Goal: Task Accomplishment & Management: Manage account settings

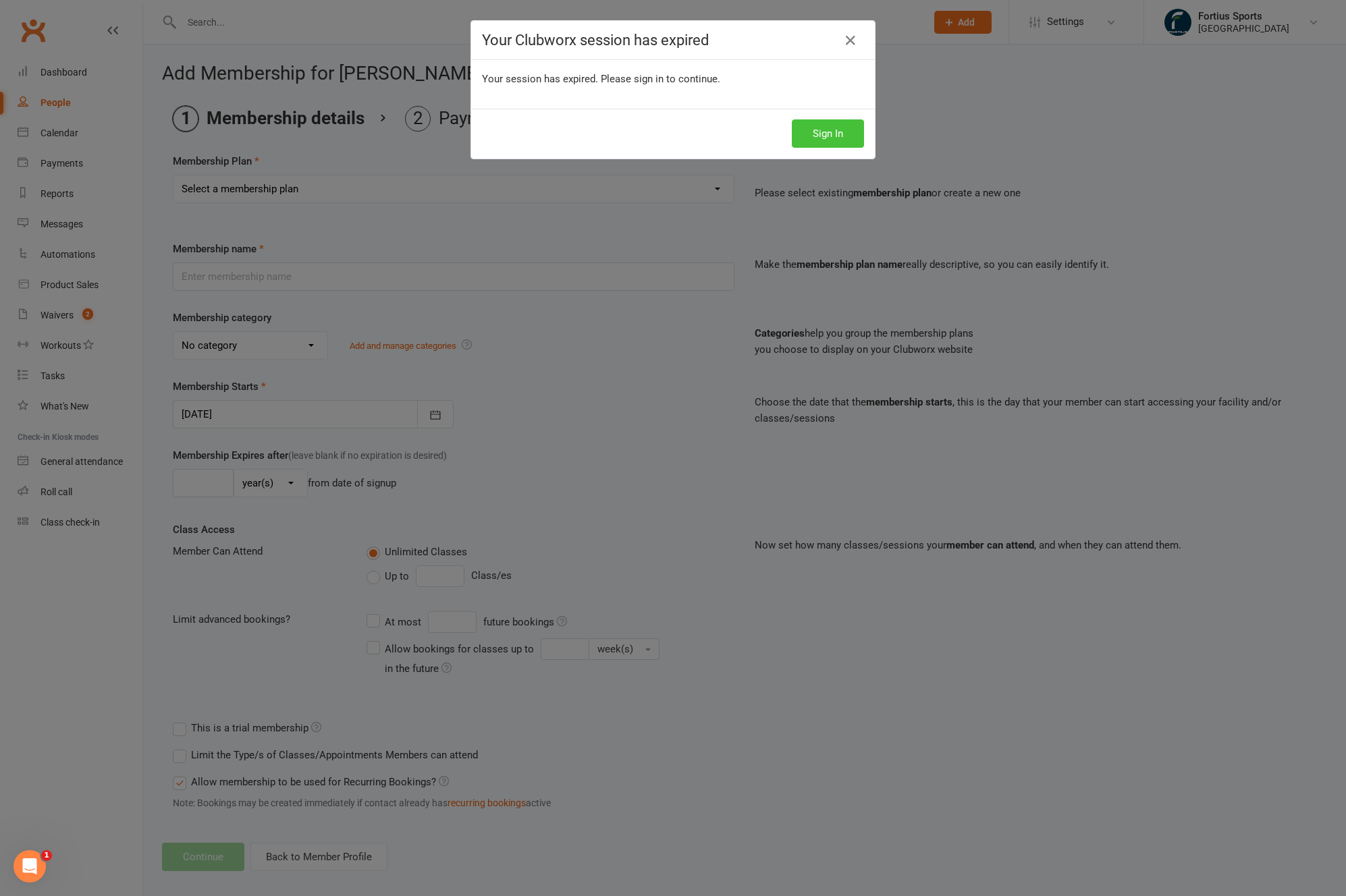
click at [828, 131] on button "Sign In" at bounding box center [828, 133] width 72 height 28
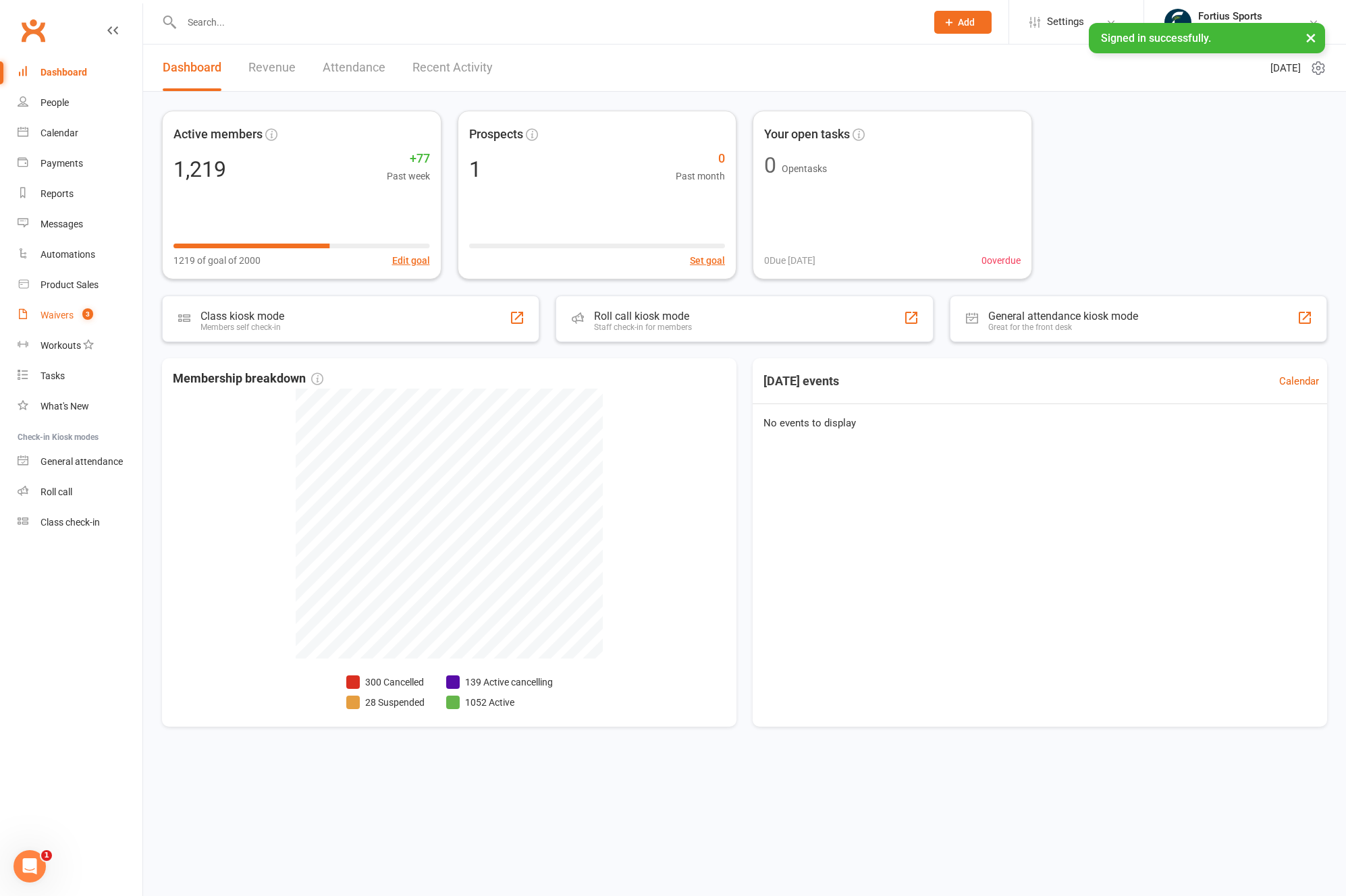
click at [69, 316] on div "Waivers" at bounding box center [57, 315] width 33 height 11
select select "100"
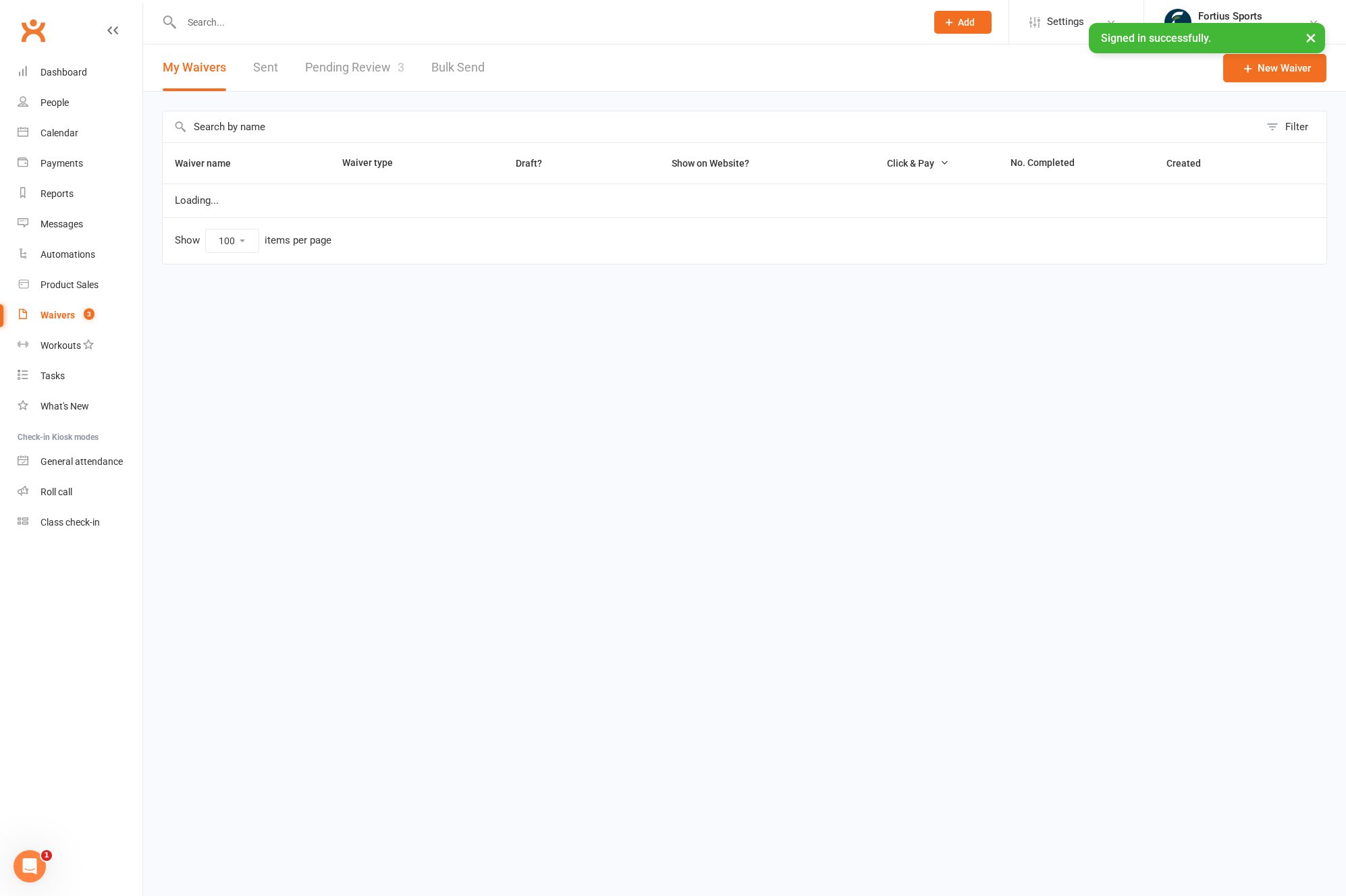
click at [338, 74] on link "Pending Review 3" at bounding box center [355, 68] width 99 height 47
select select "100"
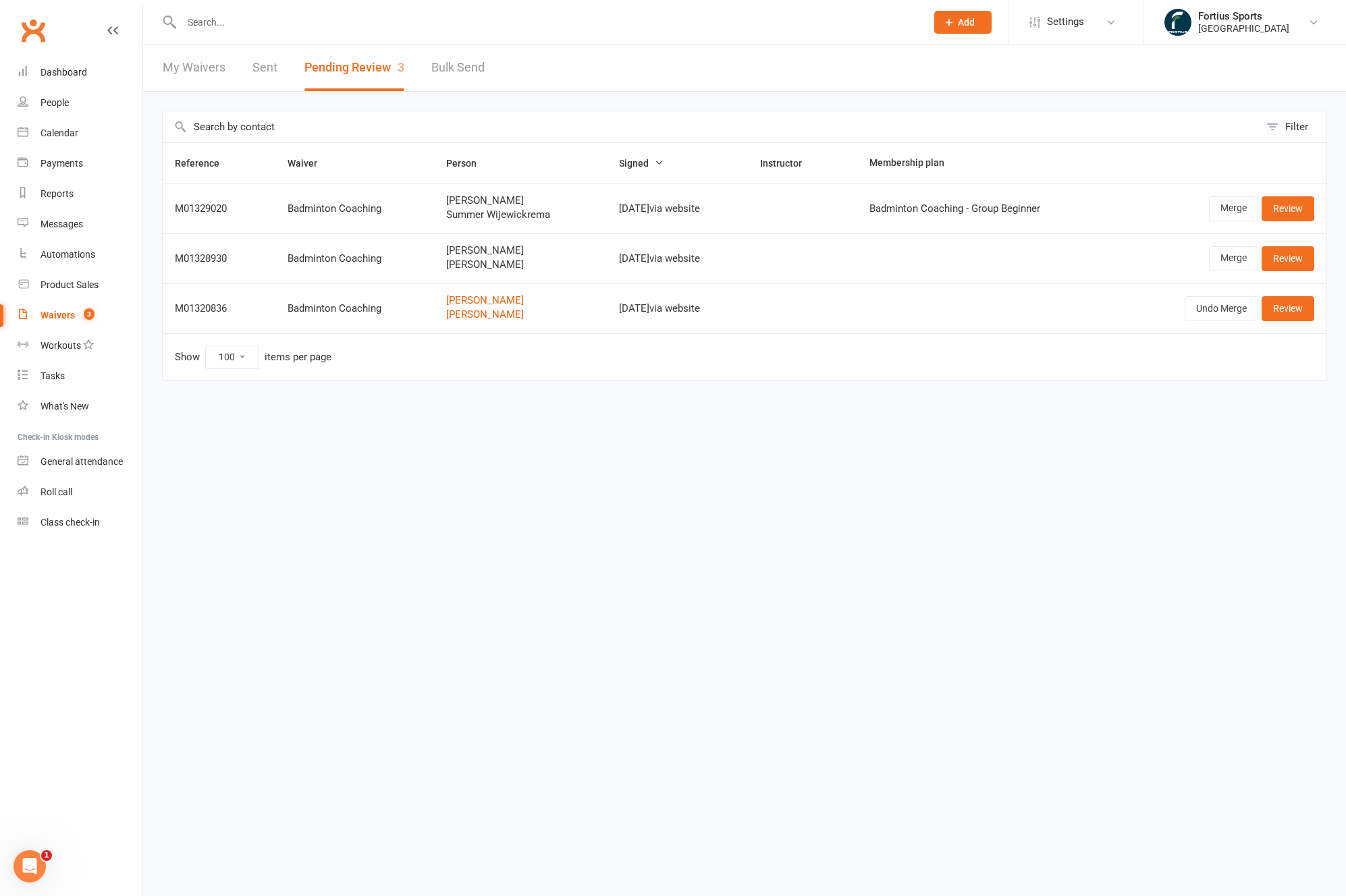
click at [338, 27] on input "text" at bounding box center [547, 22] width 739 height 19
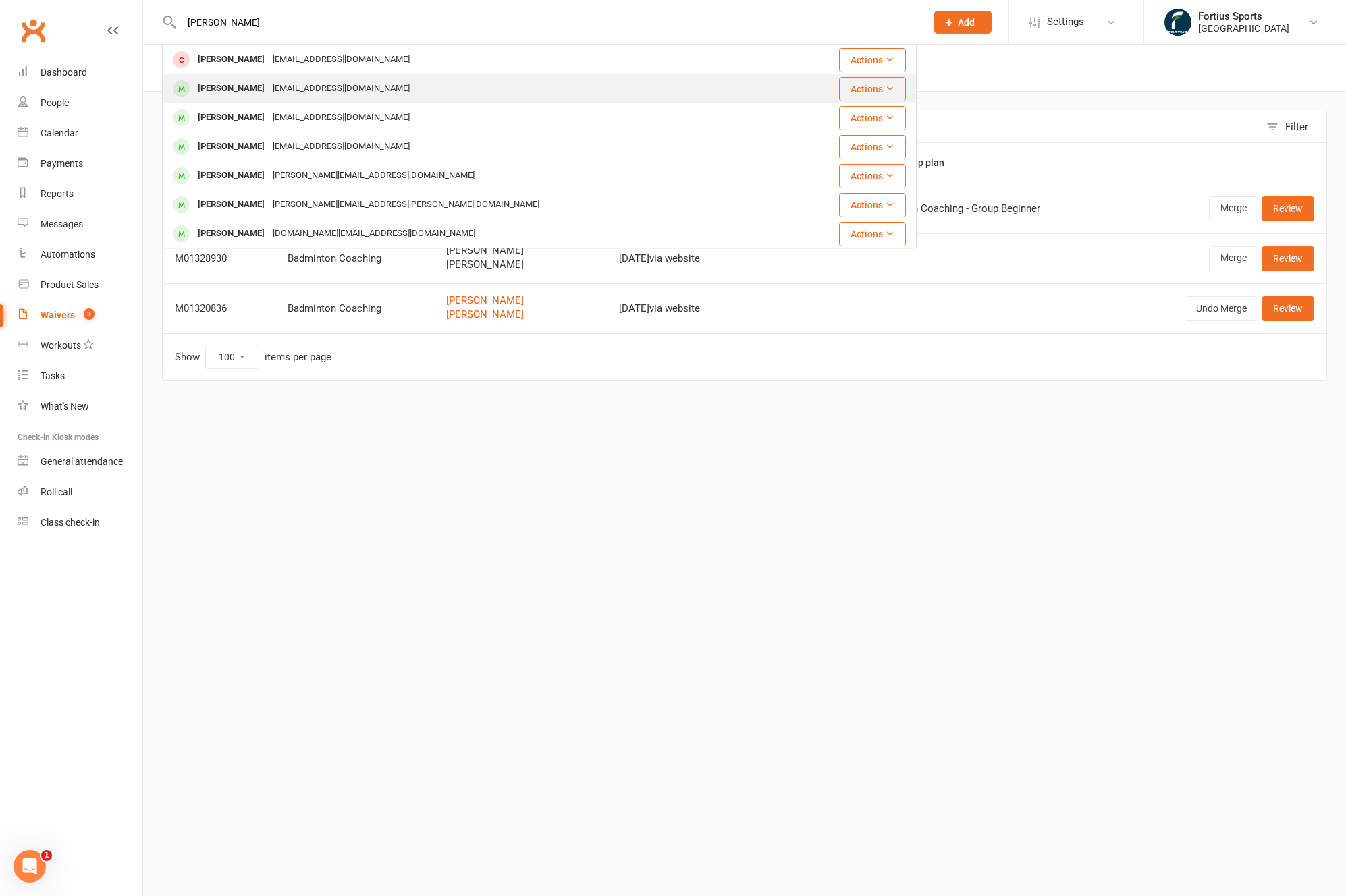
type input "sajith"
click at [243, 87] on div "Sajith Kamal" at bounding box center [231, 89] width 75 height 19
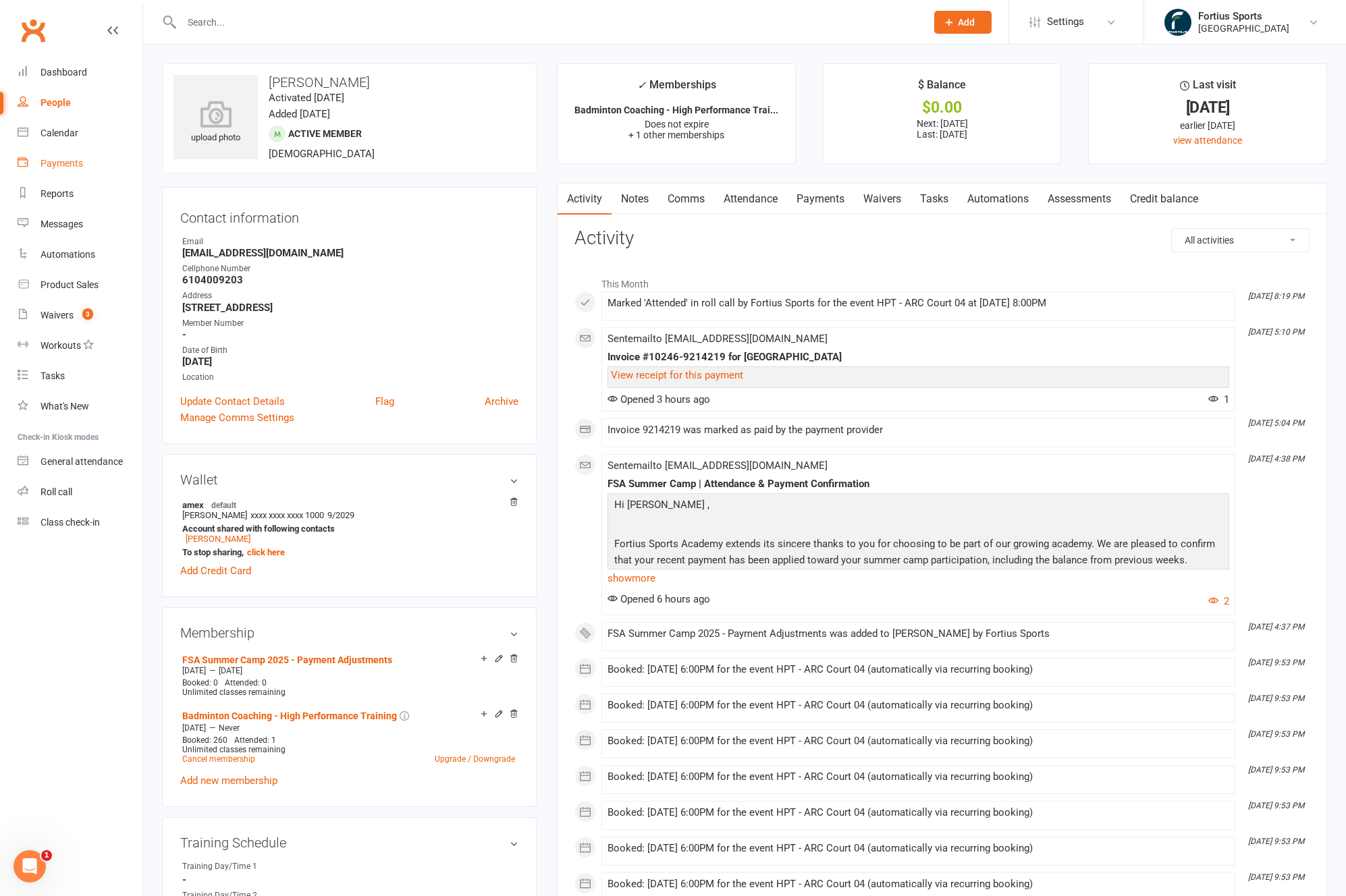
click at [69, 172] on link "Payments" at bounding box center [80, 164] width 125 height 30
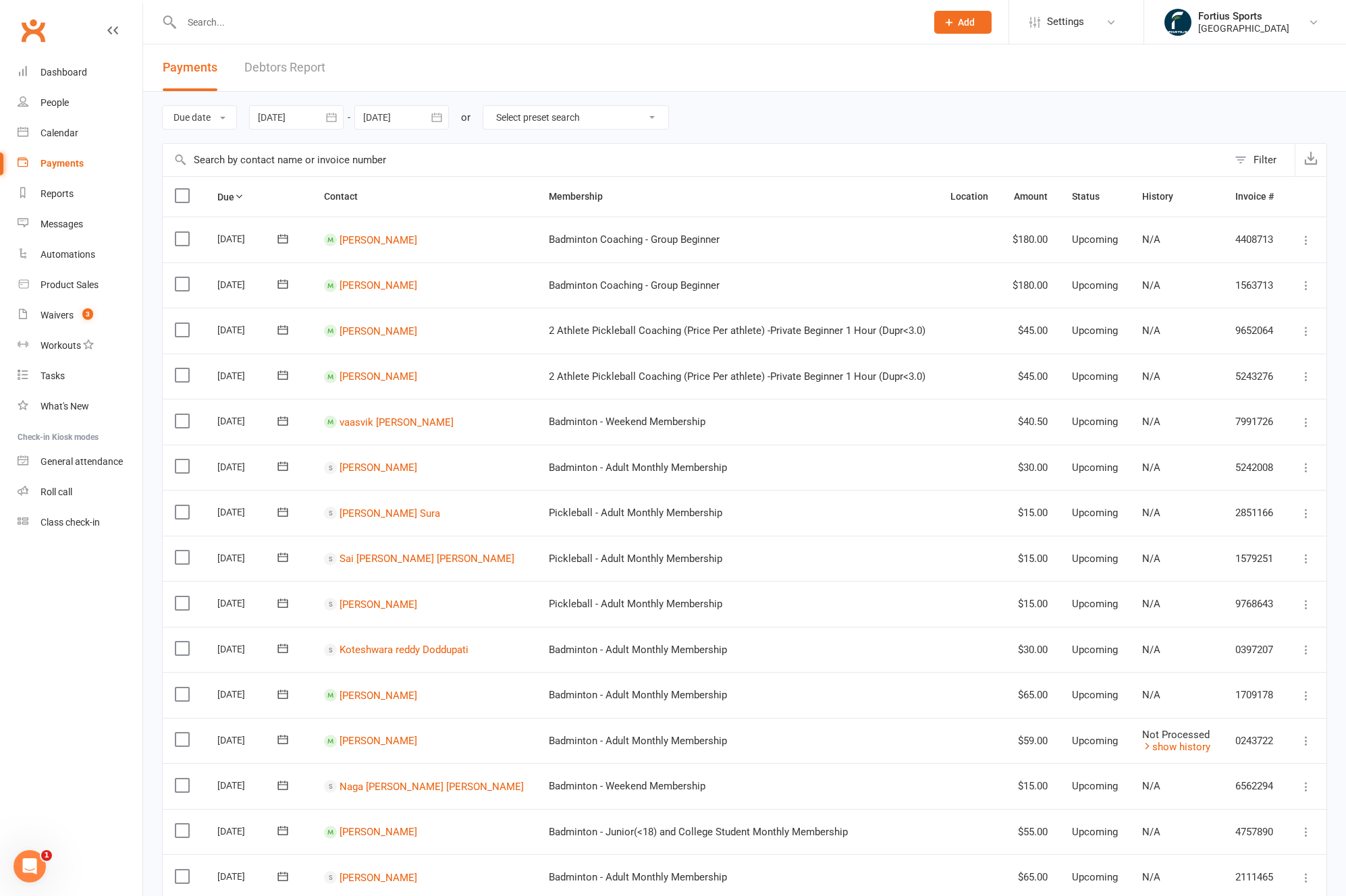
click at [296, 121] on div at bounding box center [296, 117] width 94 height 24
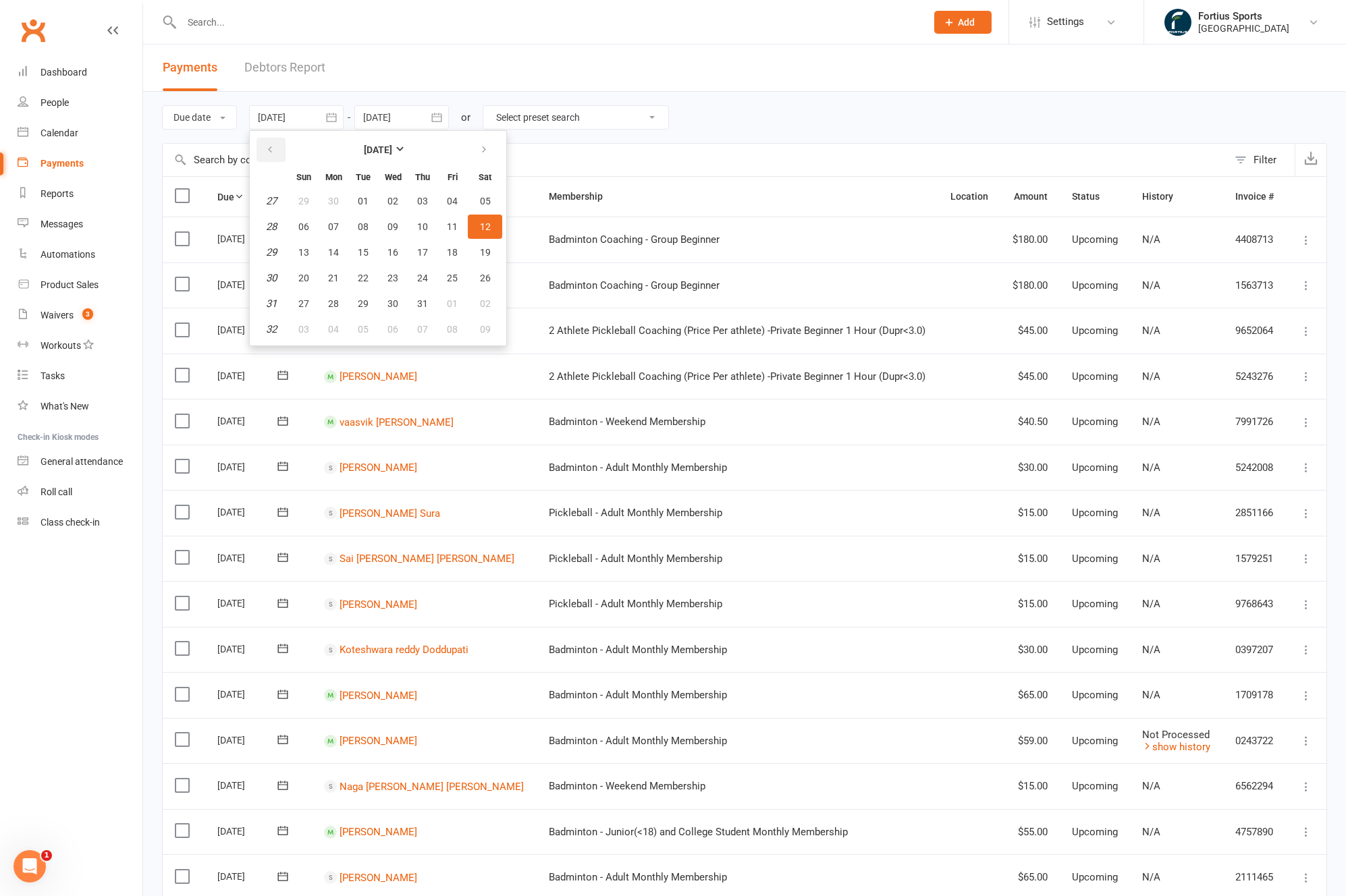
click at [275, 147] on icon "button" at bounding box center [270, 150] width 10 height 11
click at [396, 196] on span "26" at bounding box center [393, 201] width 11 height 11
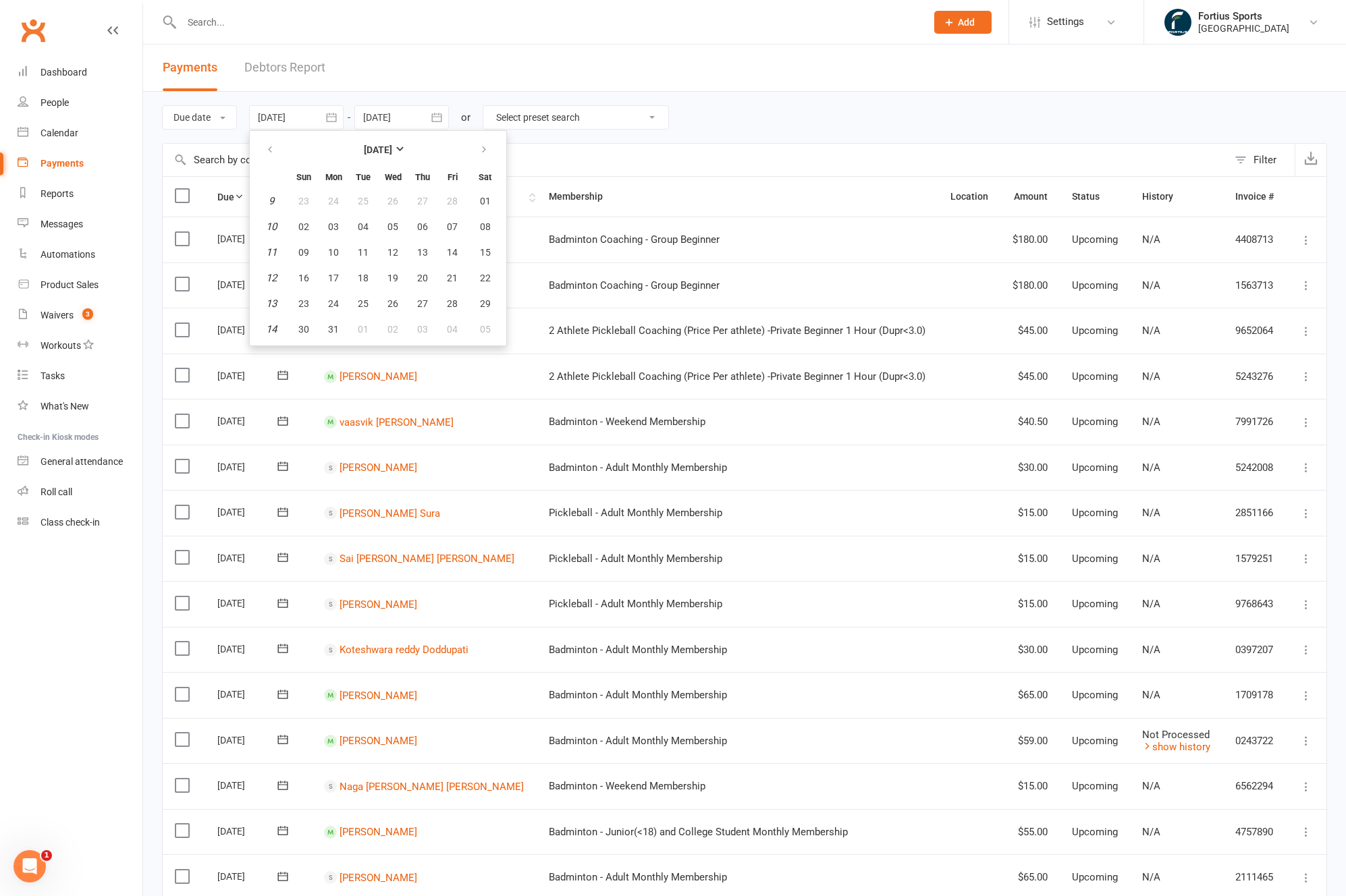
type input "26 Feb 2025"
click at [266, 163] on input "text" at bounding box center [695, 159] width 1065 height 32
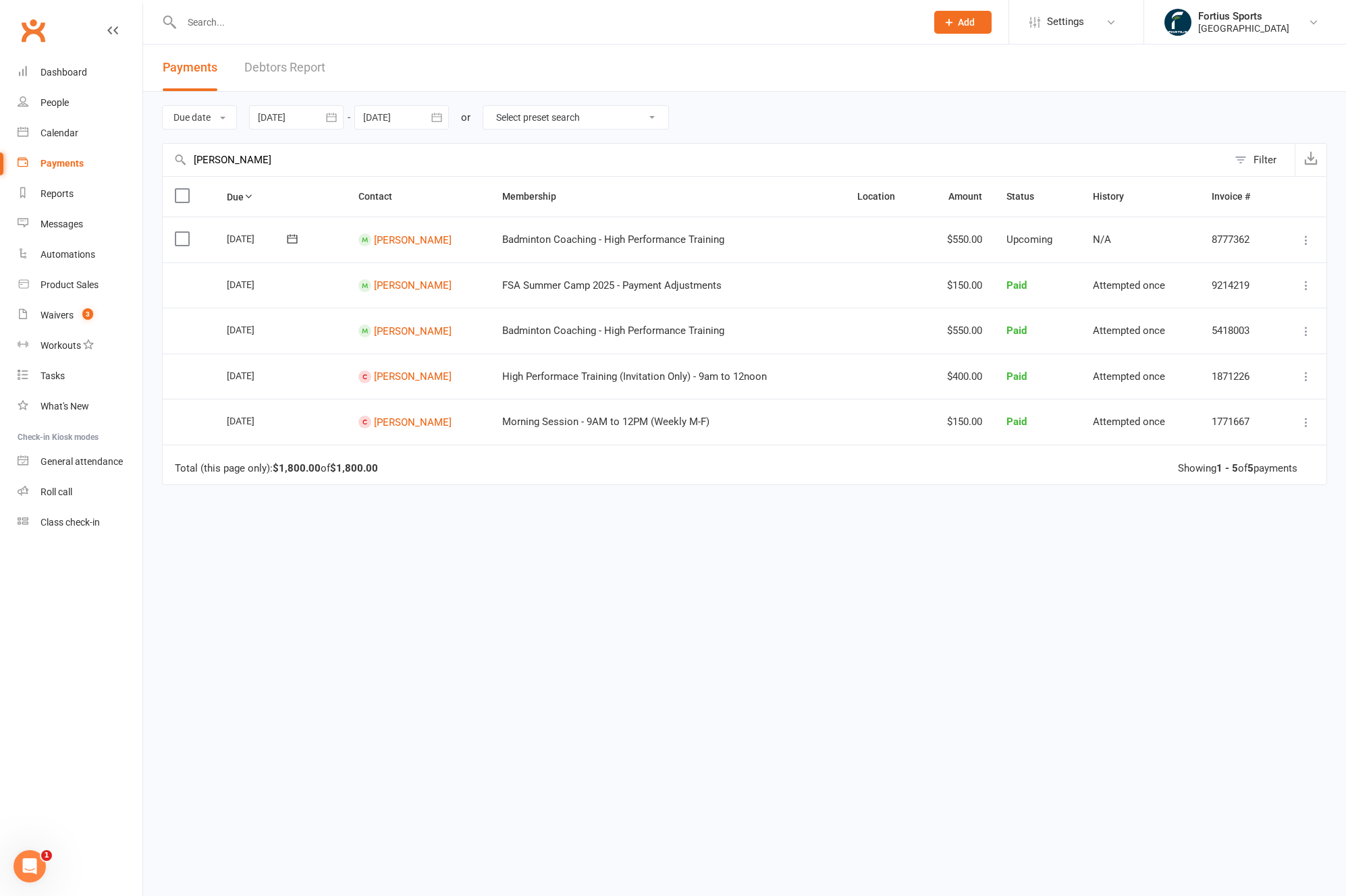
type input "sajith"
click at [313, 67] on link "Debtors Report" at bounding box center [285, 68] width 81 height 47
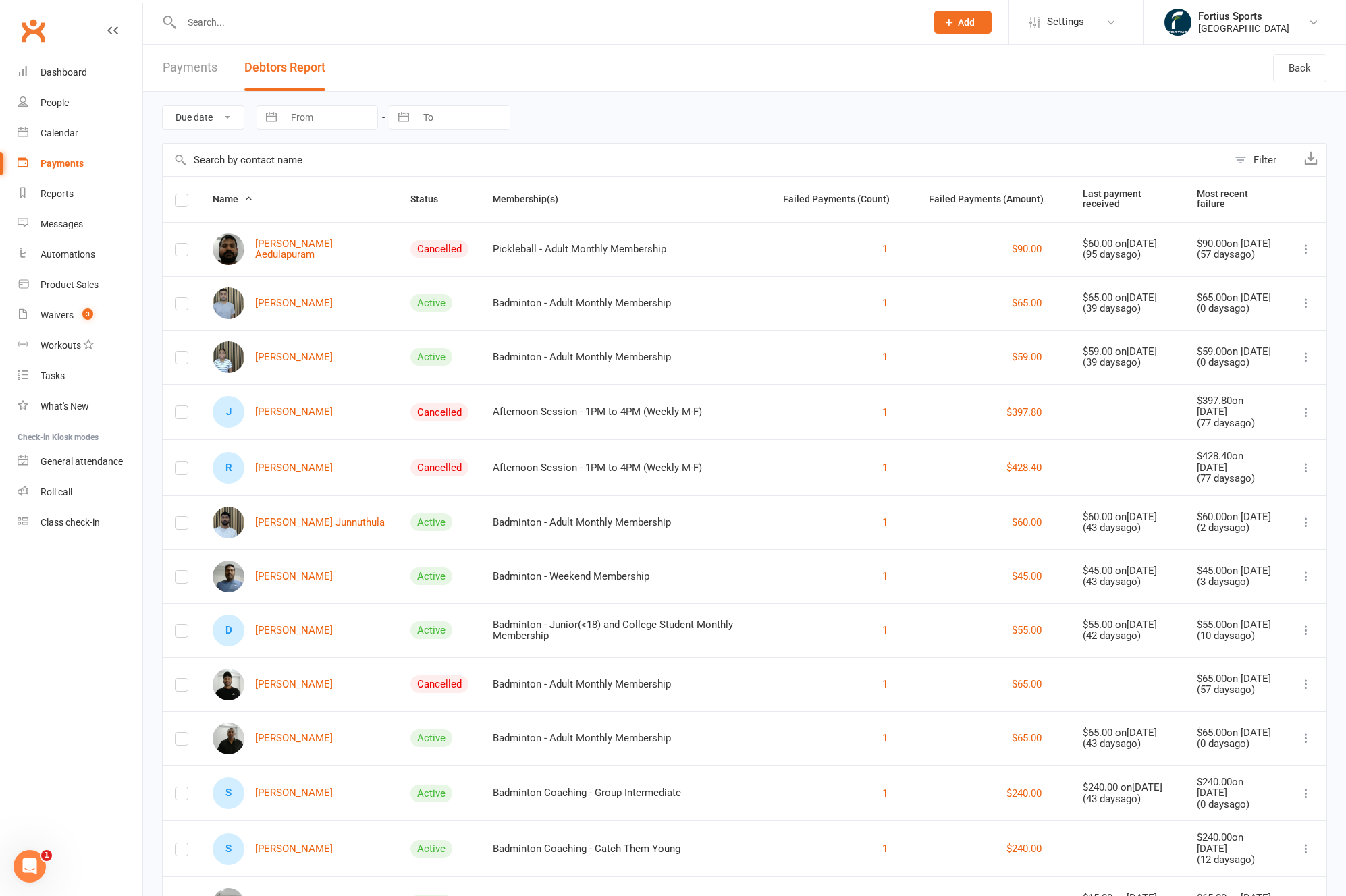
click at [277, 28] on input "text" at bounding box center [547, 22] width 739 height 19
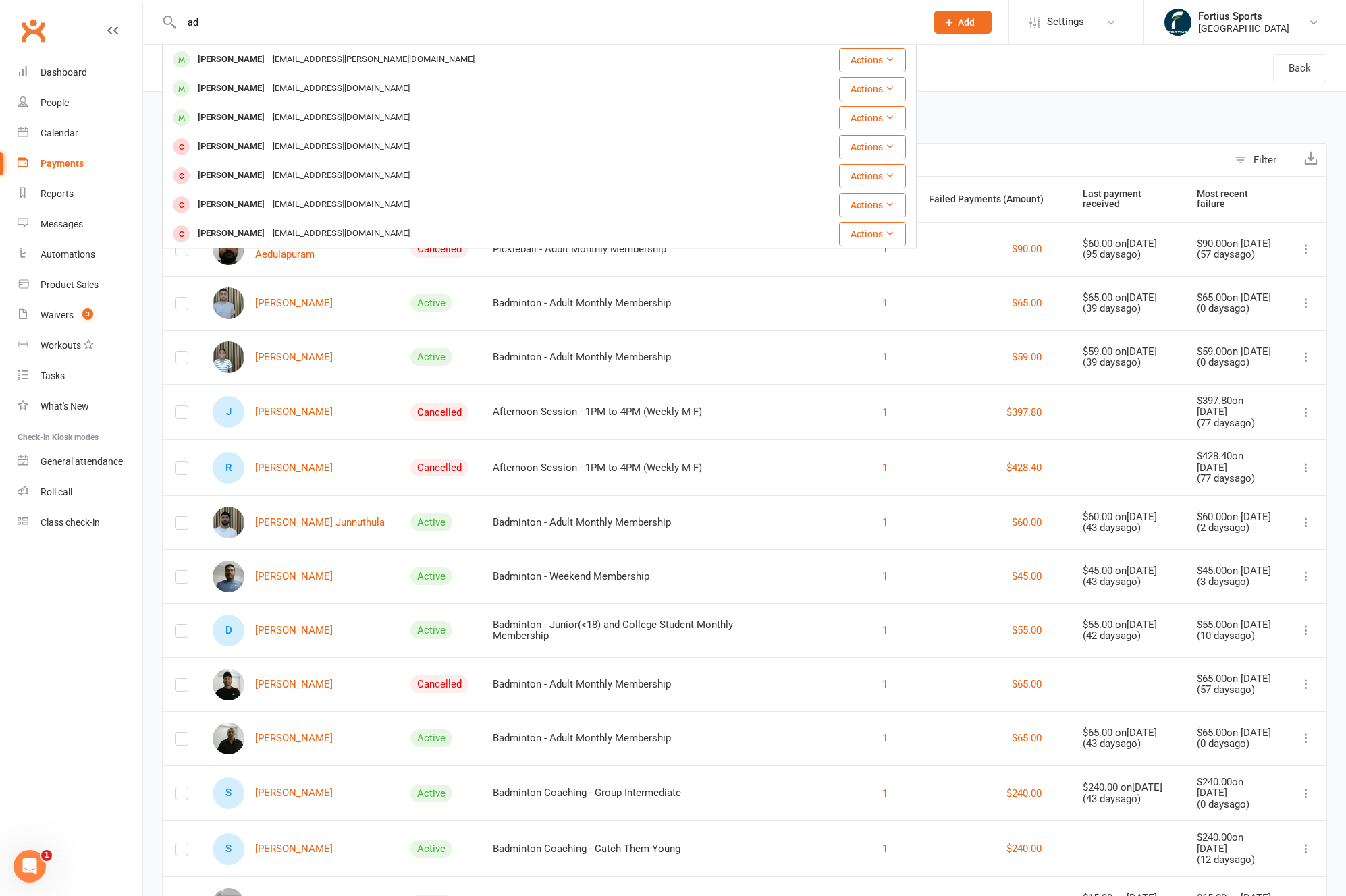
type input "a"
drag, startPoint x: 235, startPoint y: 24, endPoint x: 175, endPoint y: 19, distance: 60.2
click at [175, 19] on div "cheela Shi Ting Chen angela.chen.stc@gmail.com Actions Chidambara Gupta Cheedel…" at bounding box center [540, 22] width 755 height 44
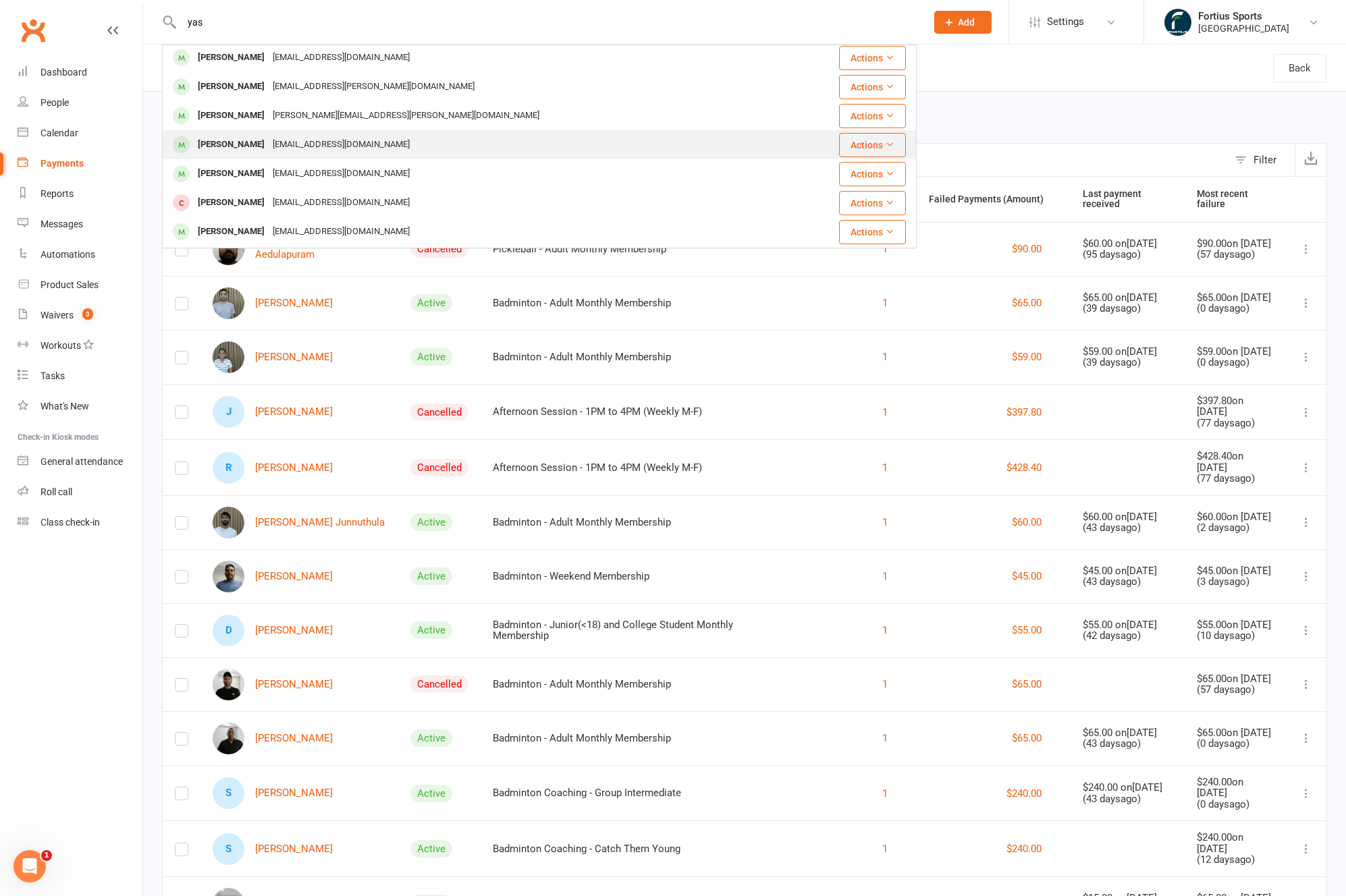
scroll to position [3, 0]
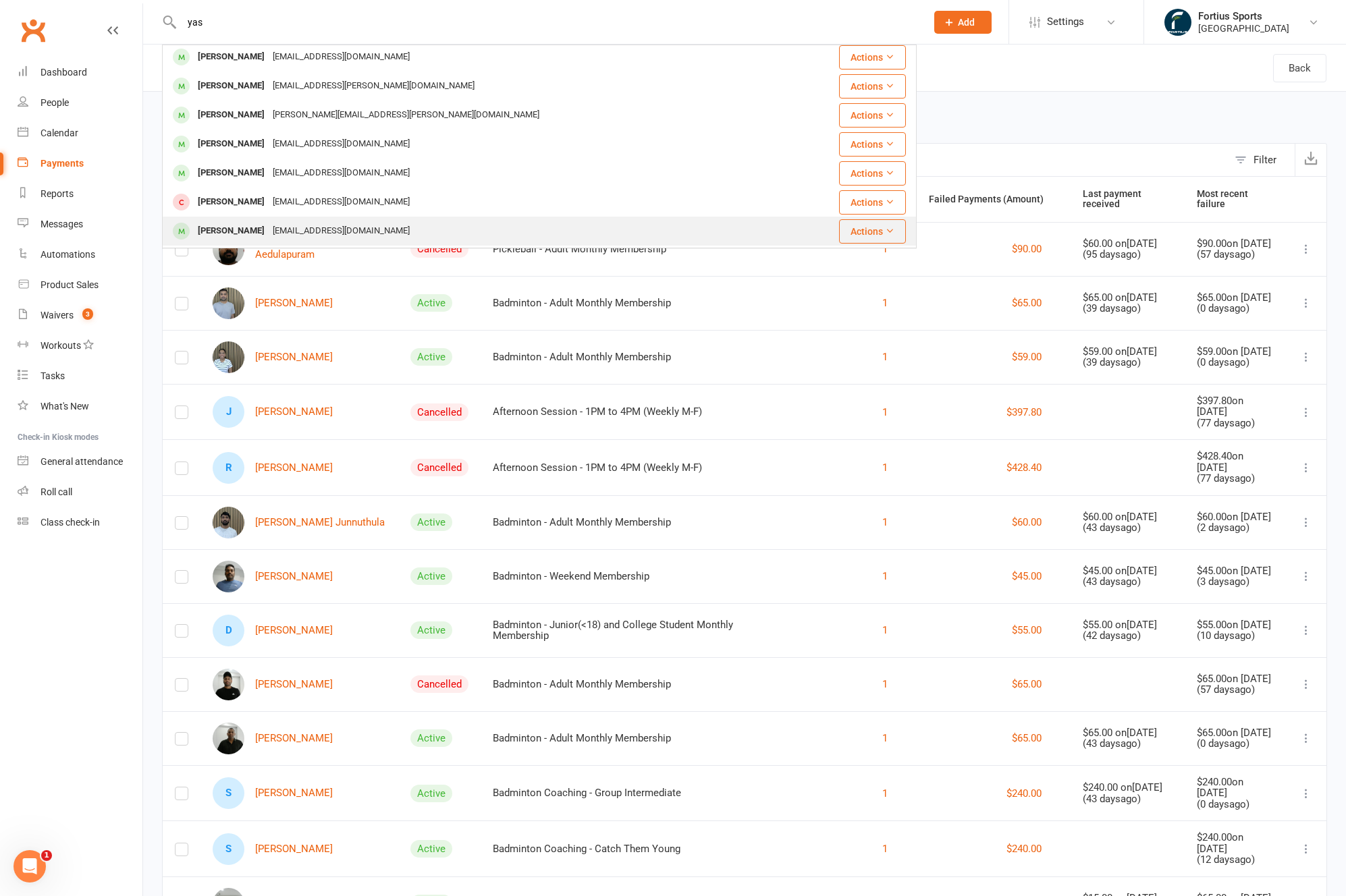
type input "yas"
click at [312, 232] on div "srinivas.4348@gmail.com" at bounding box center [341, 231] width 145 height 19
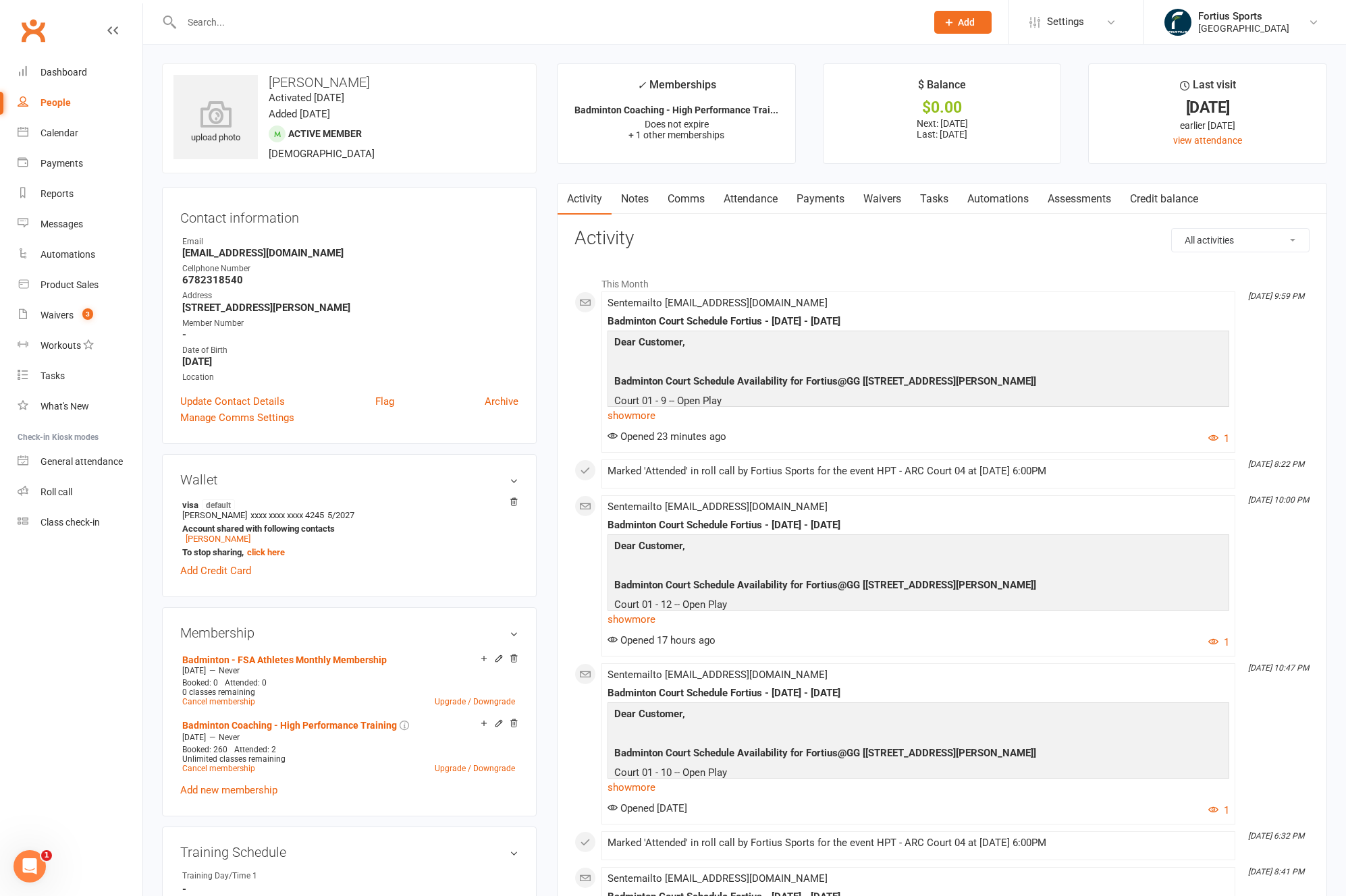
click at [256, 25] on input "text" at bounding box center [547, 22] width 739 height 19
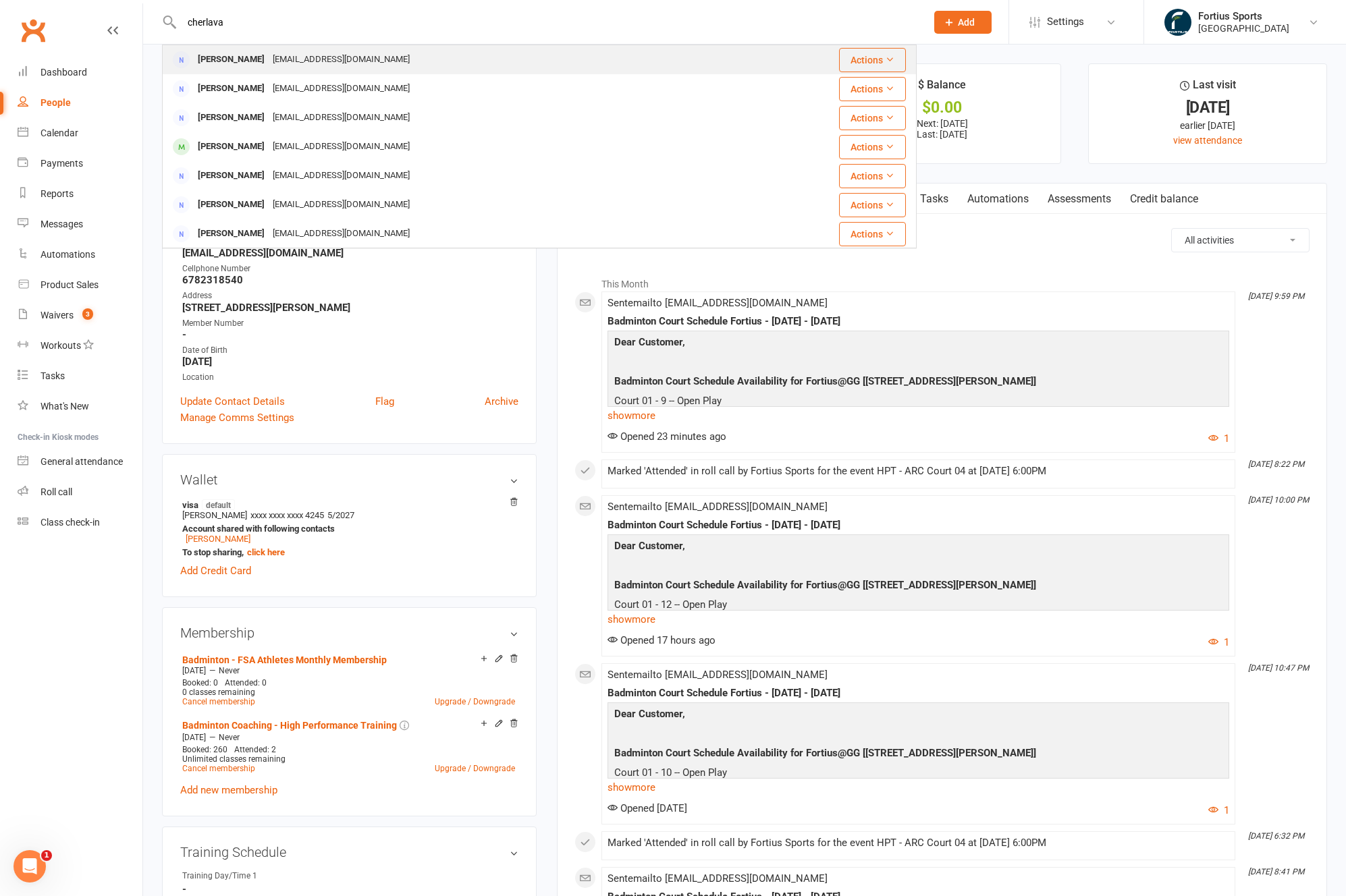
type input "cherlava"
click at [267, 59] on div "Srinivas Cherlavancha" at bounding box center [231, 60] width 75 height 19
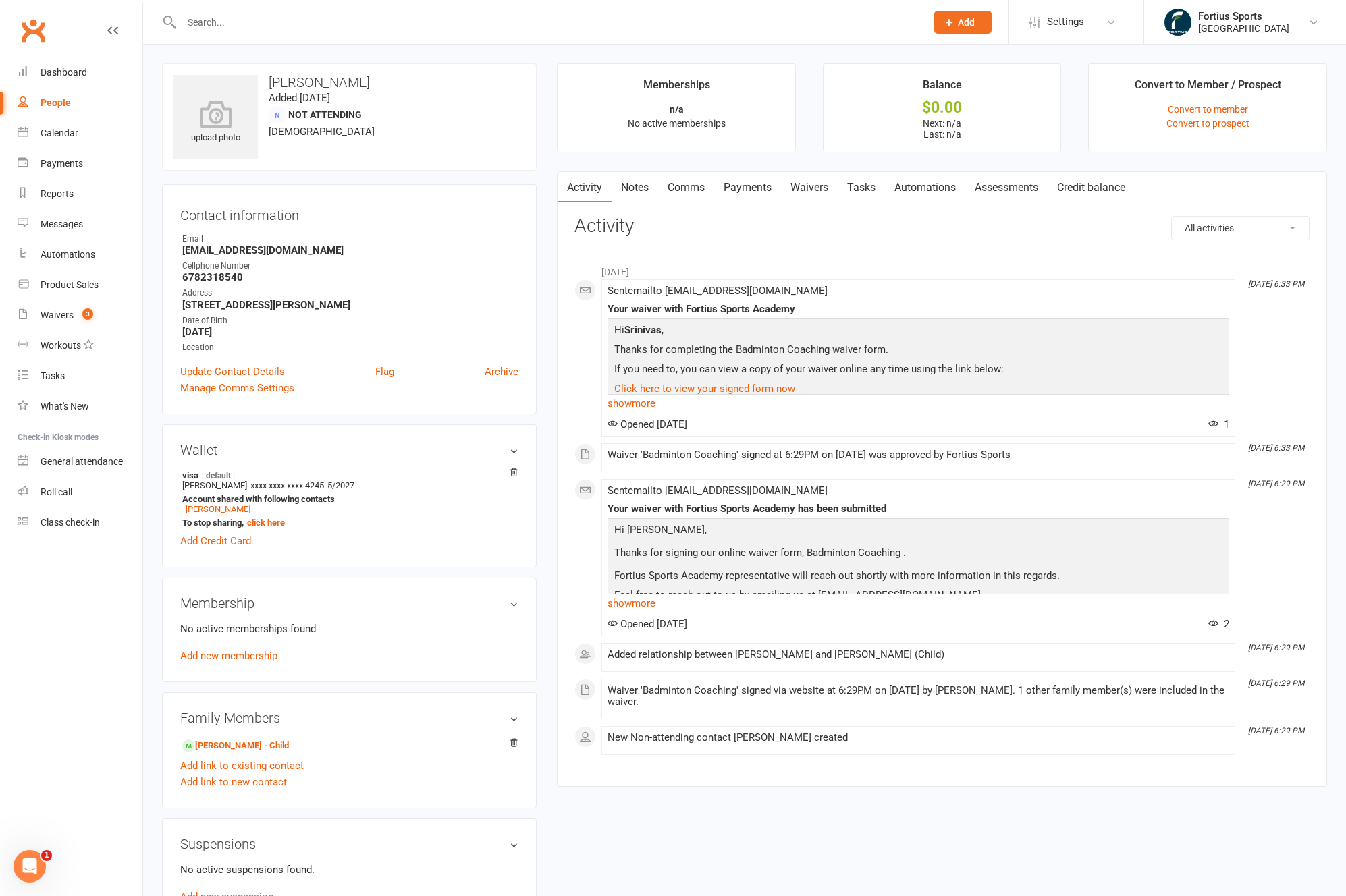
click at [348, 31] on input "text" at bounding box center [547, 22] width 739 height 19
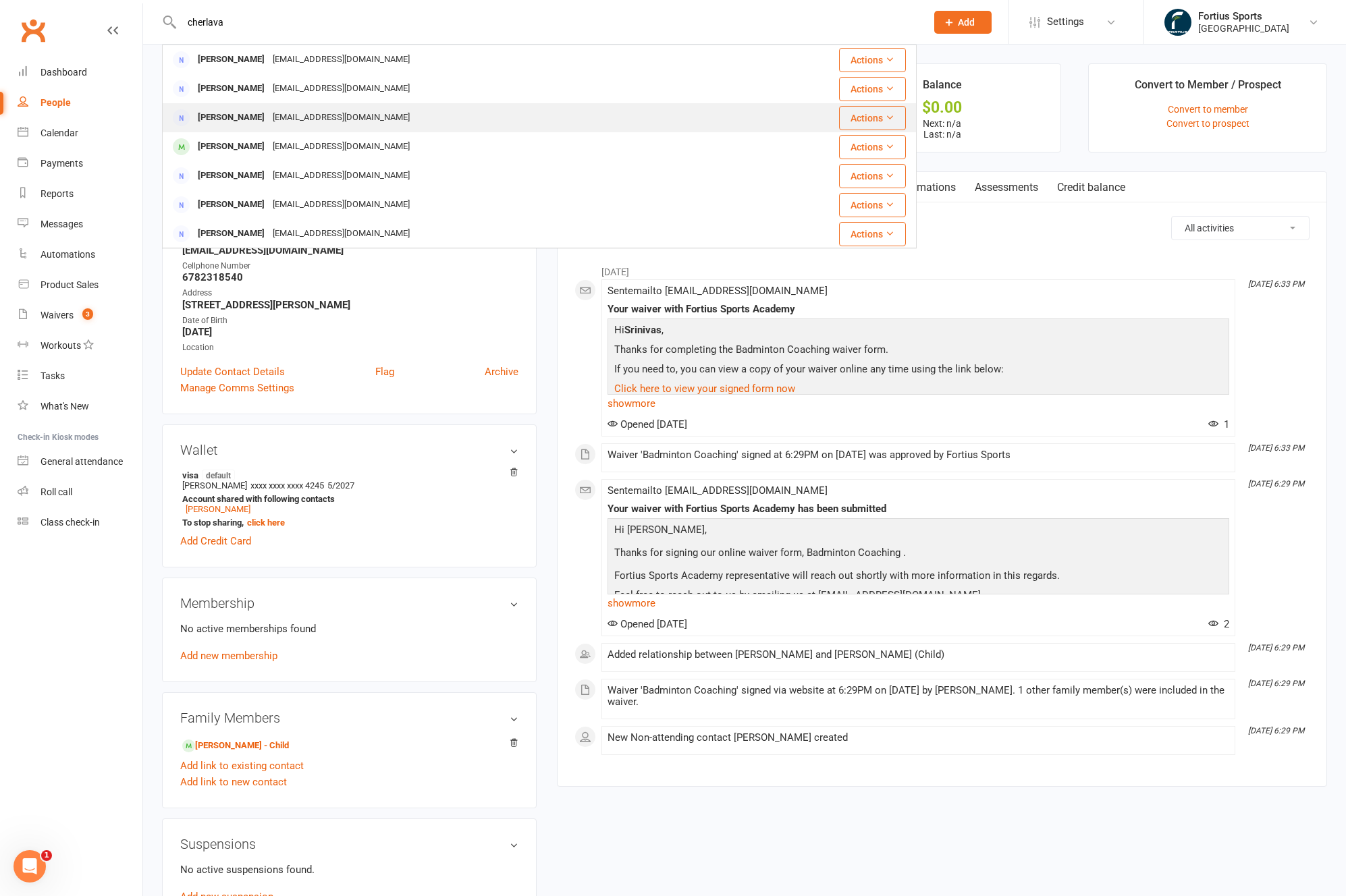
type input "cherlava"
click at [331, 114] on div "srinivas.4348@gmail.com" at bounding box center [341, 117] width 145 height 19
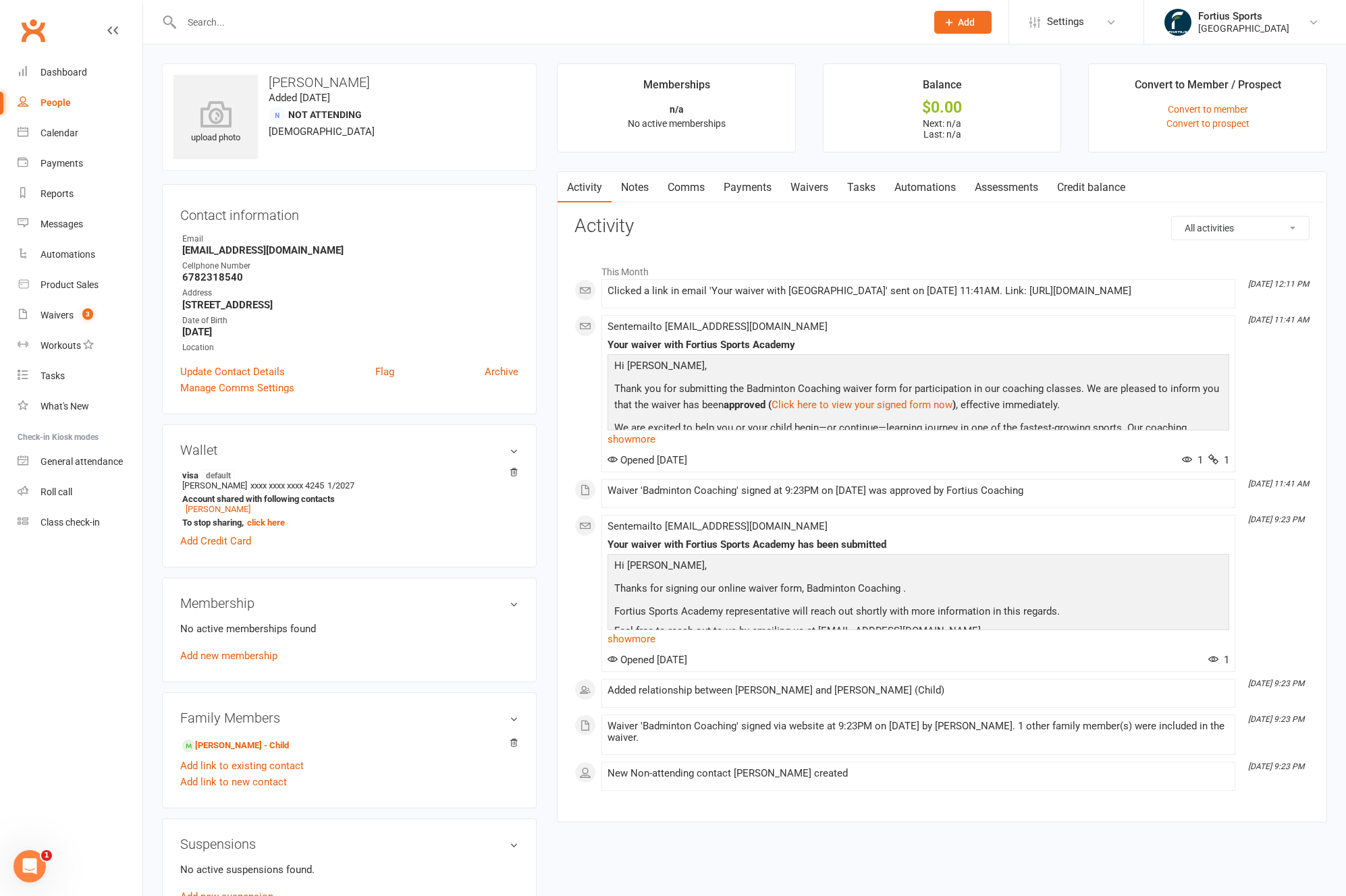
scroll to position [3, 0]
click at [773, 180] on link "Payments" at bounding box center [747, 184] width 67 height 31
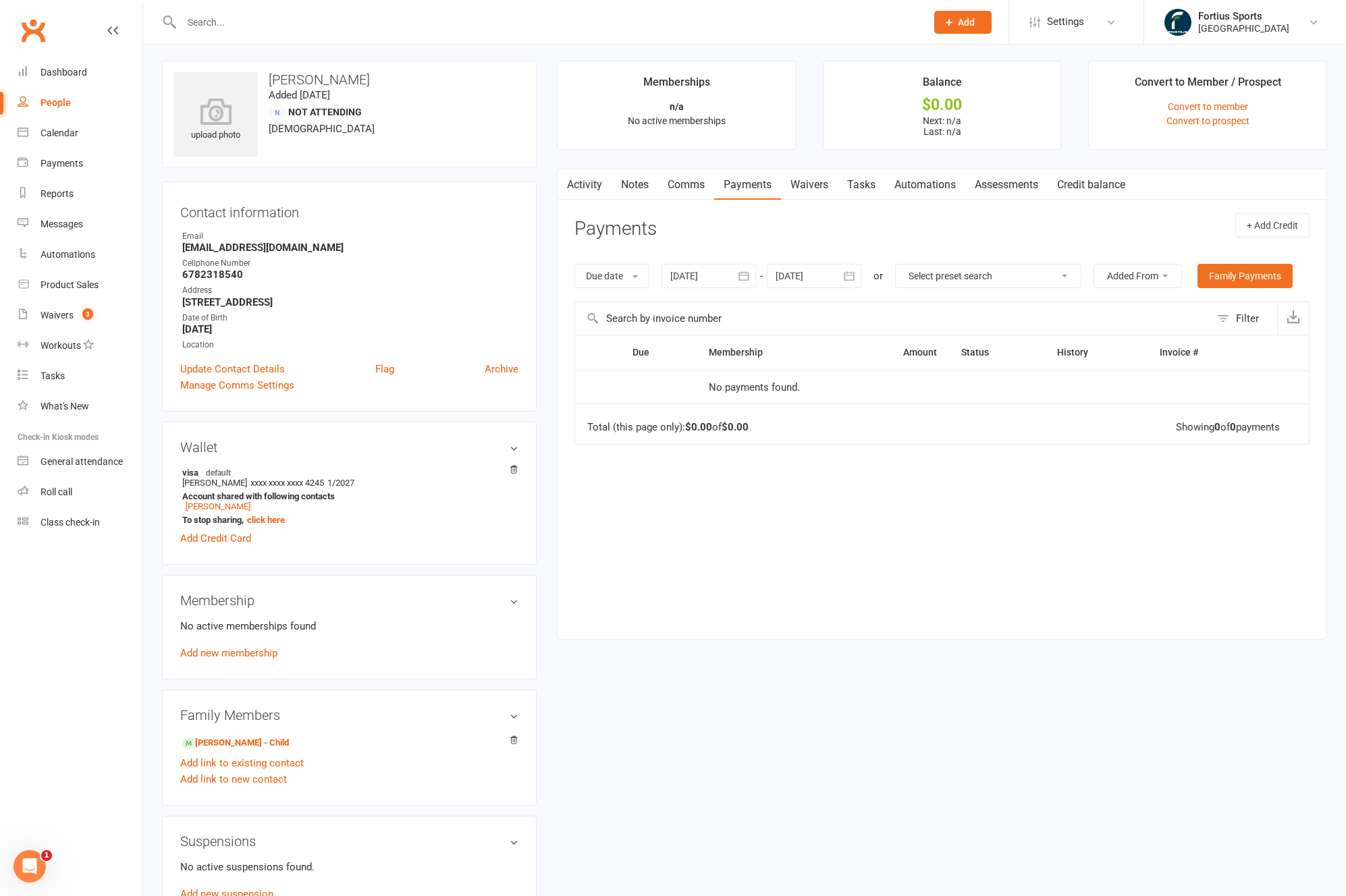
click at [818, 194] on link "Waivers" at bounding box center [809, 184] width 56 height 31
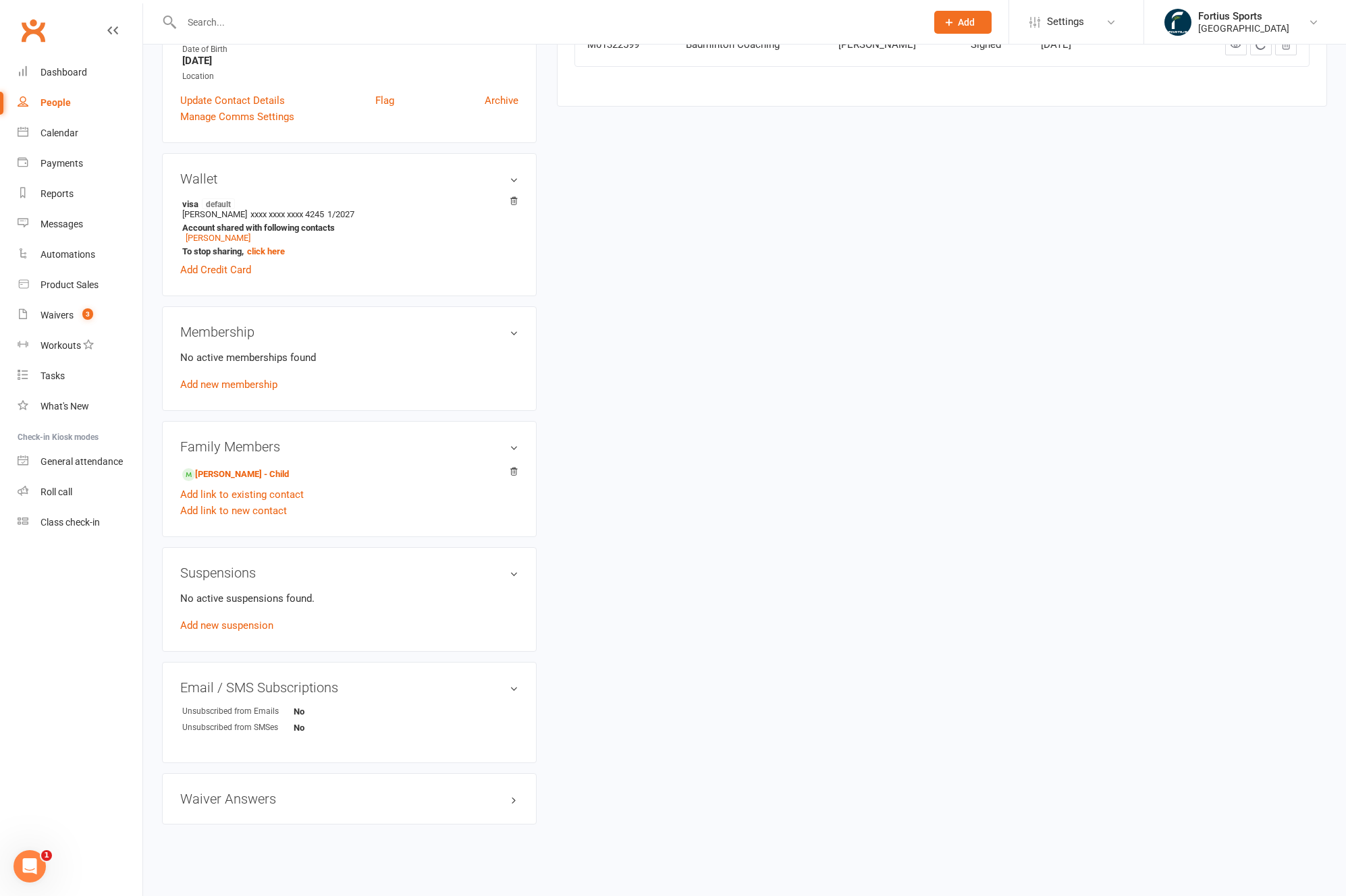
scroll to position [279, 0]
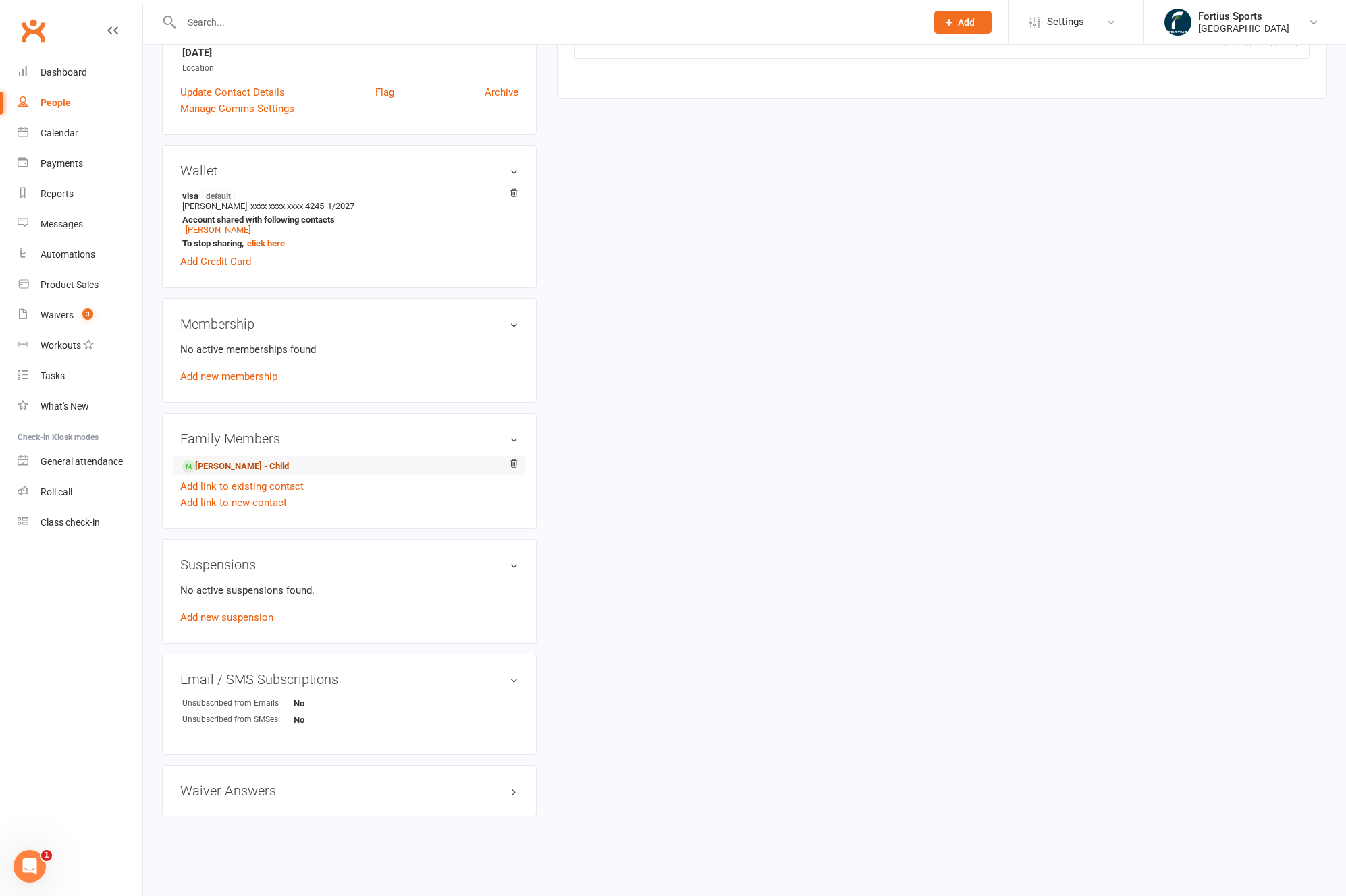
click at [263, 467] on link "Advaiya Cheerlavancha - Child" at bounding box center [235, 467] width 107 height 14
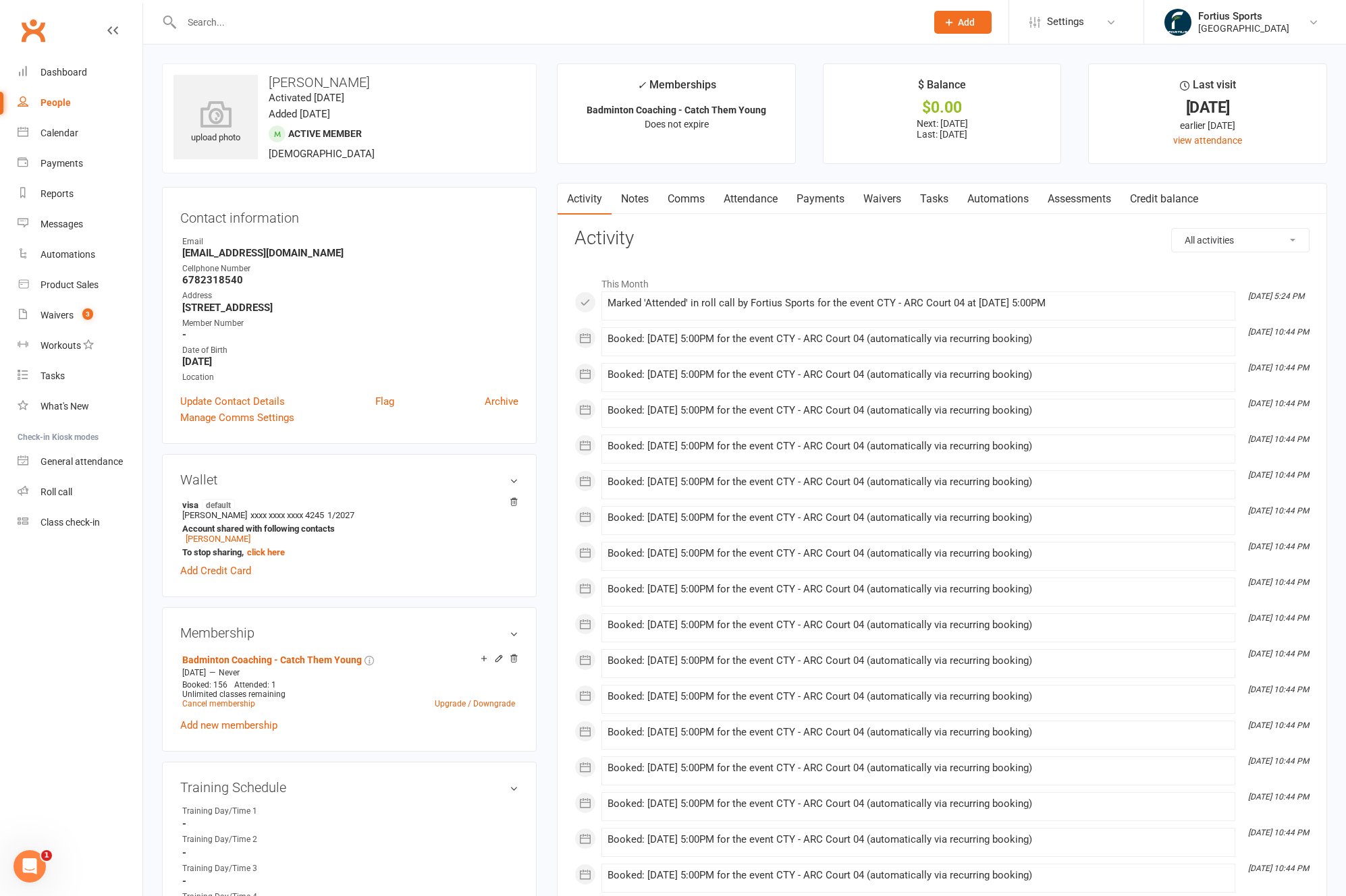
click at [808, 201] on link "Payments" at bounding box center [820, 199] width 67 height 31
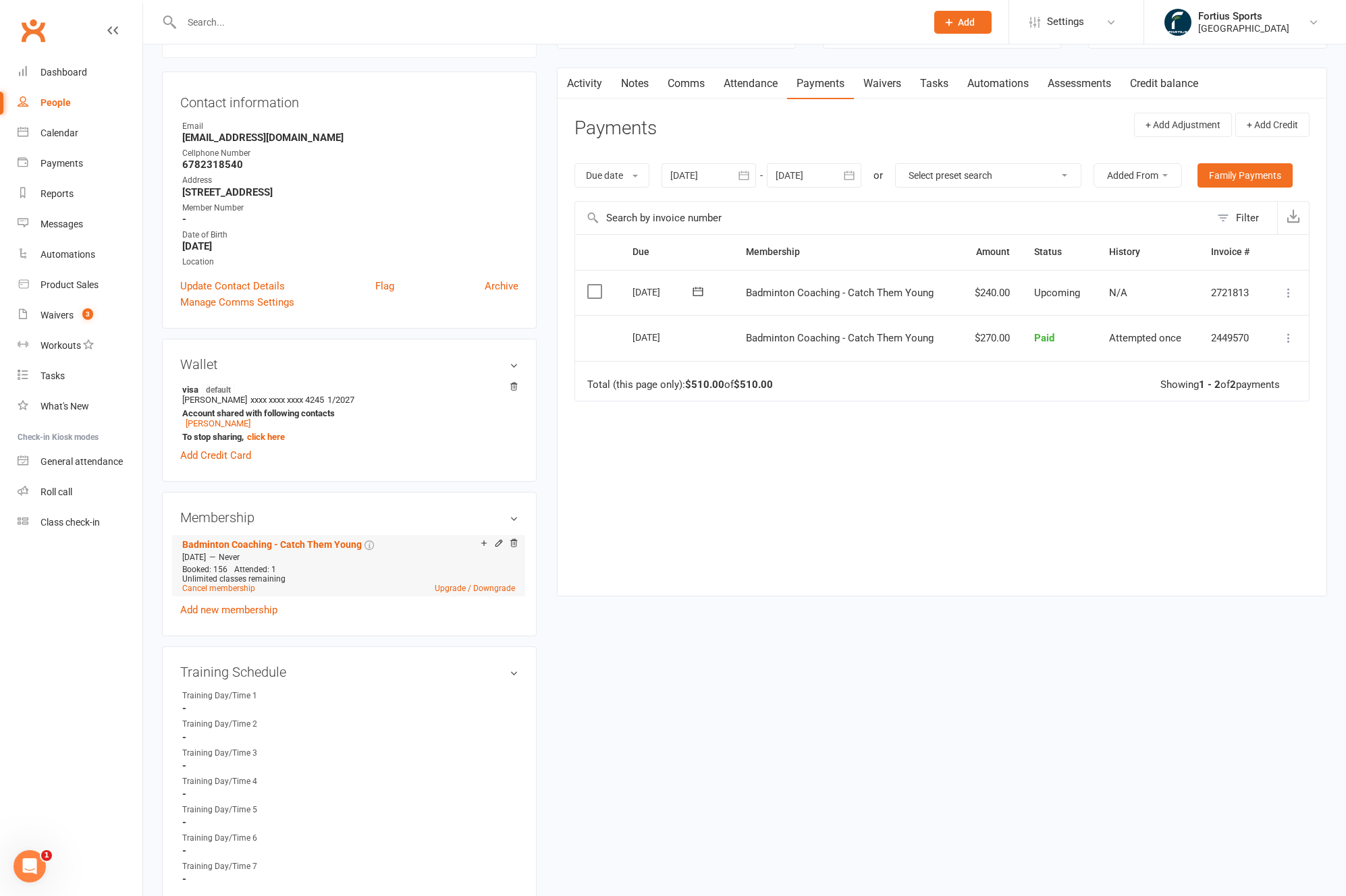
scroll to position [126, 0]
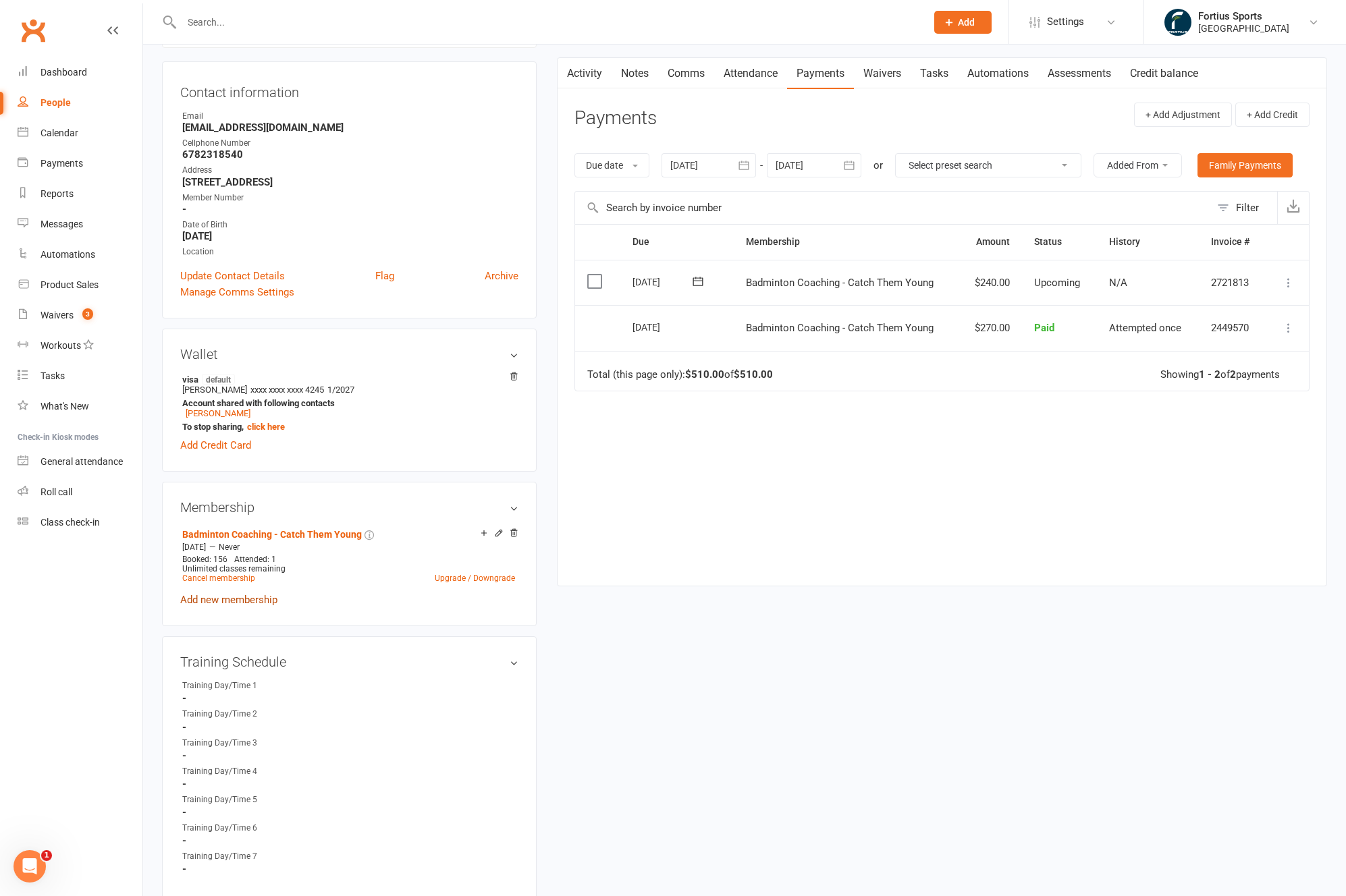
click at [247, 603] on link "Add new membership" at bounding box center [228, 600] width 97 height 12
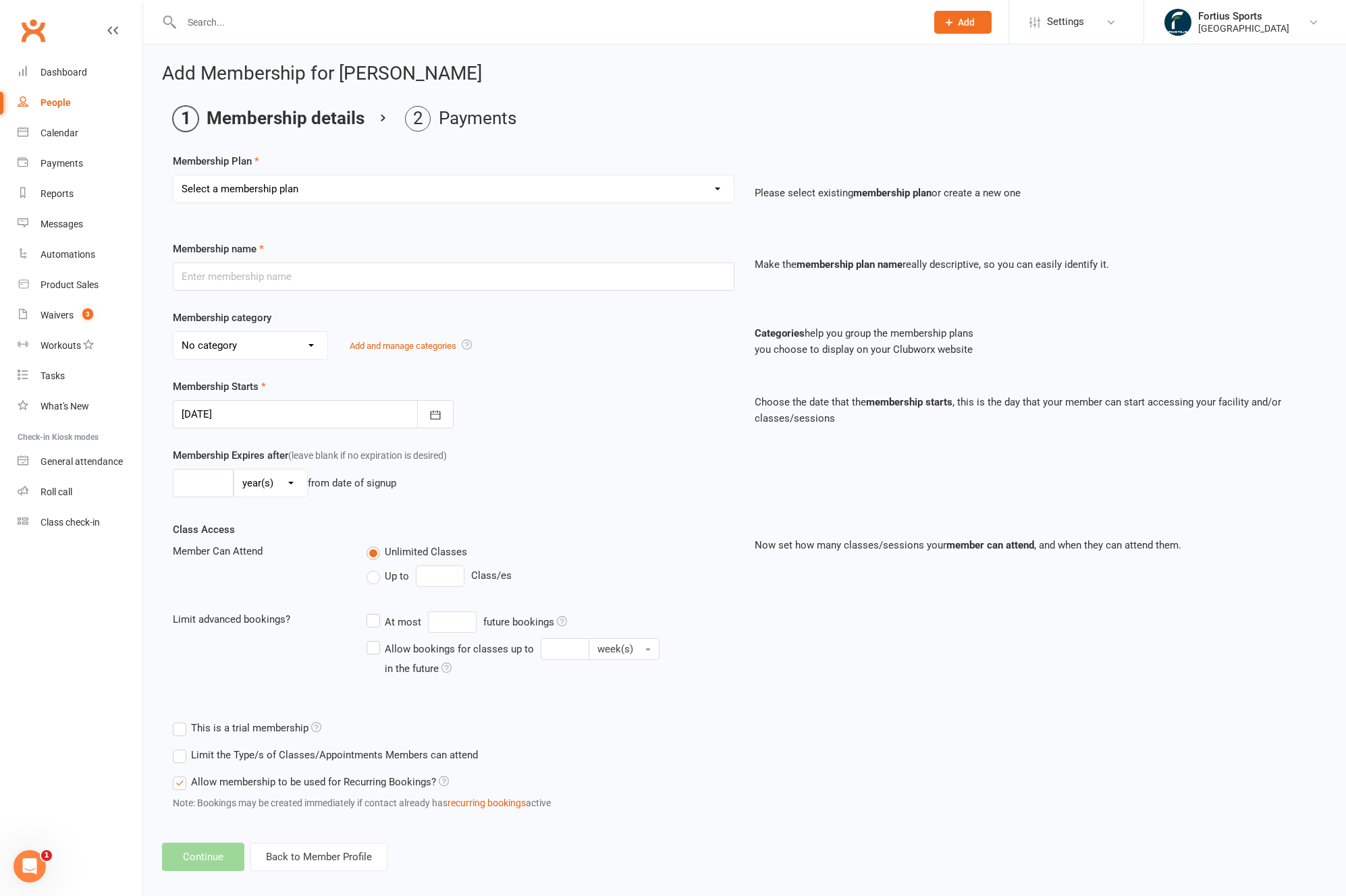
click at [357, 189] on select "Select a membership plan Create new Membership Plan Badminton - Adult Annual Me…" at bounding box center [453, 188] width 560 height 27
select select "65"
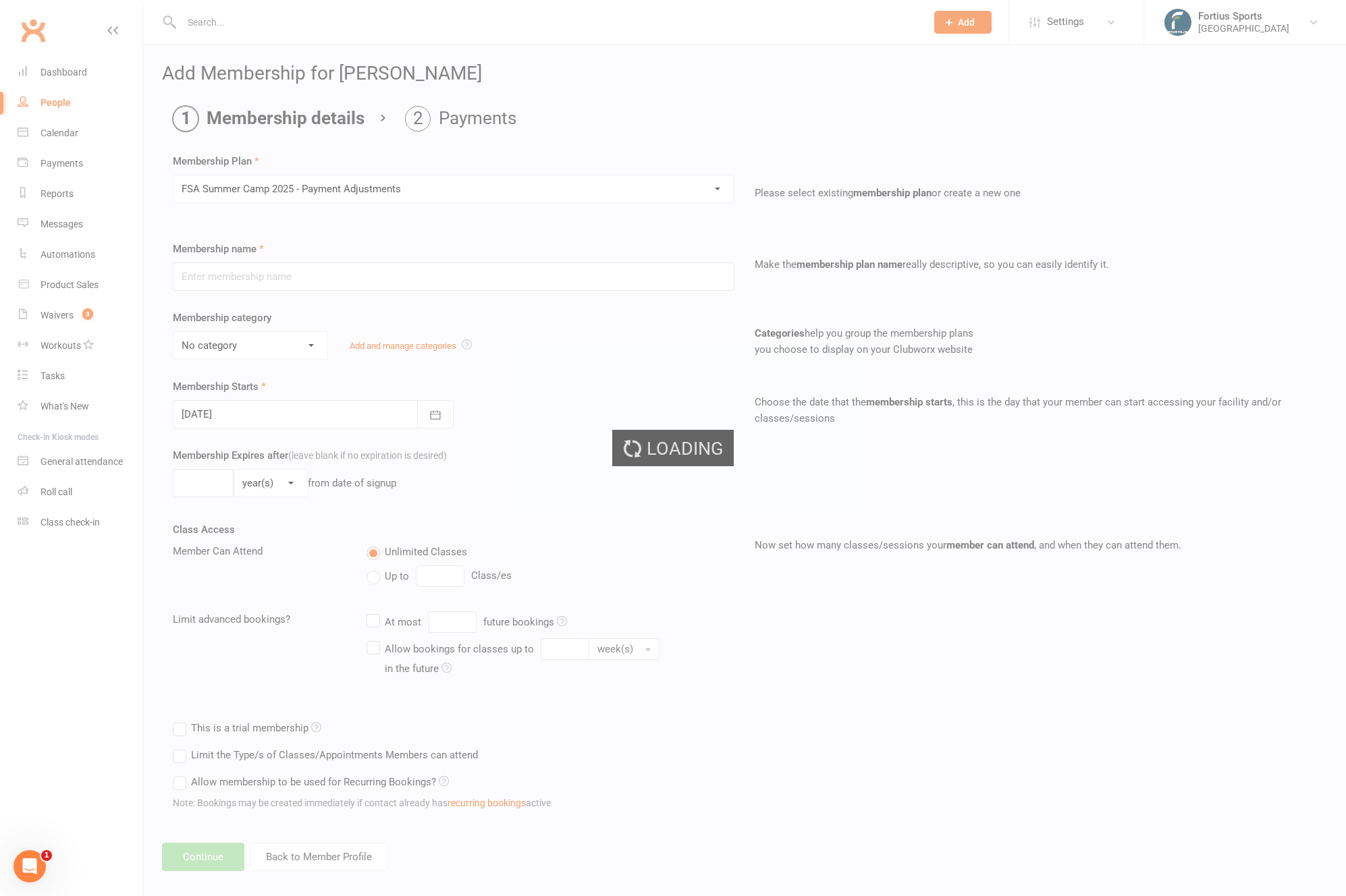
type input "FSA Summer Camp 2025 - Payment Adjustments"
select select "4"
type input "1"
select select "0"
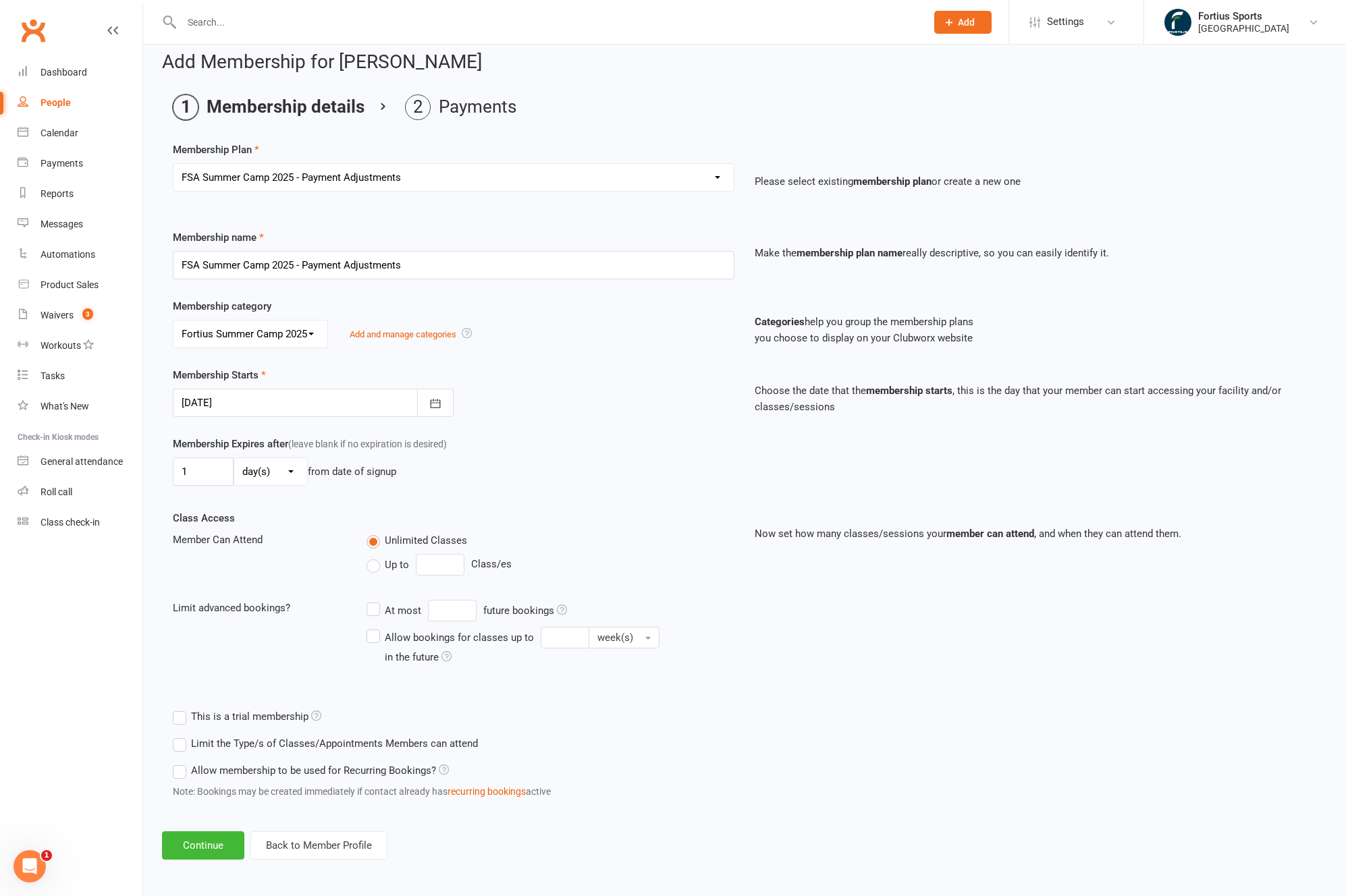
scroll to position [14, 0]
click at [216, 844] on button "Continue" at bounding box center [203, 843] width 82 height 28
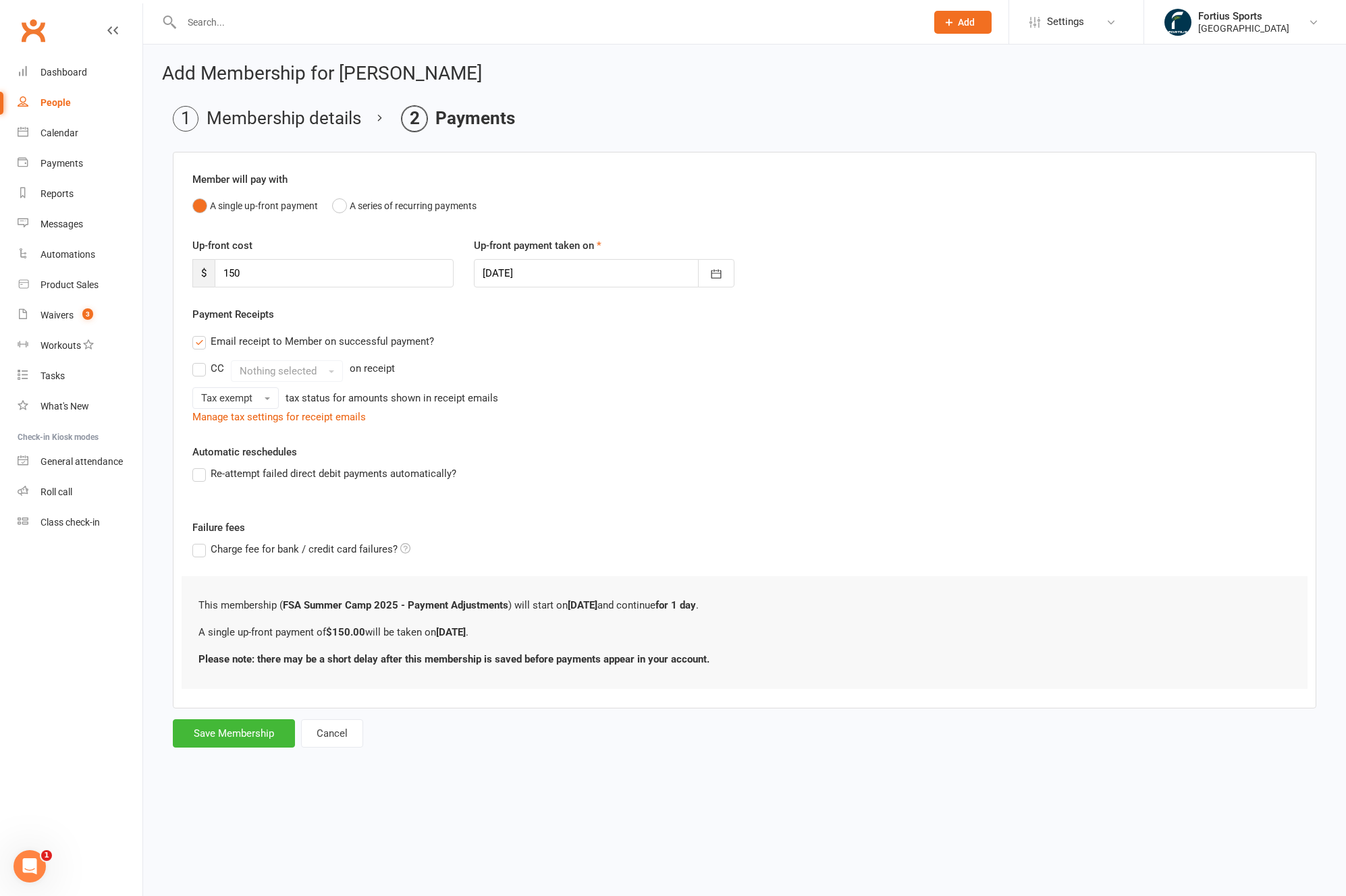
scroll to position [0, 0]
drag, startPoint x: 258, startPoint y: 270, endPoint x: 221, endPoint y: 273, distance: 37.1
click at [221, 273] on input "150" at bounding box center [334, 273] width 239 height 28
type input "450"
click at [635, 352] on div "Email receipt to Member on successful payment?" at bounding box center [739, 341] width 1115 height 27
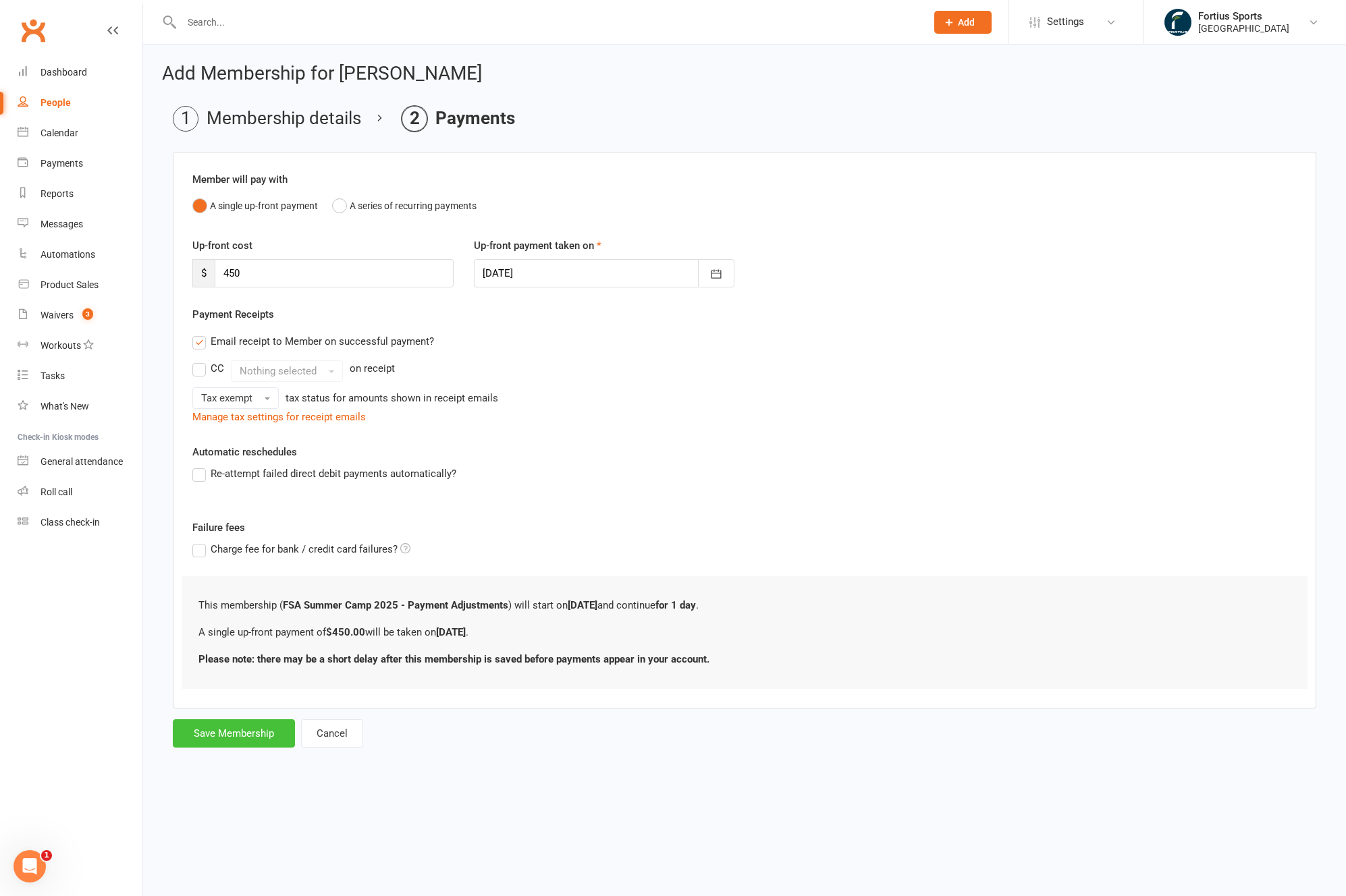
drag, startPoint x: 236, startPoint y: 733, endPoint x: 532, endPoint y: 504, distance: 374.2
click at [532, 504] on form "Member will pay with A single up-front payment A series of recurring payments U…" at bounding box center [744, 449] width 1143 height 596
drag, startPoint x: 409, startPoint y: 72, endPoint x: 535, endPoint y: 74, distance: 126.0
click at [535, 74] on h2 "Add Membership for Advaiya Cheerlavancha" at bounding box center [744, 74] width 1165 height 21
copy h2 "Cheerlavancha"
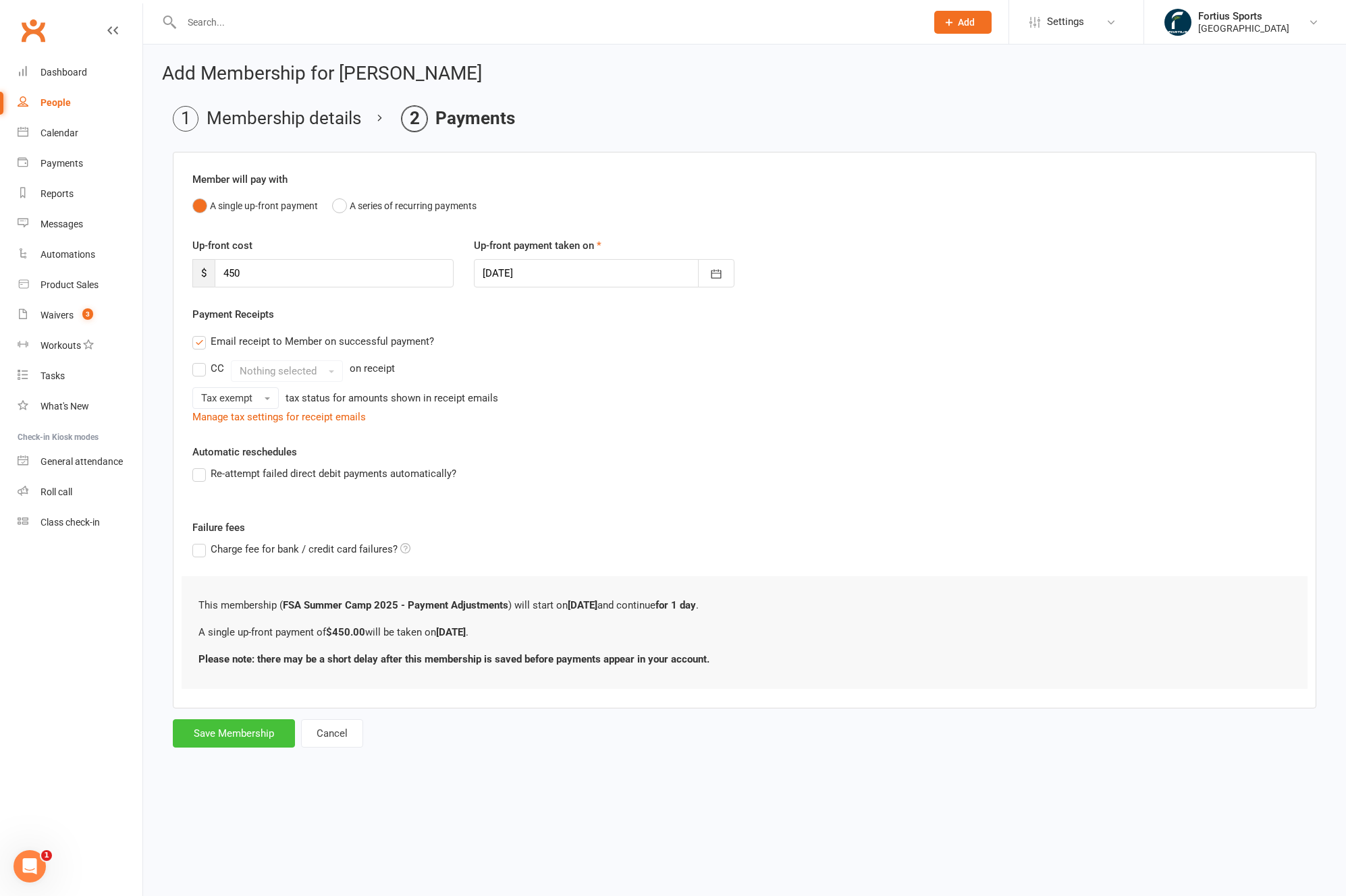
click at [262, 734] on button "Save Membership" at bounding box center [234, 732] width 122 height 28
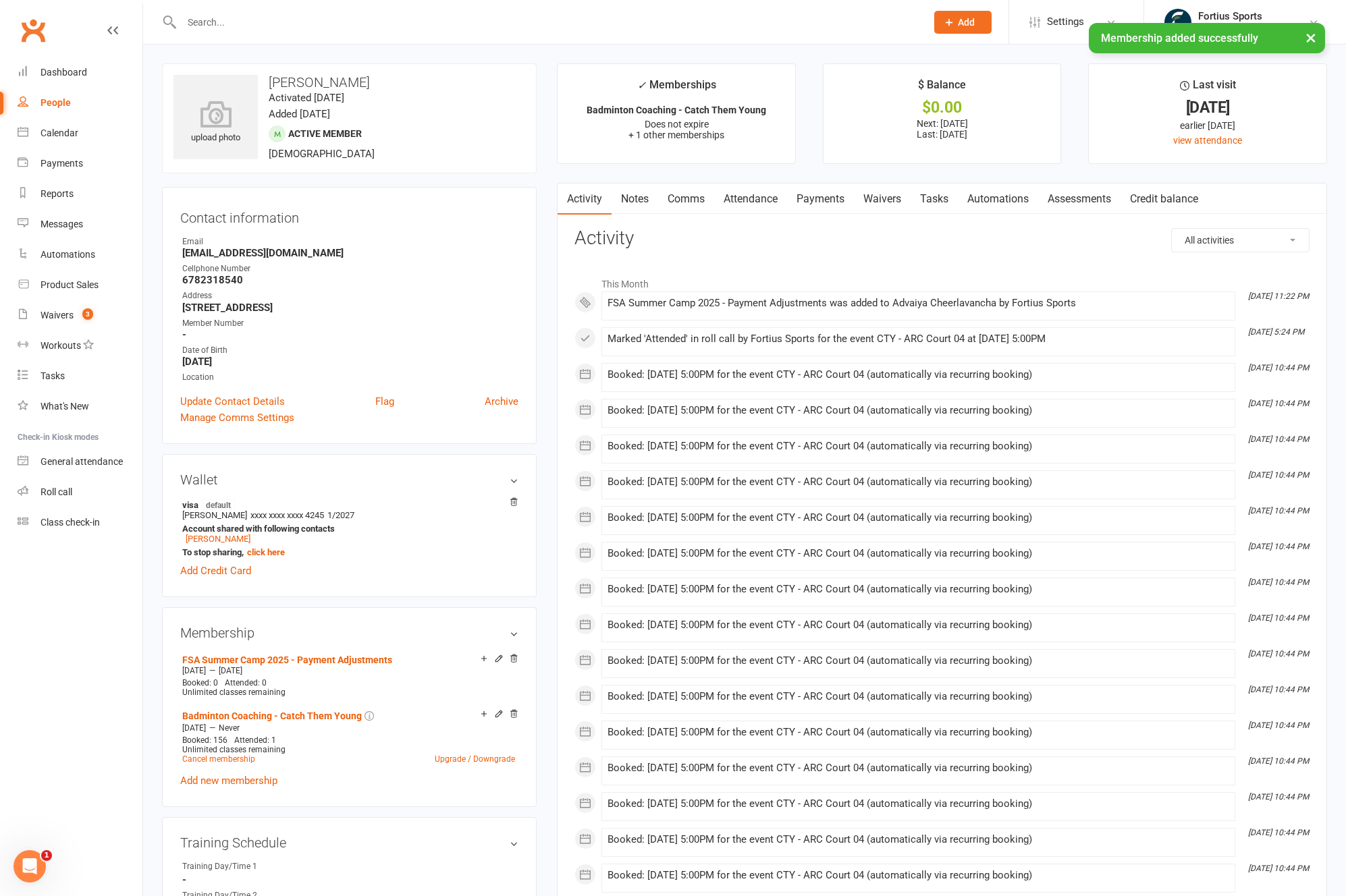
click at [692, 205] on link "Comms" at bounding box center [685, 199] width 56 height 31
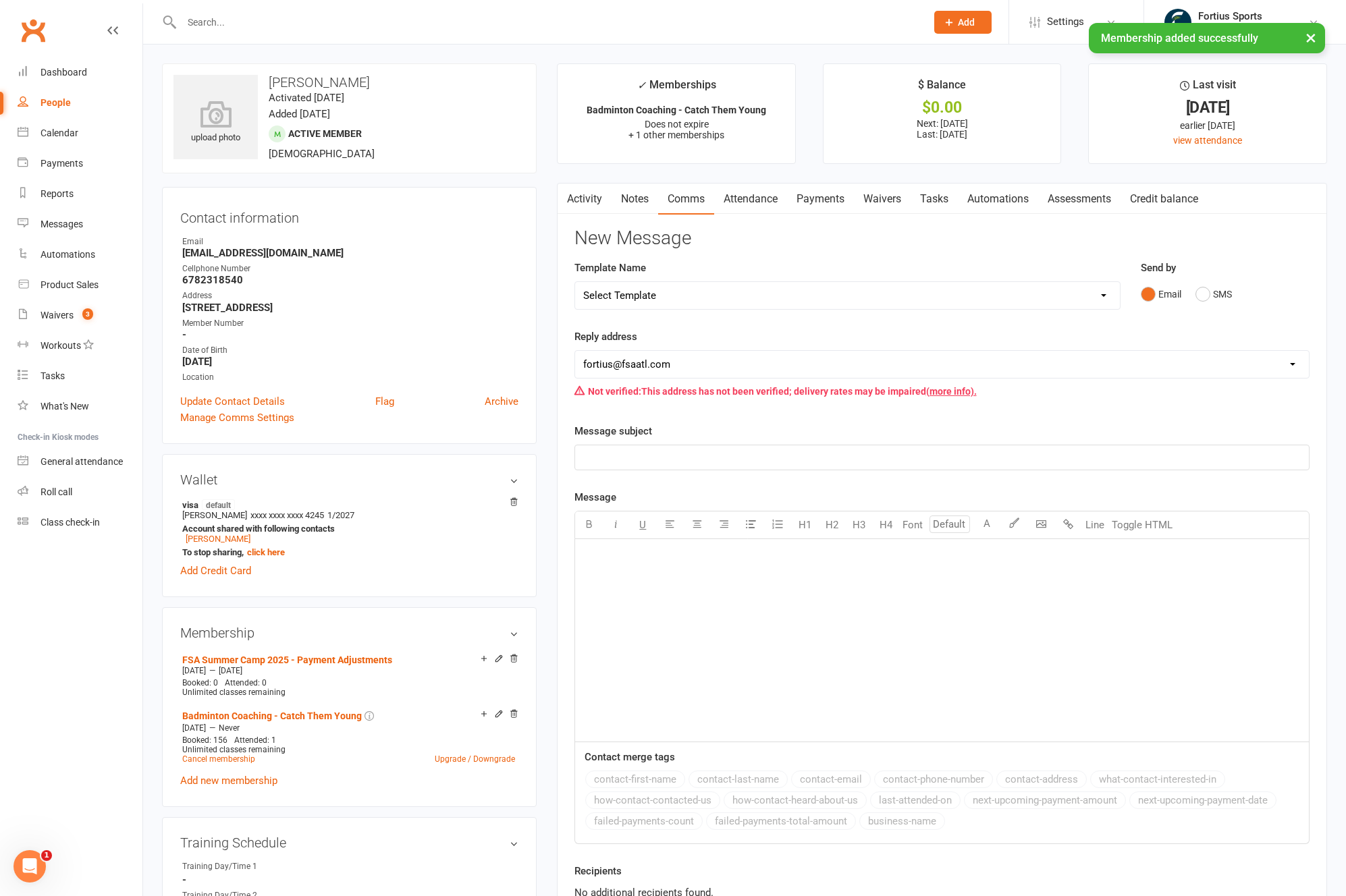
click at [903, 295] on select "Select Template [Email] Badminton Court Schedule [SMS] [Default template - revi…" at bounding box center [847, 295] width 544 height 27
select select "29"
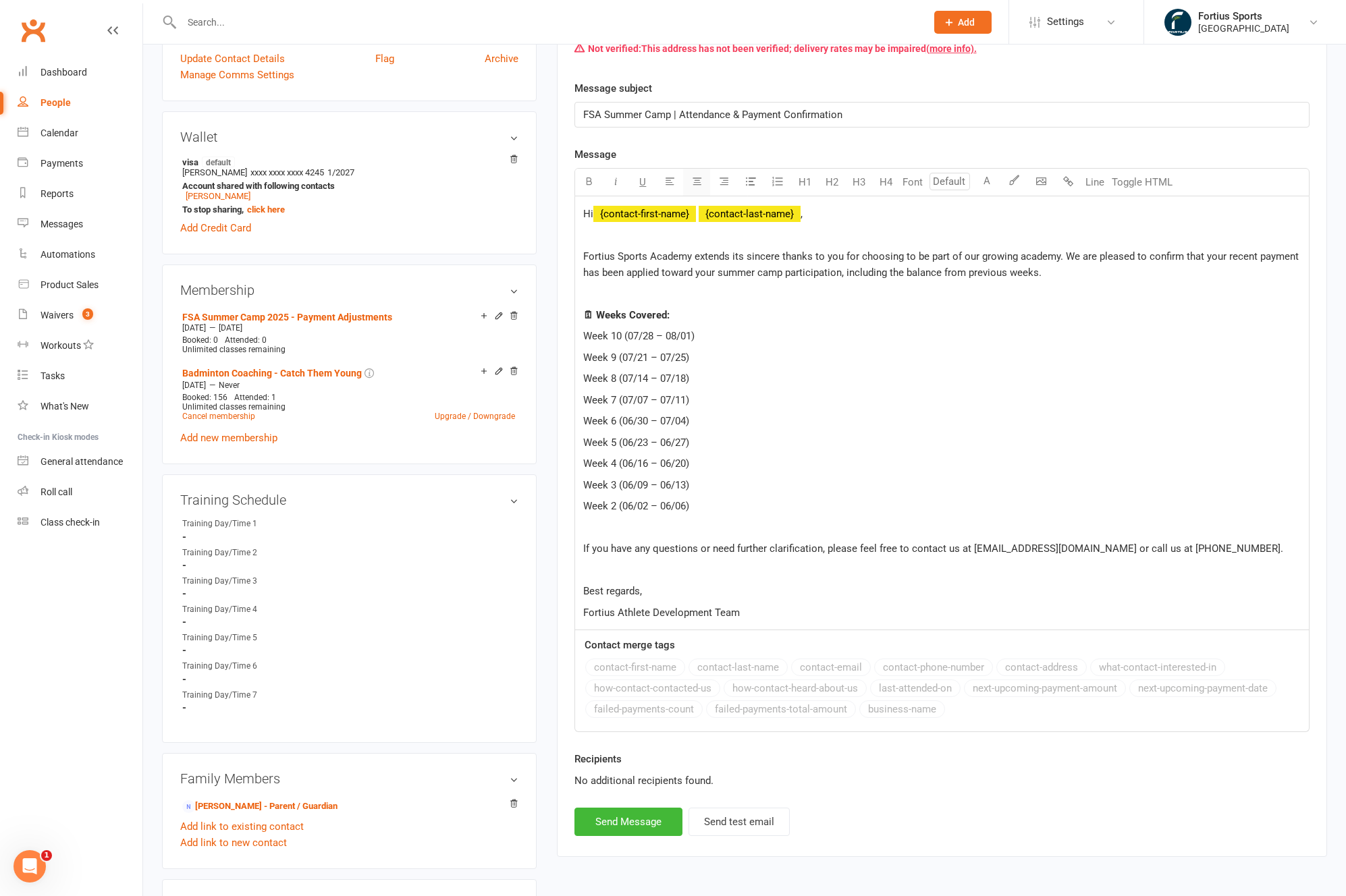
scroll to position [68, 0]
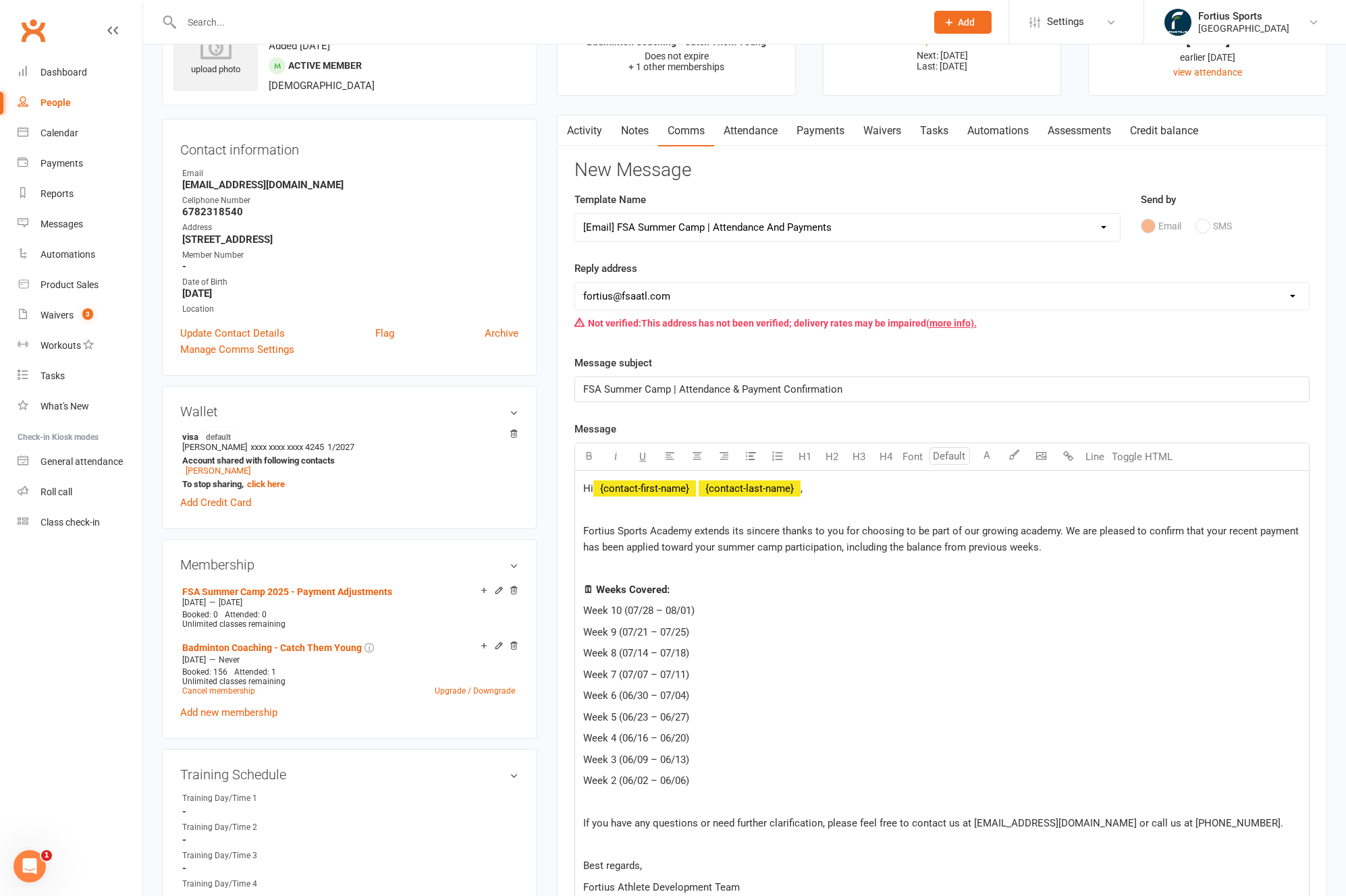
click at [653, 295] on select "hello@clubworx.com fortius@fsaatl.com satish@gameandgrillatl.com mrk@fsaatl.com…" at bounding box center [941, 295] width 733 height 27
select select "9"
click at [768, 605] on p "Week 10 (07/28 – 08/01)" at bounding box center [942, 611] width 718 height 16
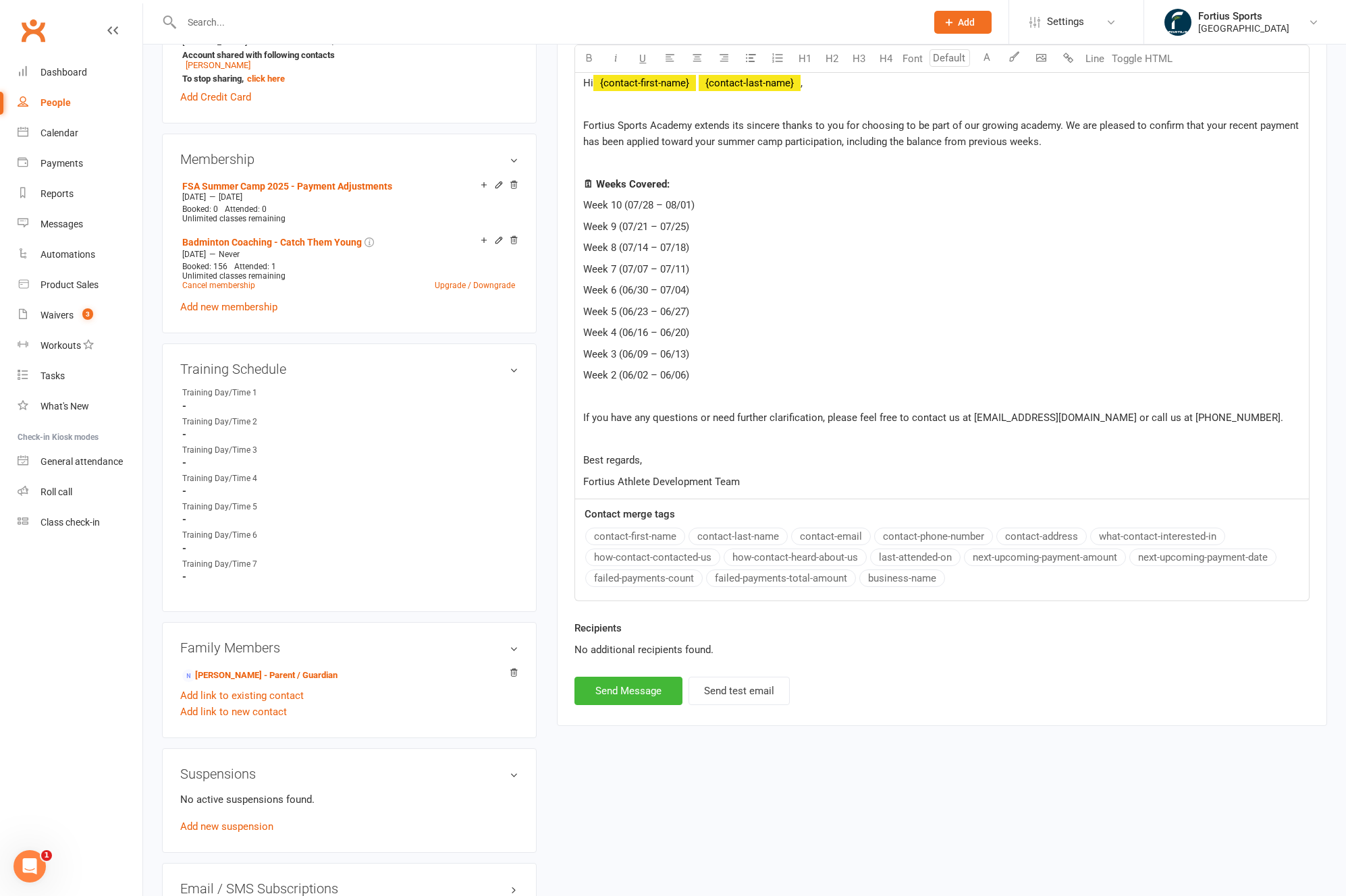
scroll to position [473, 0]
drag, startPoint x: 578, startPoint y: 247, endPoint x: 692, endPoint y: 272, distance: 116.7
click at [692, 272] on div "Hi ﻿ {contact-first-name} ﻿ {contact-last-name} , Fortius Sports Academy extend…" at bounding box center [941, 282] width 733 height 433
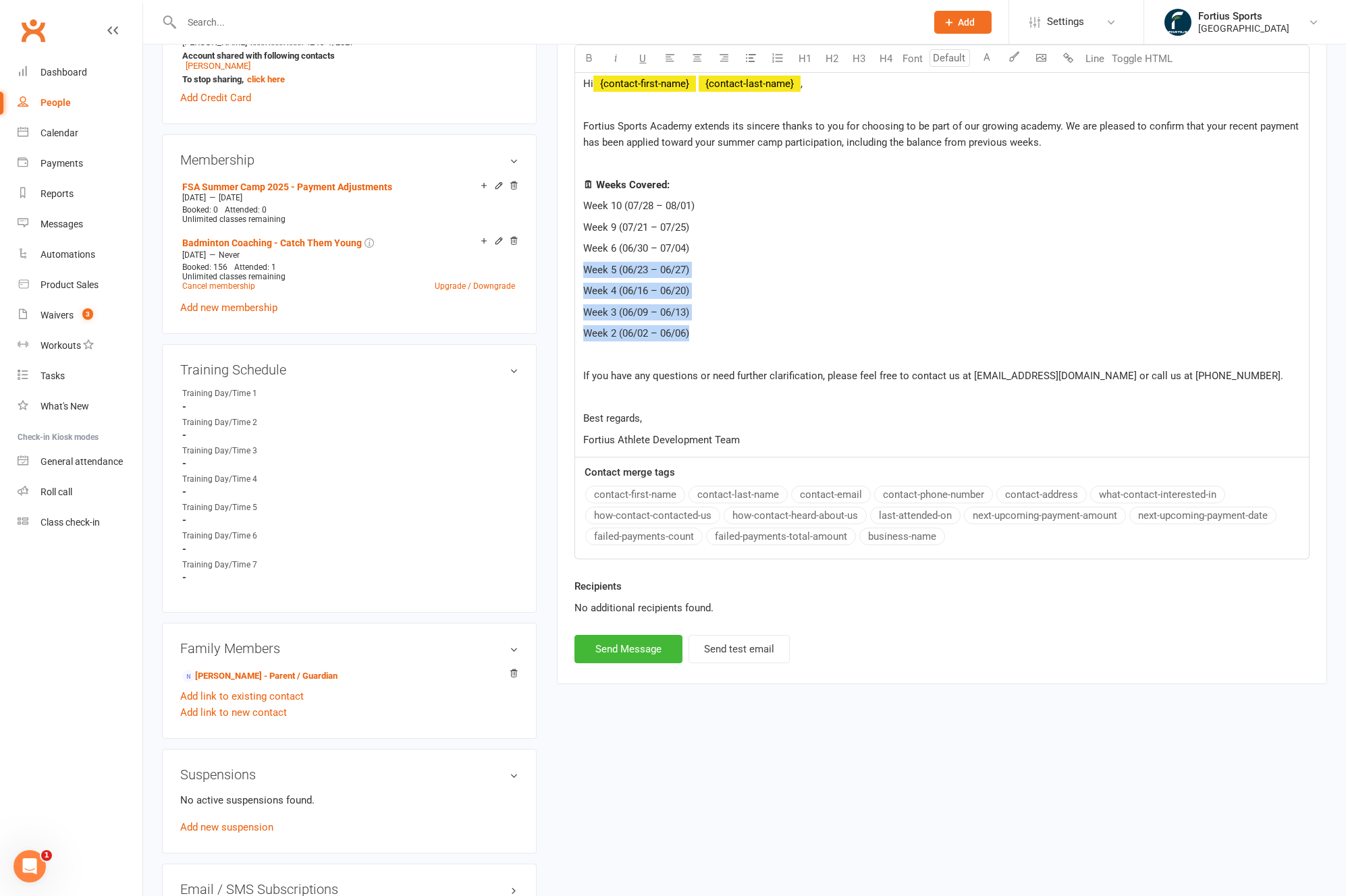
drag, startPoint x: 582, startPoint y: 270, endPoint x: 703, endPoint y: 330, distance: 135.1
click at [703, 330] on div "Hi ﻿ {contact-first-name} ﻿ {contact-last-name} , Fortius Sports Academy extend…" at bounding box center [941, 261] width 733 height 390
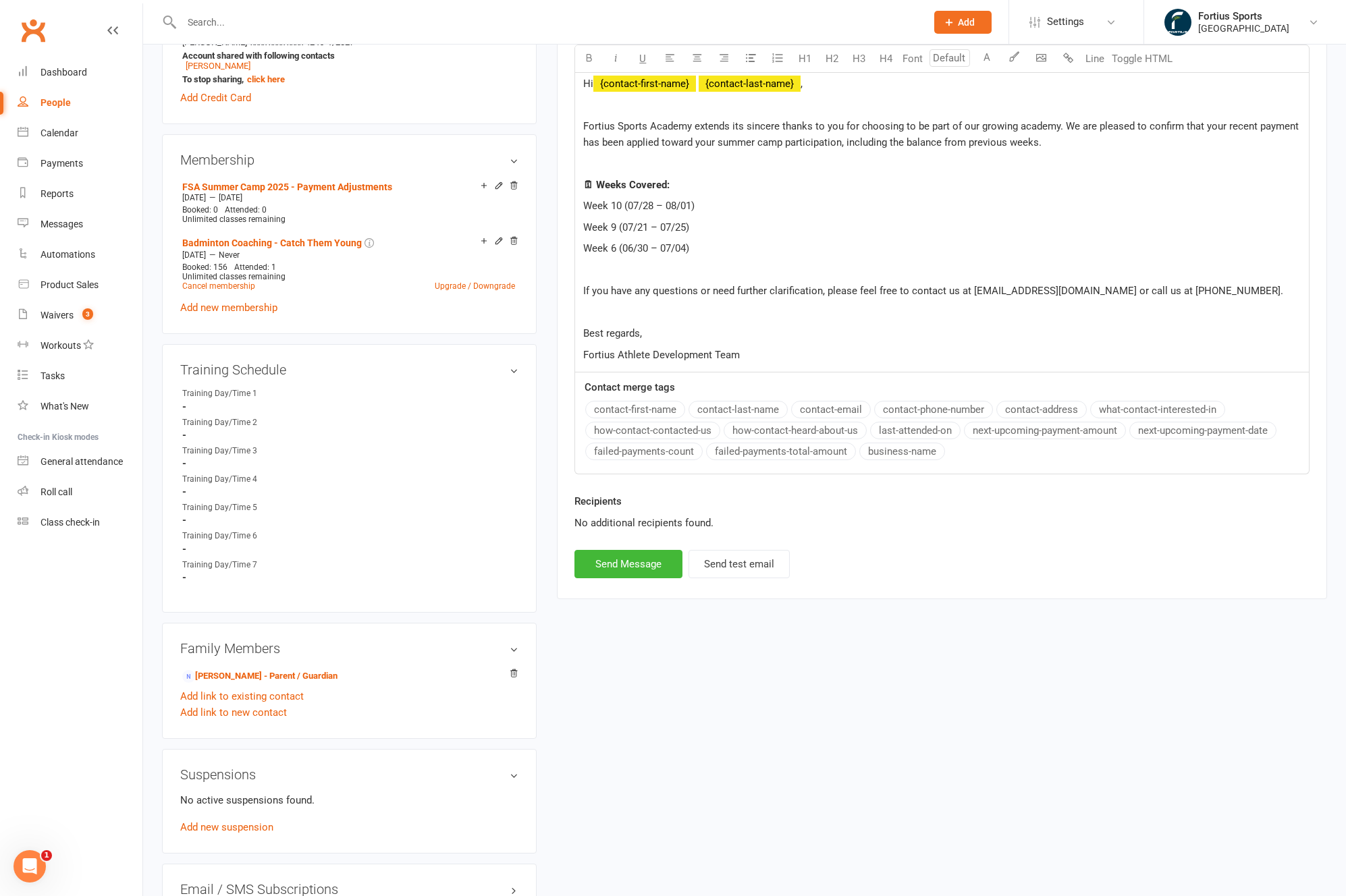
click at [602, 273] on p at bounding box center [942, 270] width 718 height 16
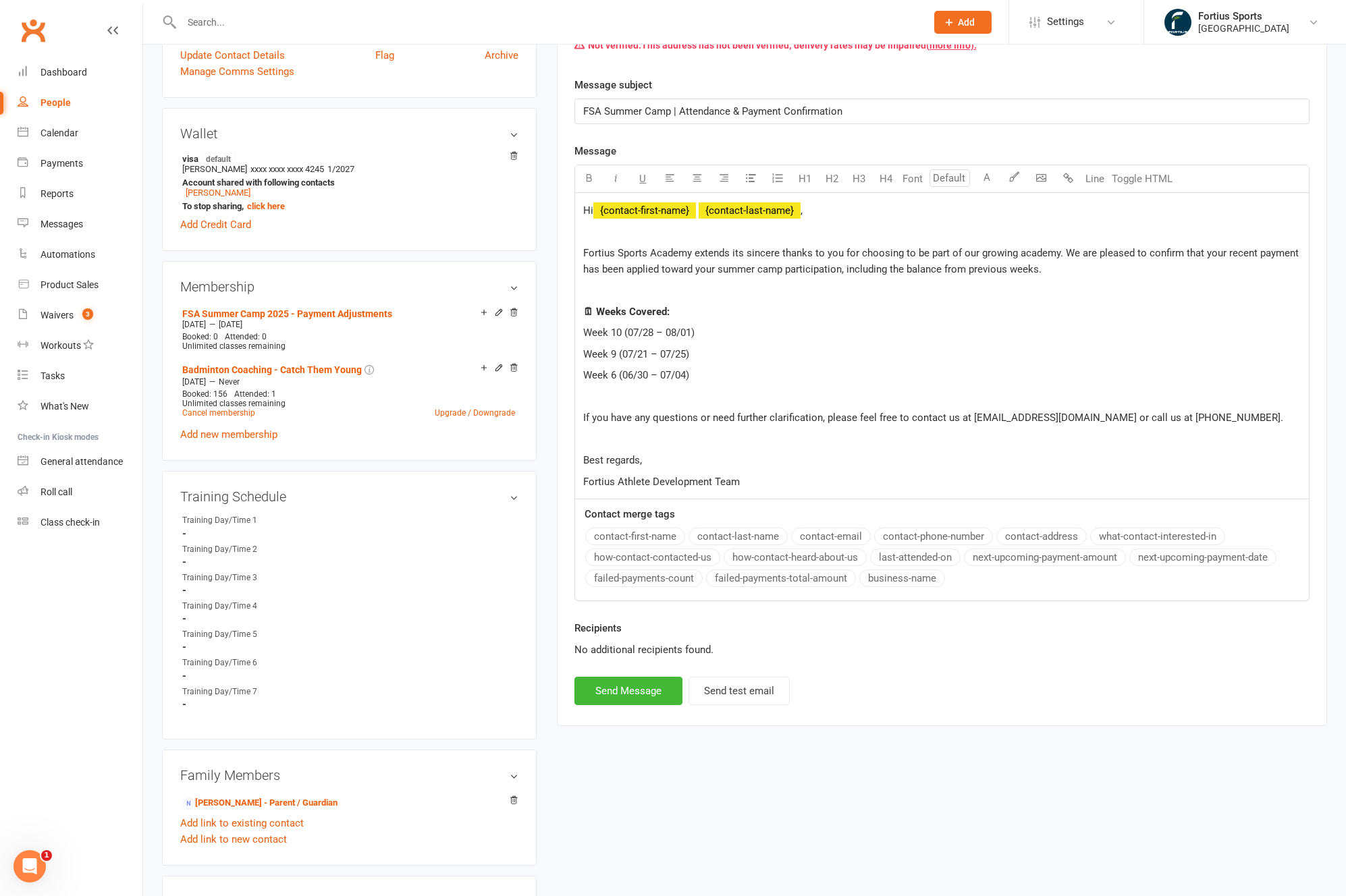
scroll to position [344, 0]
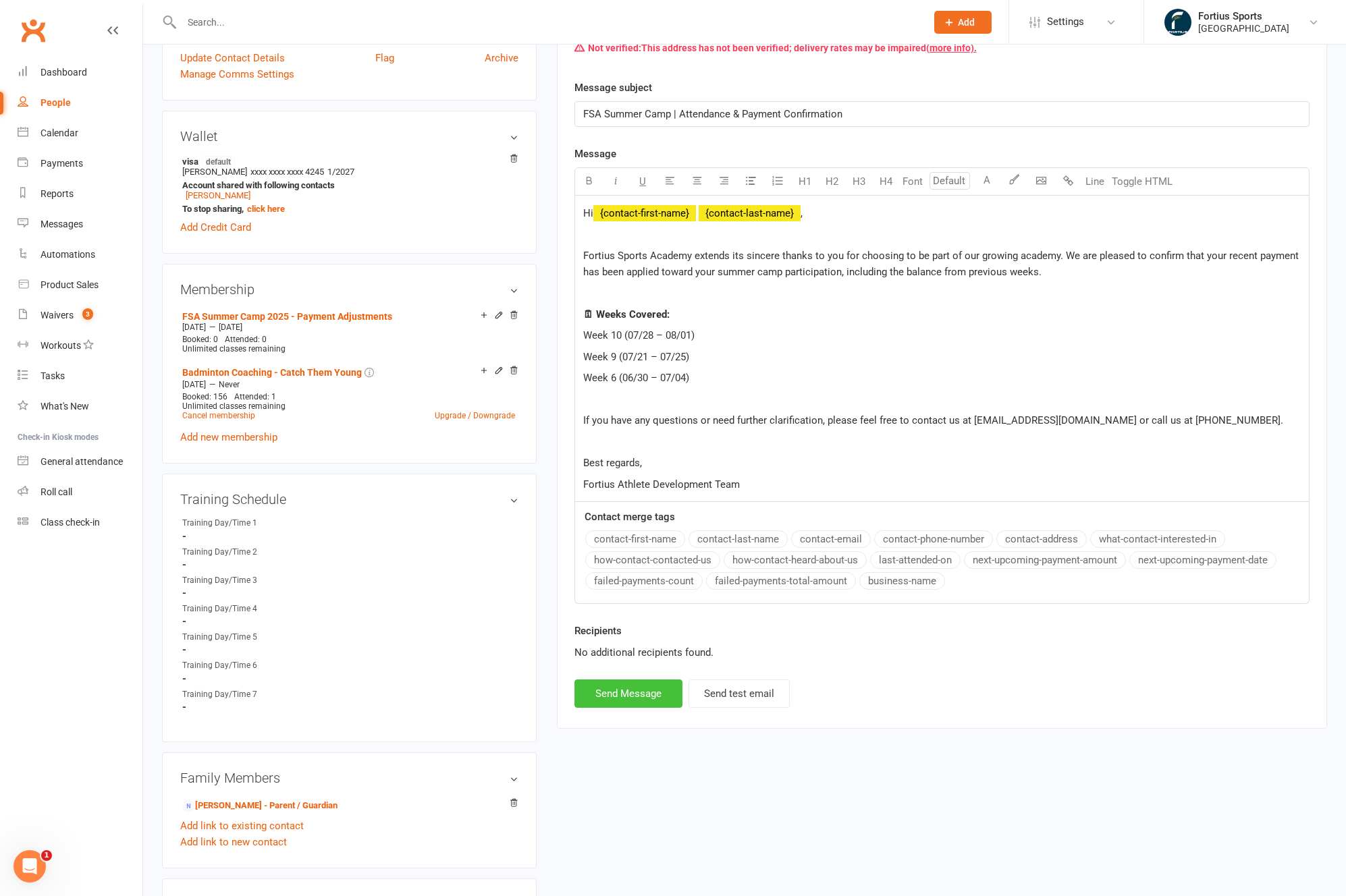
click at [619, 702] on button "Send Message" at bounding box center [628, 693] width 108 height 28
select select
select select "1"
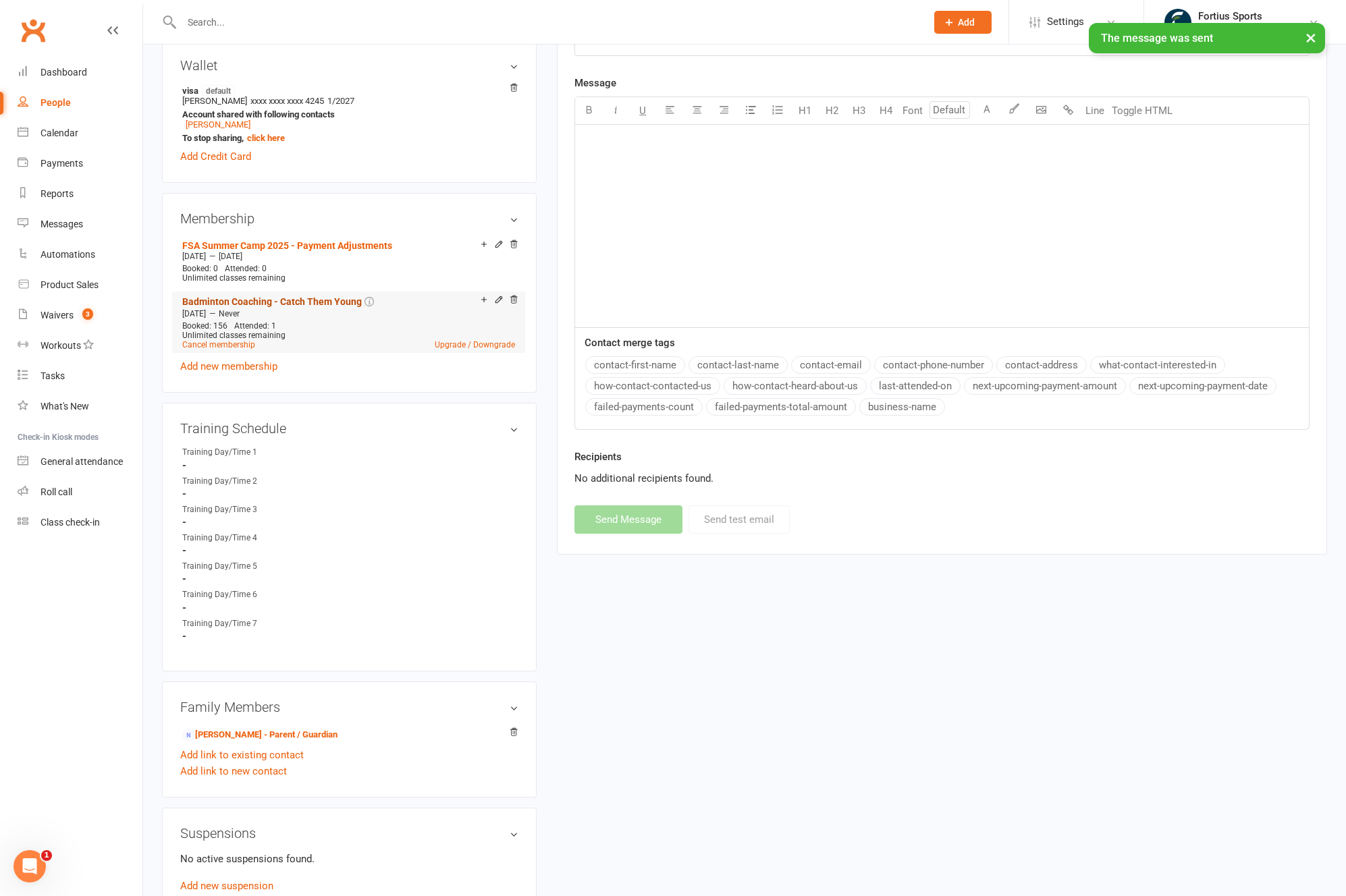
scroll to position [414, 0]
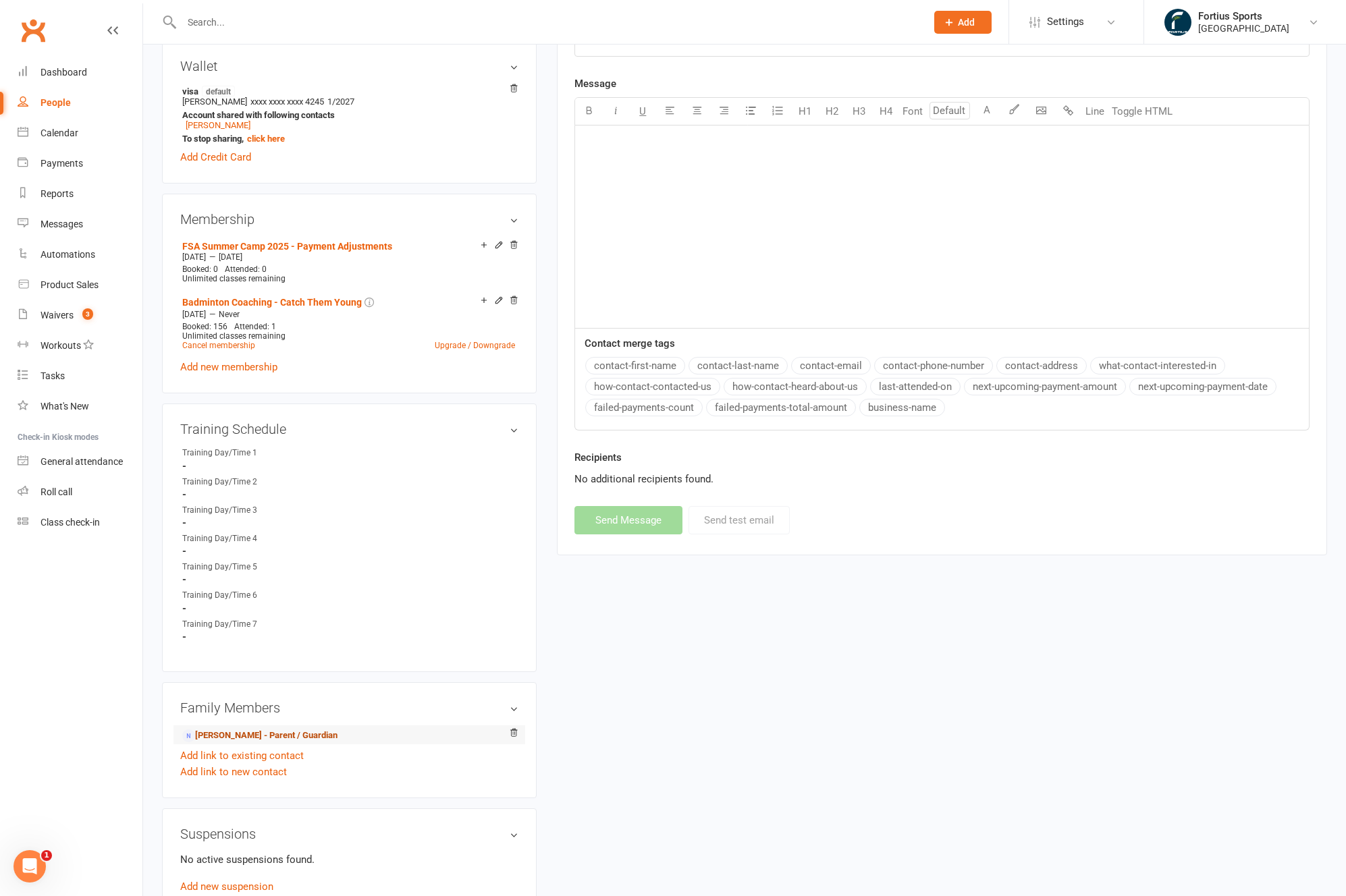
click at [239, 735] on link "Srinivas Cherlavancha - Parent / Guardian" at bounding box center [260, 735] width 155 height 14
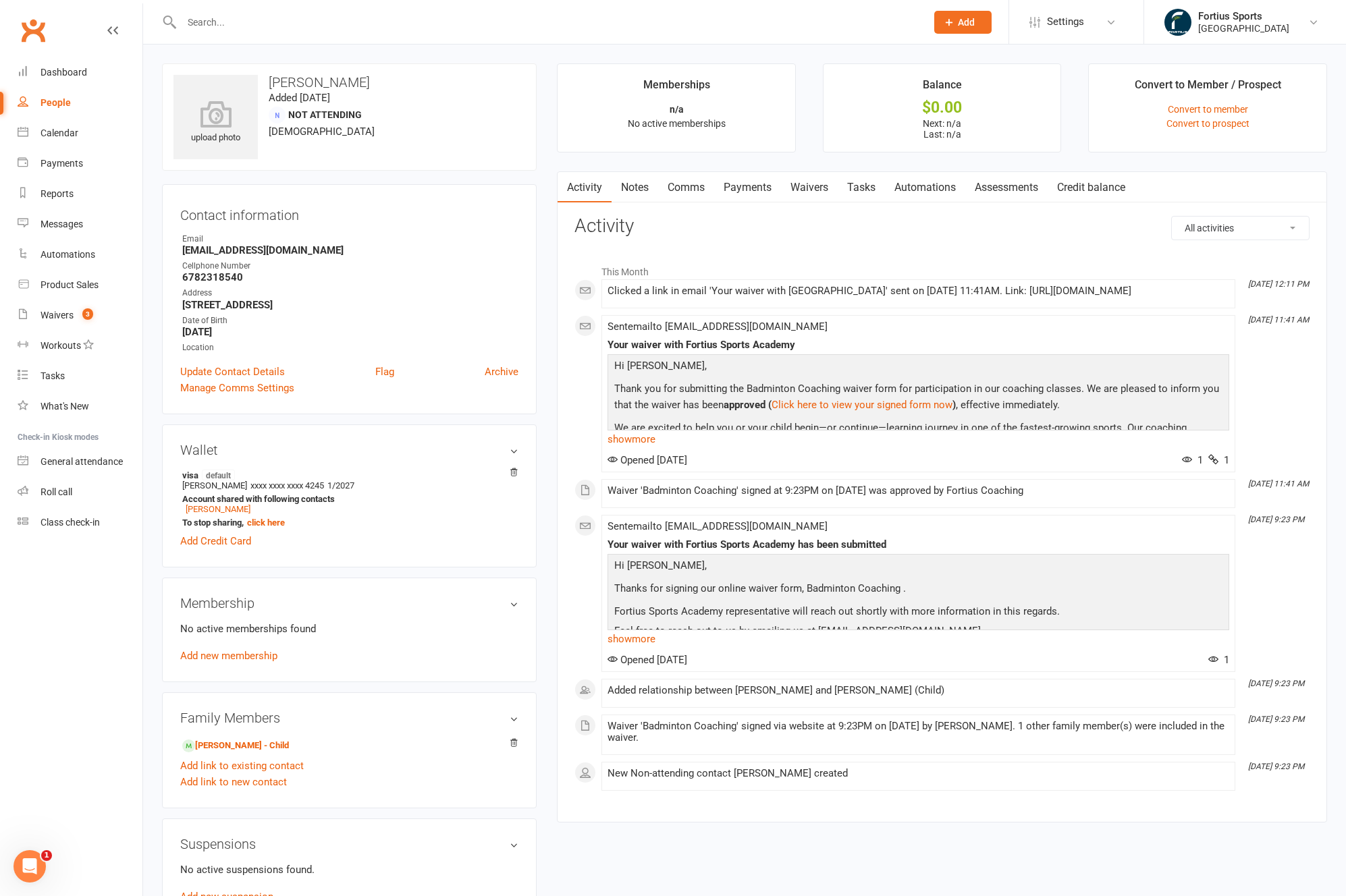
click at [322, 30] on input "text" at bounding box center [547, 22] width 739 height 19
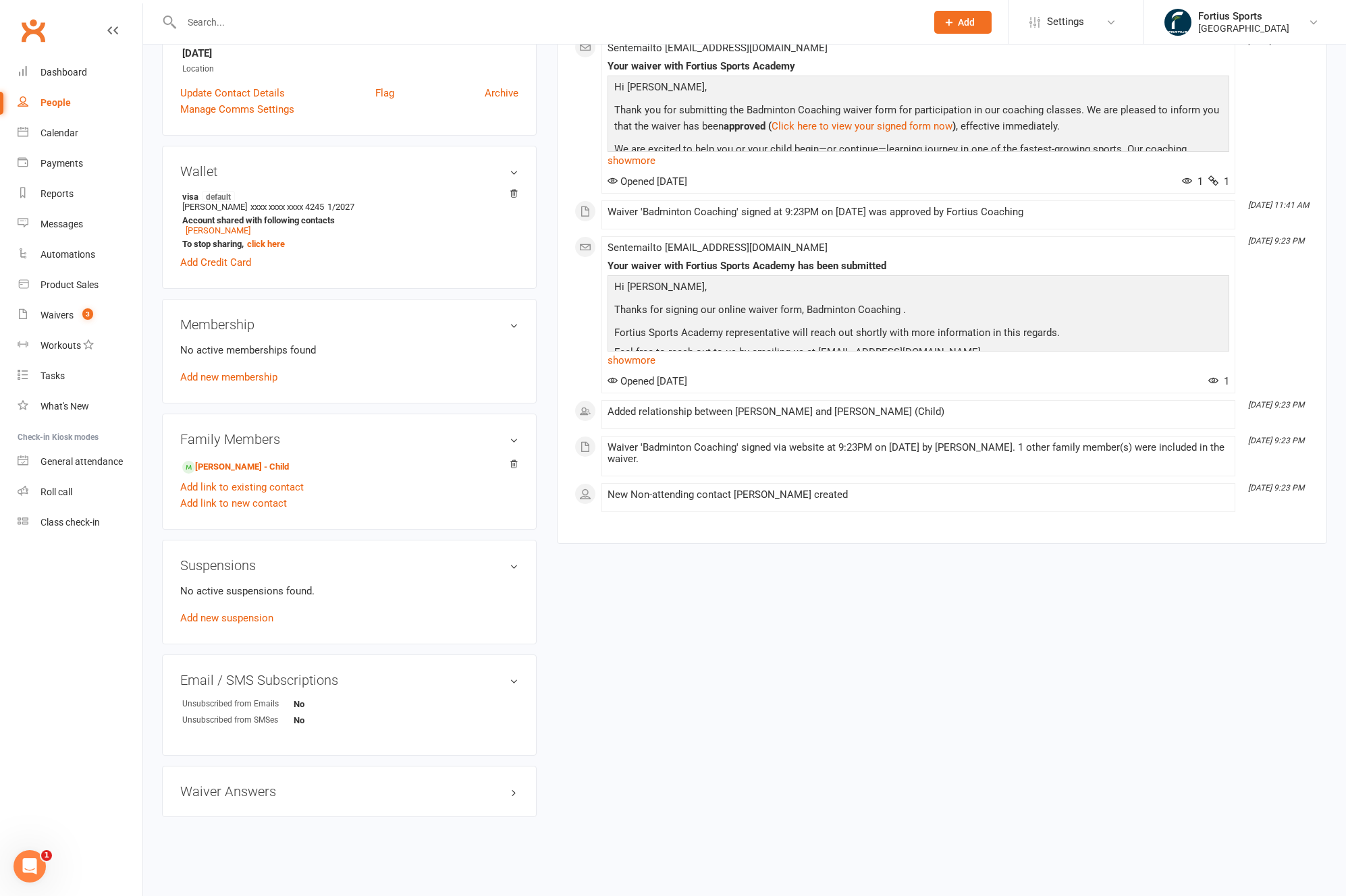
scroll to position [279, 0]
click at [269, 469] on link "Advaiya Cheerlavancha - Child" at bounding box center [235, 467] width 107 height 14
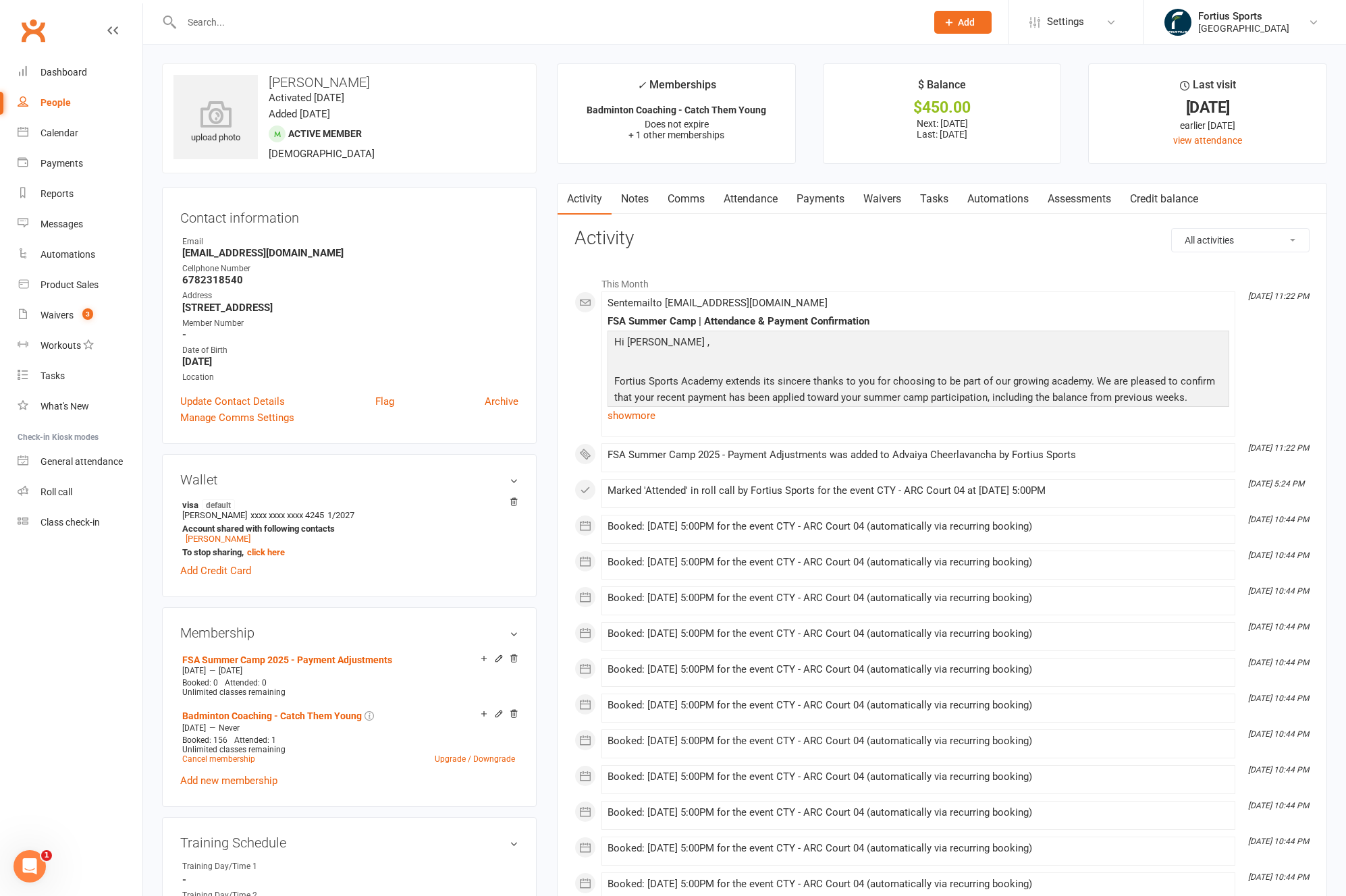
click at [268, 25] on input "text" at bounding box center [547, 22] width 739 height 19
paste input "Cheerlavancha"
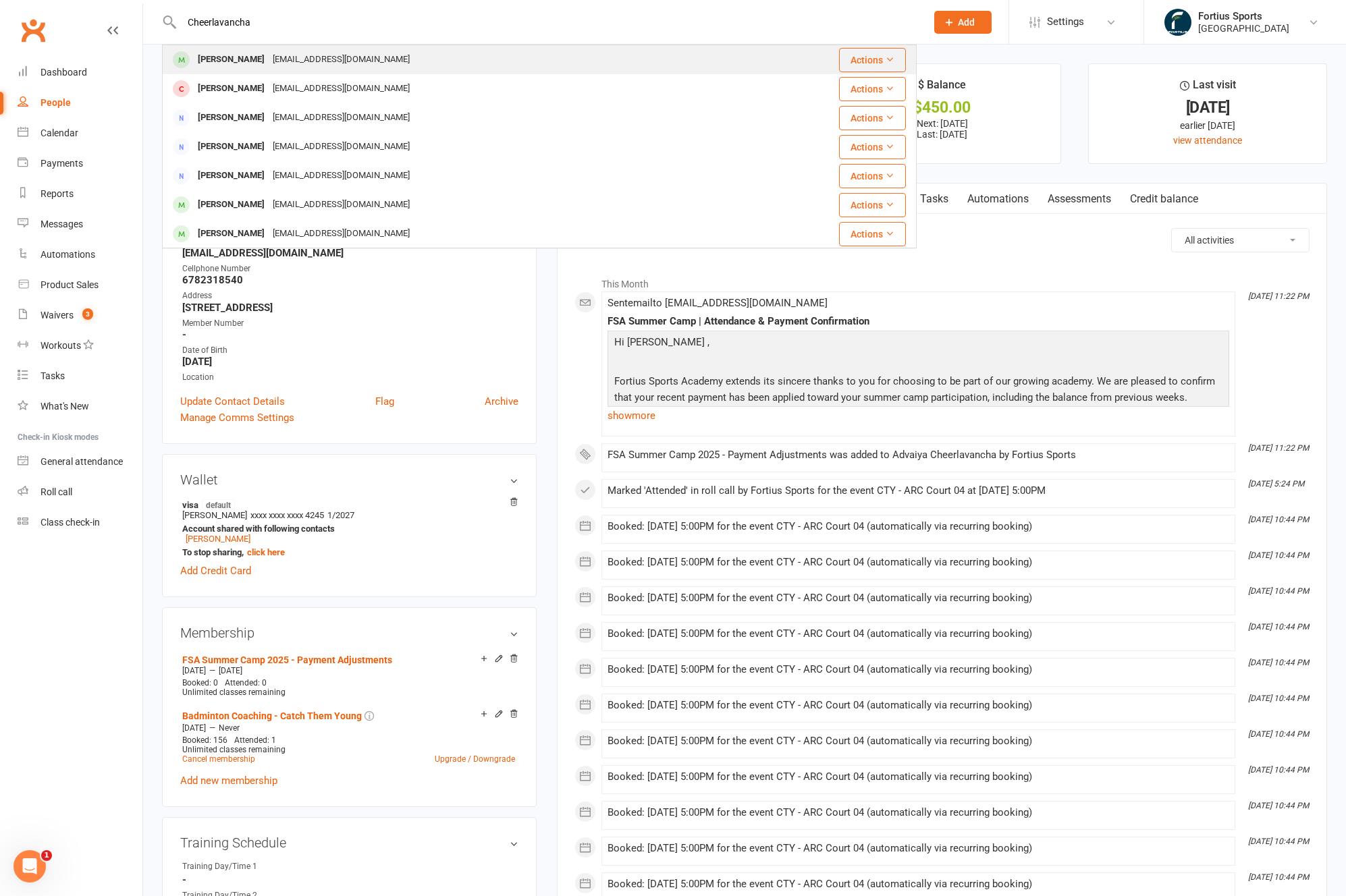
type input "Cheerlavancha"
click at [249, 61] on div "Yashas Cheerlavancha" at bounding box center [231, 60] width 75 height 19
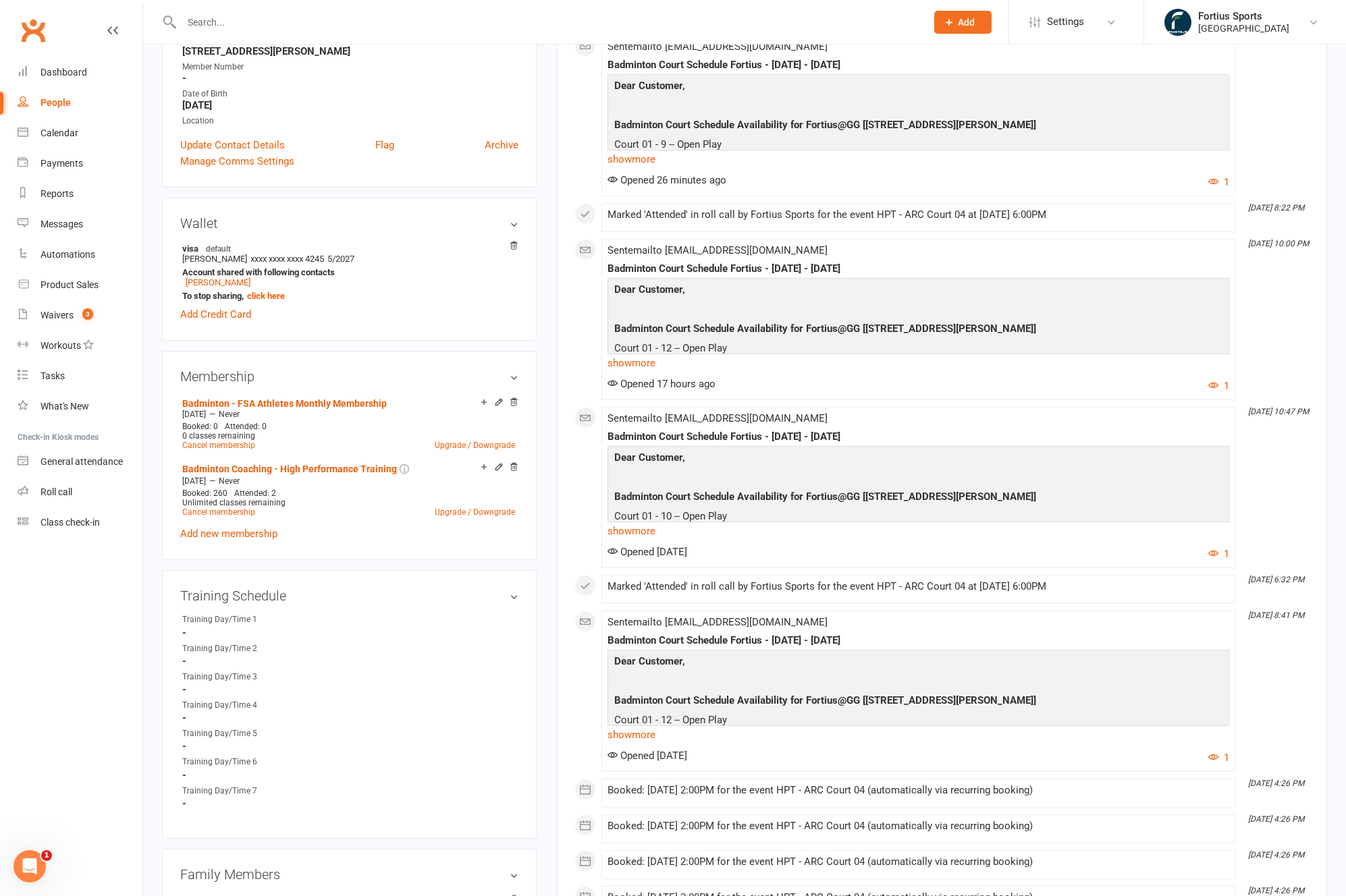
scroll to position [353, 0]
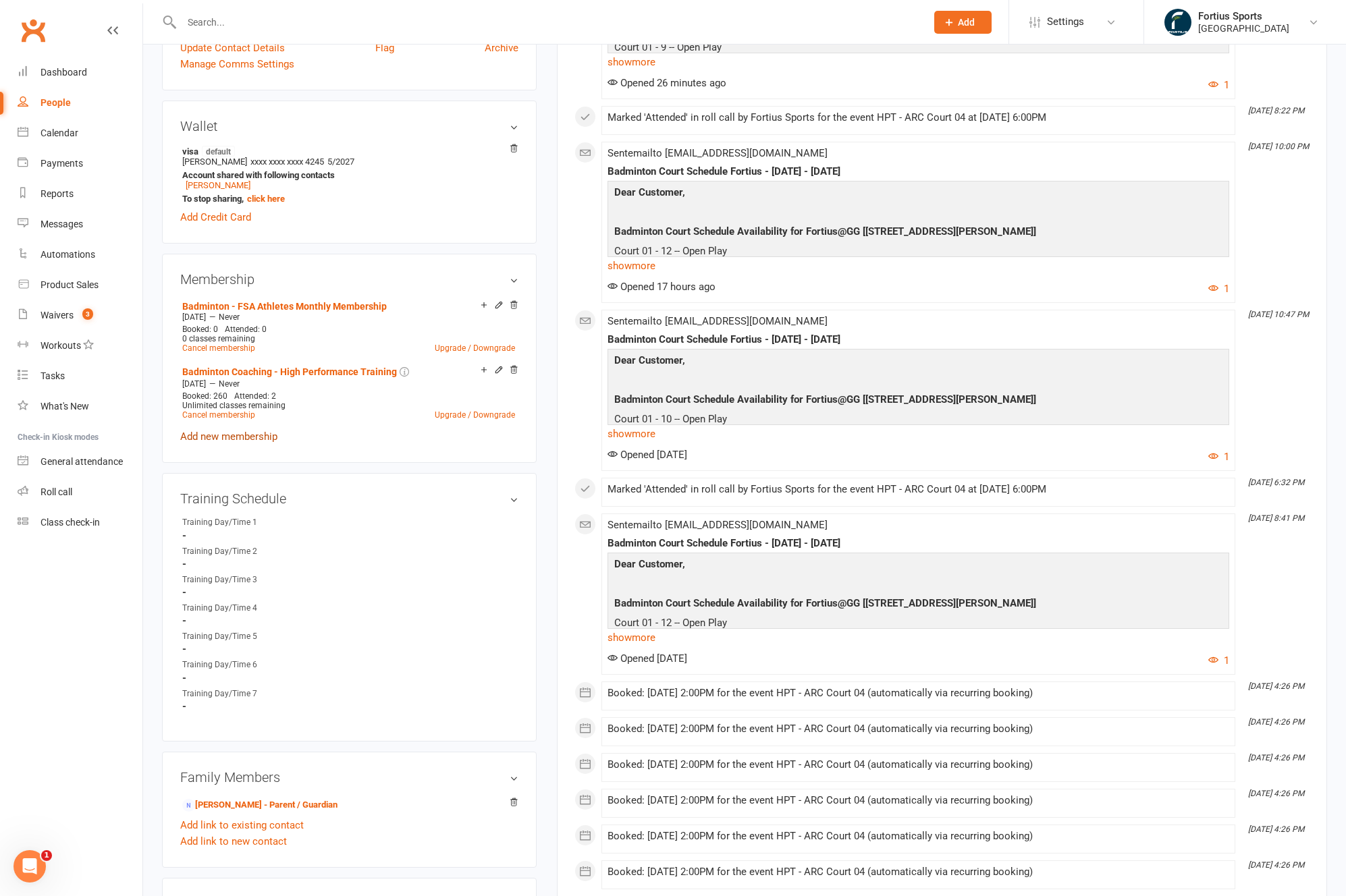
click at [247, 439] on link "Add new membership" at bounding box center [228, 436] width 97 height 12
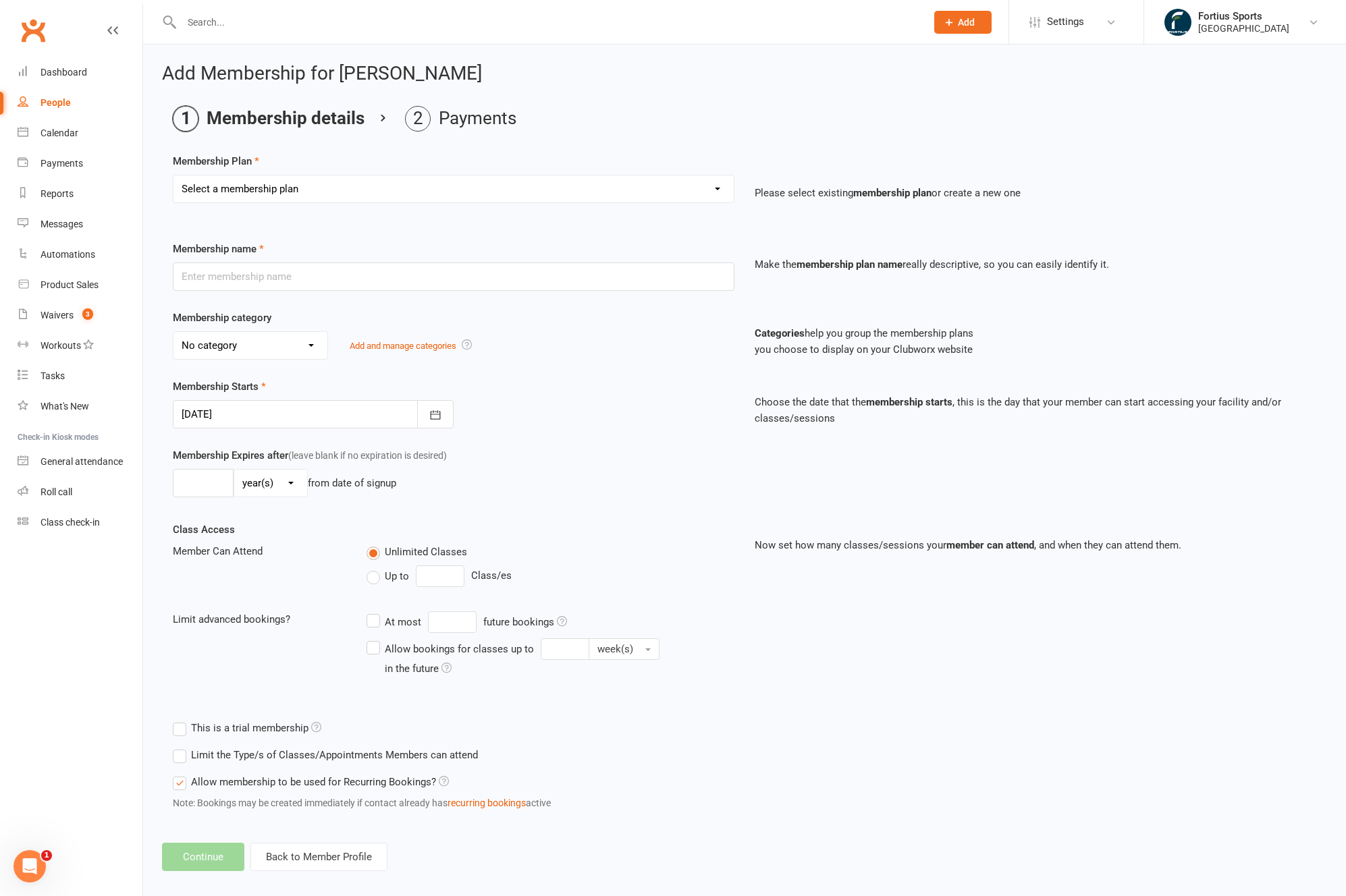
click at [460, 177] on select "Select a membership plan Create new Membership Plan Badminton - Adult Annual Me…" at bounding box center [453, 188] width 560 height 27
select select "65"
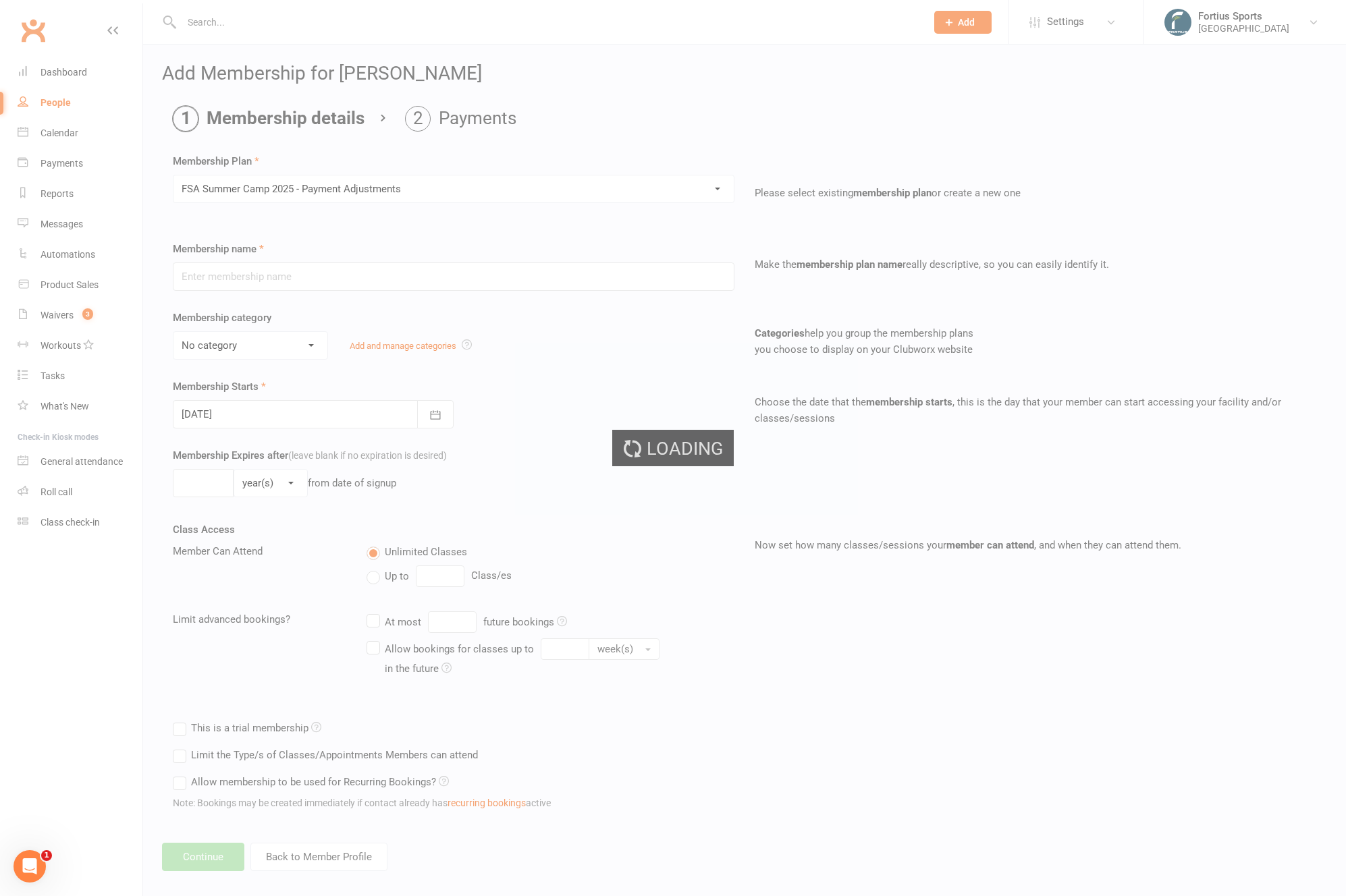
type input "FSA Summer Camp 2025 - Payment Adjustments"
select select "4"
type input "1"
select select "0"
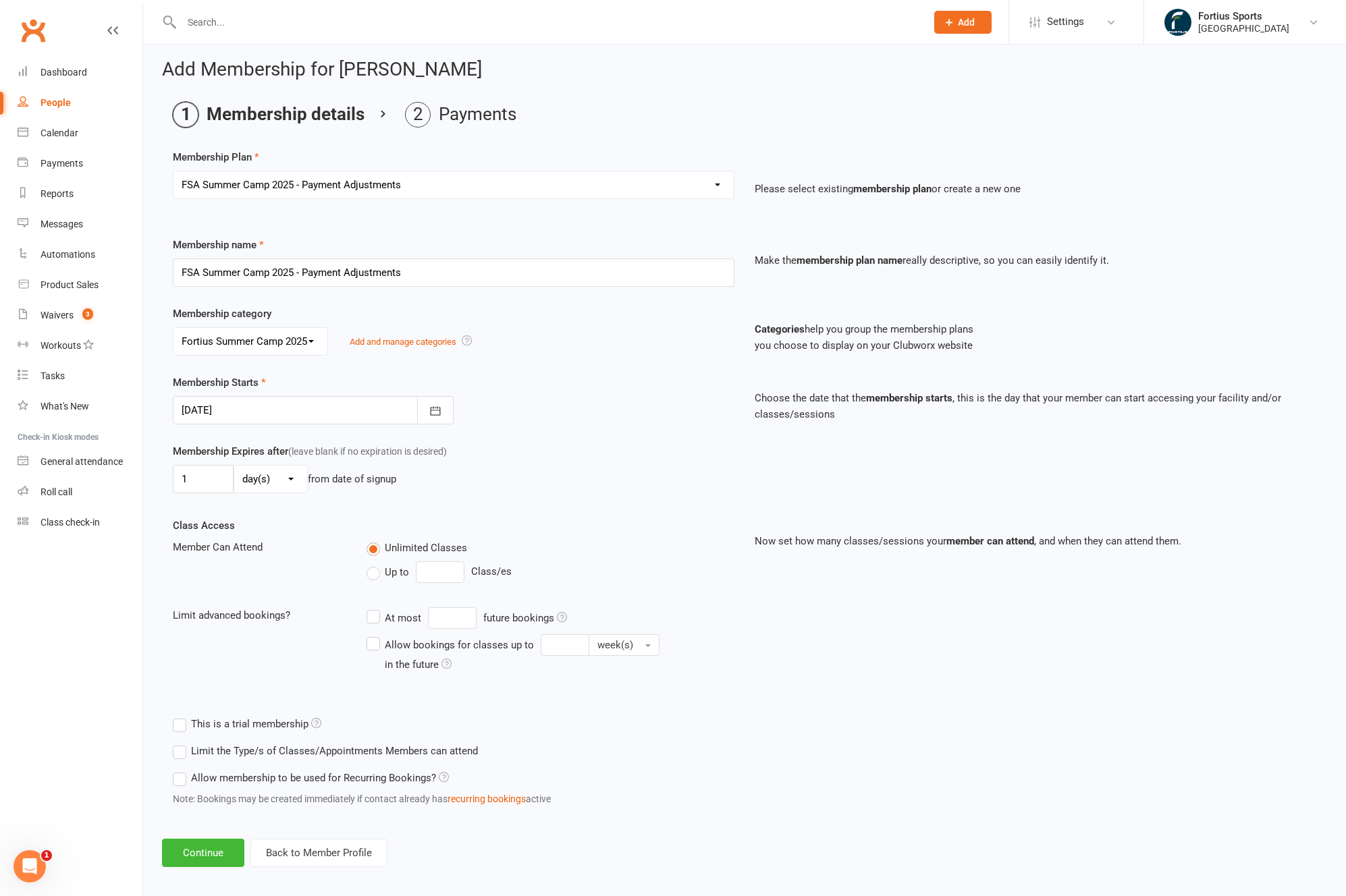
scroll to position [14, 0]
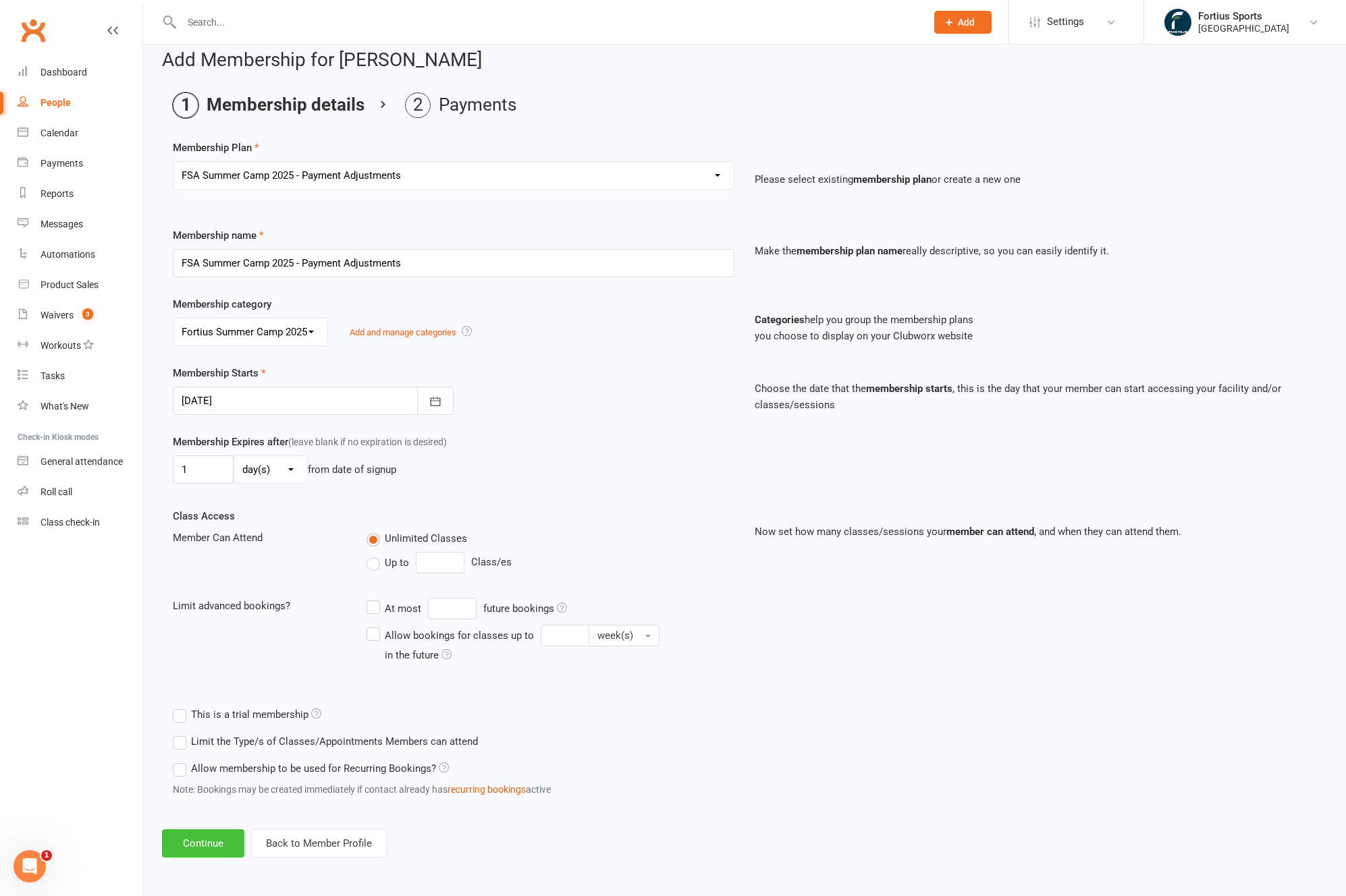
click at [214, 847] on button "Continue" at bounding box center [203, 843] width 82 height 28
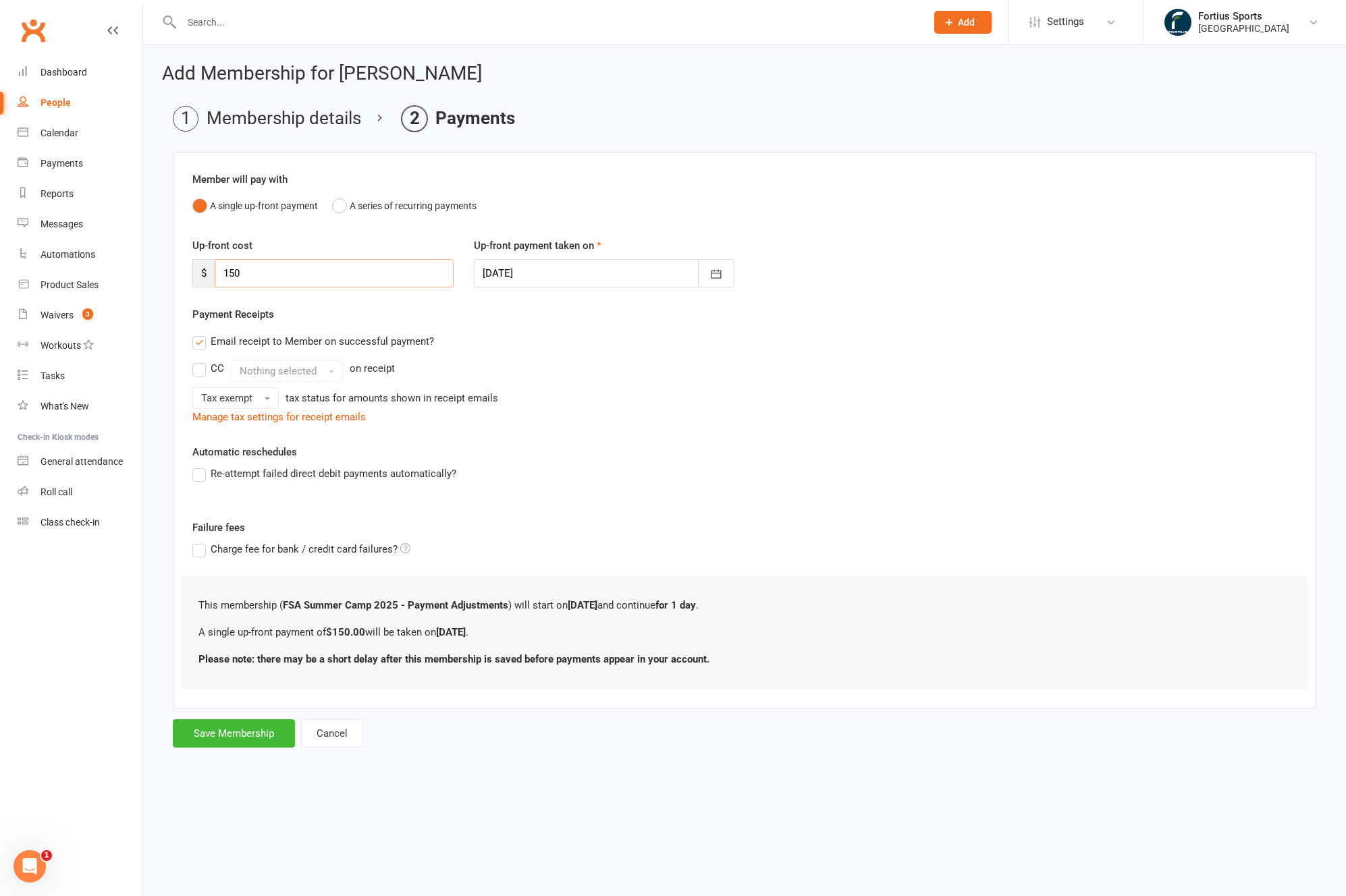
drag, startPoint x: 329, startPoint y: 276, endPoint x: 187, endPoint y: 268, distance: 142.2
click at [187, 268] on div "Up-front cost $ 150" at bounding box center [322, 262] width 281 height 50
type input "300"
click at [624, 352] on div "Email receipt to Member on successful payment?" at bounding box center [739, 341] width 1115 height 27
drag, startPoint x: 255, startPoint y: 739, endPoint x: 257, endPoint y: 780, distance: 41.0
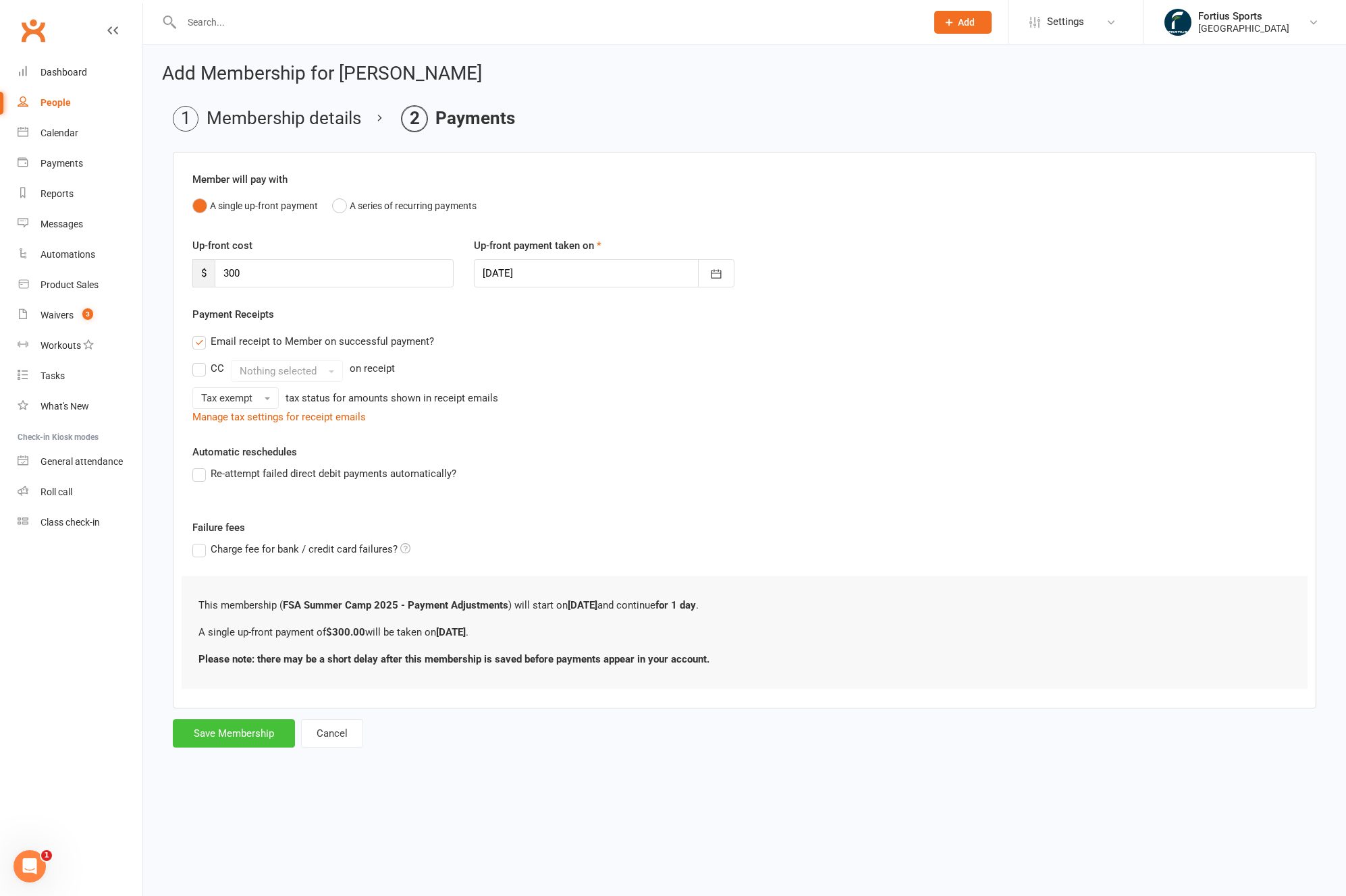
click at [257, 780] on html "Prospect Member Non-attending contact Class / event Appointment Task Membership…" at bounding box center [673, 394] width 1346 height 788
click at [237, 737] on button "Save Membership" at bounding box center [234, 732] width 122 height 28
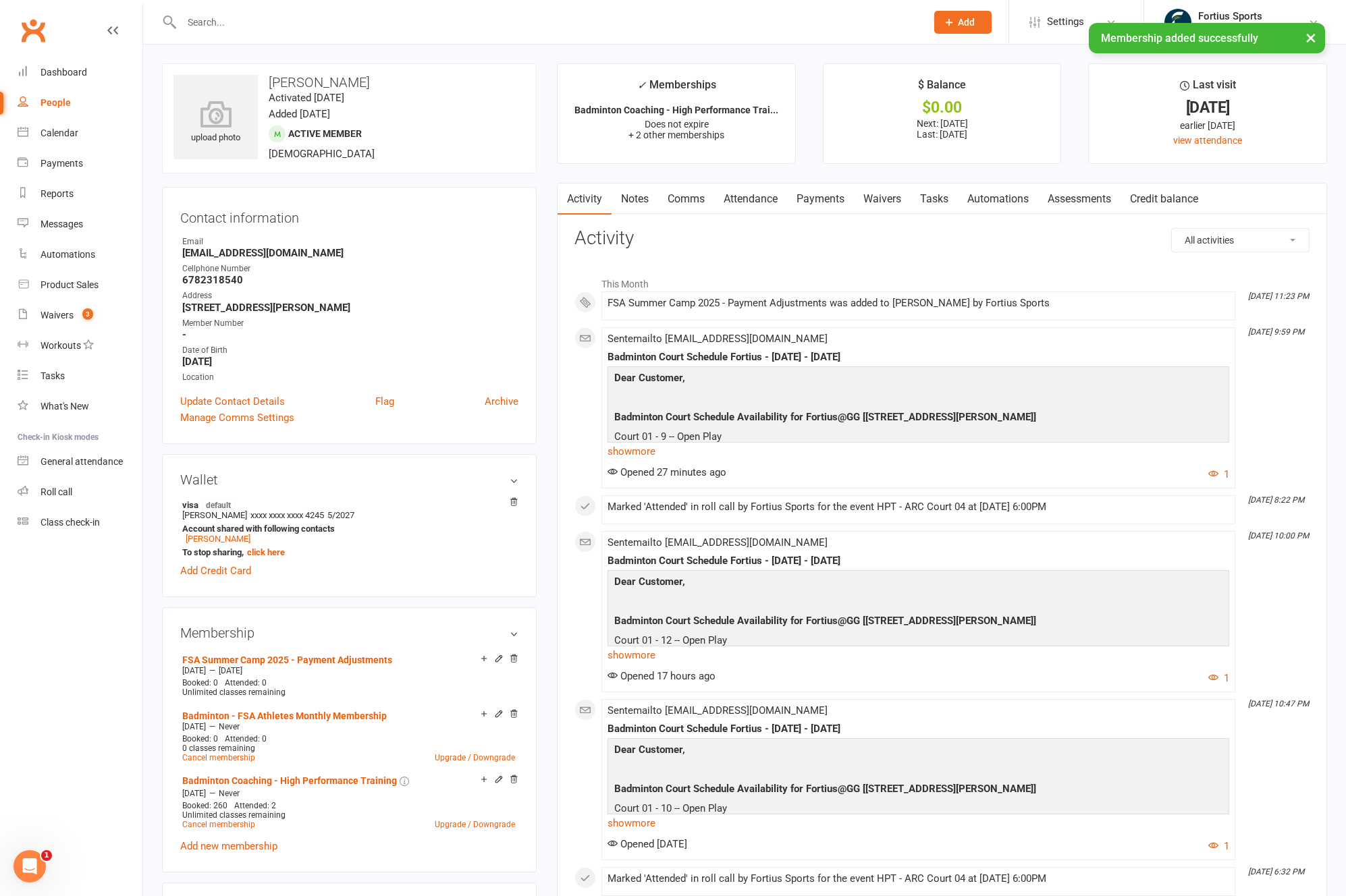
click at [691, 202] on link "Comms" at bounding box center [685, 199] width 56 height 31
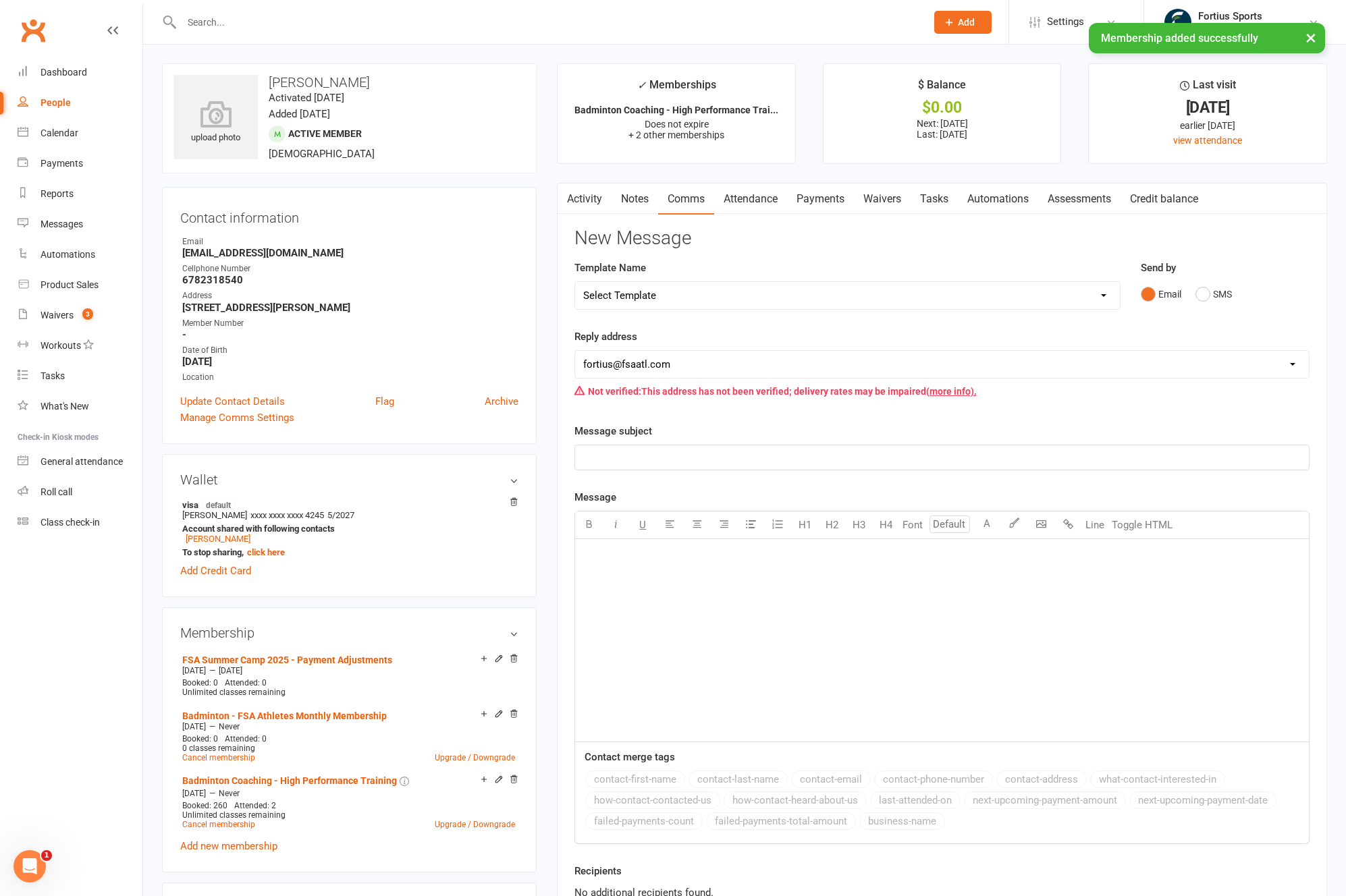
click at [679, 296] on select "Select Template [Email] Badminton Court Schedule [SMS] [Default template - revi…" at bounding box center [847, 295] width 544 height 27
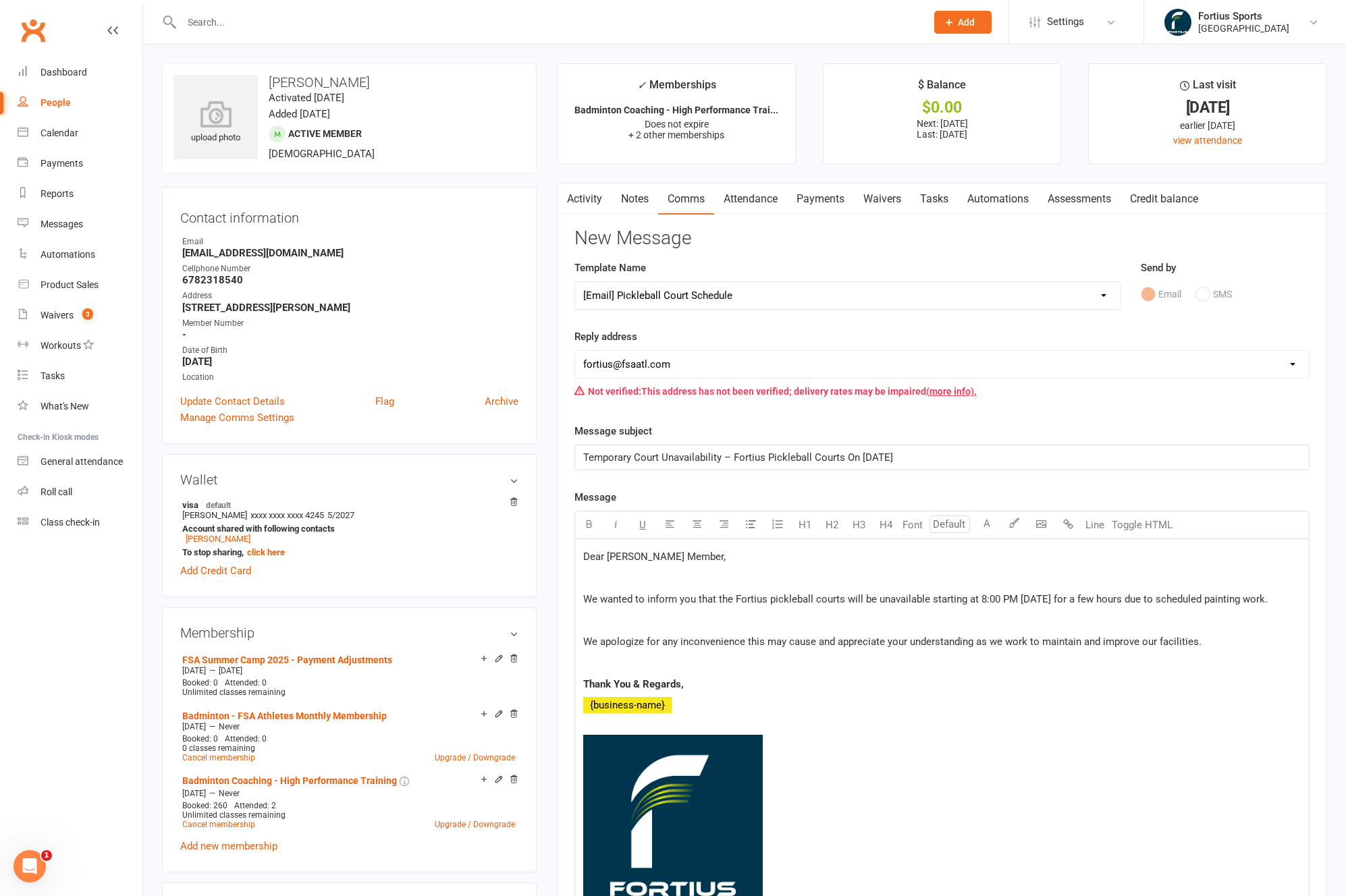
click at [689, 289] on select "Select Template [Email] Badminton Court Schedule [SMS] [Default template - revi…" at bounding box center [847, 295] width 544 height 27
select select "29"
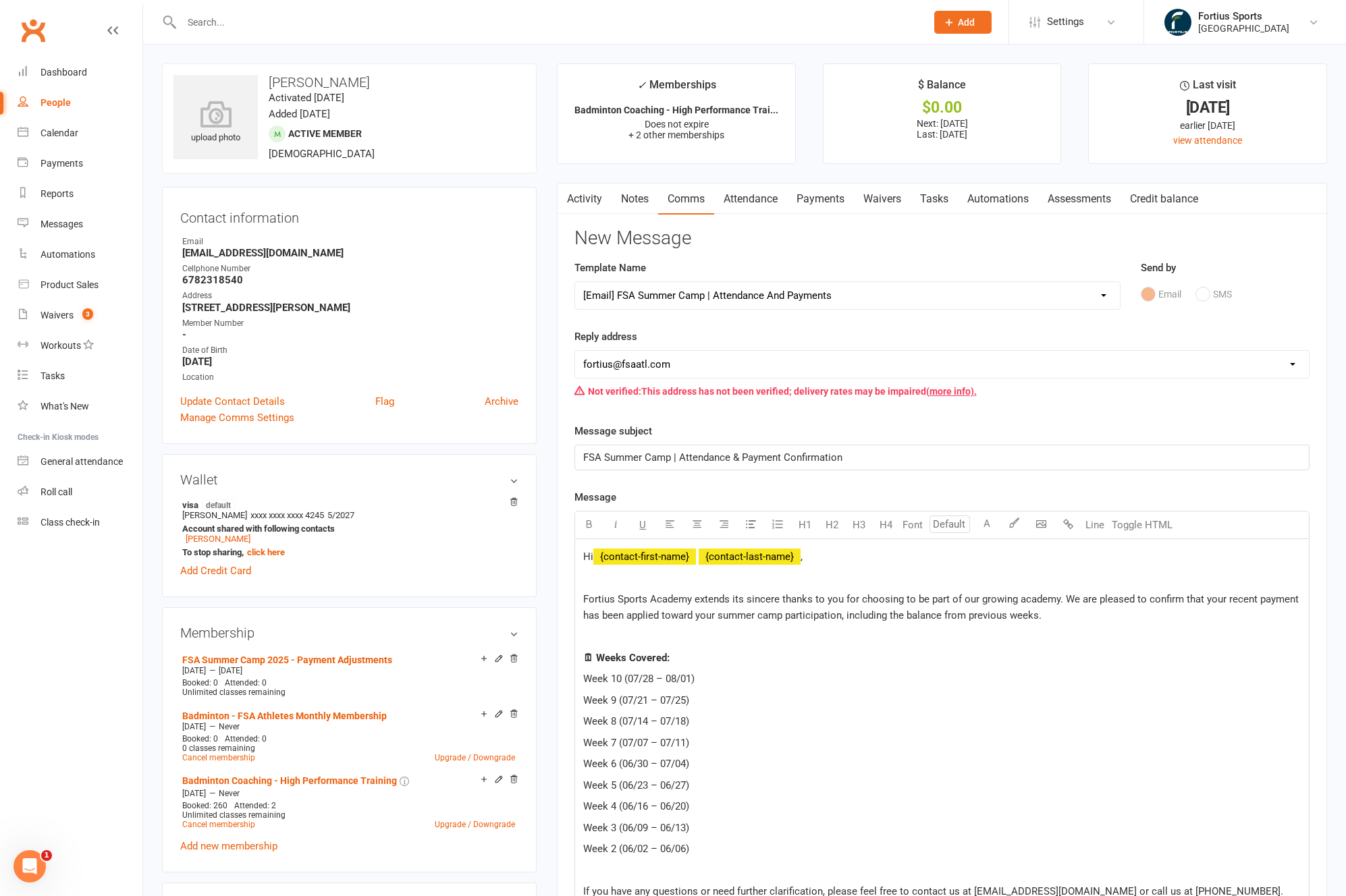
click at [670, 369] on select "hello@clubworx.com fortius@fsaatl.com satish@gameandgrillatl.com mrk@fsaatl.com…" at bounding box center [941, 363] width 733 height 27
select select "9"
click at [721, 636] on p at bounding box center [942, 636] width 718 height 16
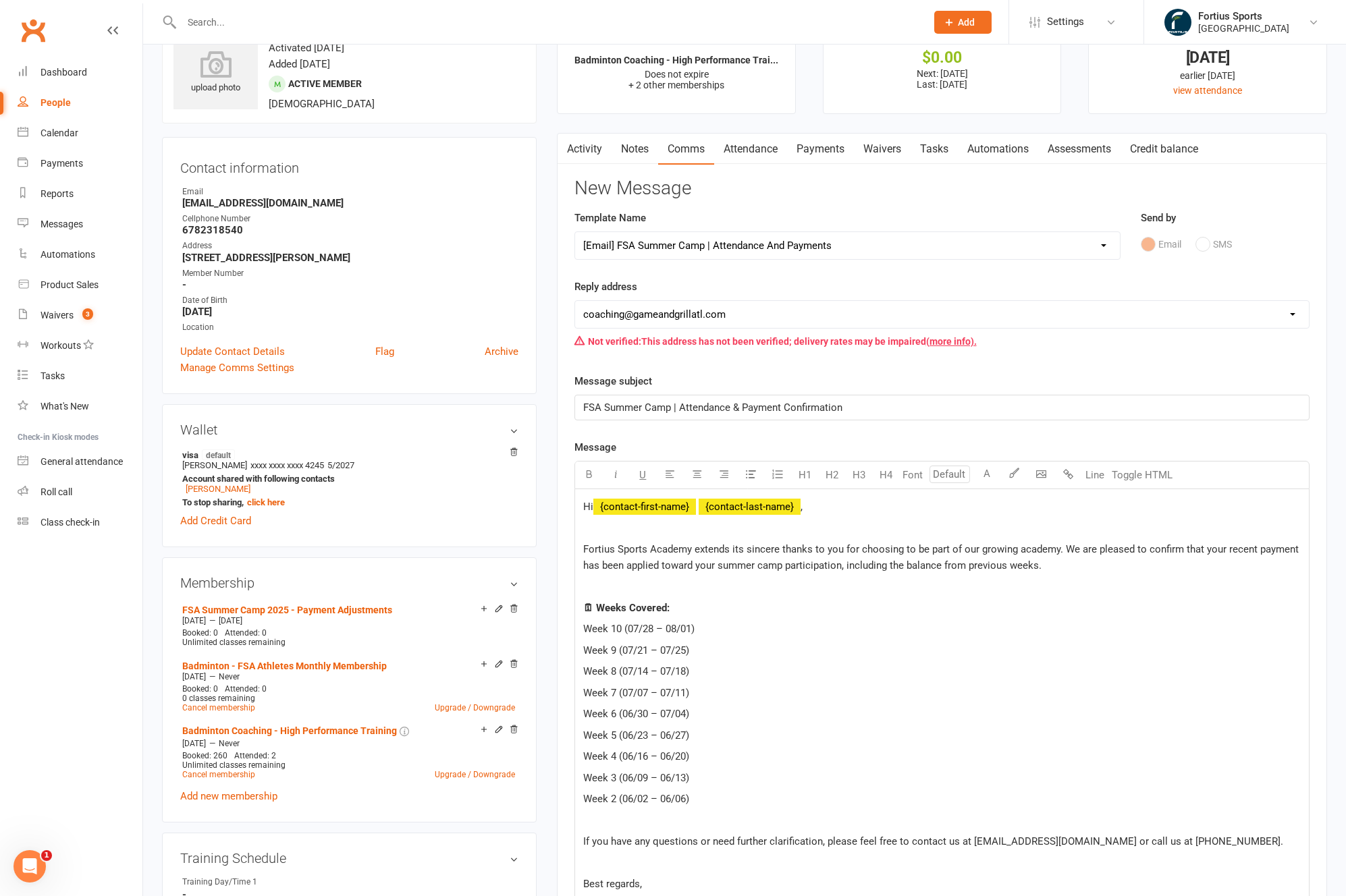
scroll to position [409, 0]
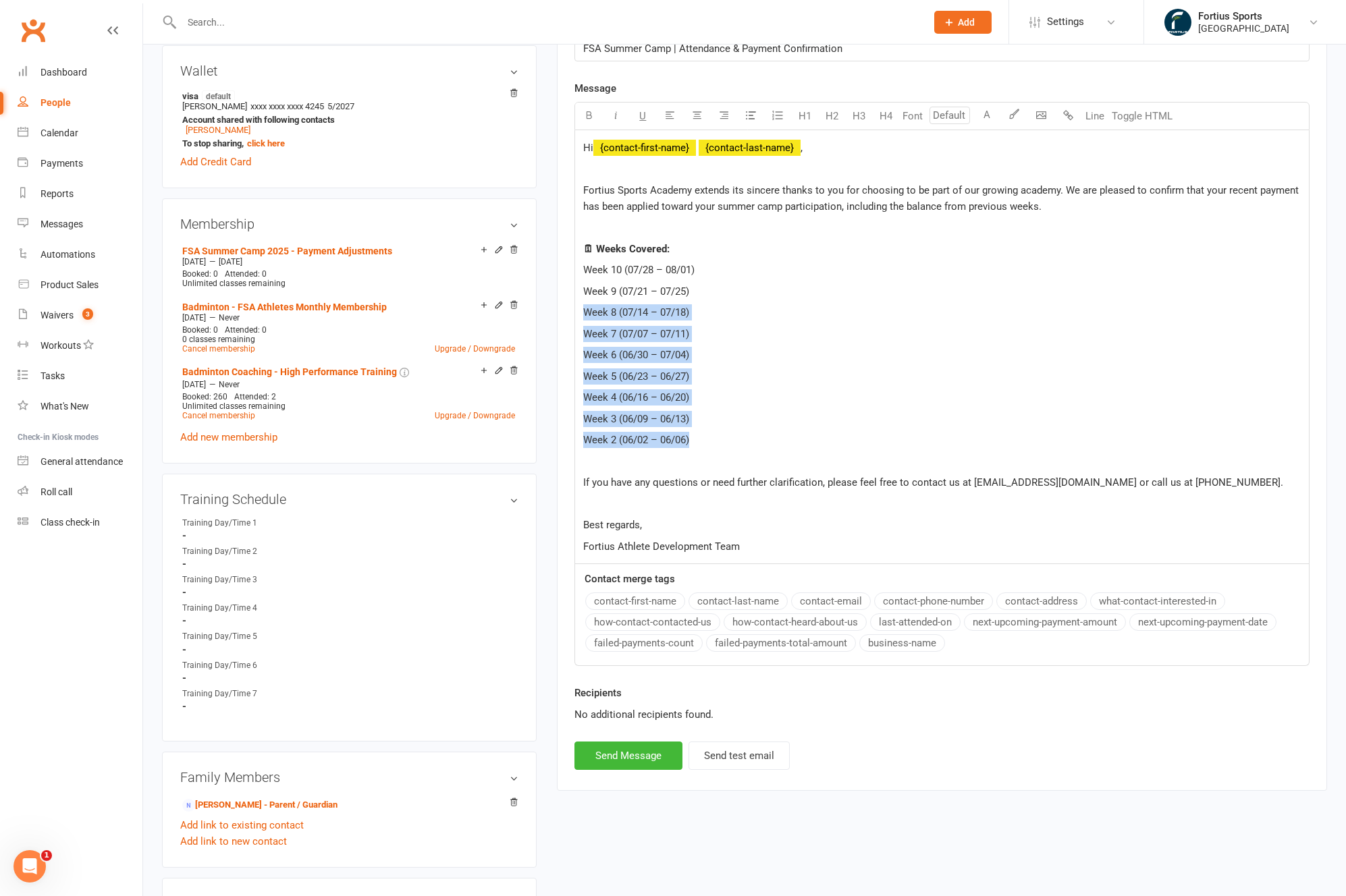
drag, startPoint x: 583, startPoint y: 309, endPoint x: 719, endPoint y: 447, distance: 193.8
click at [719, 447] on div "Hi ﻿ {contact-first-name} ﻿ {contact-last-name} , Fortius Sports Academy extend…" at bounding box center [941, 346] width 733 height 433
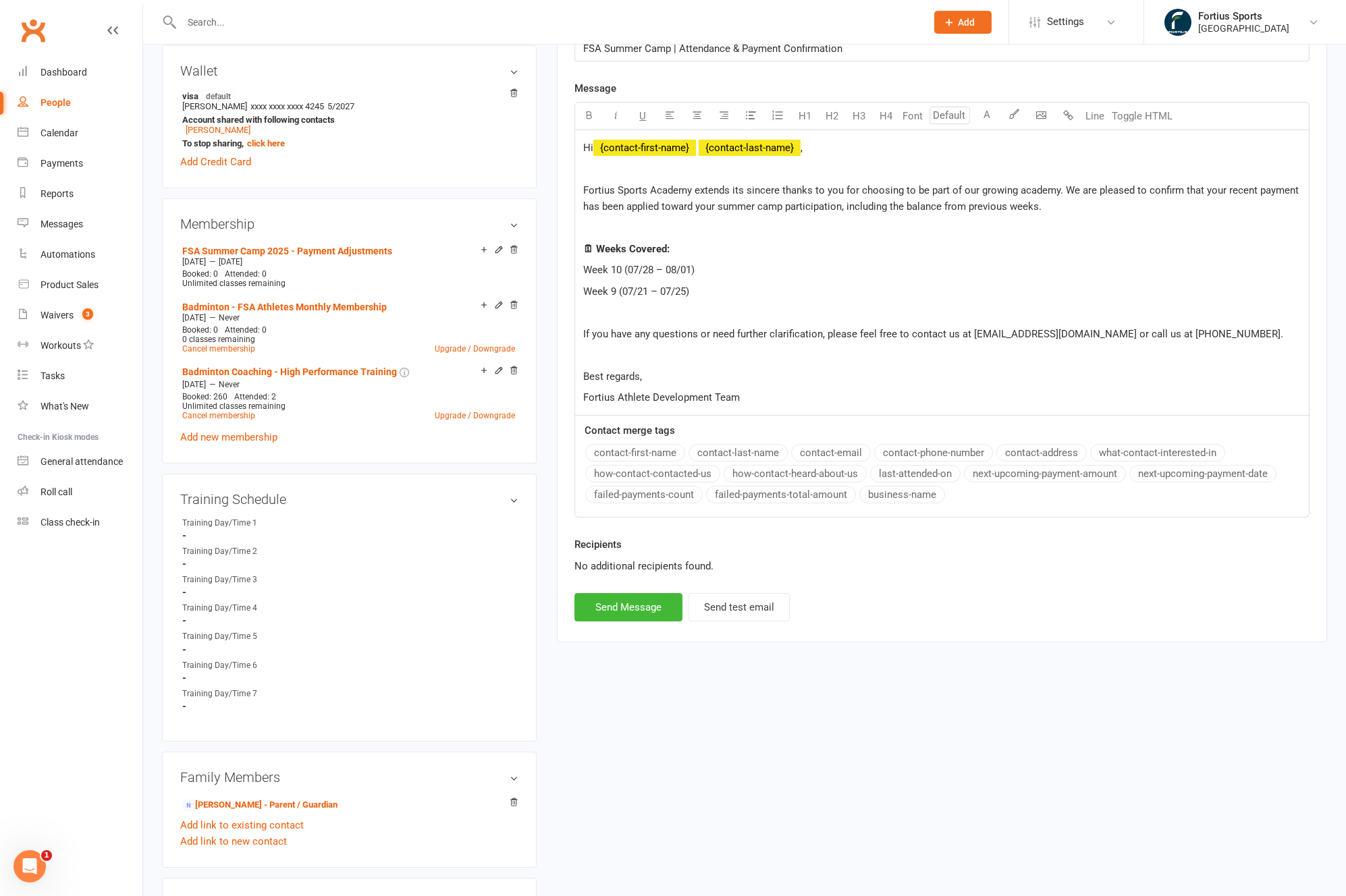
click at [676, 310] on p at bounding box center [942, 313] width 718 height 16
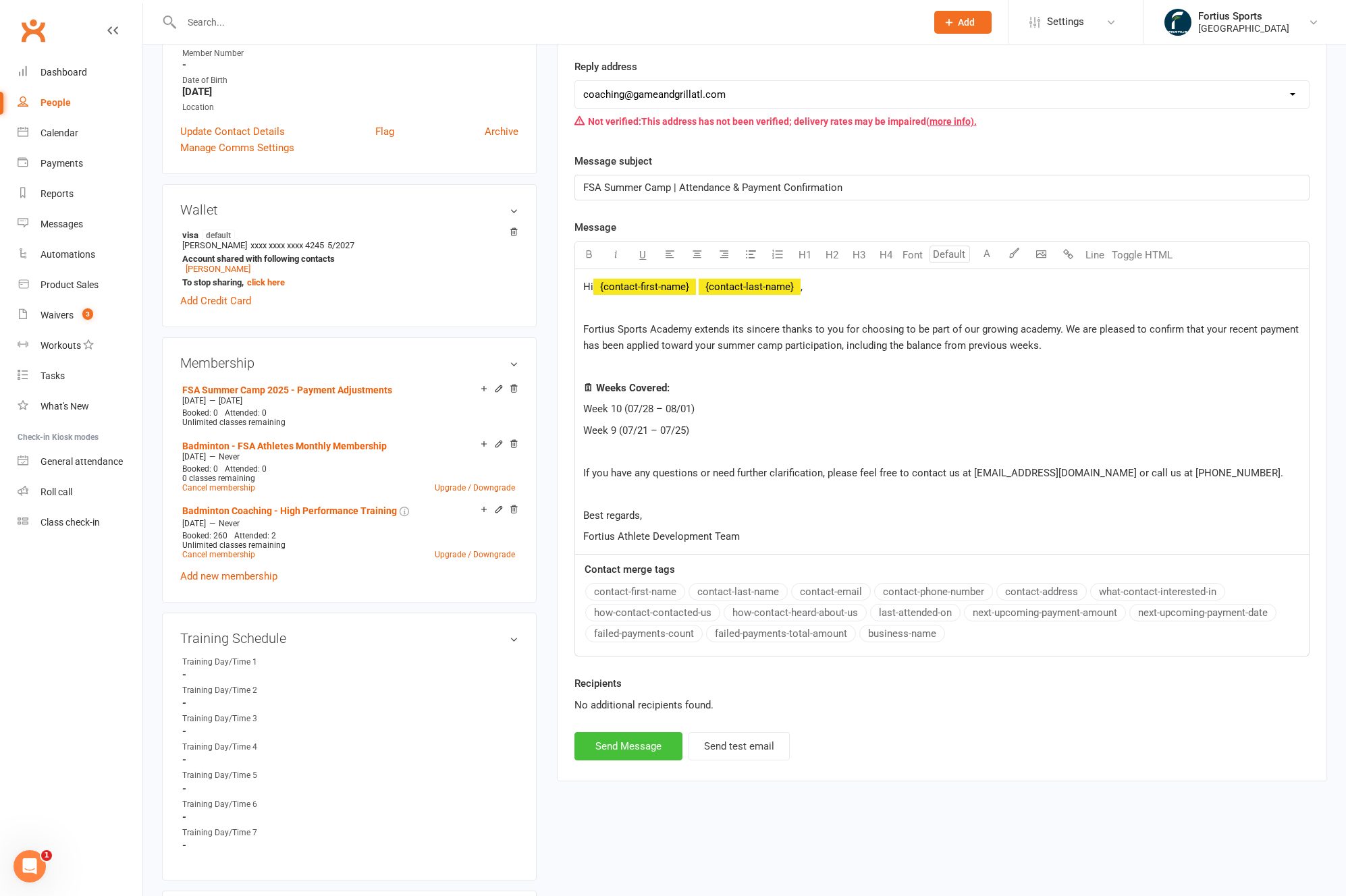
scroll to position [266, 0]
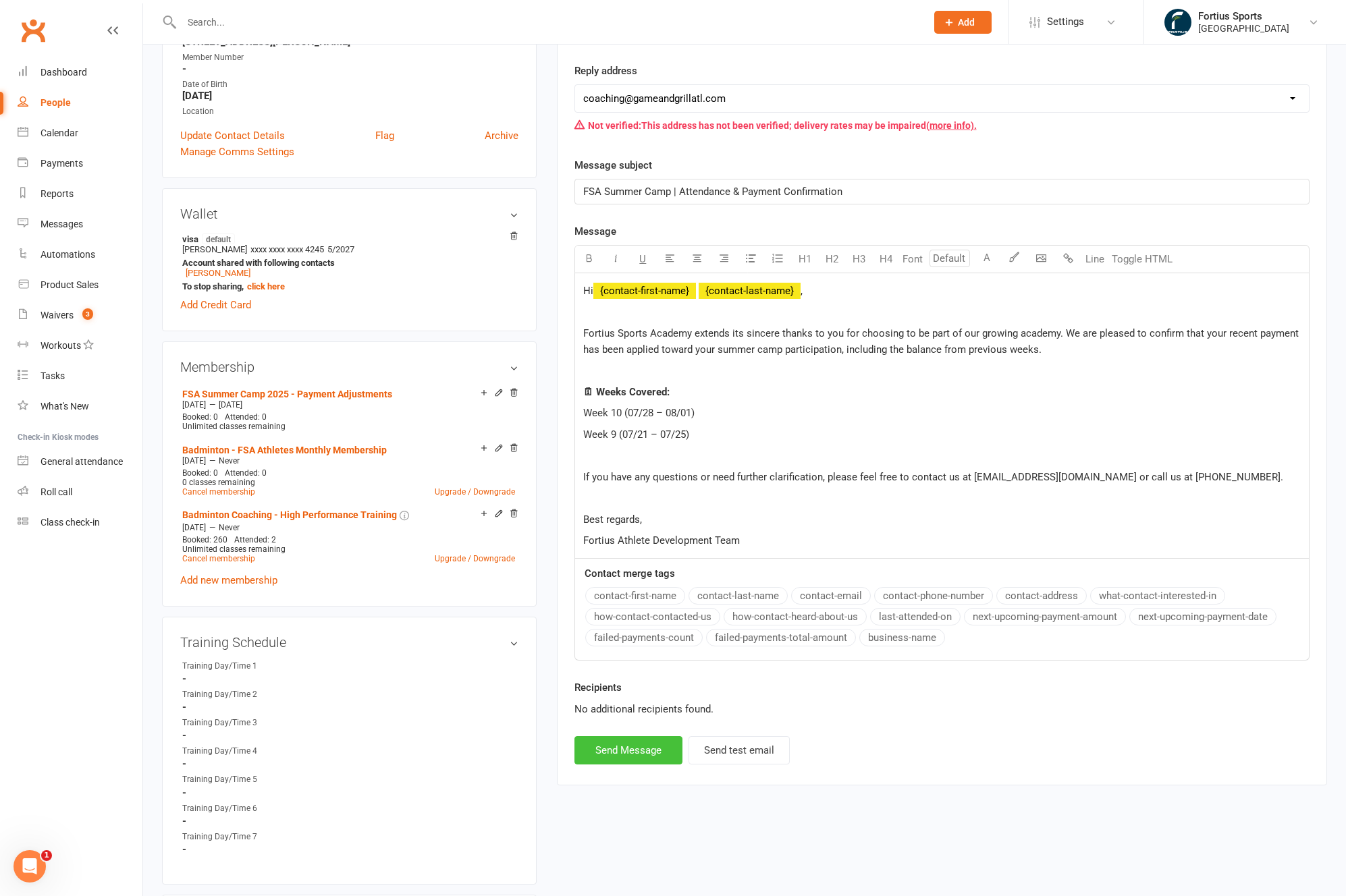
click at [626, 759] on button "Send Message" at bounding box center [628, 750] width 108 height 28
select select
select select "1"
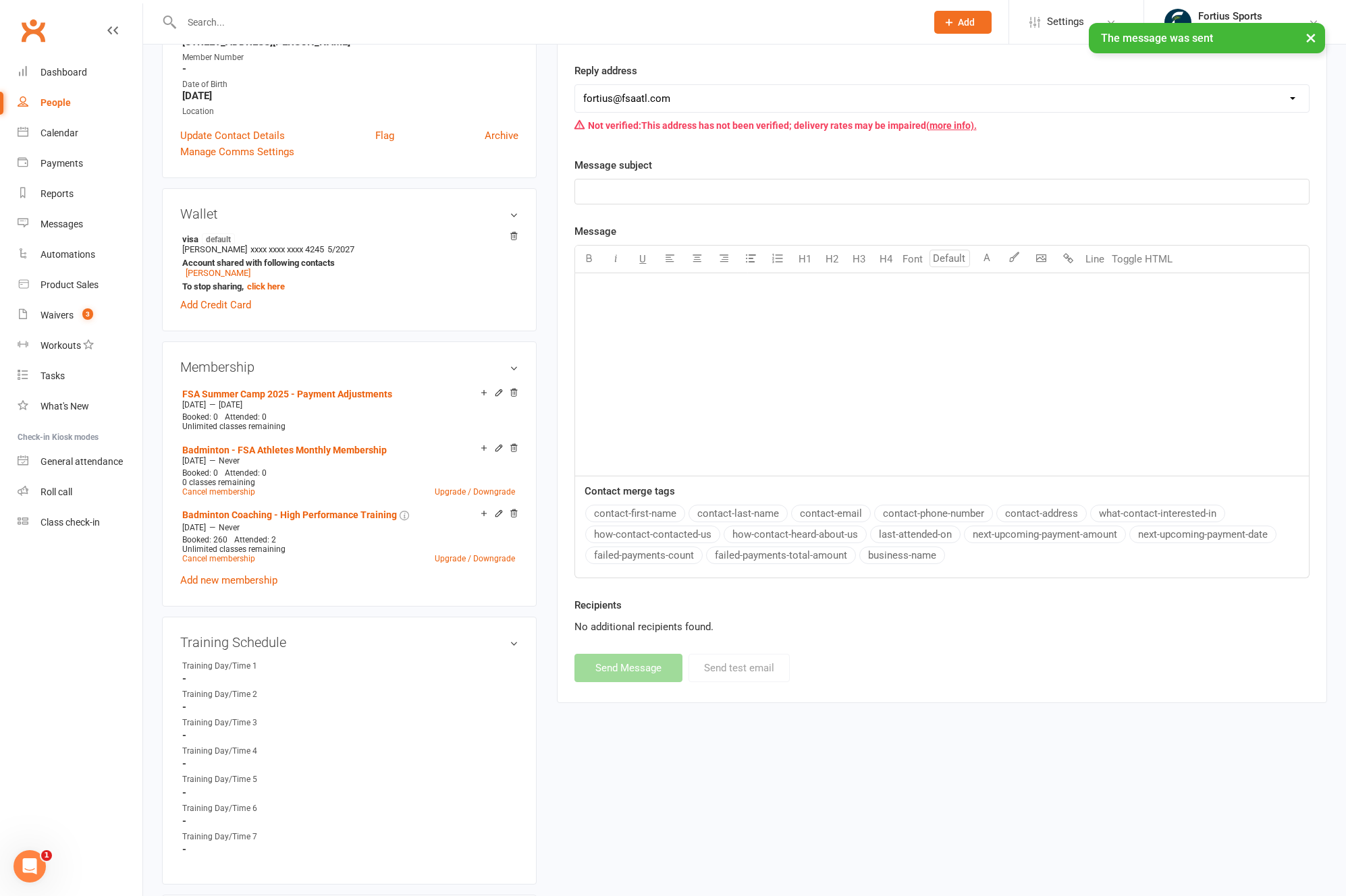
scroll to position [0, 0]
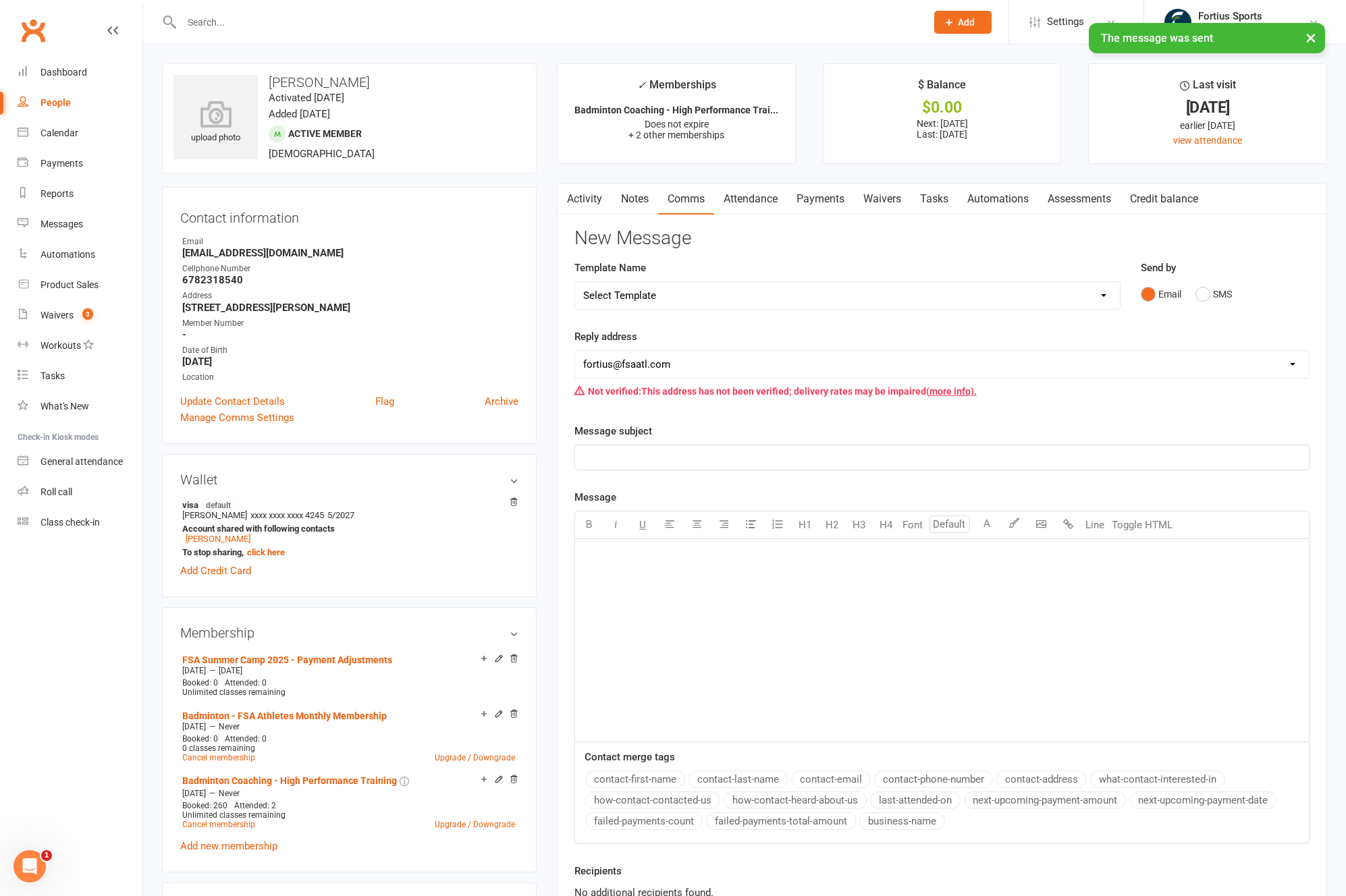
drag, startPoint x: 272, startPoint y: 85, endPoint x: 416, endPoint y: 81, distance: 144.1
click at [416, 81] on h3 "Yashas Cheerlavancha" at bounding box center [349, 82] width 351 height 15
copy h3 "Yashas Cheerlavancha"
click at [383, 80] on h3 "Yashas Cheerlavancha" at bounding box center [349, 82] width 351 height 15
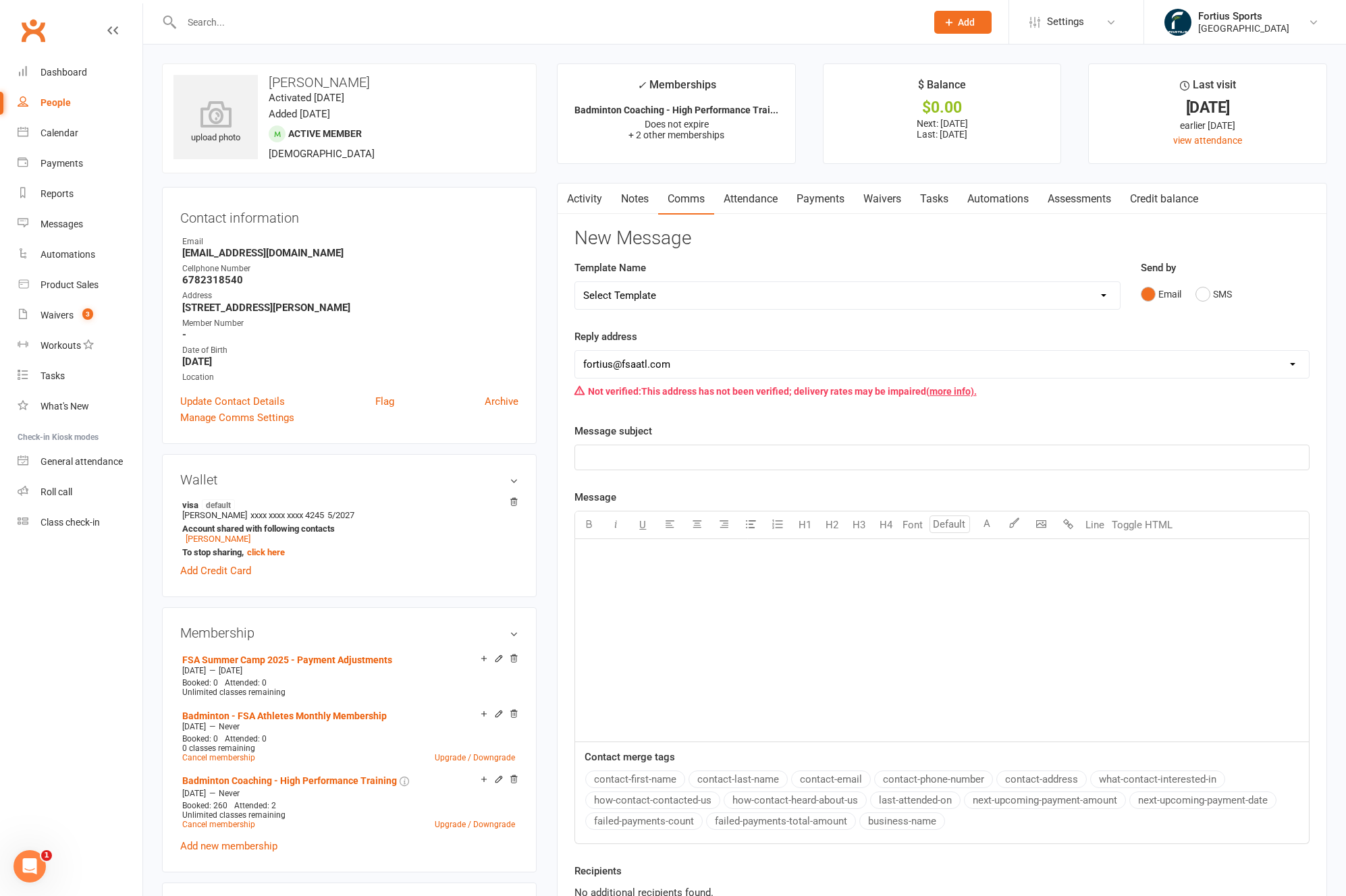
click at [363, 81] on h3 "Yashas Cheerlavancha" at bounding box center [349, 82] width 351 height 15
copy h3 "Cheerlavancha"
click at [368, 27] on input "text" at bounding box center [547, 22] width 739 height 19
paste input "Cheerlavancha"
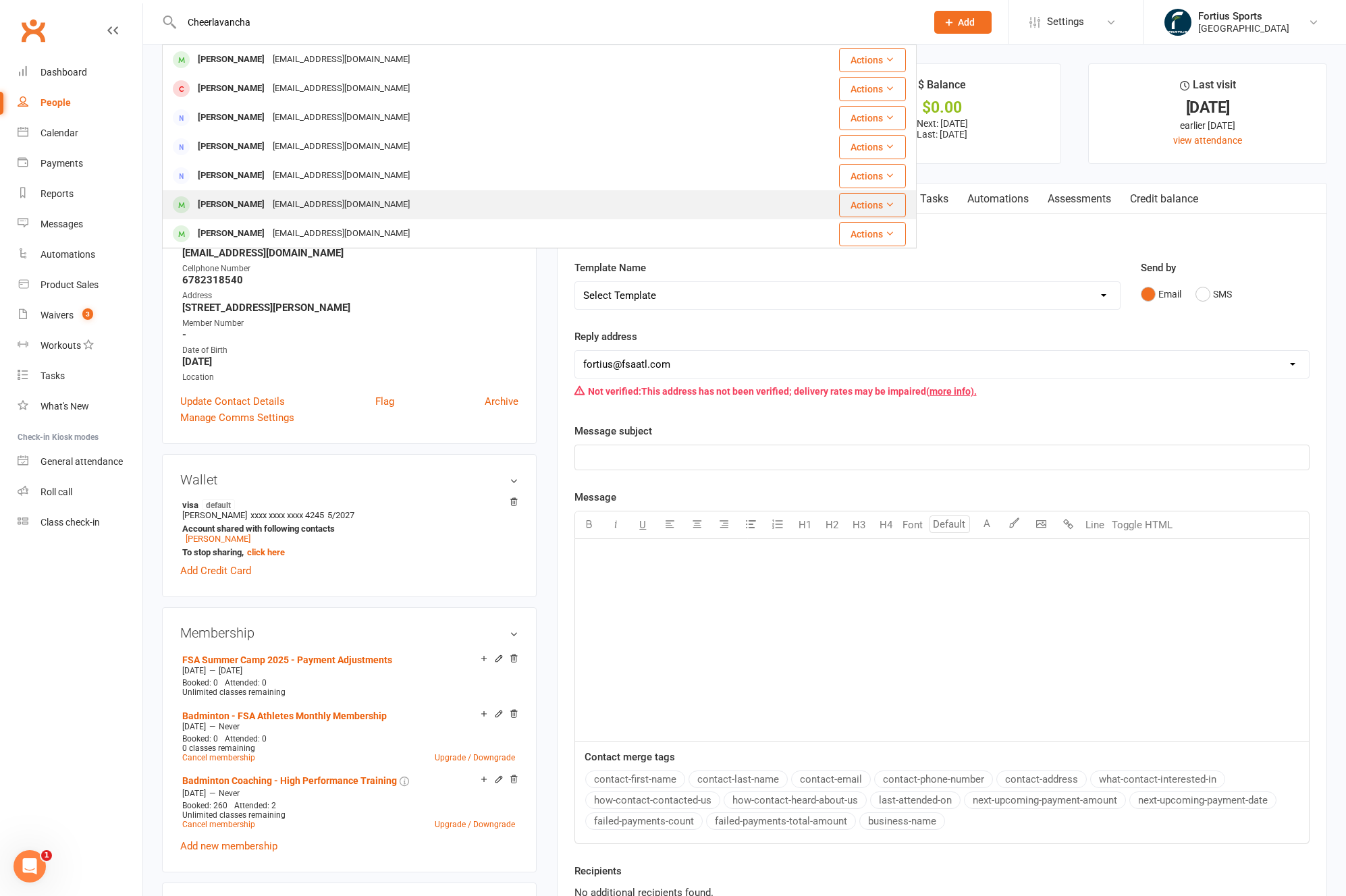
type input "Cheerlavancha"
click at [247, 205] on div "Advaiya Cheerlavancha" at bounding box center [231, 205] width 75 height 19
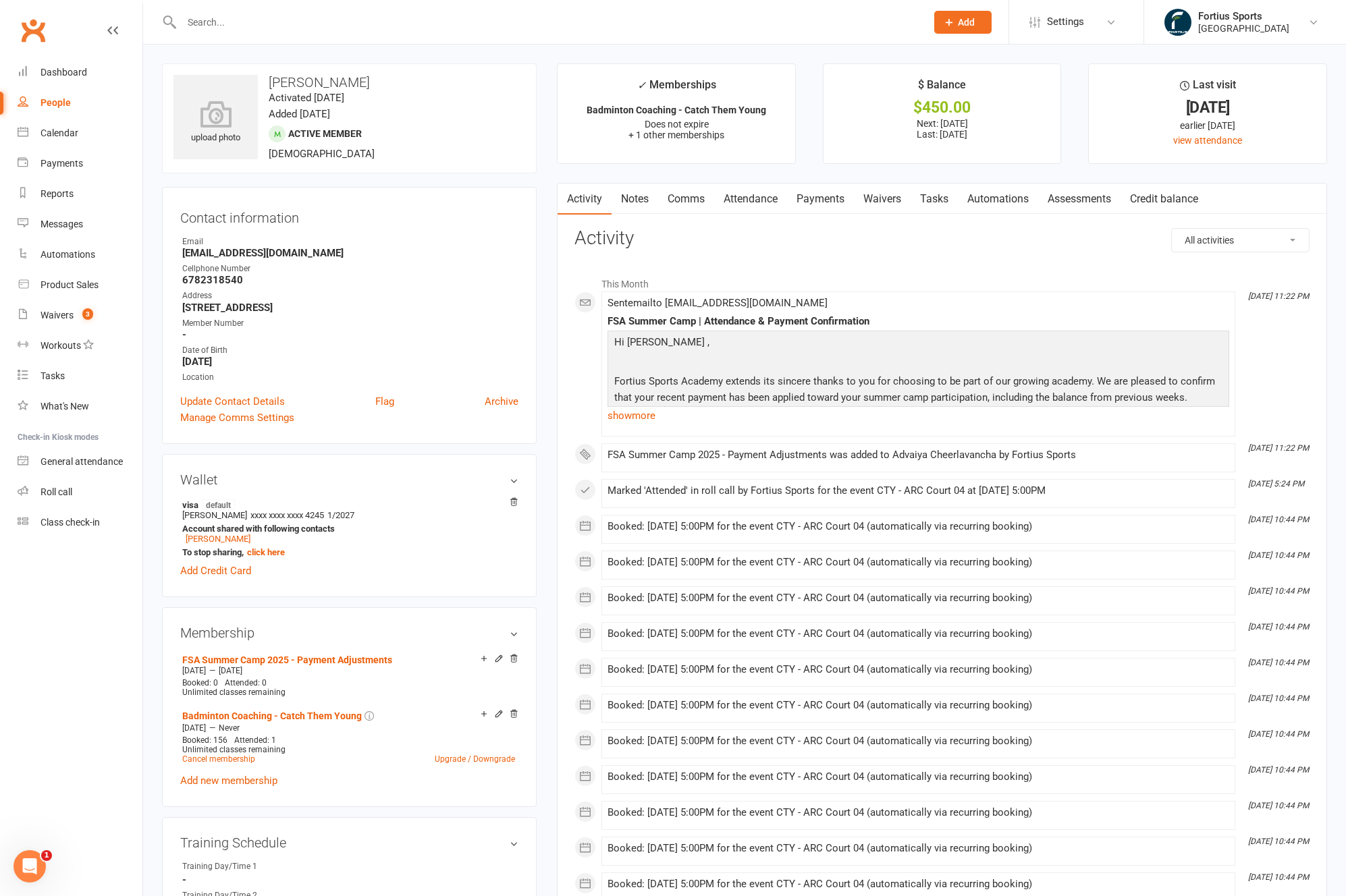
drag, startPoint x: 269, startPoint y: 82, endPoint x: 429, endPoint y: 84, distance: 160.0
click at [429, 84] on h3 "Advaiya Cheerlavancha" at bounding box center [349, 82] width 351 height 15
copy h3 "Advaiya Cheerlavancha"
click at [201, 278] on strong "6782318540" at bounding box center [350, 280] width 336 height 12
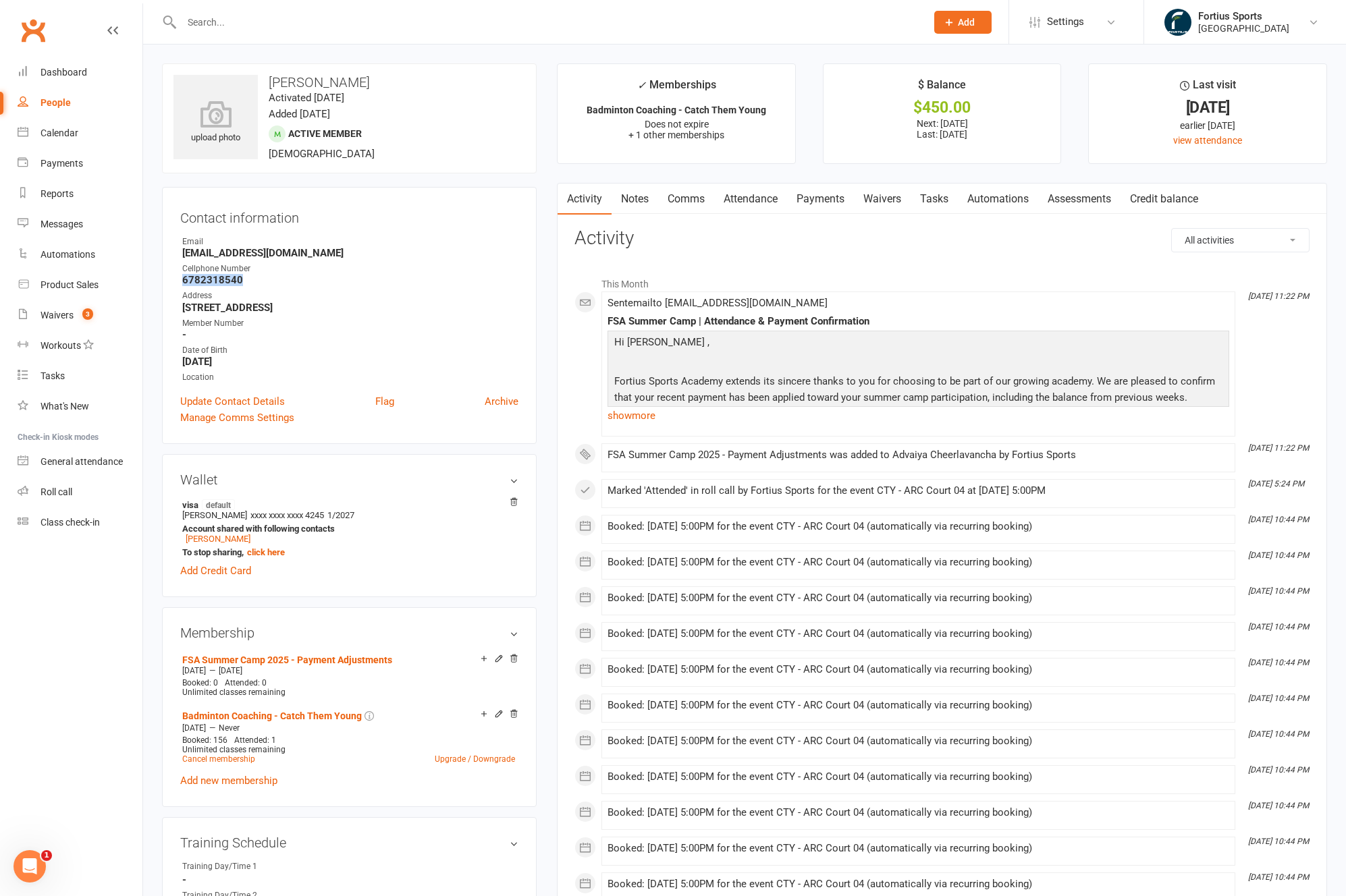
click at [201, 278] on strong "6782318540" at bounding box center [350, 280] width 336 height 12
copy strong "6782318540"
click at [291, 254] on strong "srinivas.4348@gmail.com" at bounding box center [350, 253] width 336 height 12
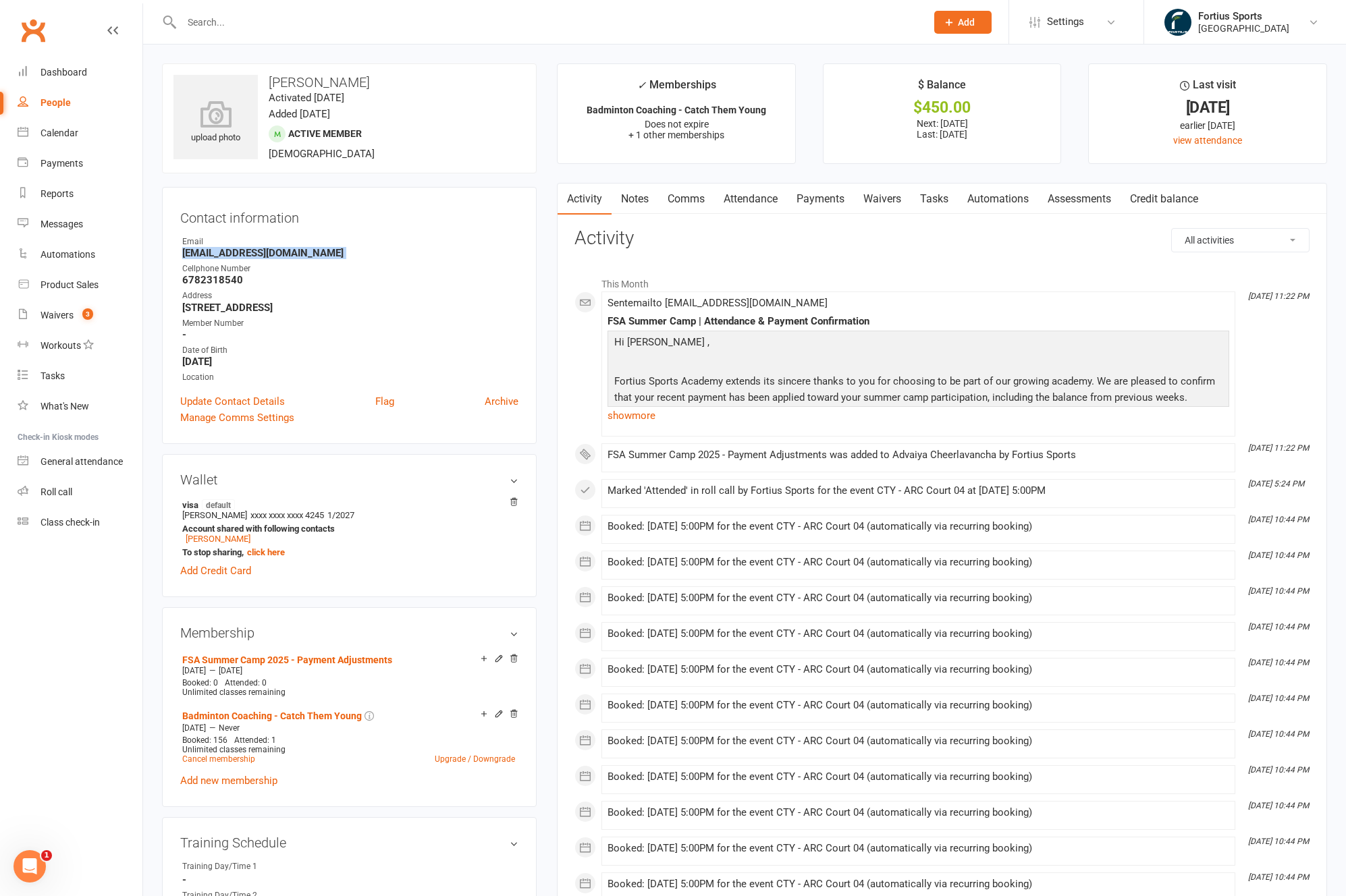
click at [291, 254] on strong "srinivas.4348@gmail.com" at bounding box center [350, 253] width 336 height 12
copy render-form-field "srinivas.4348@gmail.com"
click at [273, 25] on input "text" at bounding box center [547, 22] width 739 height 19
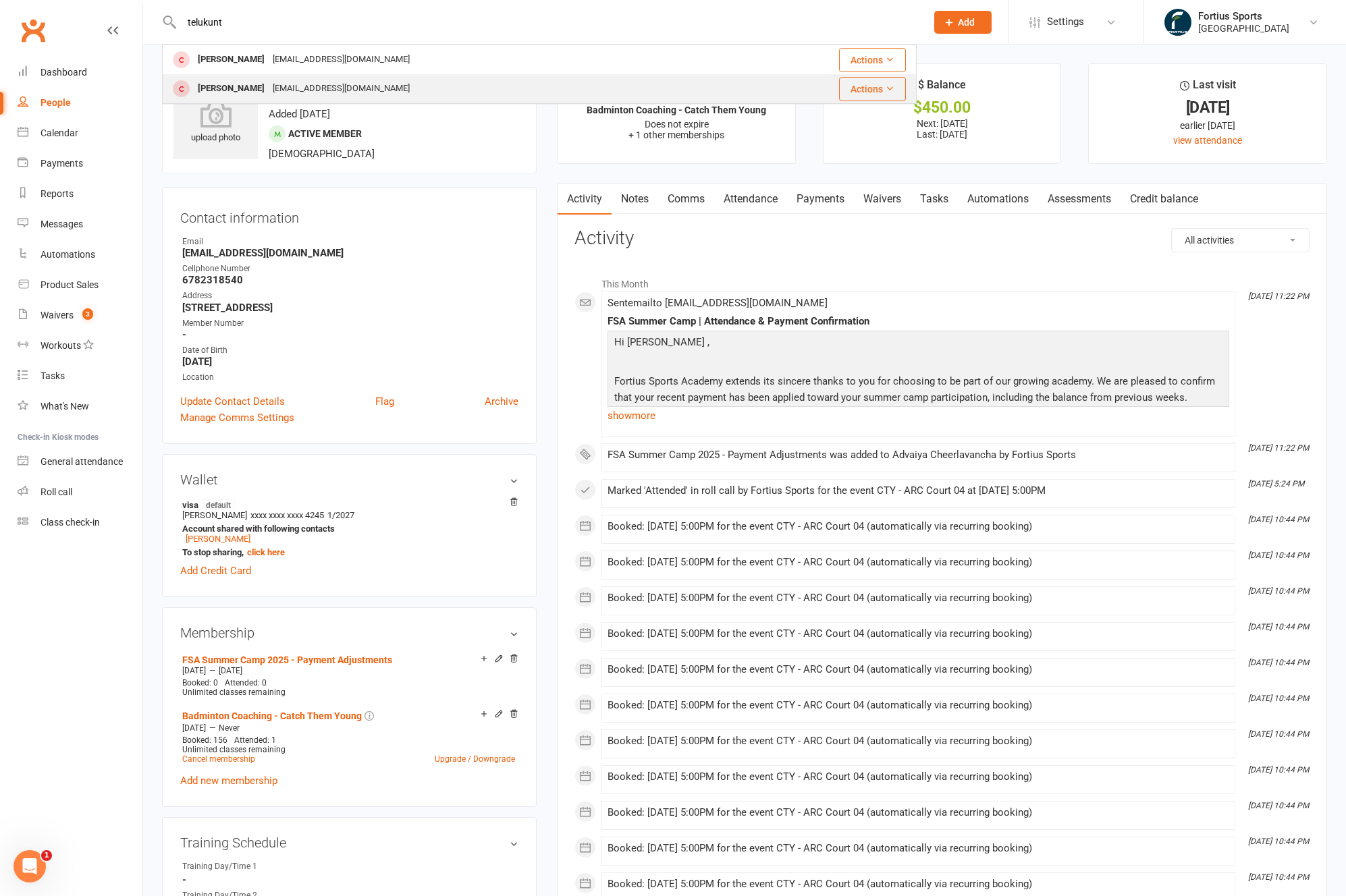
type input "telukunt"
click at [296, 91] on div "Goutham129@gmail.com" at bounding box center [341, 89] width 145 height 19
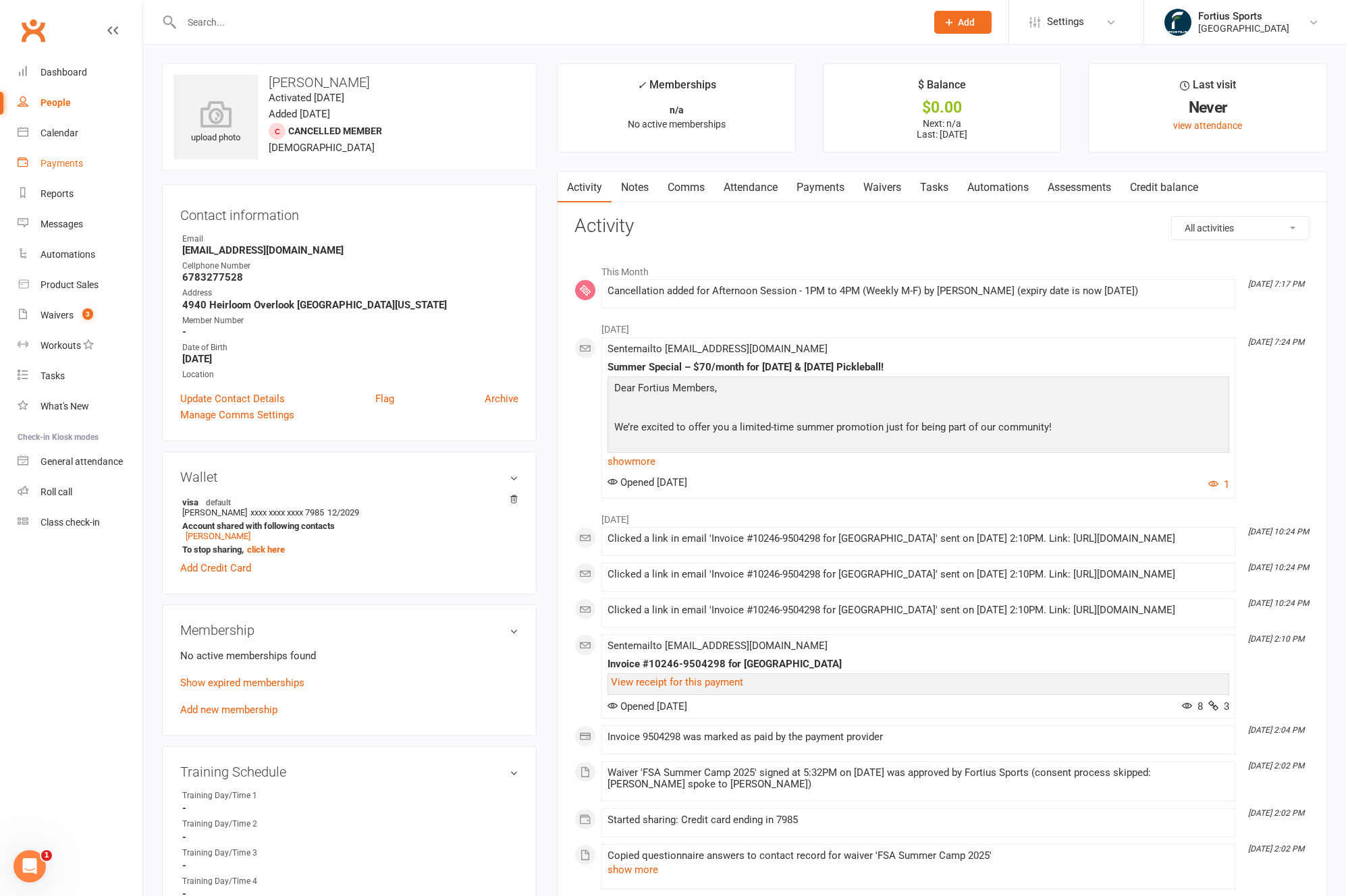
click at [79, 164] on div "Payments" at bounding box center [62, 164] width 43 height 11
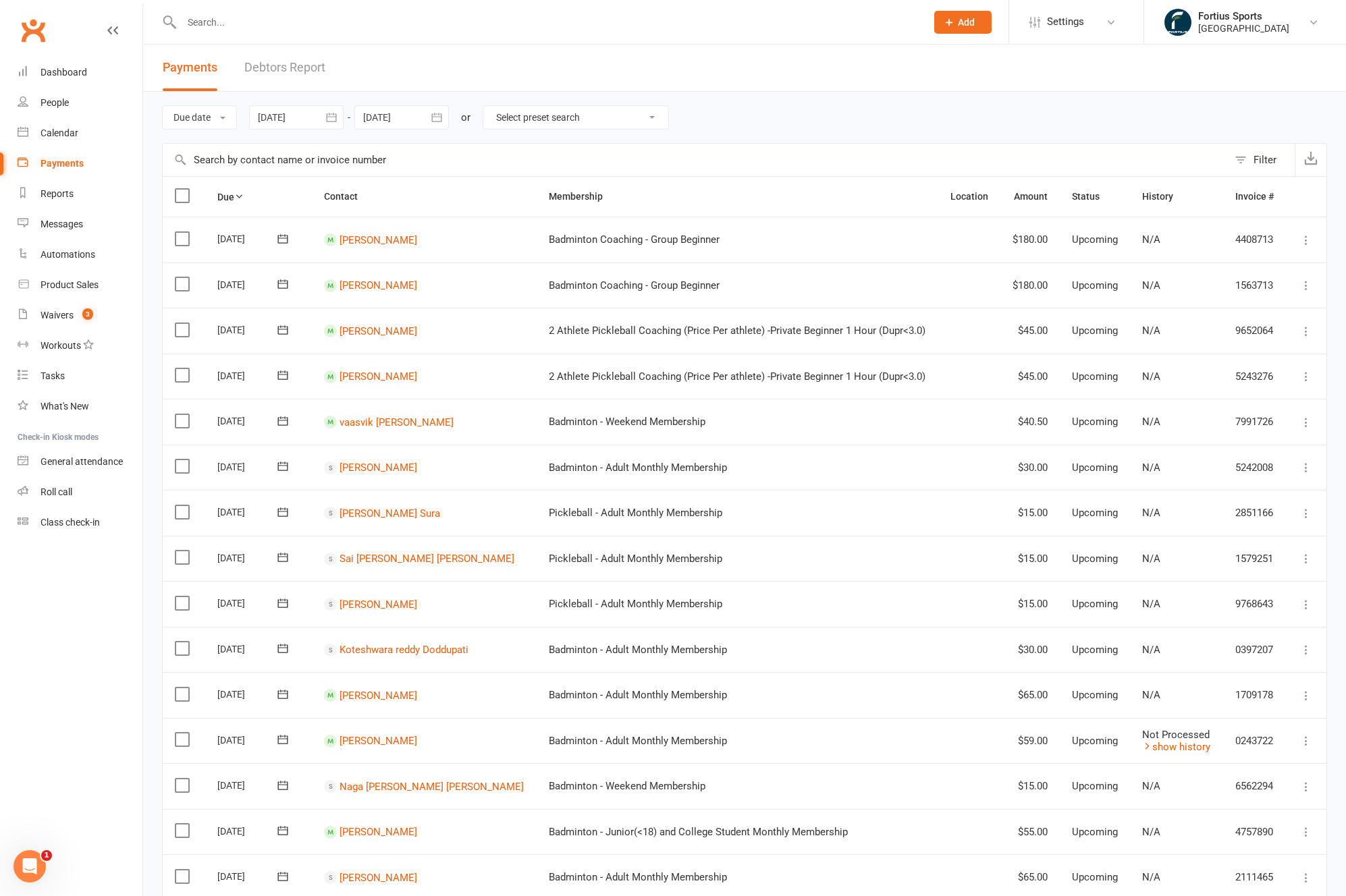
click at [289, 120] on div at bounding box center [296, 117] width 94 height 24
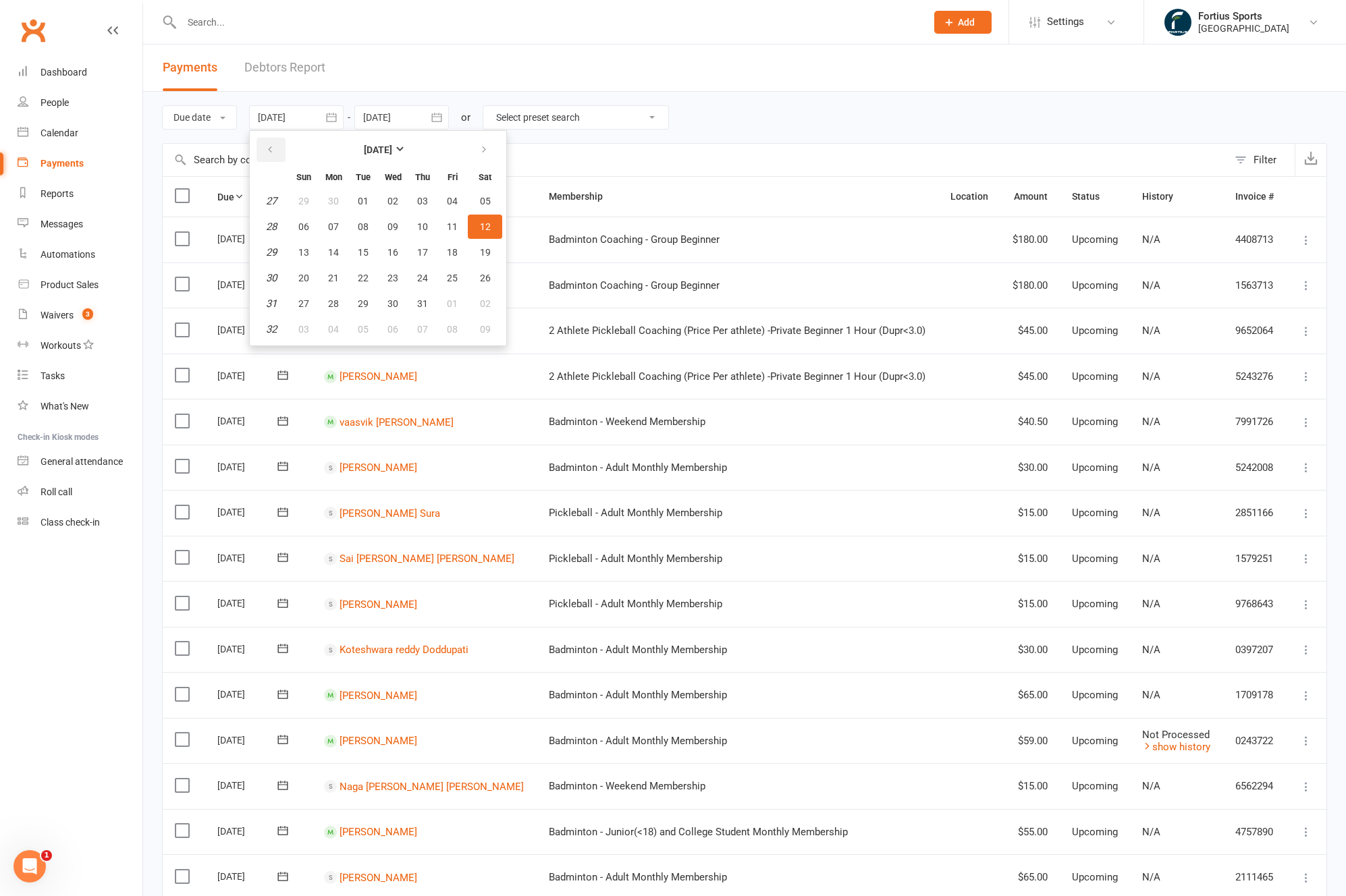
click at [278, 146] on button "button" at bounding box center [271, 149] width 29 height 24
click at [389, 201] on span "02" at bounding box center [393, 201] width 11 height 11
type input "02 Apr 2025"
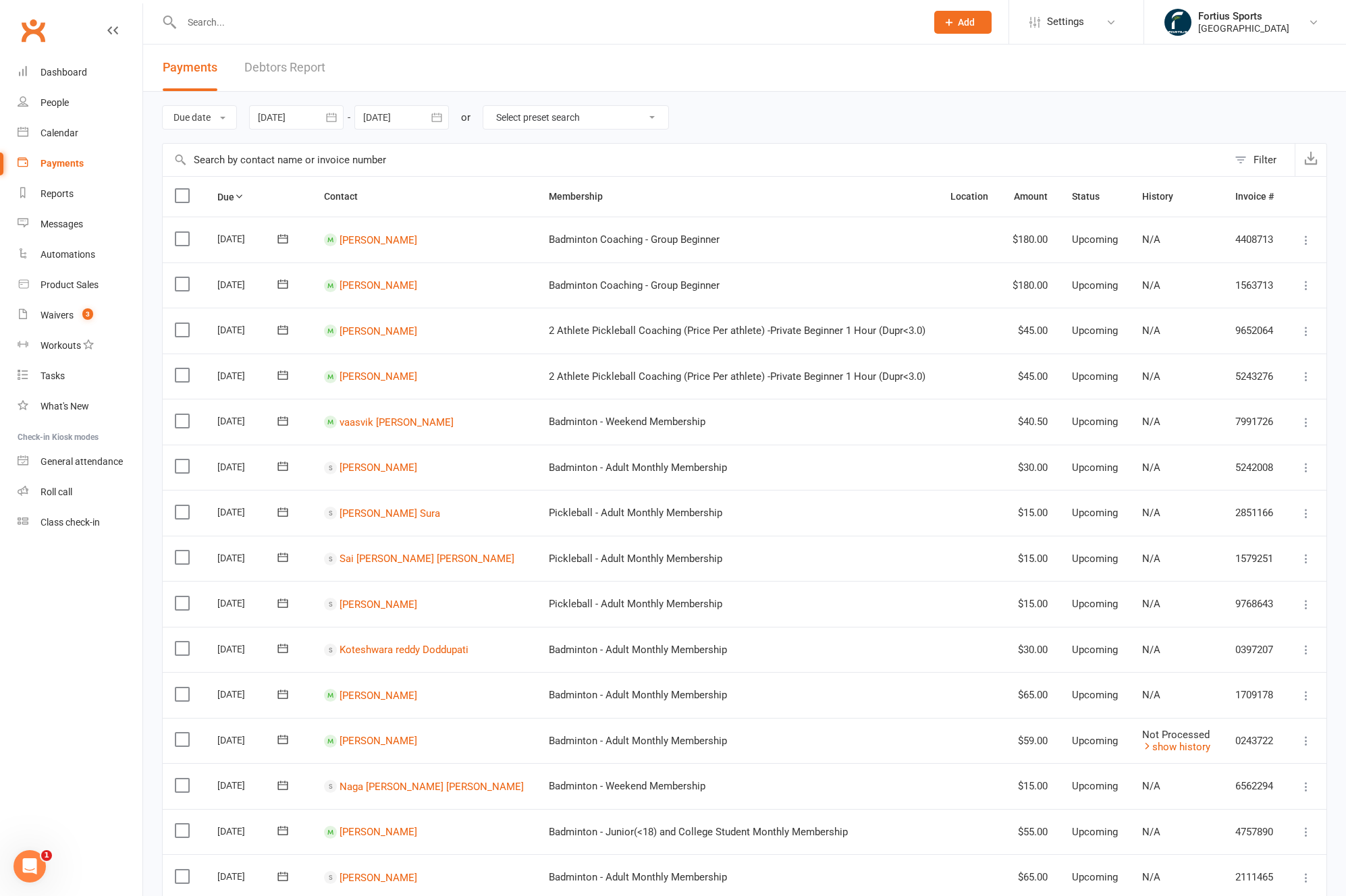
click at [264, 157] on input "text" at bounding box center [695, 159] width 1065 height 32
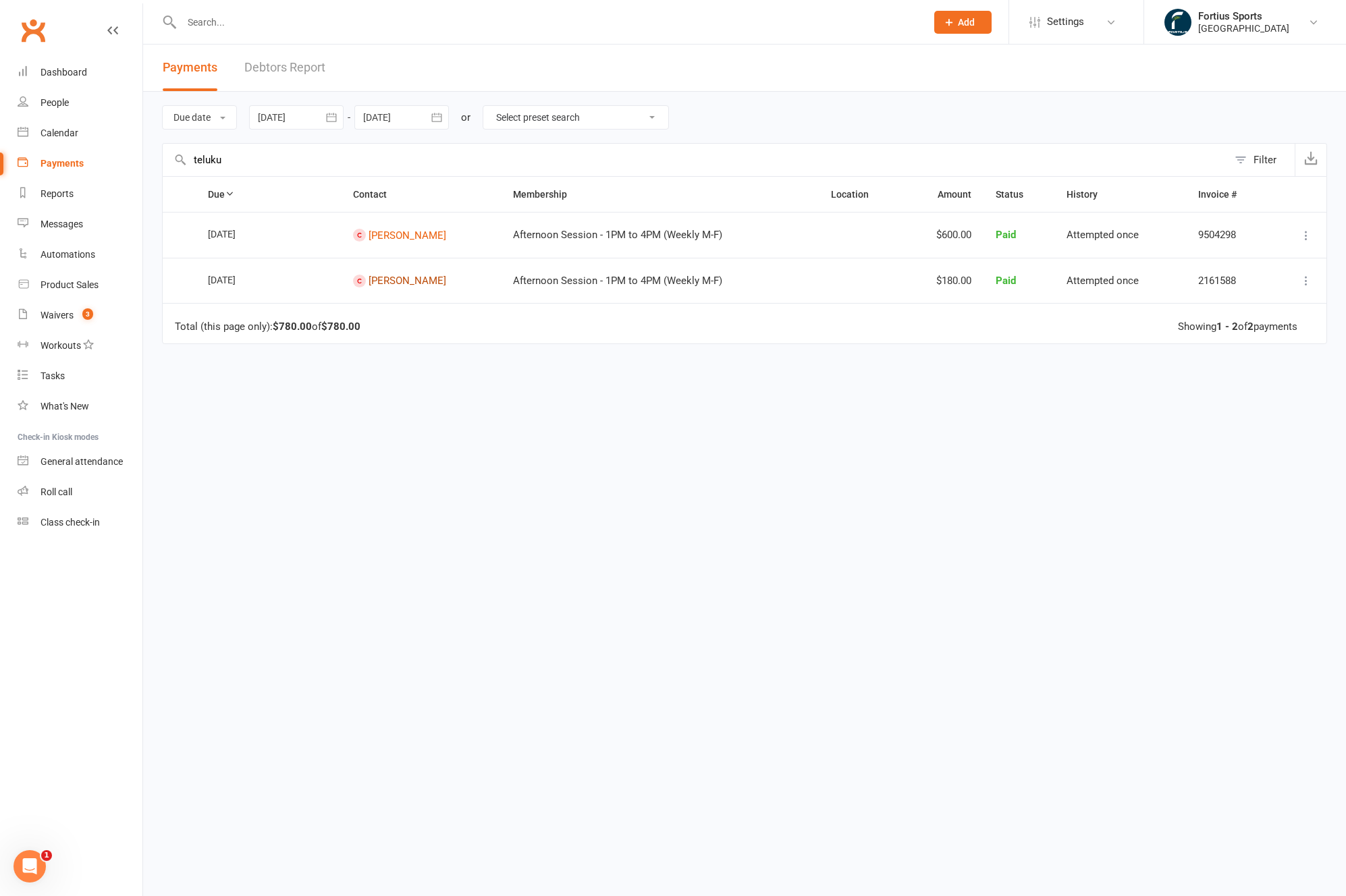
type input "teluku"
click at [407, 280] on link "Goutham Telukuntla" at bounding box center [407, 281] width 78 height 12
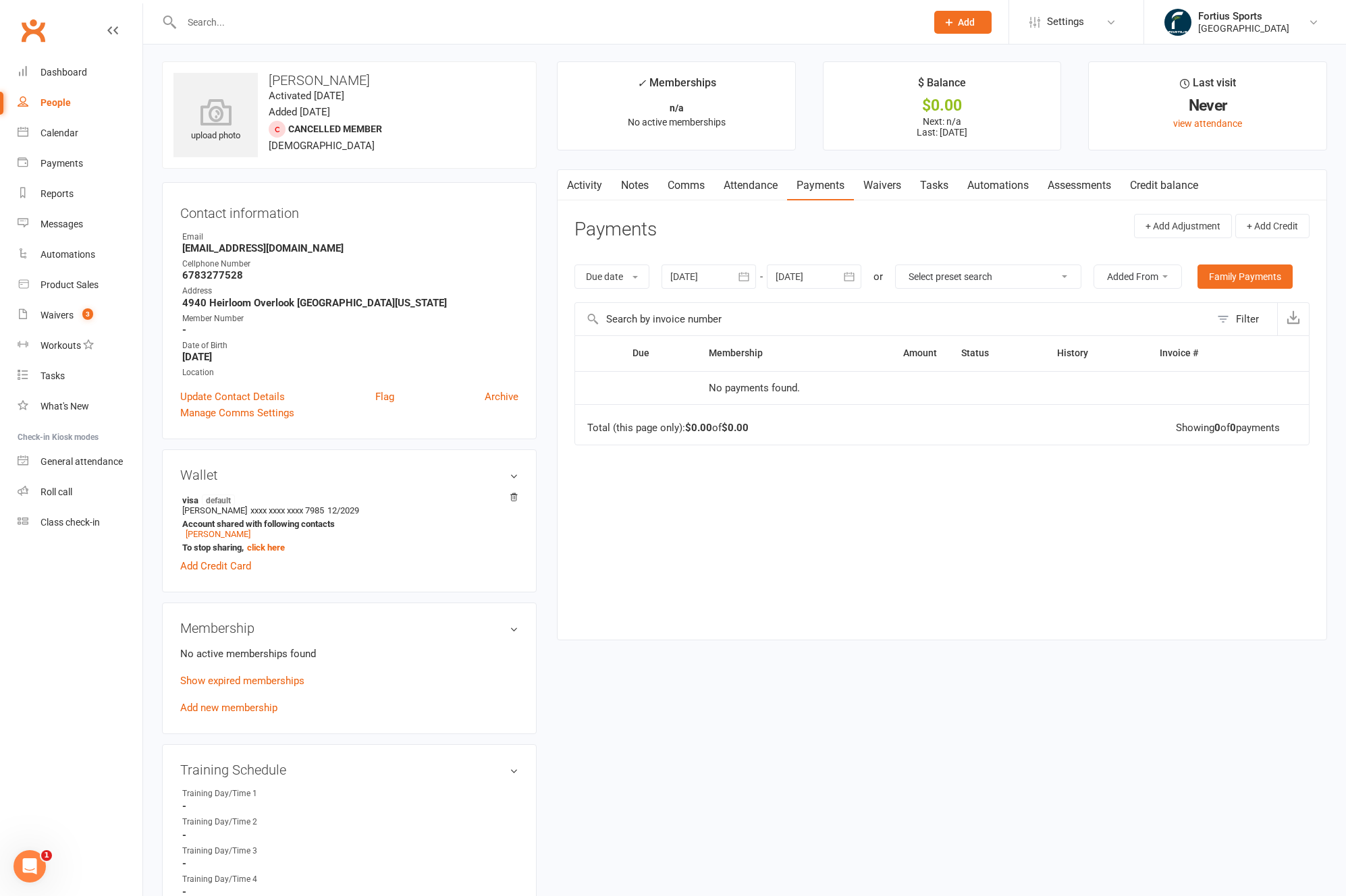
scroll to position [3, 0]
click at [880, 186] on link "Waivers" at bounding box center [882, 184] width 56 height 31
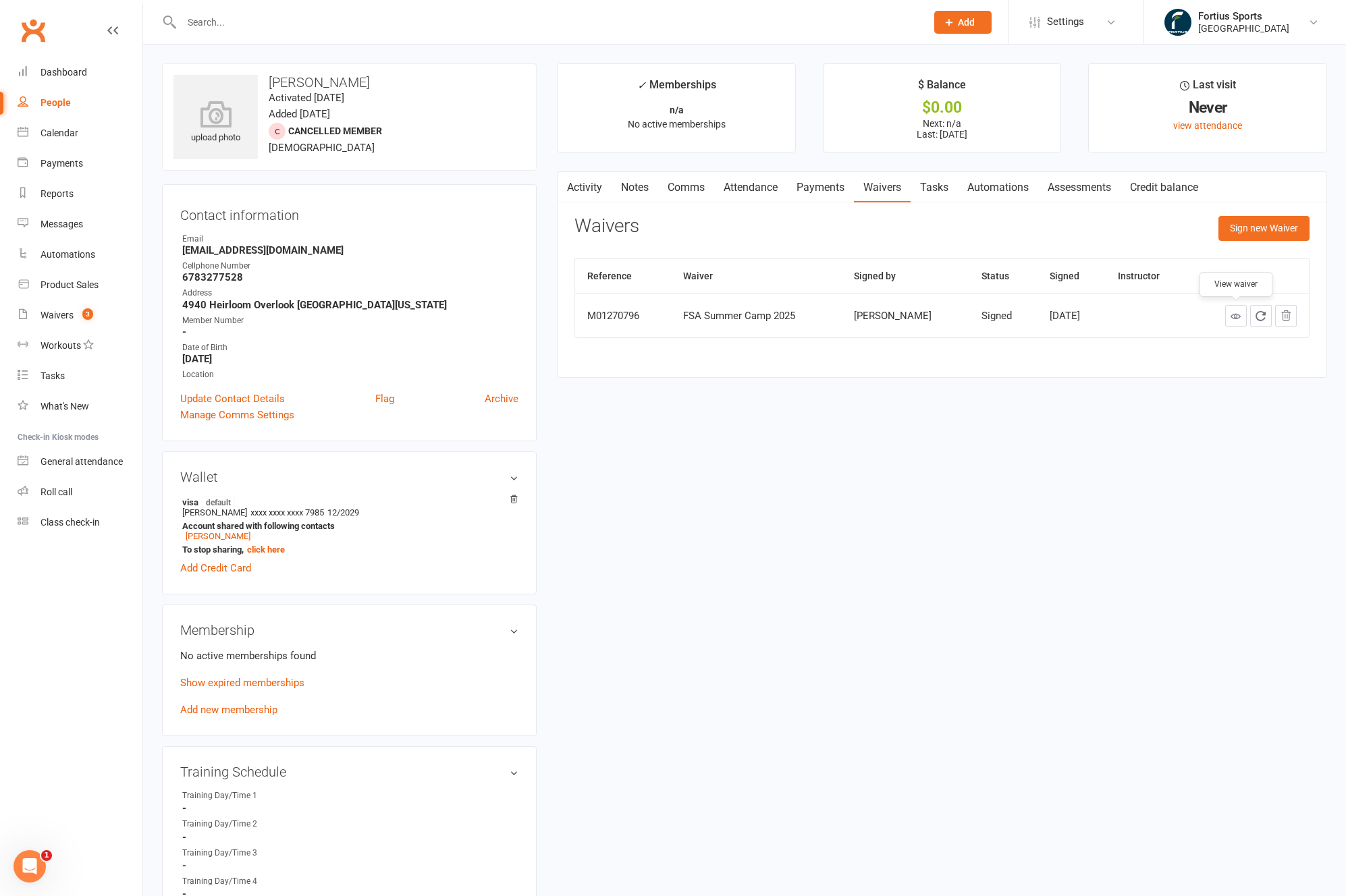
click at [1231, 316] on icon at bounding box center [1235, 316] width 10 height 10
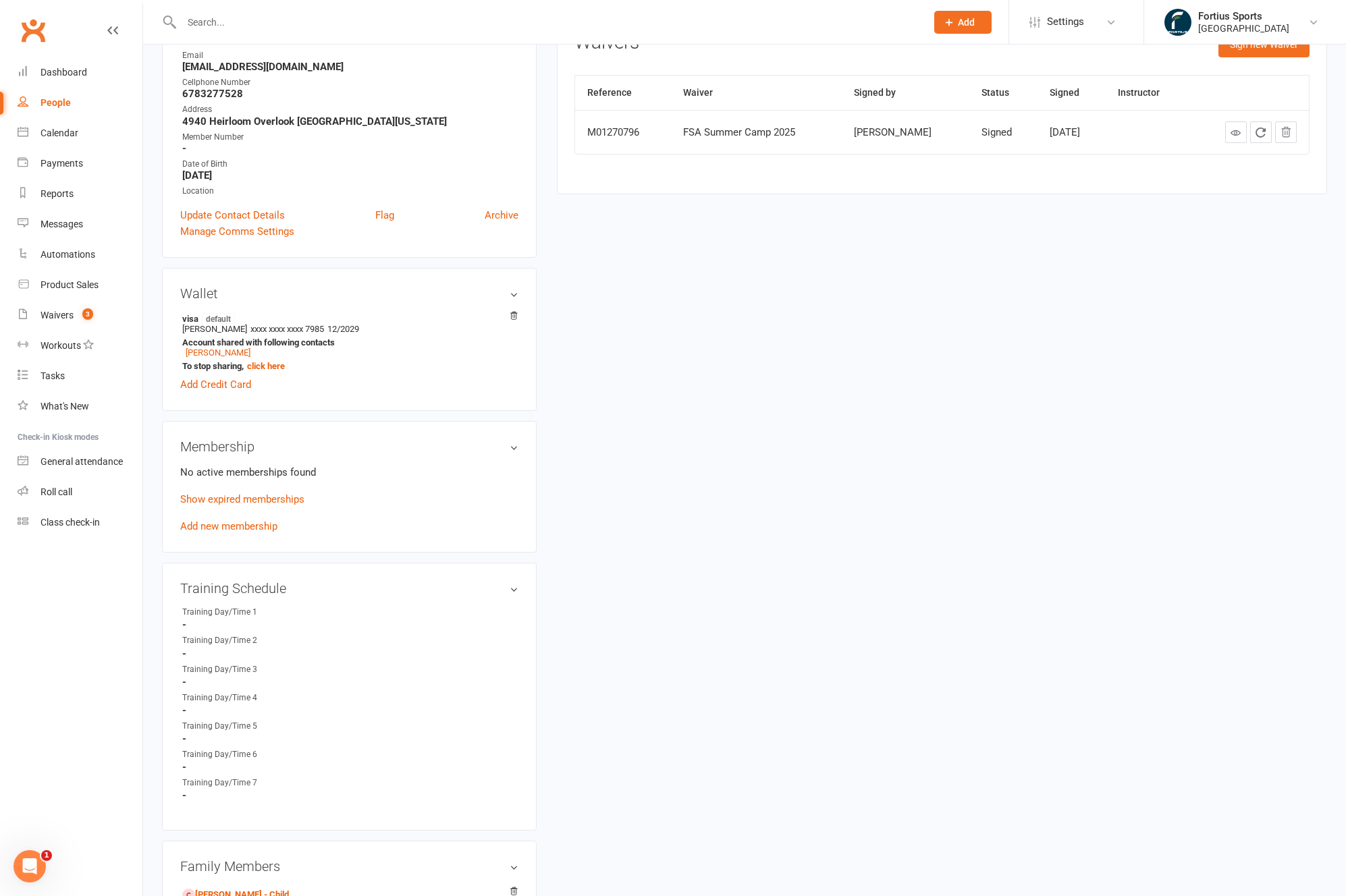
scroll to position [237, 0]
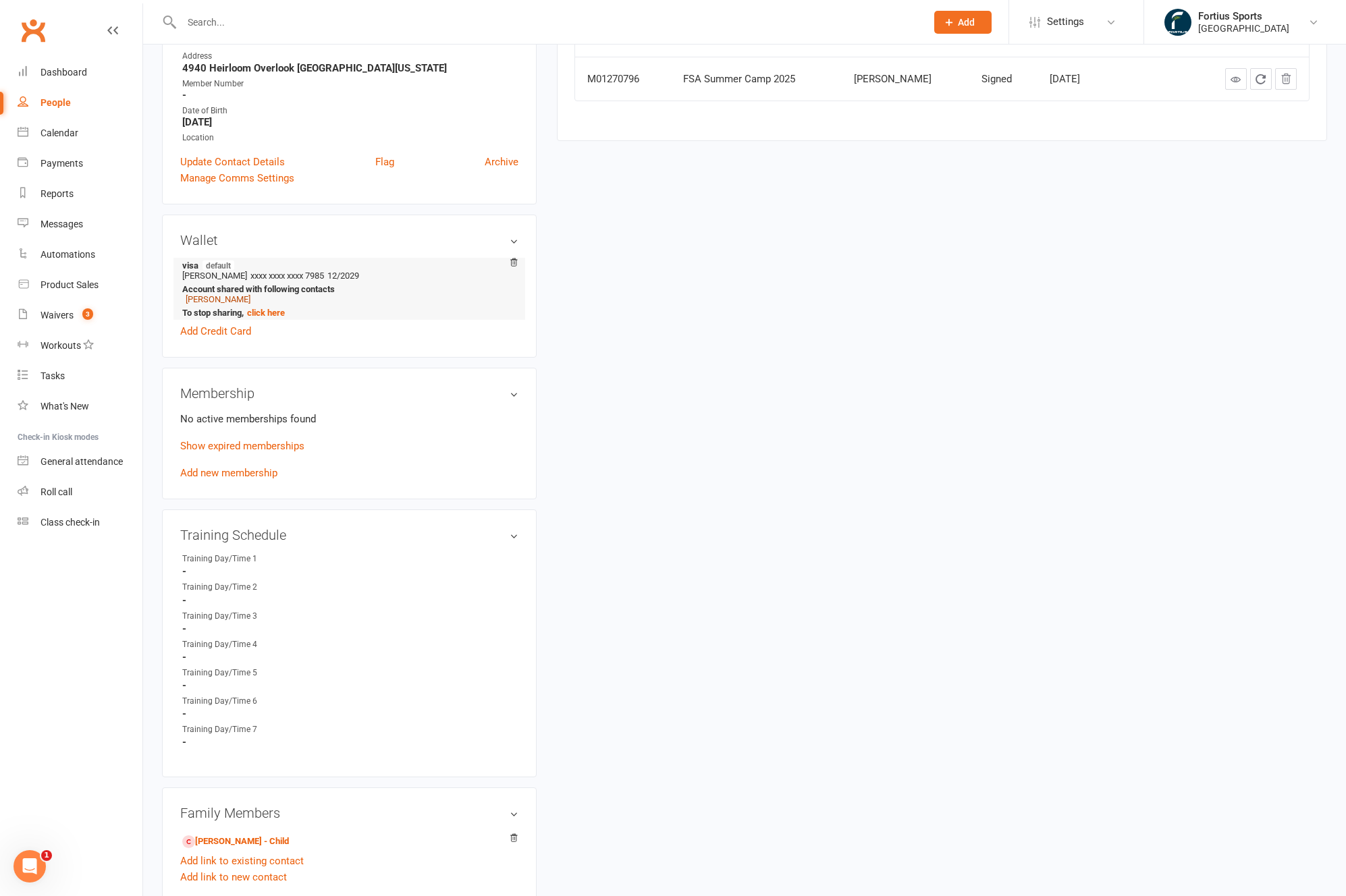
click at [238, 298] on link "Aarohi Telukuntla" at bounding box center [218, 299] width 65 height 10
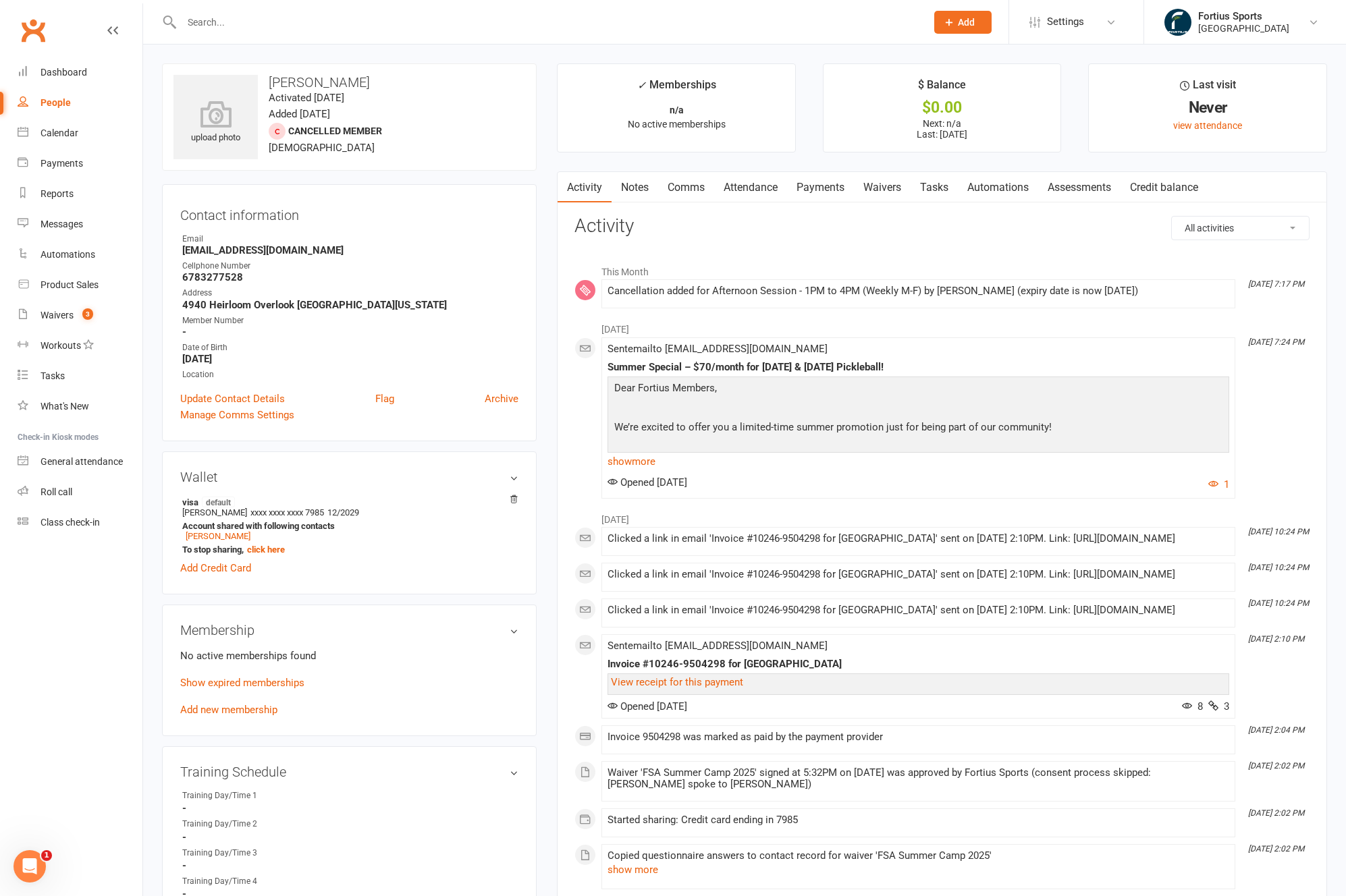
click at [820, 188] on link "Payments" at bounding box center [820, 187] width 67 height 31
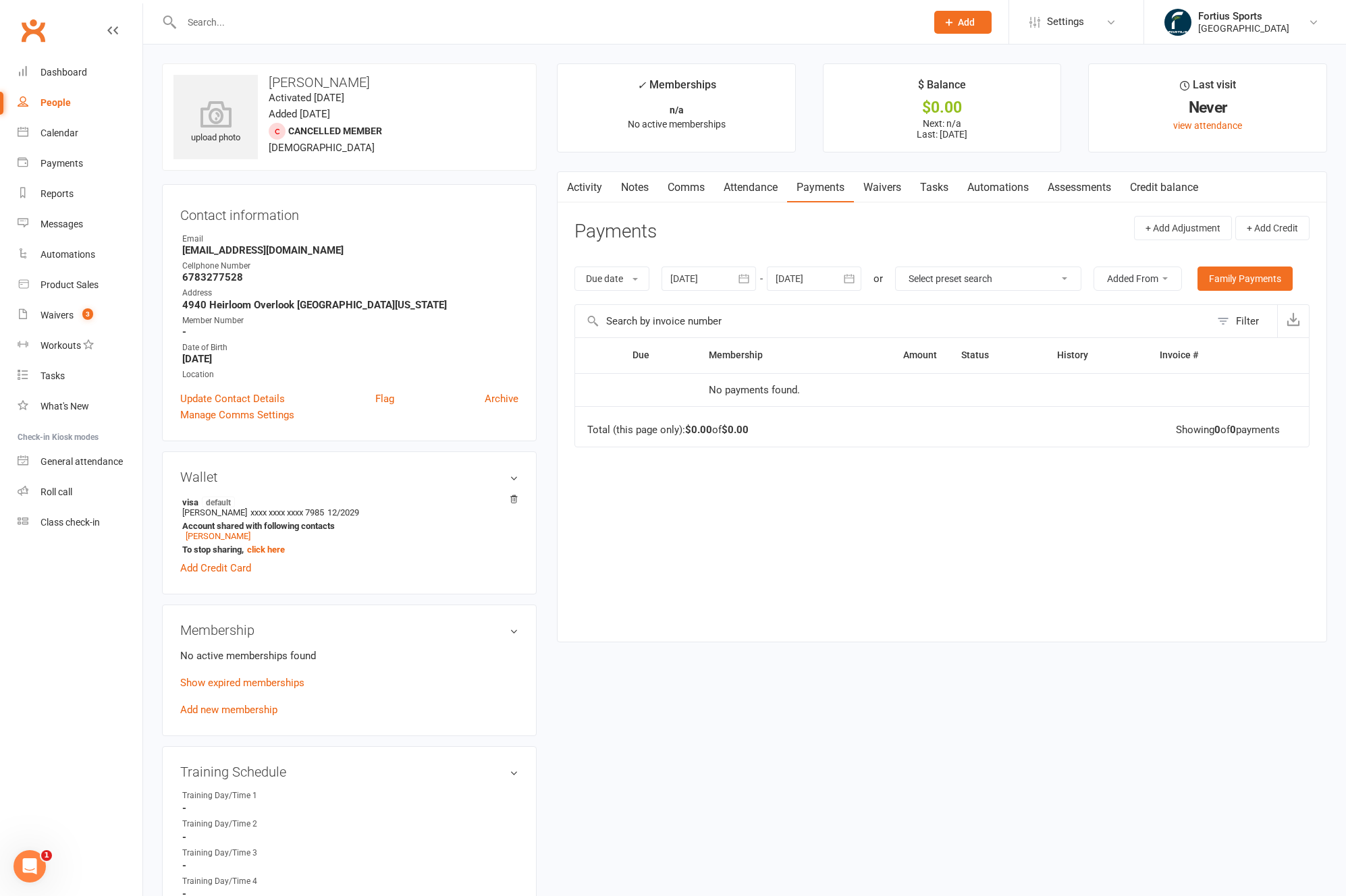
click at [683, 276] on div at bounding box center [708, 278] width 94 height 24
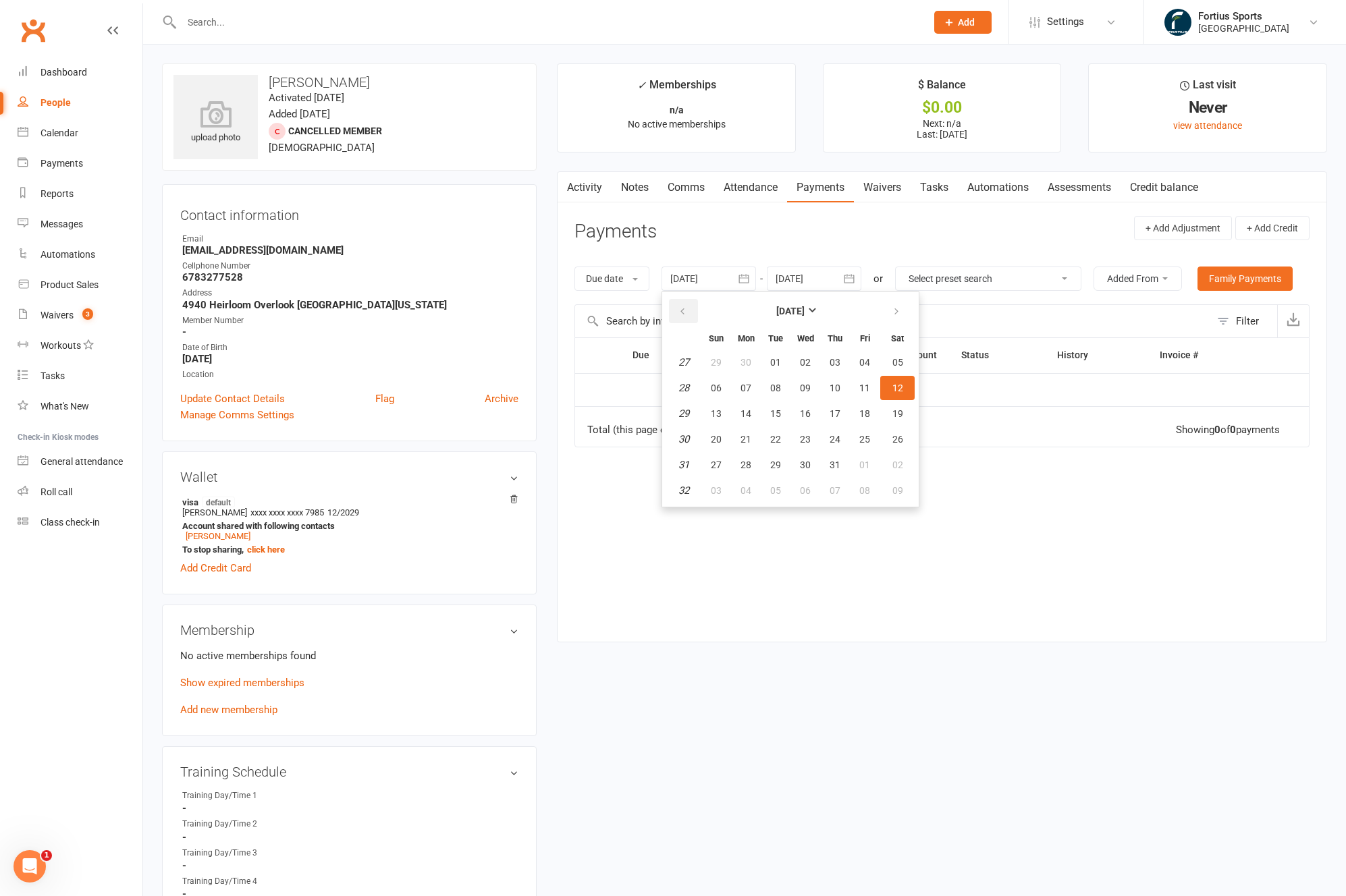
click at [685, 311] on icon "button" at bounding box center [683, 312] width 10 height 11
click at [728, 389] on button "06" at bounding box center [716, 388] width 28 height 24
type input "06 Apr 2025"
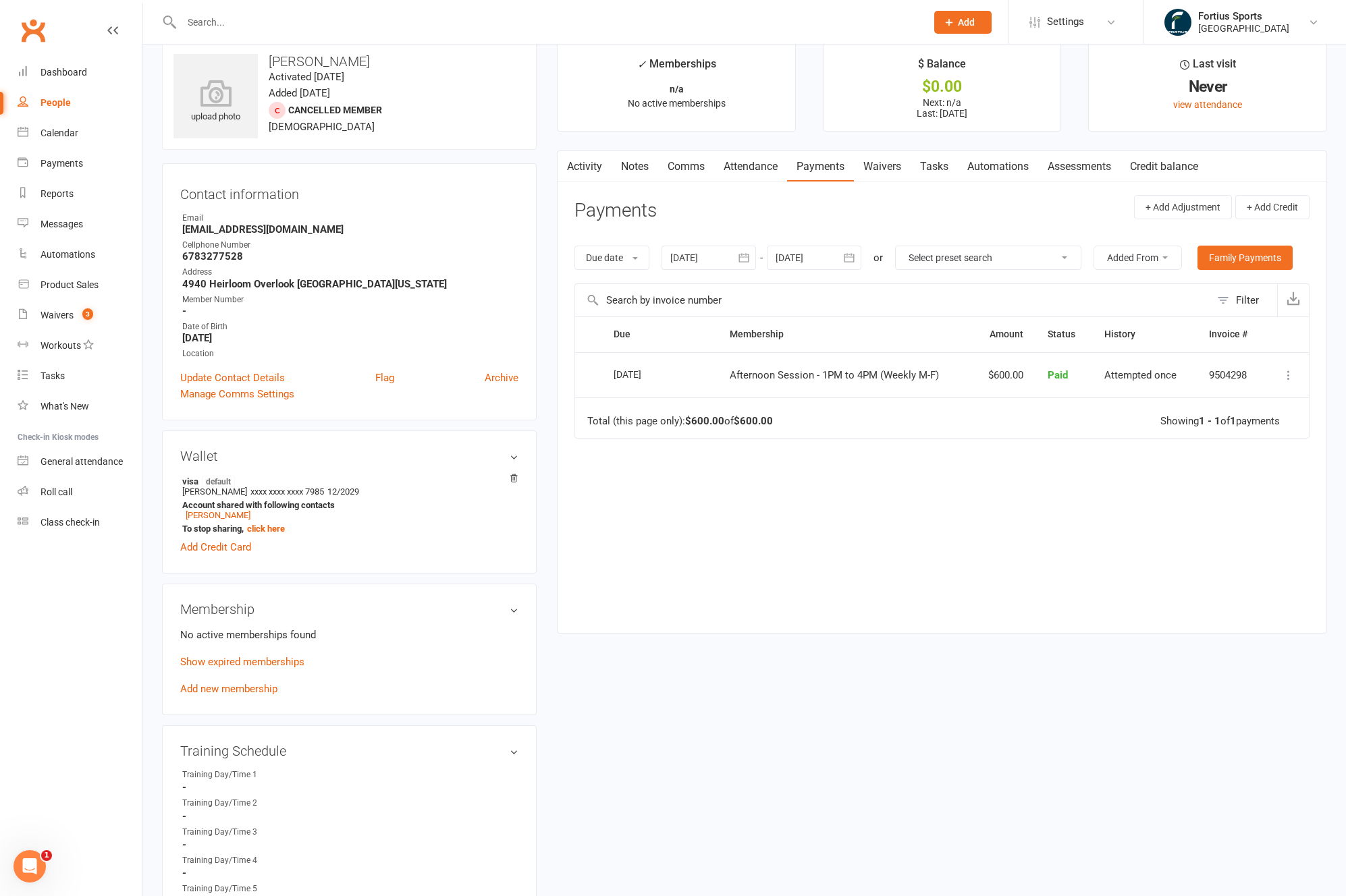
scroll to position [22, 0]
click at [230, 511] on link "Goutham Telukuntla" at bounding box center [218, 513] width 65 height 10
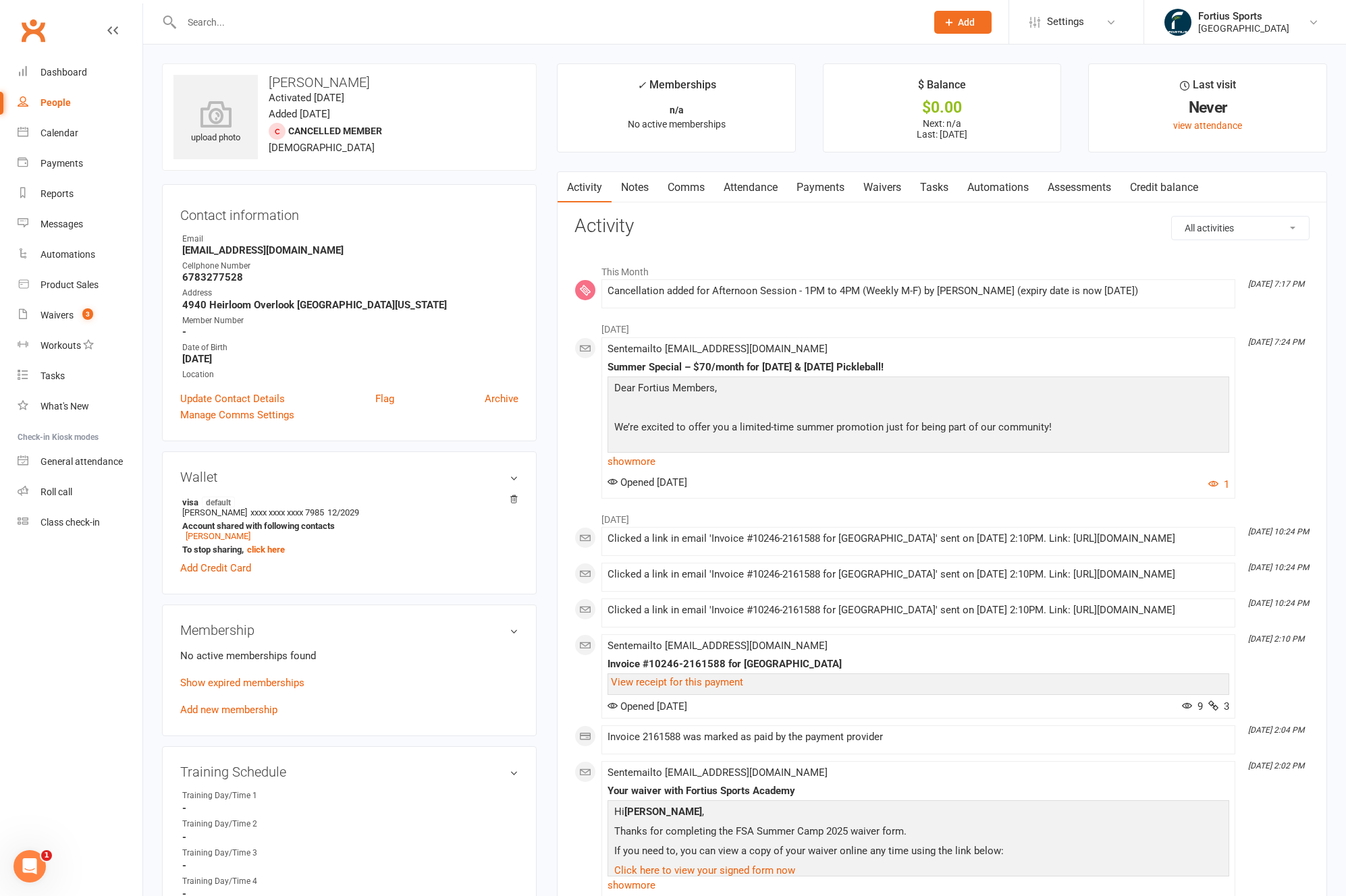
click at [814, 185] on link "Payments" at bounding box center [820, 187] width 67 height 31
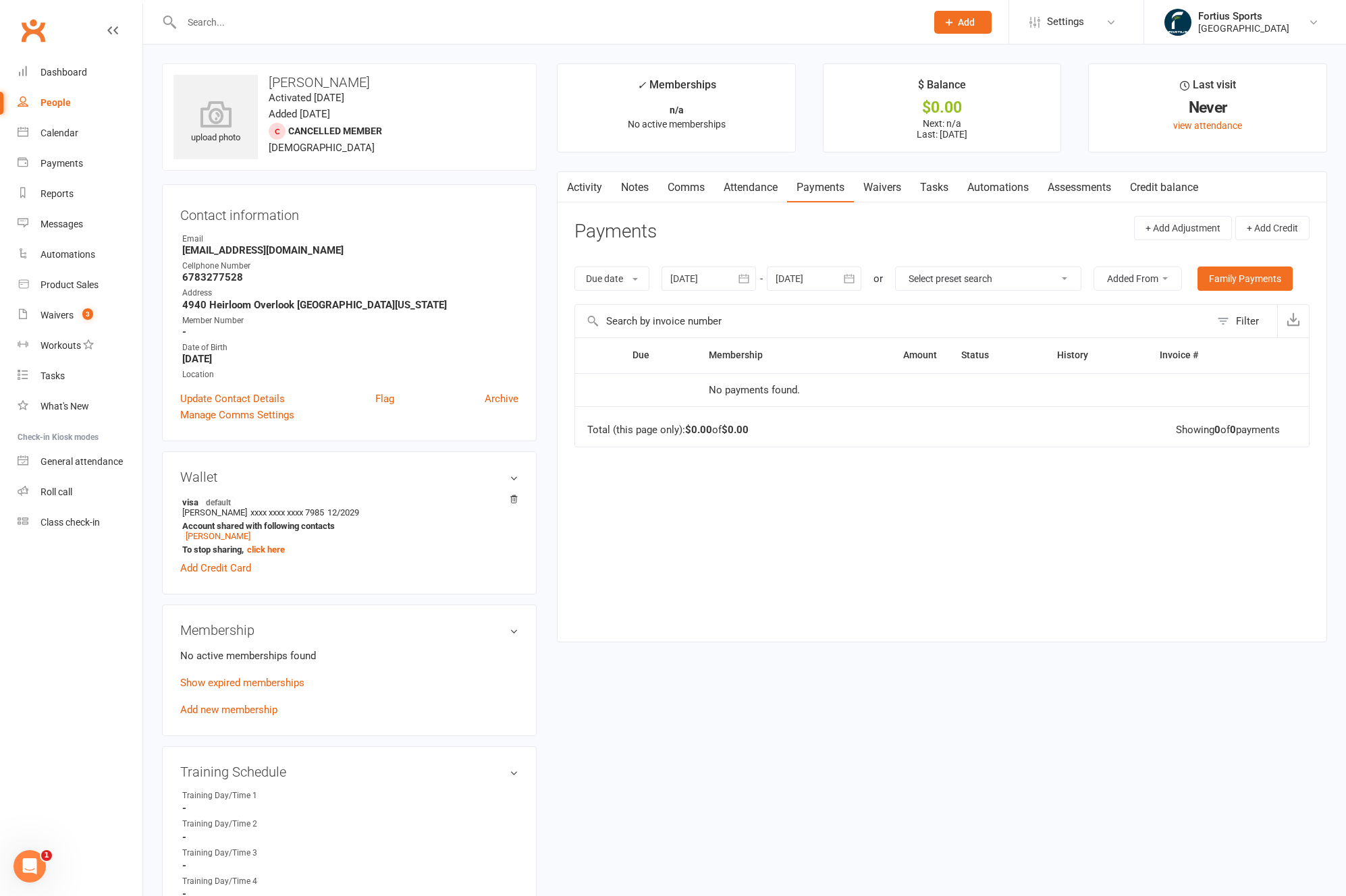
click at [742, 195] on link "Attendance" at bounding box center [751, 187] width 73 height 31
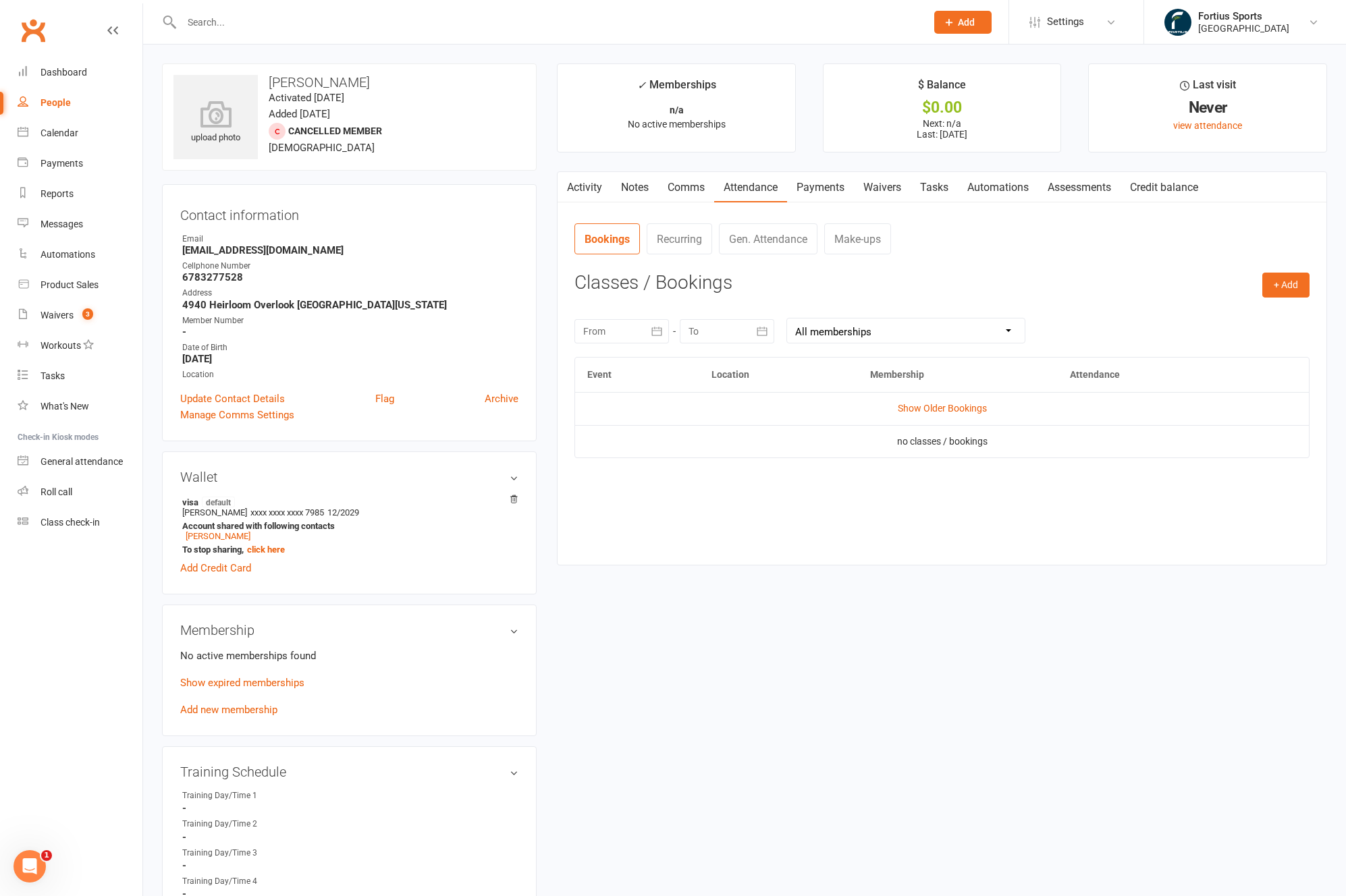
click at [616, 190] on link "Notes" at bounding box center [635, 187] width 47 height 31
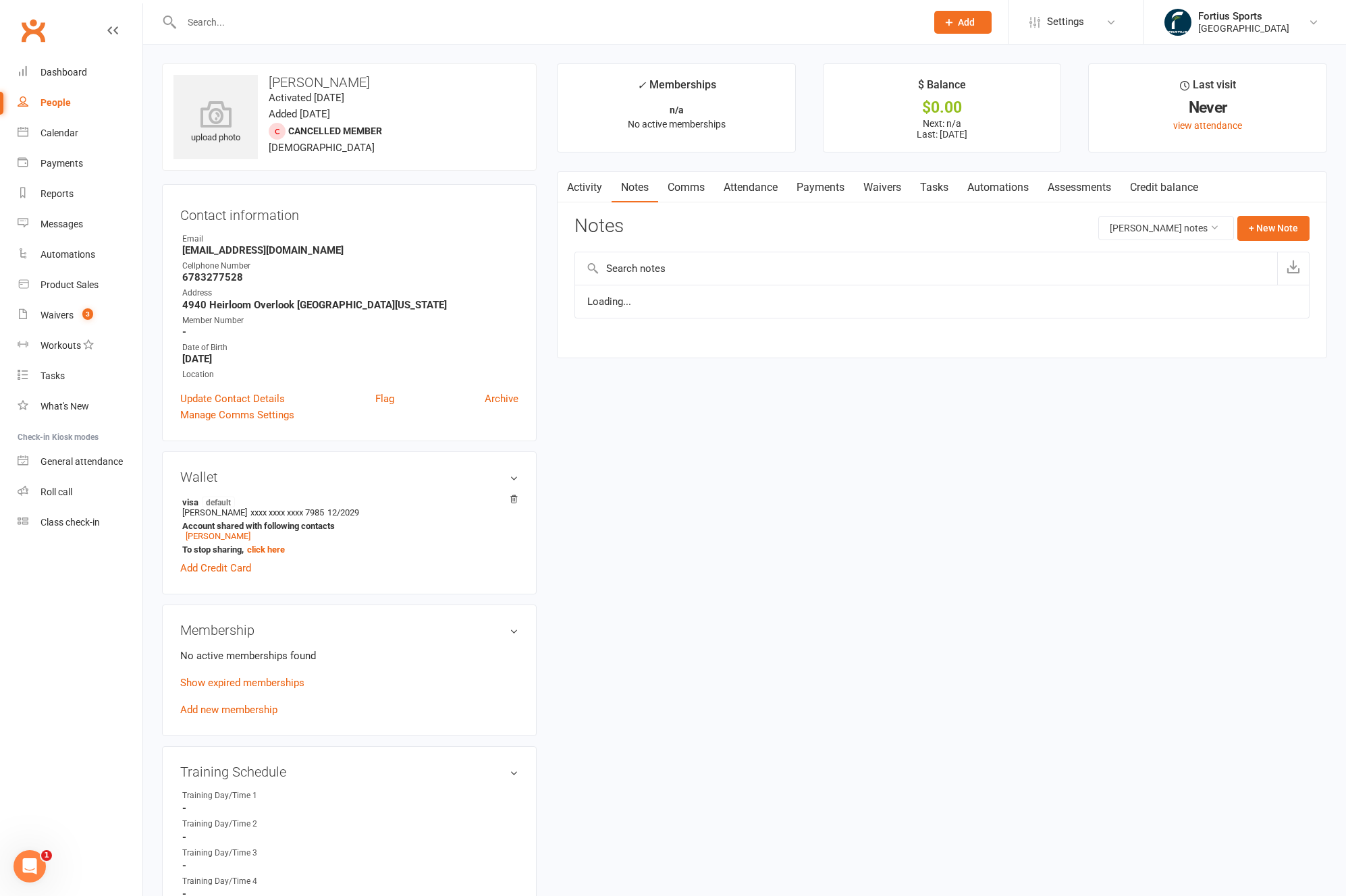
click at [589, 189] on link "Activity" at bounding box center [584, 187] width 54 height 31
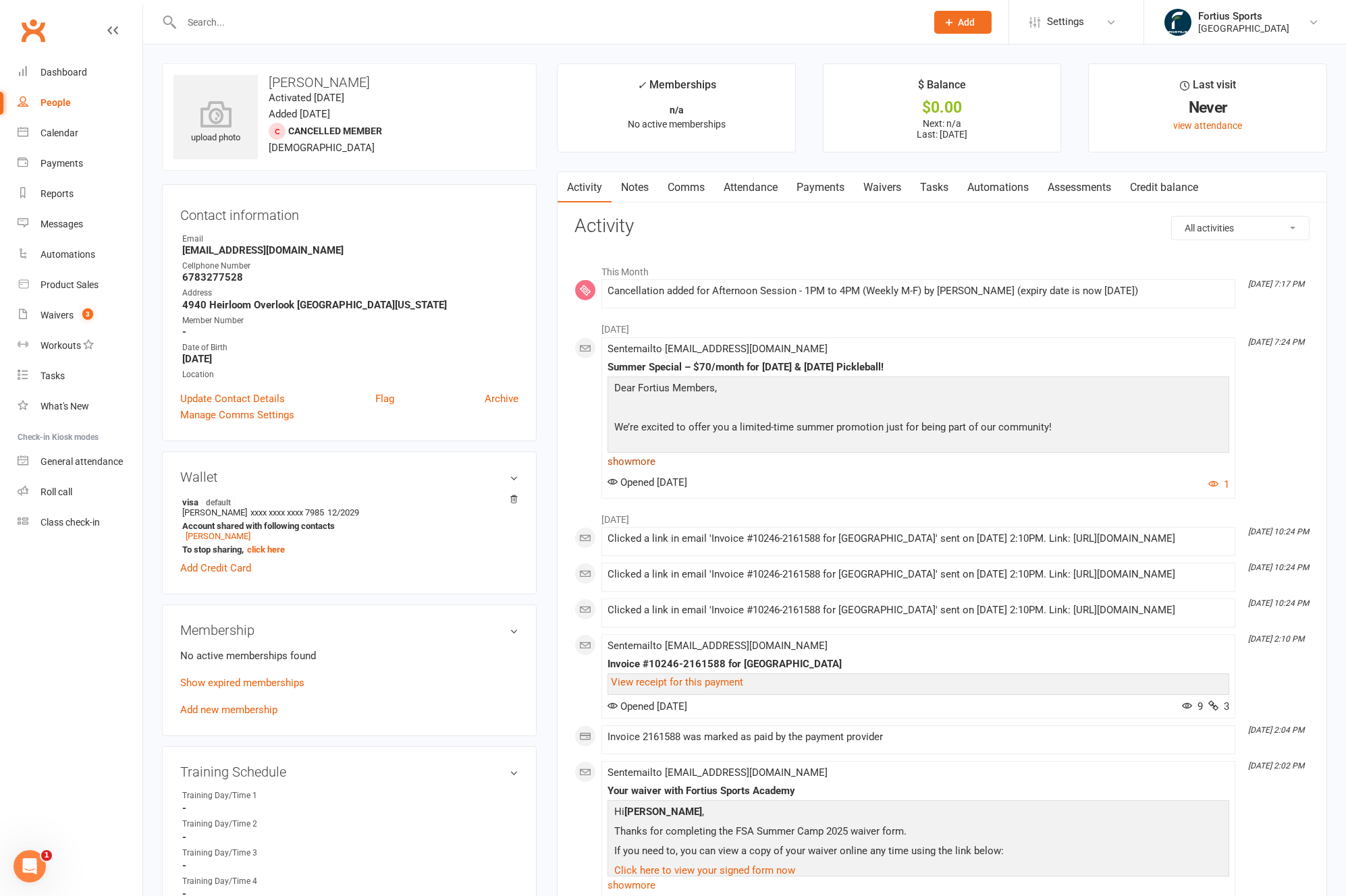
click at [641, 462] on link "show more" at bounding box center [918, 461] width 621 height 19
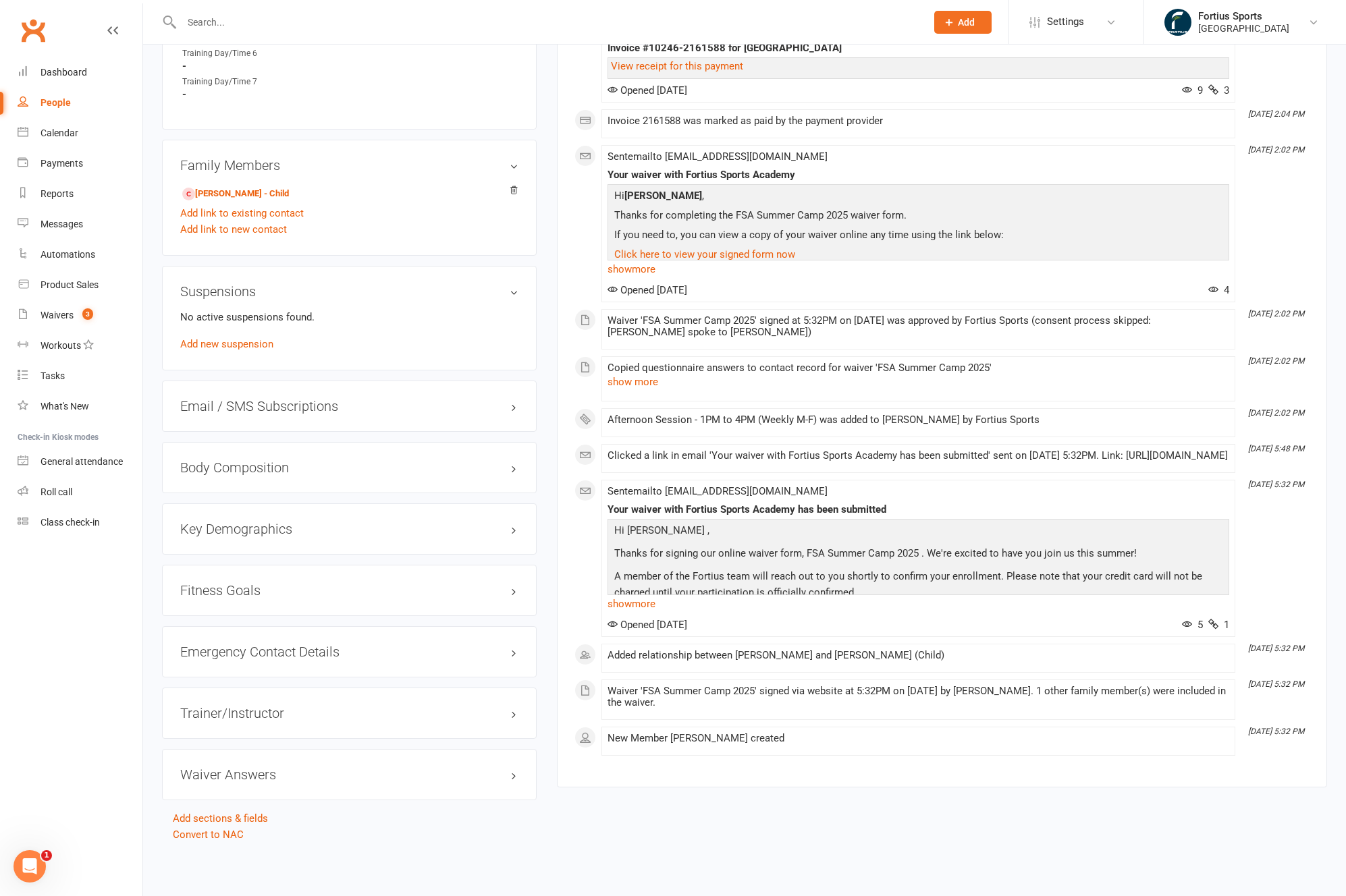
scroll to position [456, 0]
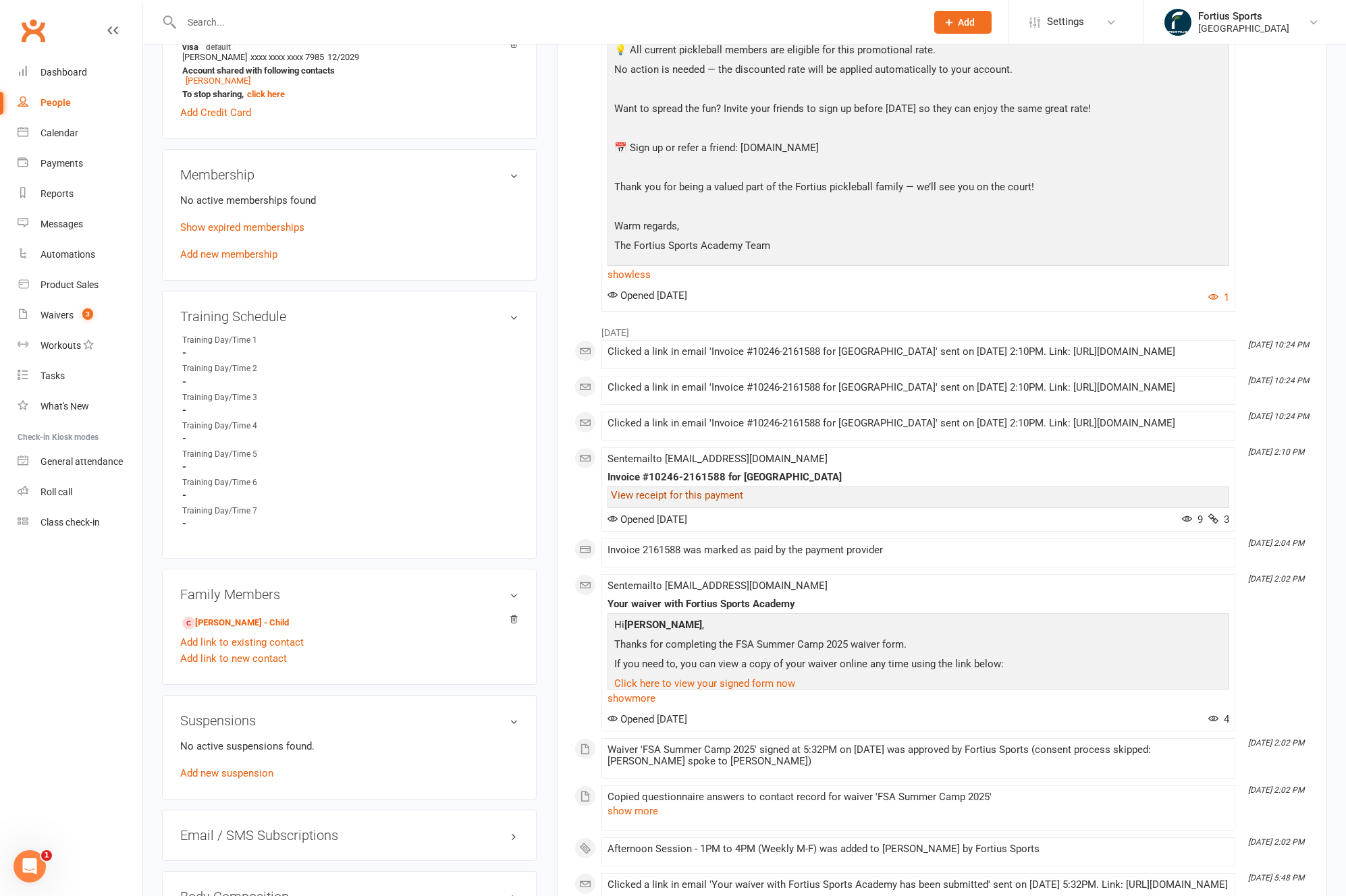
click at [702, 501] on link "View receipt for this payment" at bounding box center [676, 495] width 132 height 12
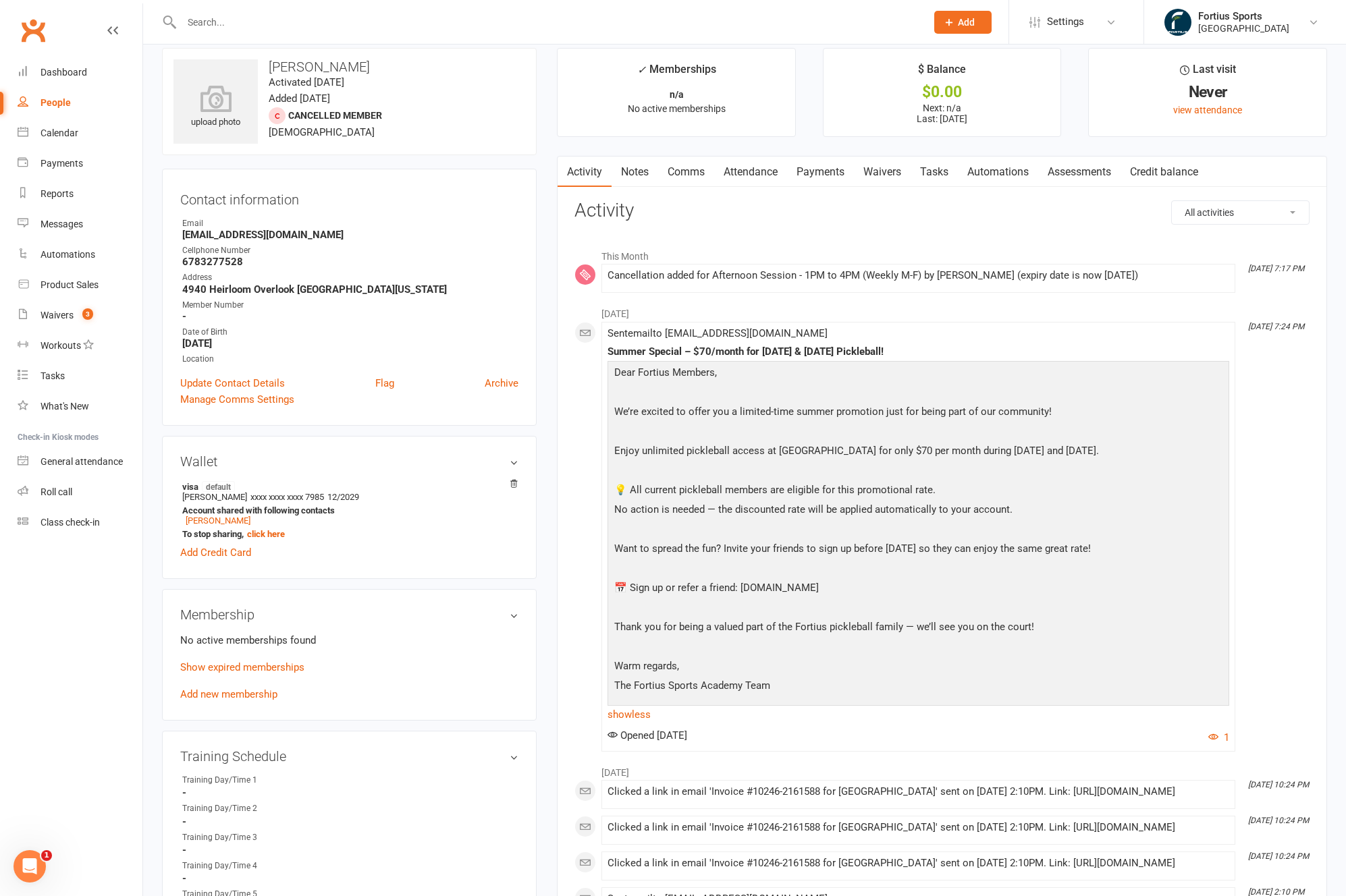
scroll to position [0, 0]
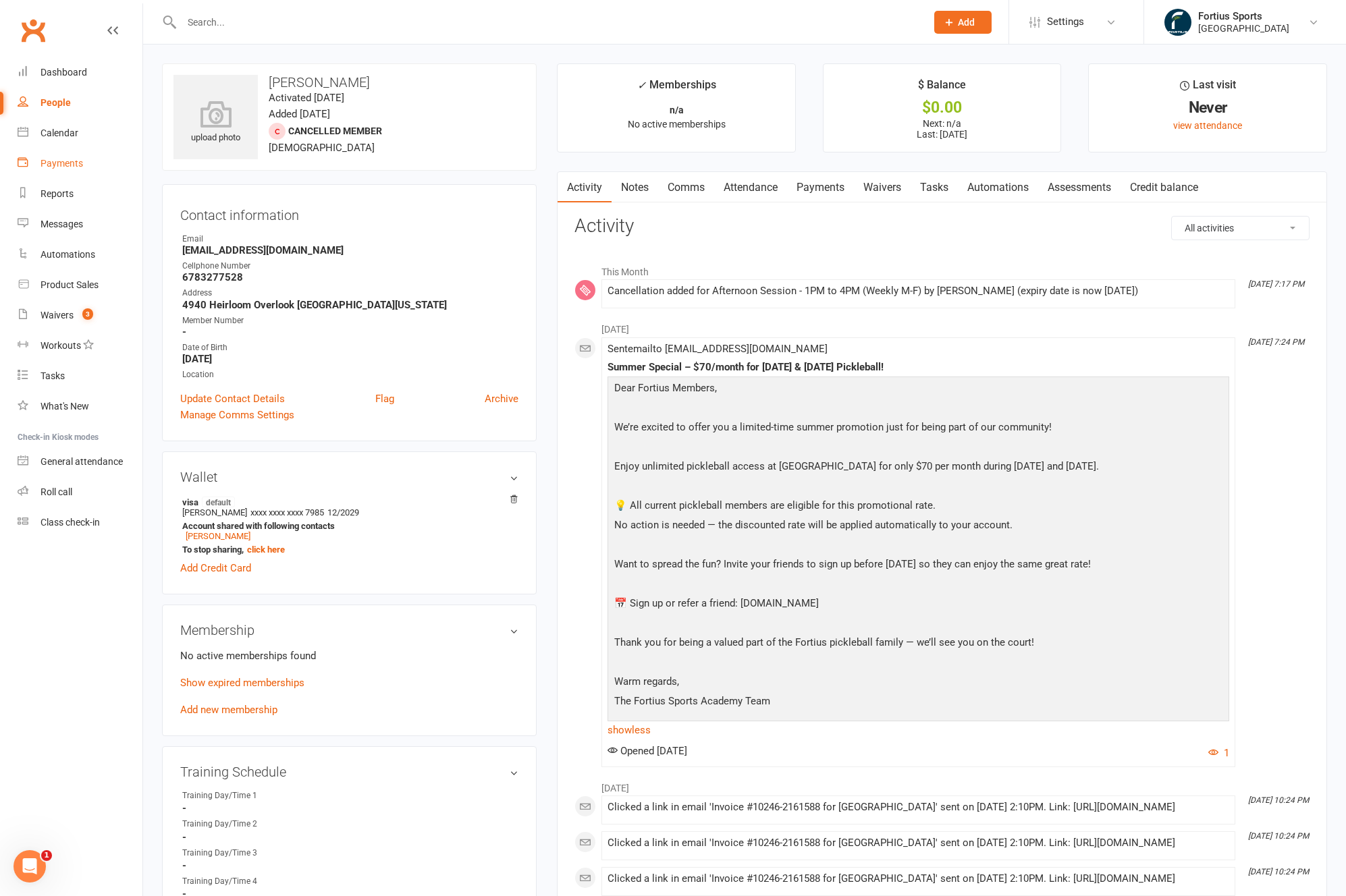
click at [57, 166] on div "Payments" at bounding box center [62, 164] width 43 height 11
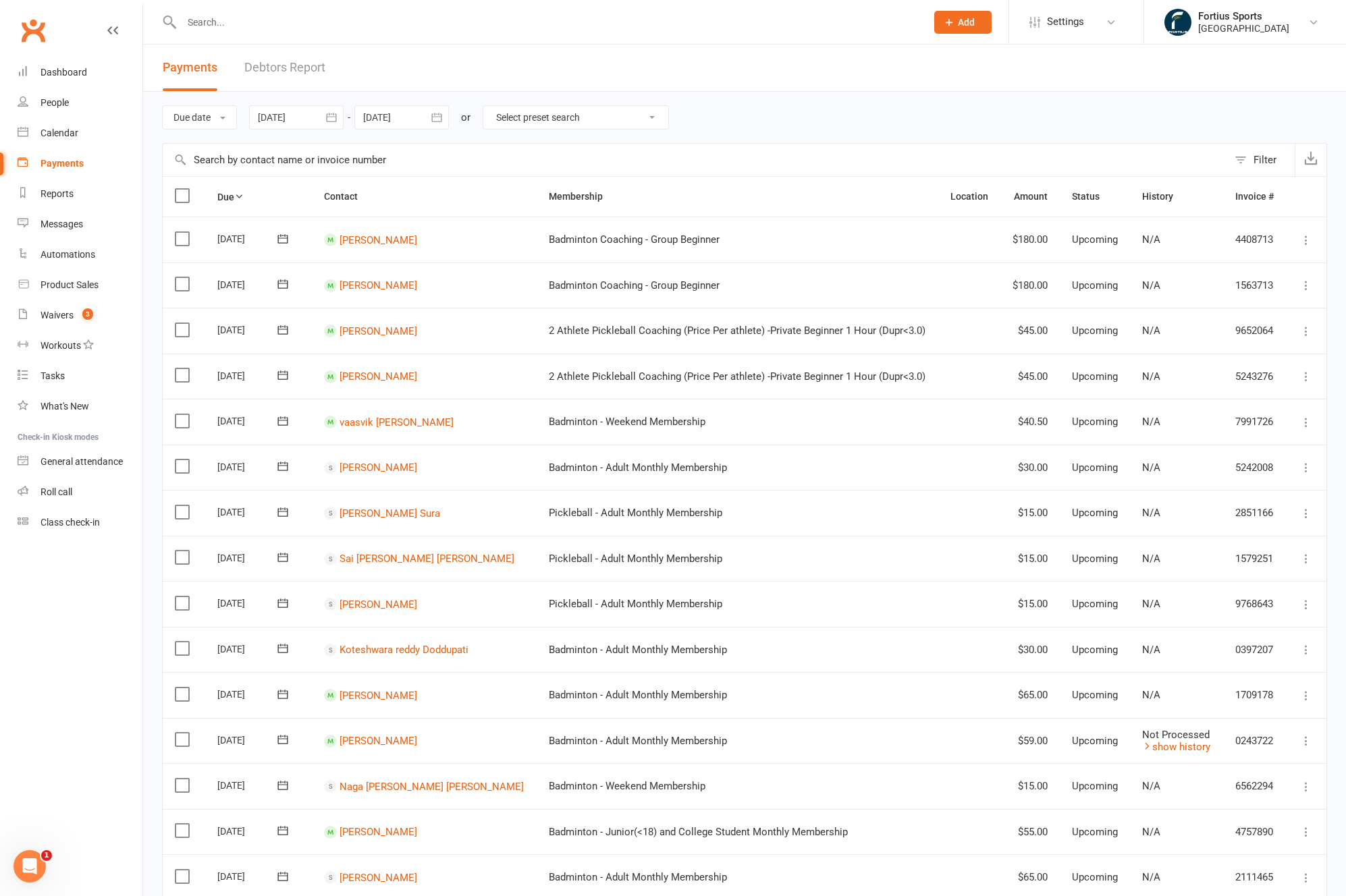
click at [265, 124] on div at bounding box center [296, 117] width 94 height 24
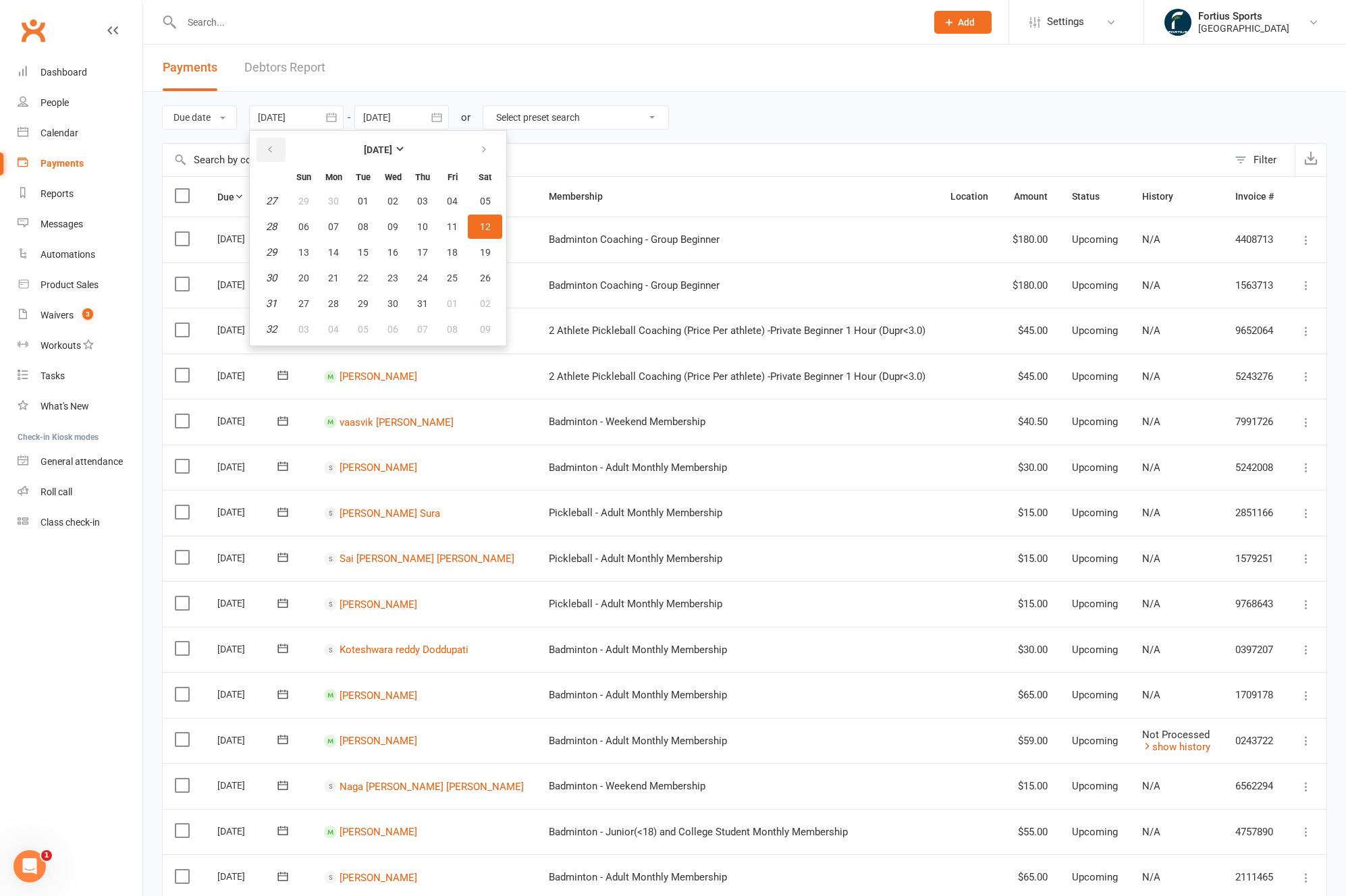
click at [274, 157] on button "button" at bounding box center [271, 149] width 29 height 24
click at [489, 199] on span "01" at bounding box center [485, 201] width 11 height 11
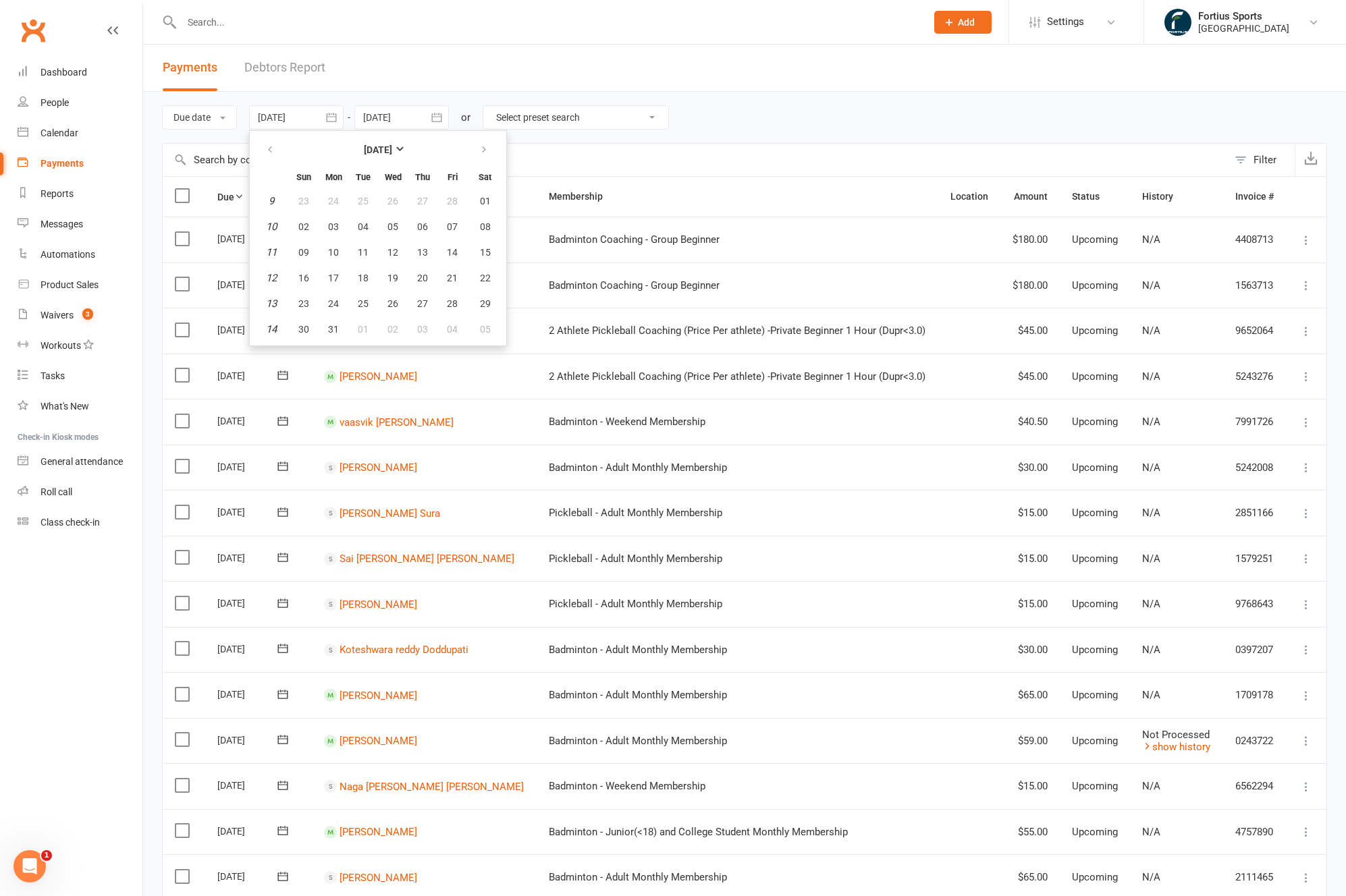
type input "01 Mar 2025"
click at [315, 160] on input "text" at bounding box center [695, 159] width 1065 height 32
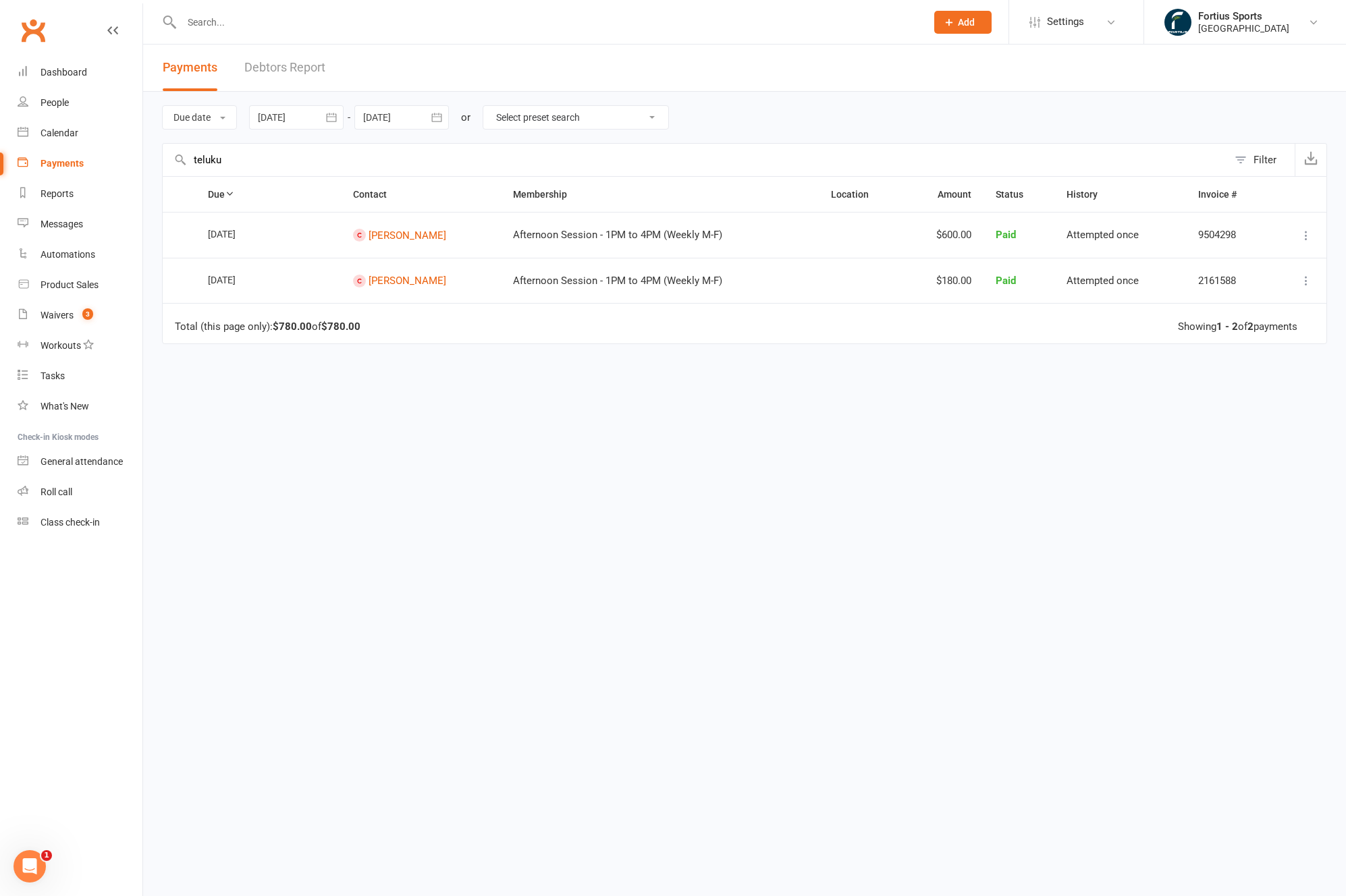
type input "teluku"
click at [398, 237] on link "Aarohi Telukuntla" at bounding box center [407, 235] width 78 height 12
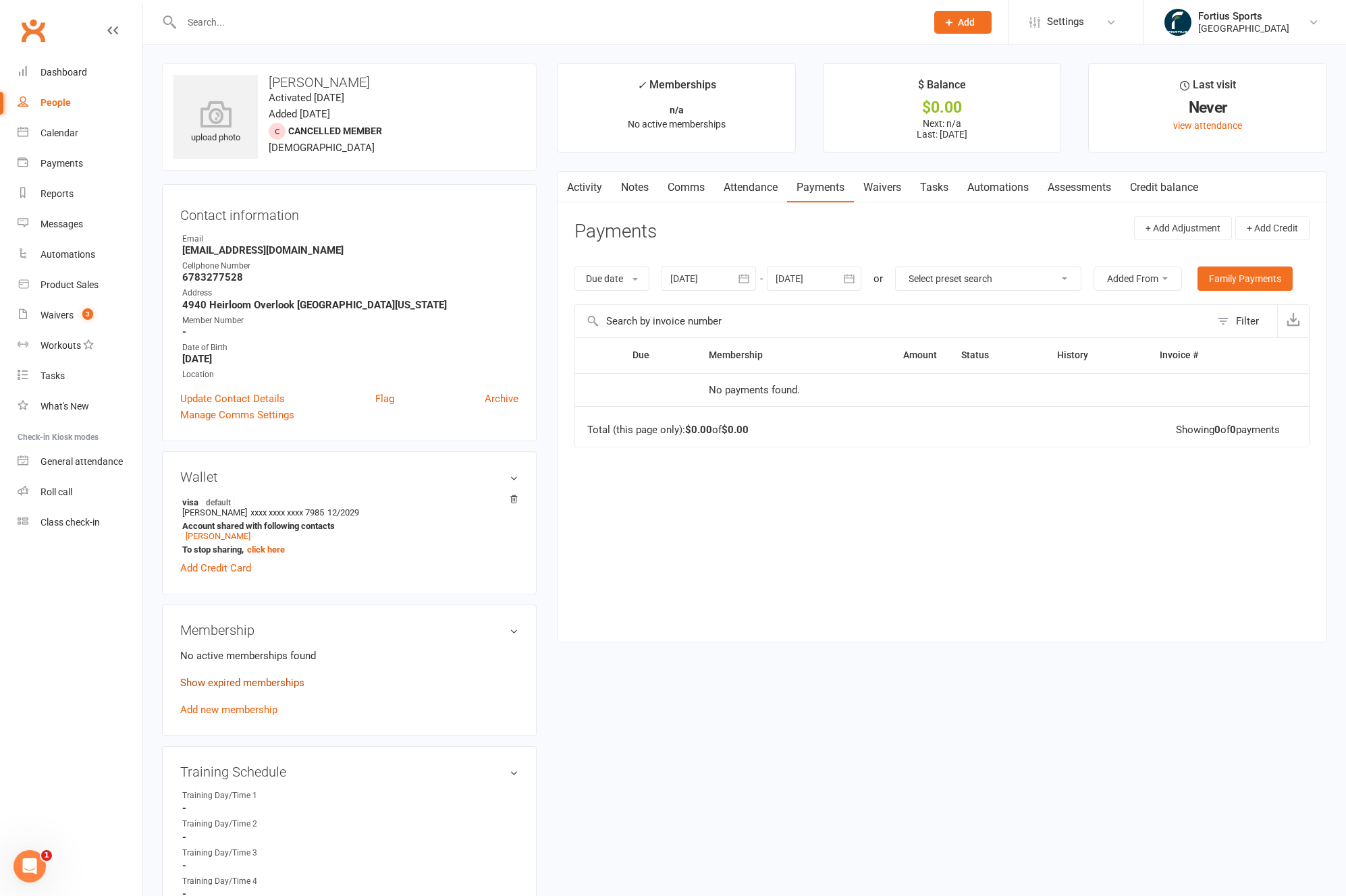
click at [230, 687] on link "Show expired memberships" at bounding box center [242, 683] width 124 height 12
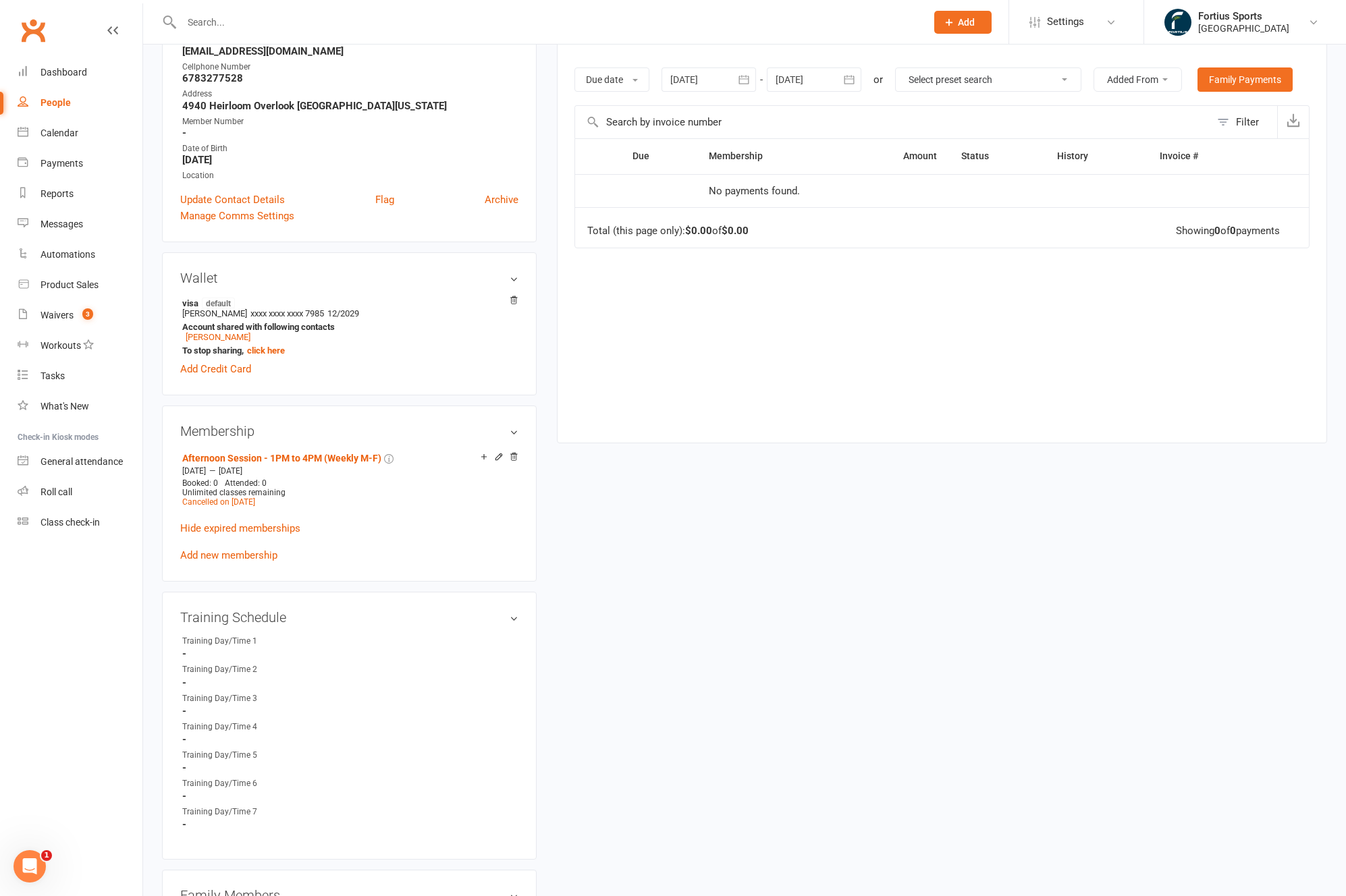
scroll to position [205, 0]
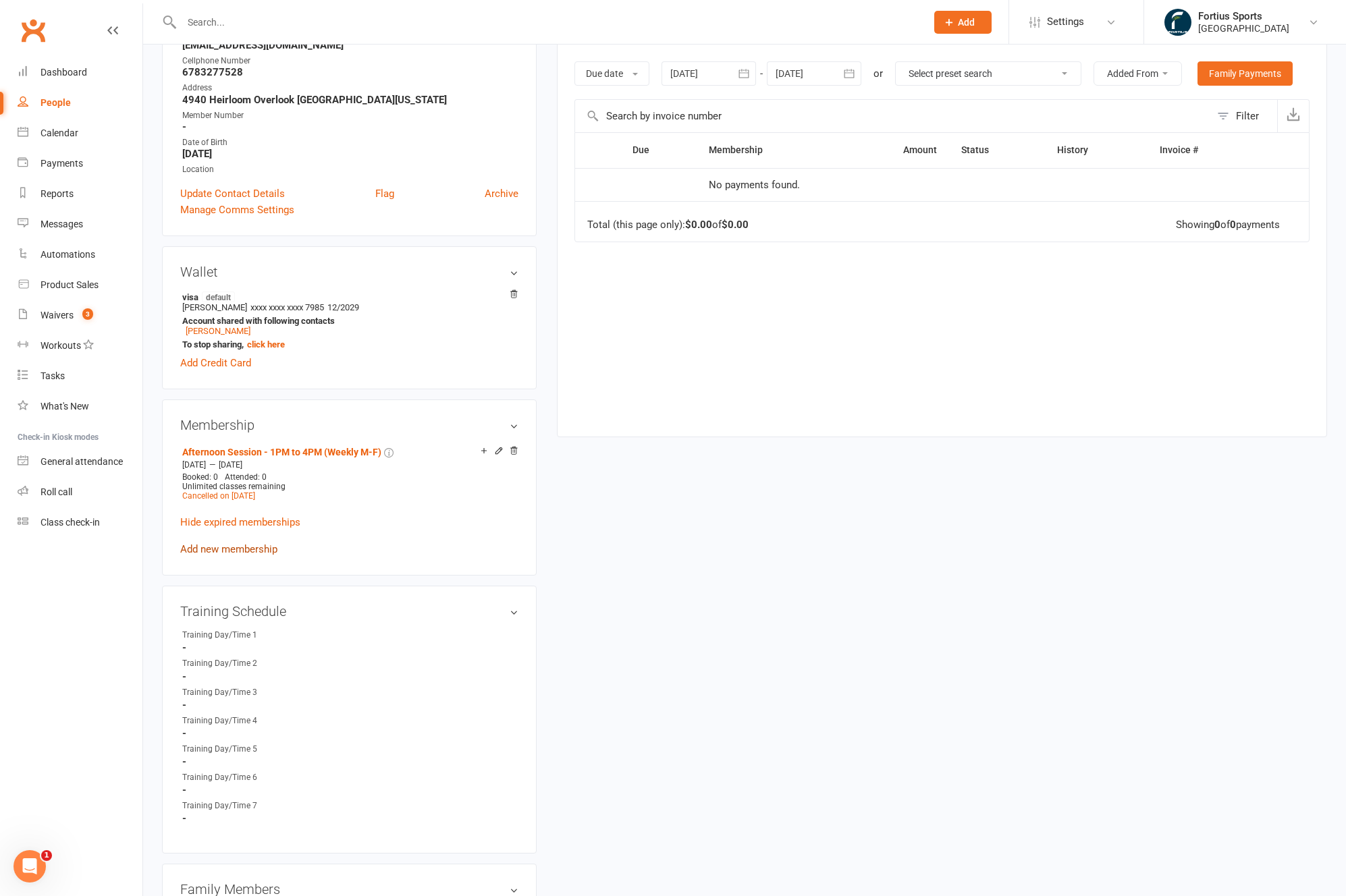
click at [239, 548] on link "Add new membership" at bounding box center [228, 549] width 97 height 12
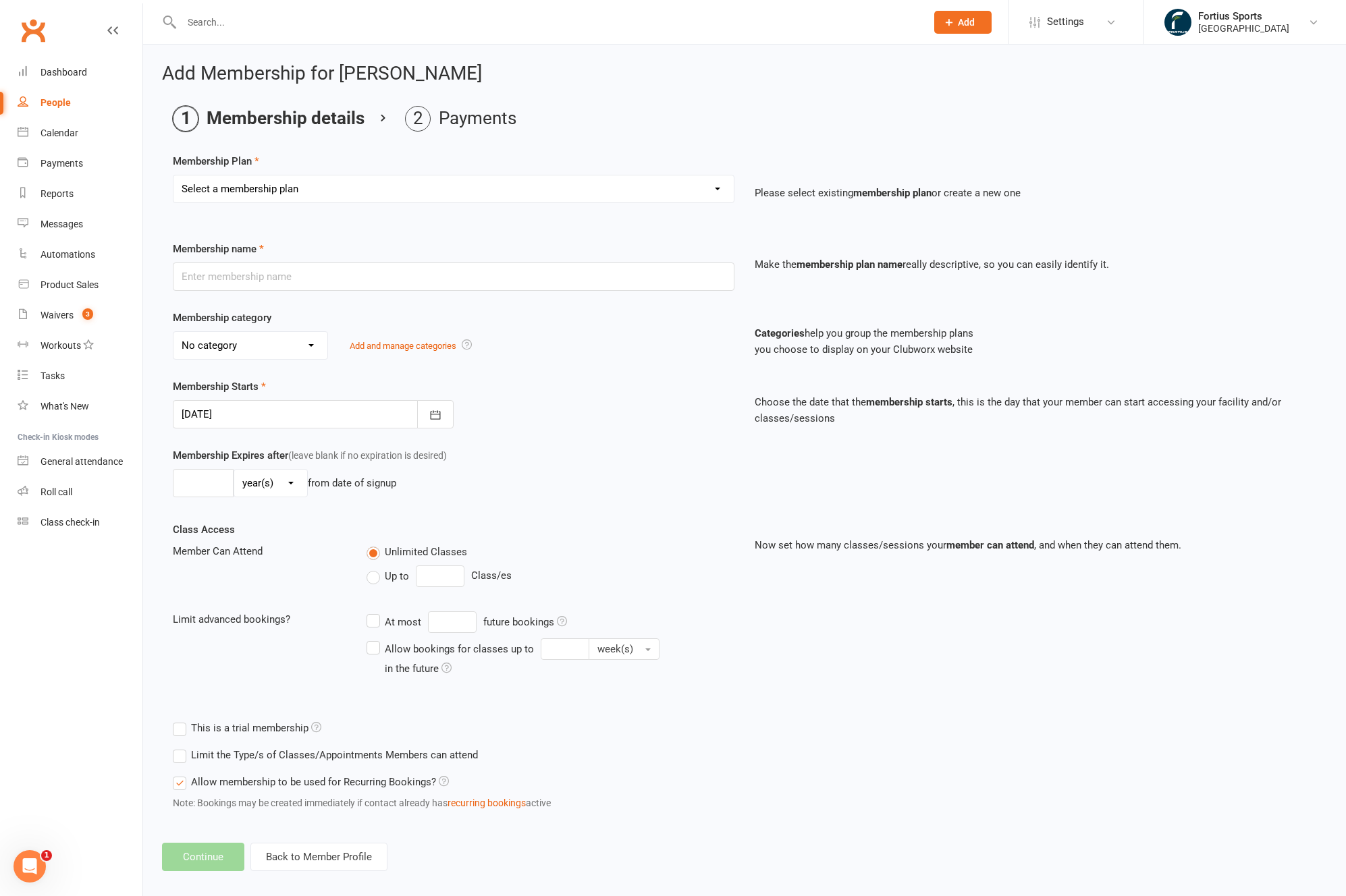
click at [399, 189] on select "Select a membership plan Create new Membership Plan Badminton - Adult Annual Me…" at bounding box center [453, 188] width 560 height 27
select select "65"
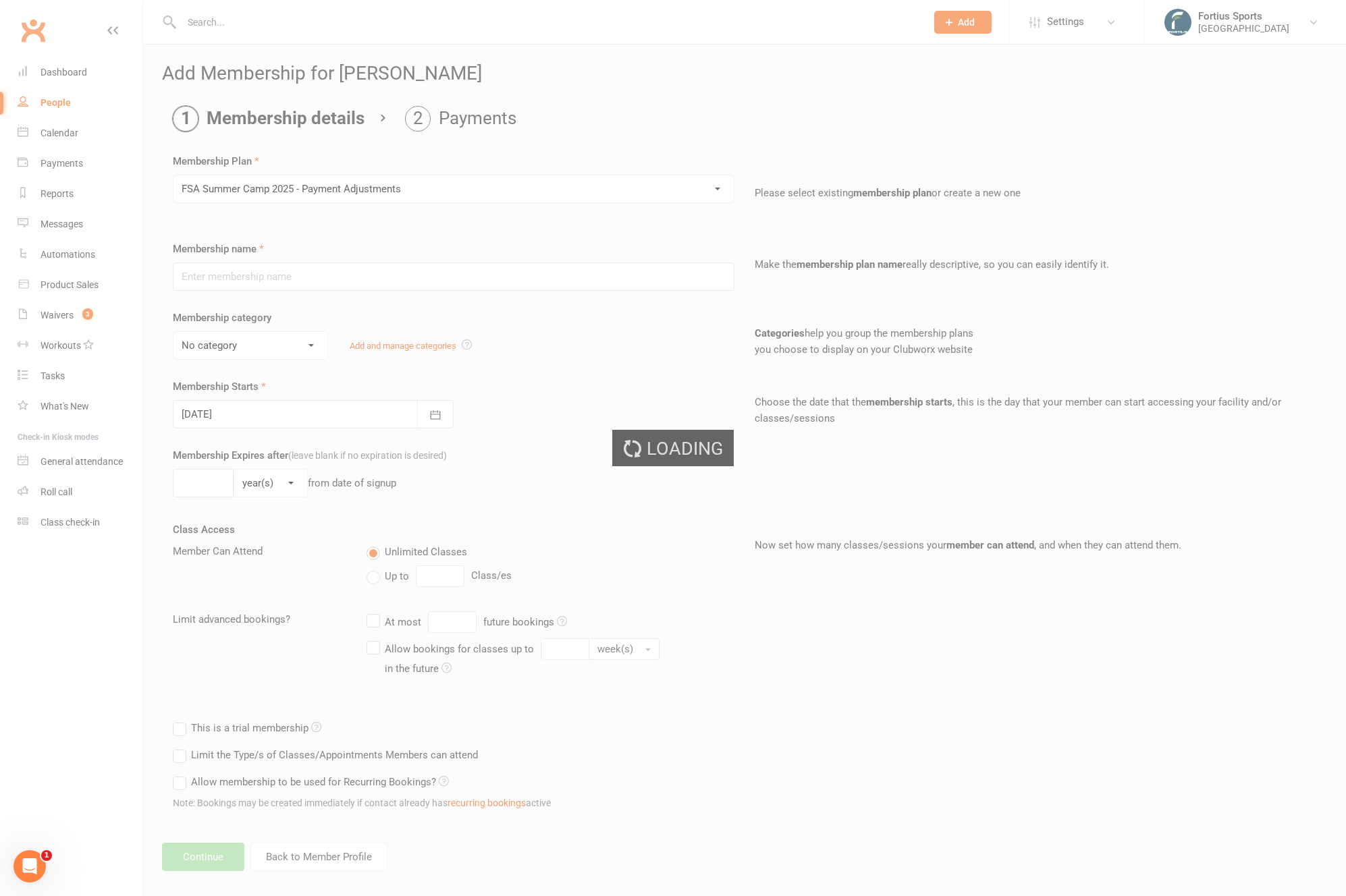
type input "FSA Summer Camp 2025 - Payment Adjustments"
select select "4"
type input "1"
select select "0"
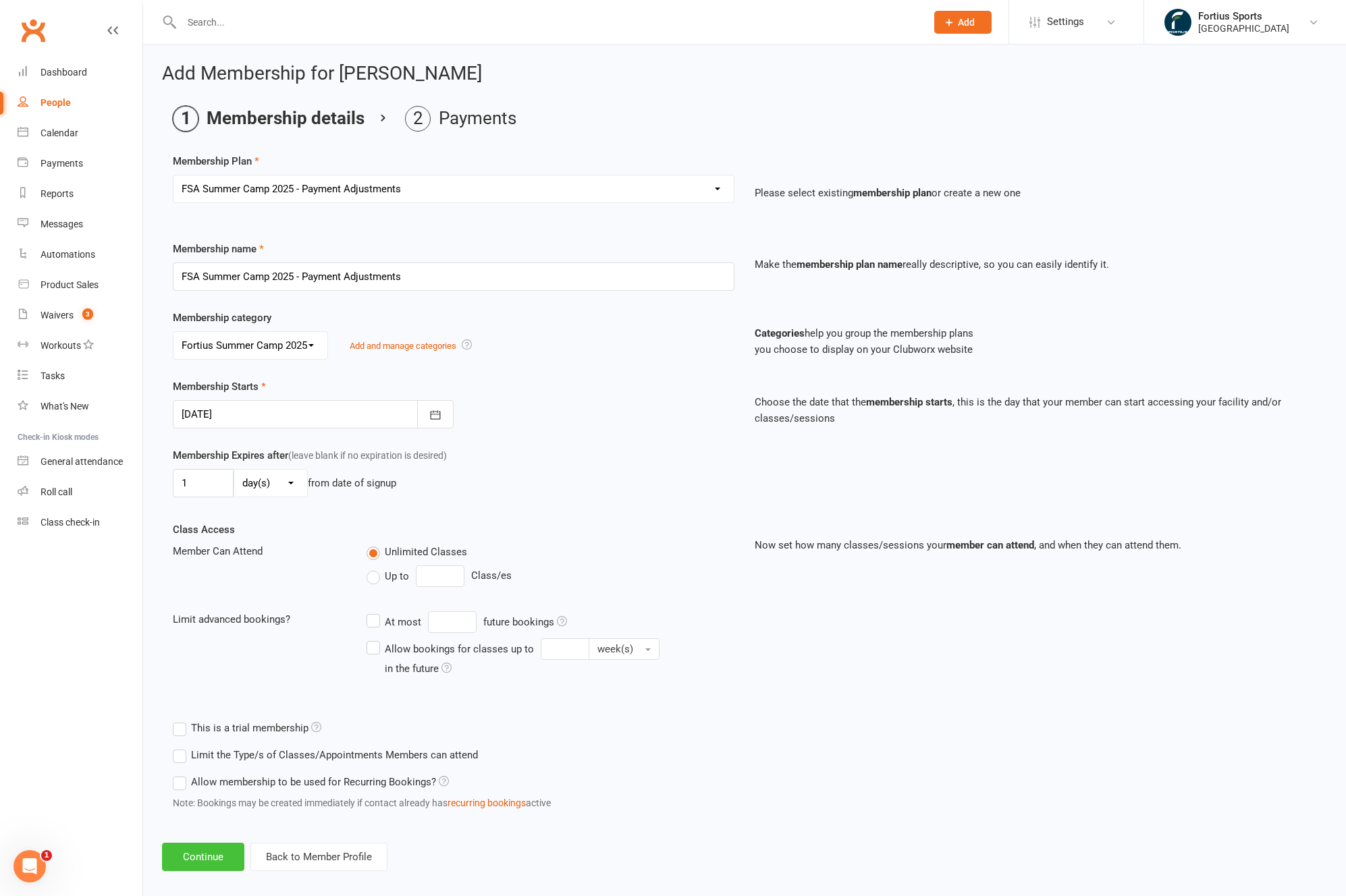
click at [212, 860] on button "Continue" at bounding box center [203, 856] width 82 height 28
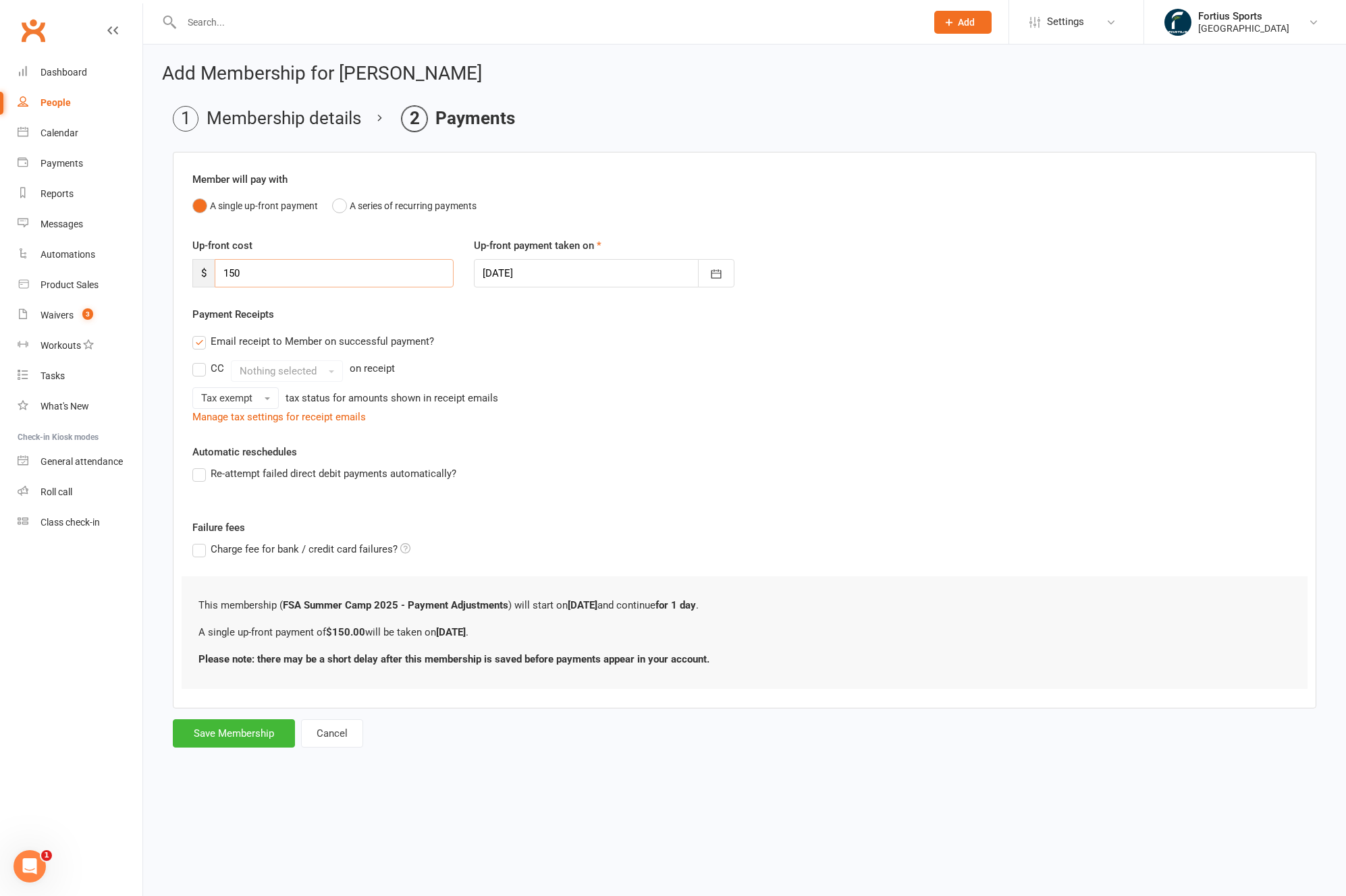
drag, startPoint x: 277, startPoint y: 266, endPoint x: 201, endPoint y: 267, distance: 76.0
click at [201, 267] on div "$ 150" at bounding box center [323, 273] width 261 height 28
type input "120"
click at [583, 324] on div "Payment Receipts Email receipt to Member on successful payment? CC Nothing sele…" at bounding box center [744, 366] width 1104 height 119
drag, startPoint x: 243, startPoint y: 730, endPoint x: 258, endPoint y: 679, distance: 53.2
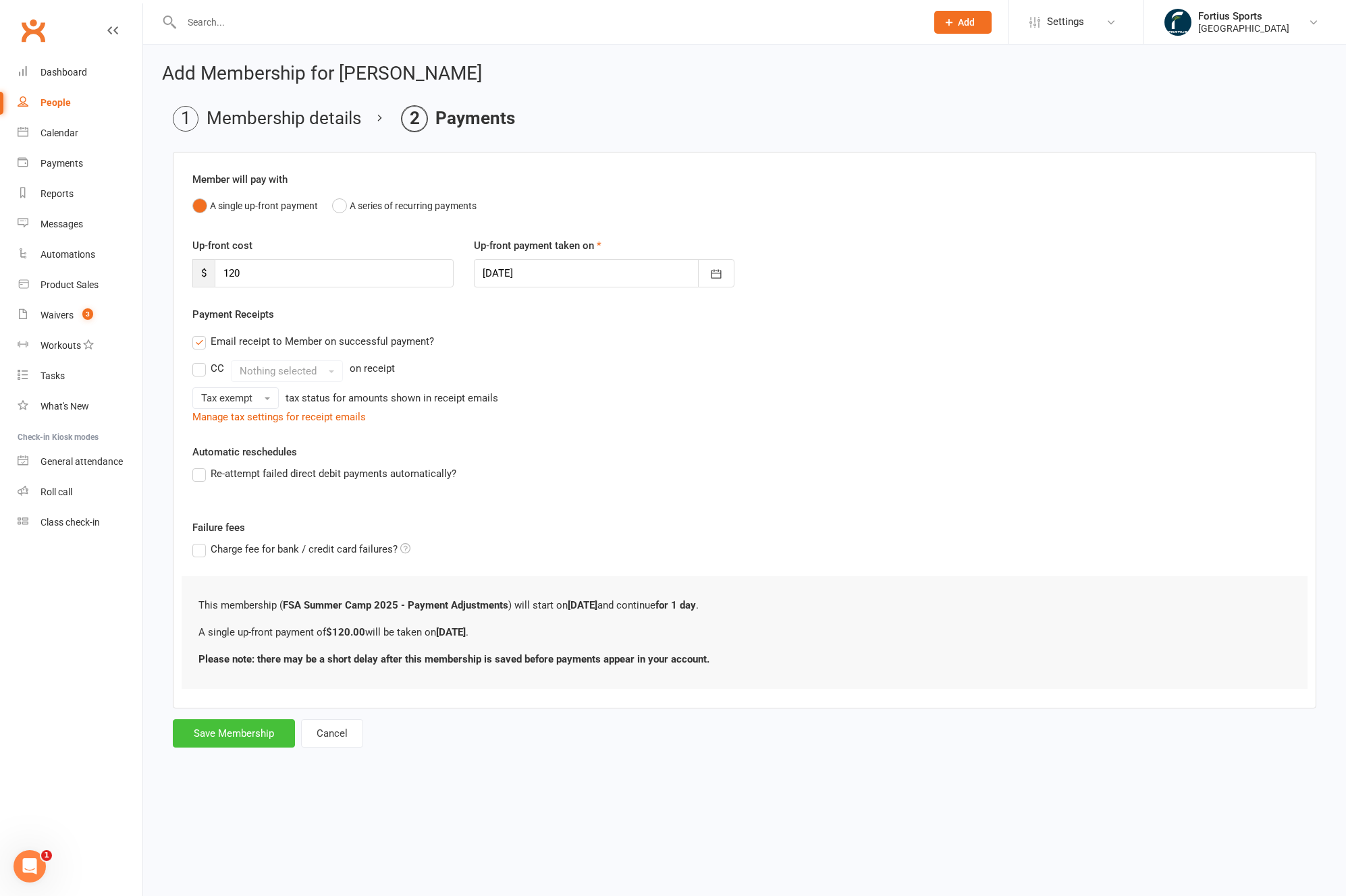
click at [258, 679] on form "Member will pay with A single up-front payment A series of recurring payments U…" at bounding box center [744, 449] width 1143 height 596
click at [236, 733] on button "Save Membership" at bounding box center [234, 732] width 122 height 28
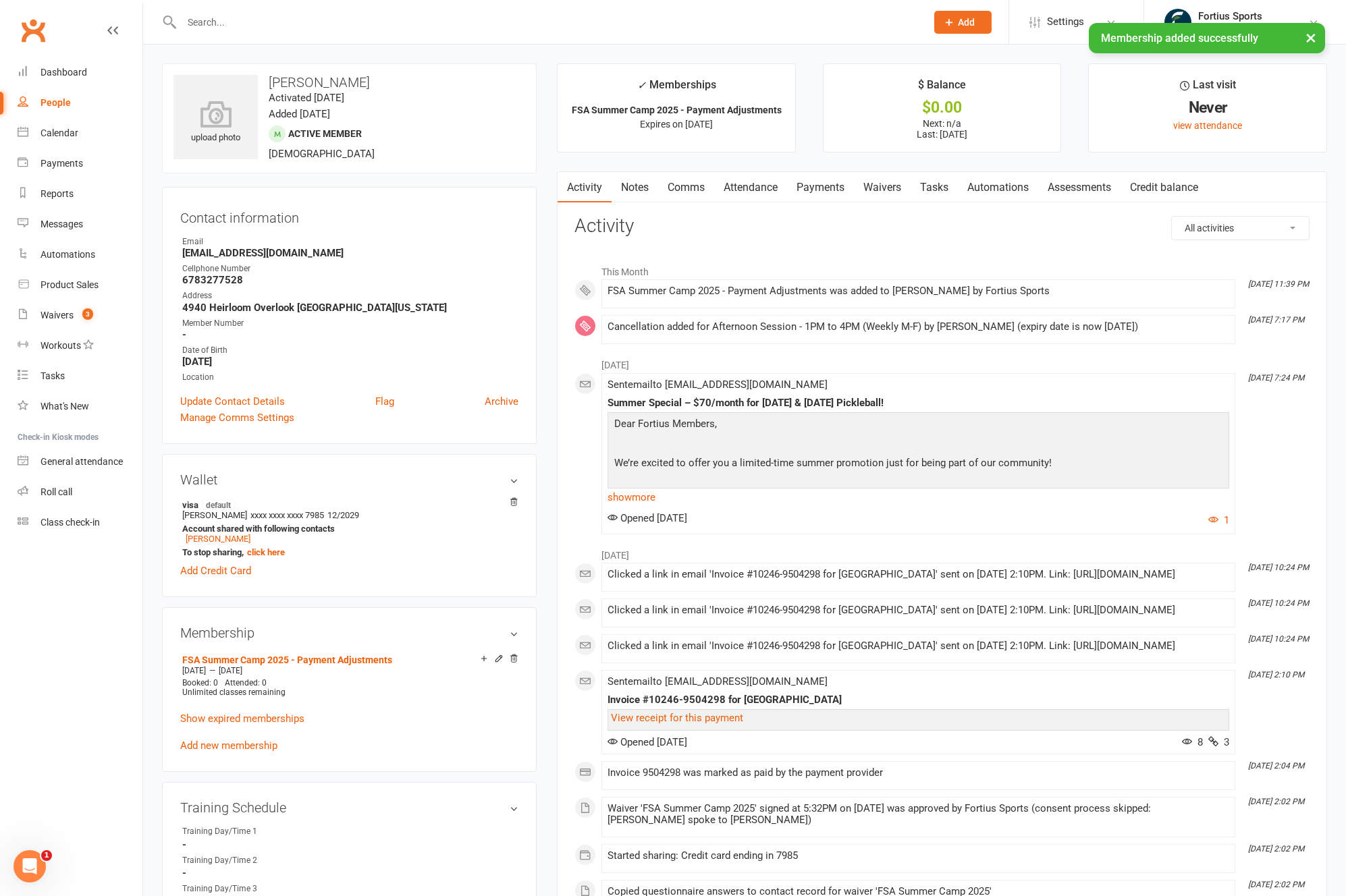
click at [700, 188] on link "Comms" at bounding box center [685, 187] width 56 height 31
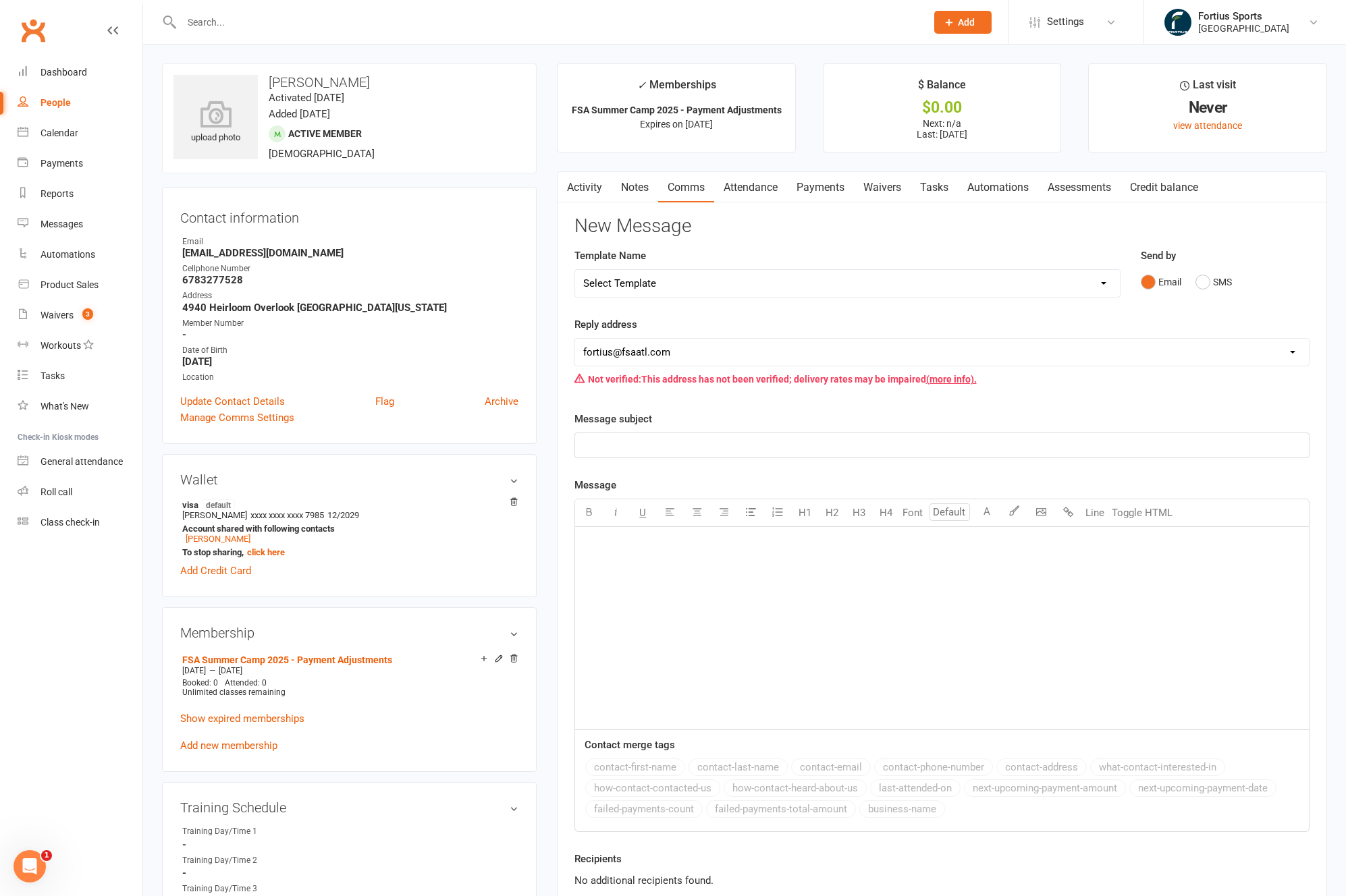
click at [639, 283] on select "Select Template [Email] Badminton Court Schedule [SMS] [Default template - revi…" at bounding box center [847, 283] width 544 height 27
select select "29"
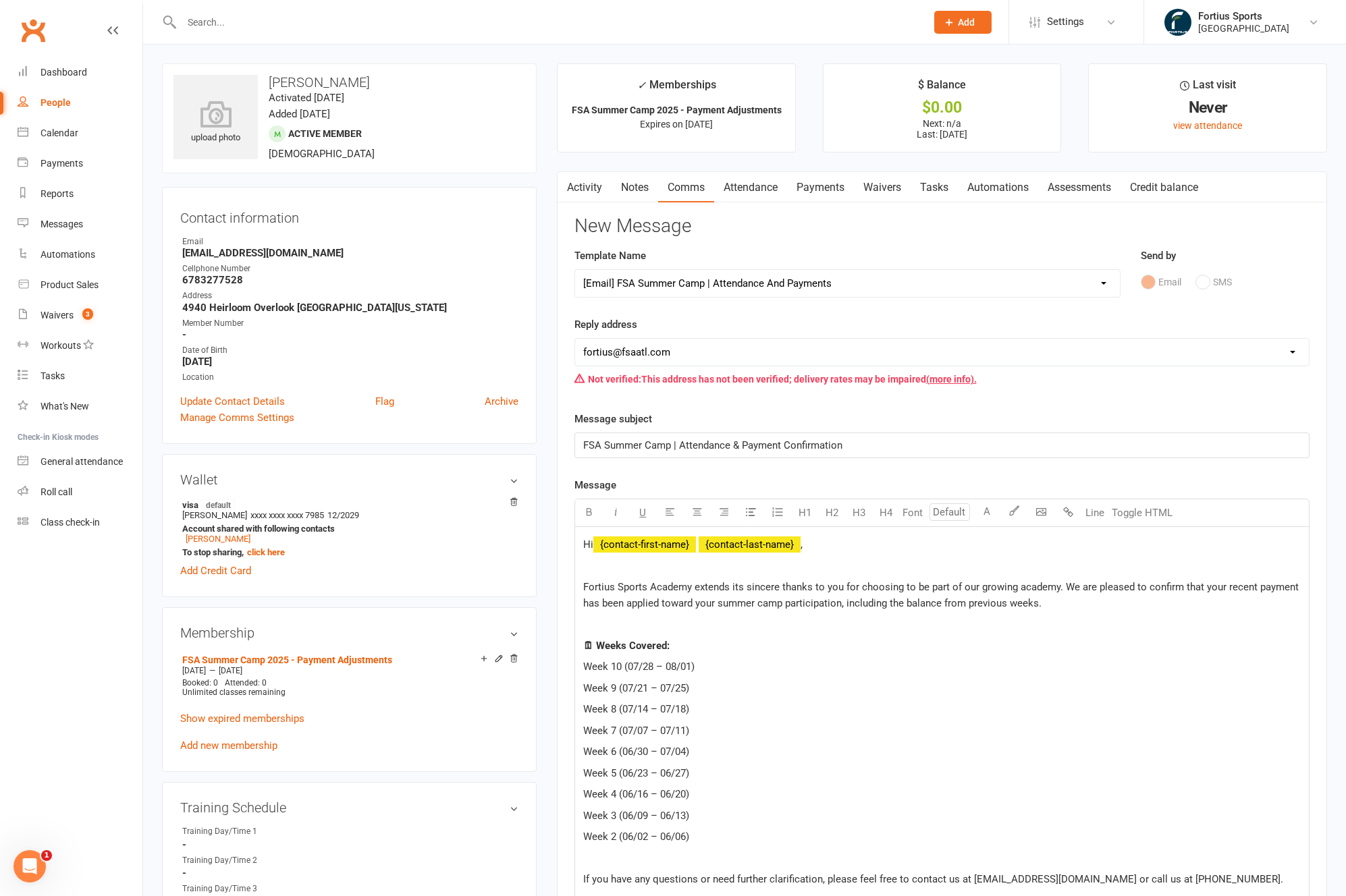
click at [639, 352] on select "hello@clubworx.com fortius@fsaatl.com satish@gameandgrillatl.com mrk@fsaatl.com…" at bounding box center [941, 352] width 733 height 27
select select "9"
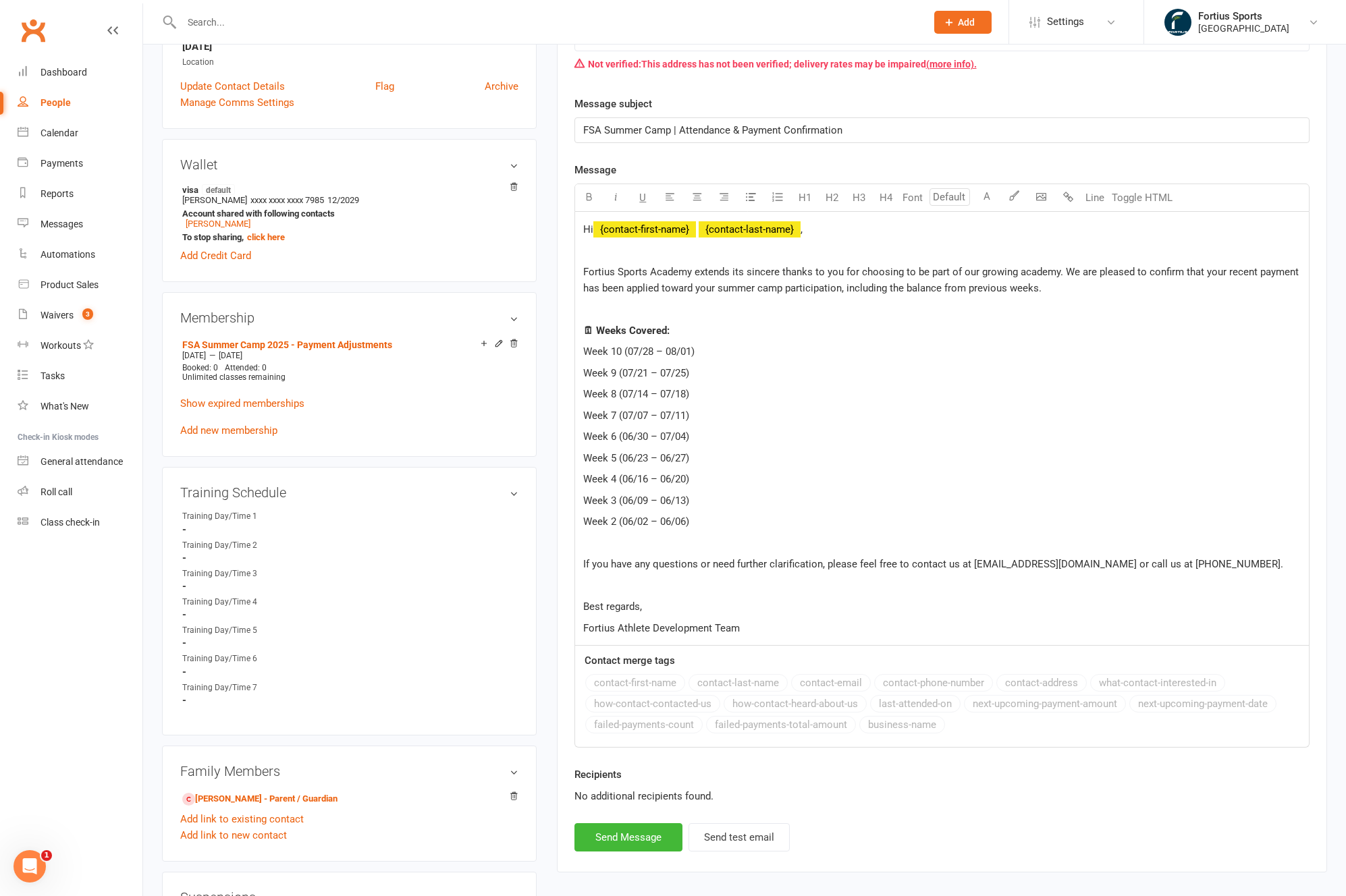
scroll to position [312, 0]
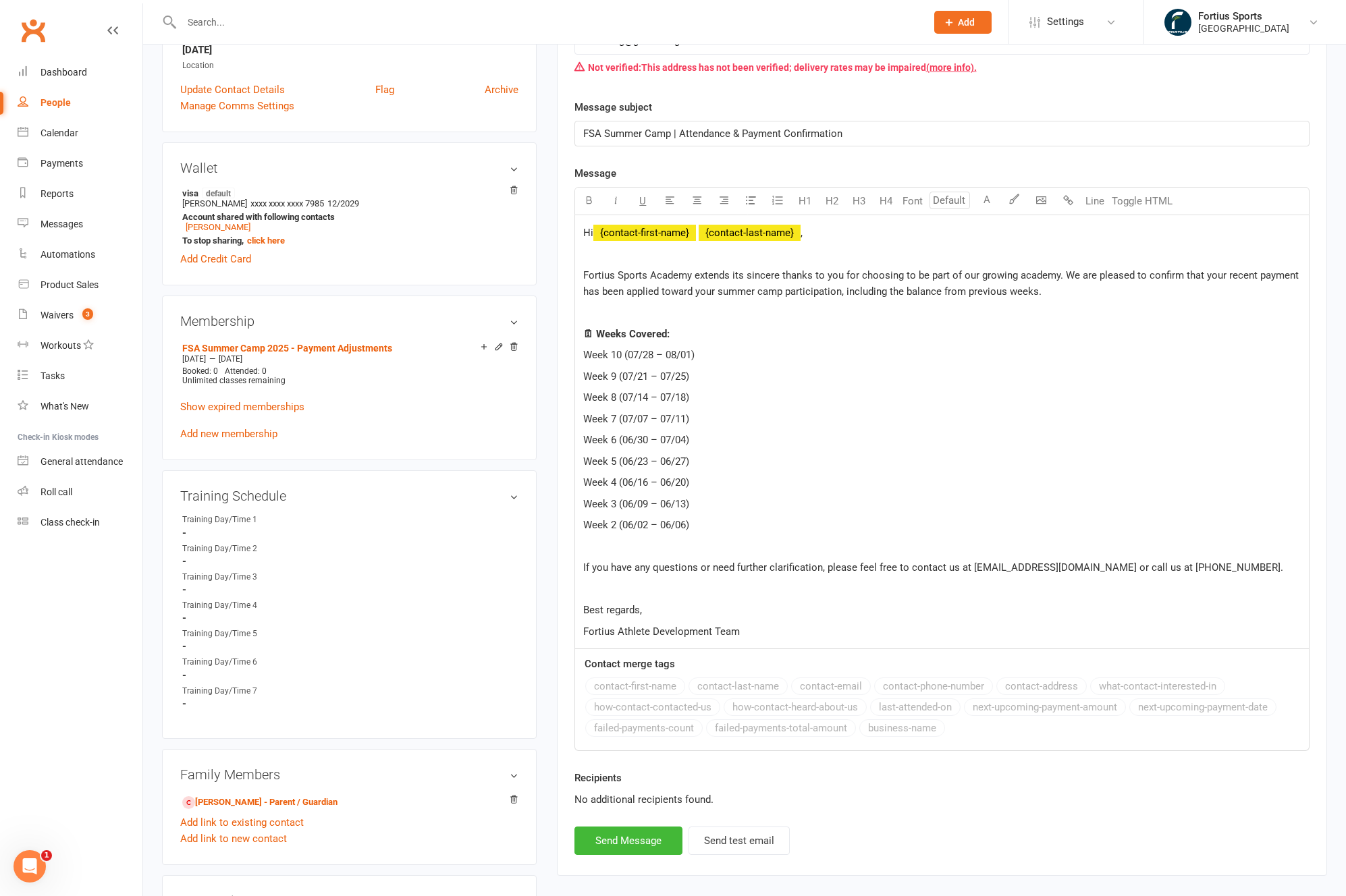
click at [586, 354] on span "Week 10 (07/28 – 08/01)" at bounding box center [639, 355] width 111 height 12
drag, startPoint x: 580, startPoint y: 351, endPoint x: 709, endPoint y: 400, distance: 138.0
click at [709, 400] on div "Hi ﻿ {contact-first-name} ﻿ {contact-last-name} , Fortius Sports Academy extend…" at bounding box center [941, 432] width 733 height 433
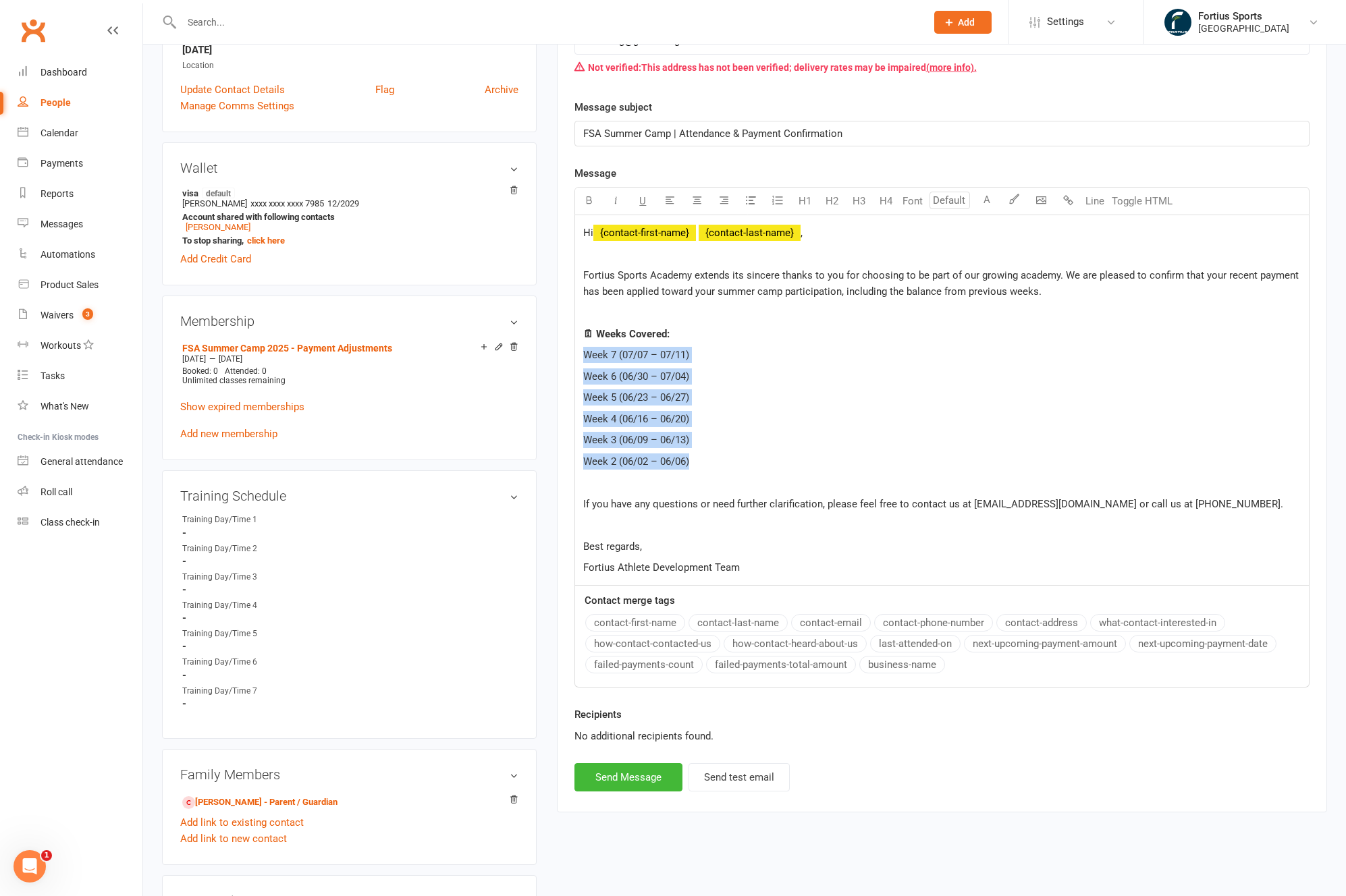
drag, startPoint x: 695, startPoint y: 468, endPoint x: 583, endPoint y: 358, distance: 157.0
click at [583, 358] on div "Hi ﻿ {contact-first-name} ﻿ {contact-last-name} , Fortius Sports Academy extend…" at bounding box center [941, 400] width 733 height 370
click at [813, 334] on p "🗓 Weeks Covered:" at bounding box center [942, 334] width 718 height 16
drag, startPoint x: 584, startPoint y: 379, endPoint x: 698, endPoint y: 469, distance: 145.2
click at [698, 469] on div "Hi ﻿ {contact-first-name} ﻿ {contact-last-name} , Fortius Sports Academy extend…" at bounding box center [941, 400] width 733 height 370
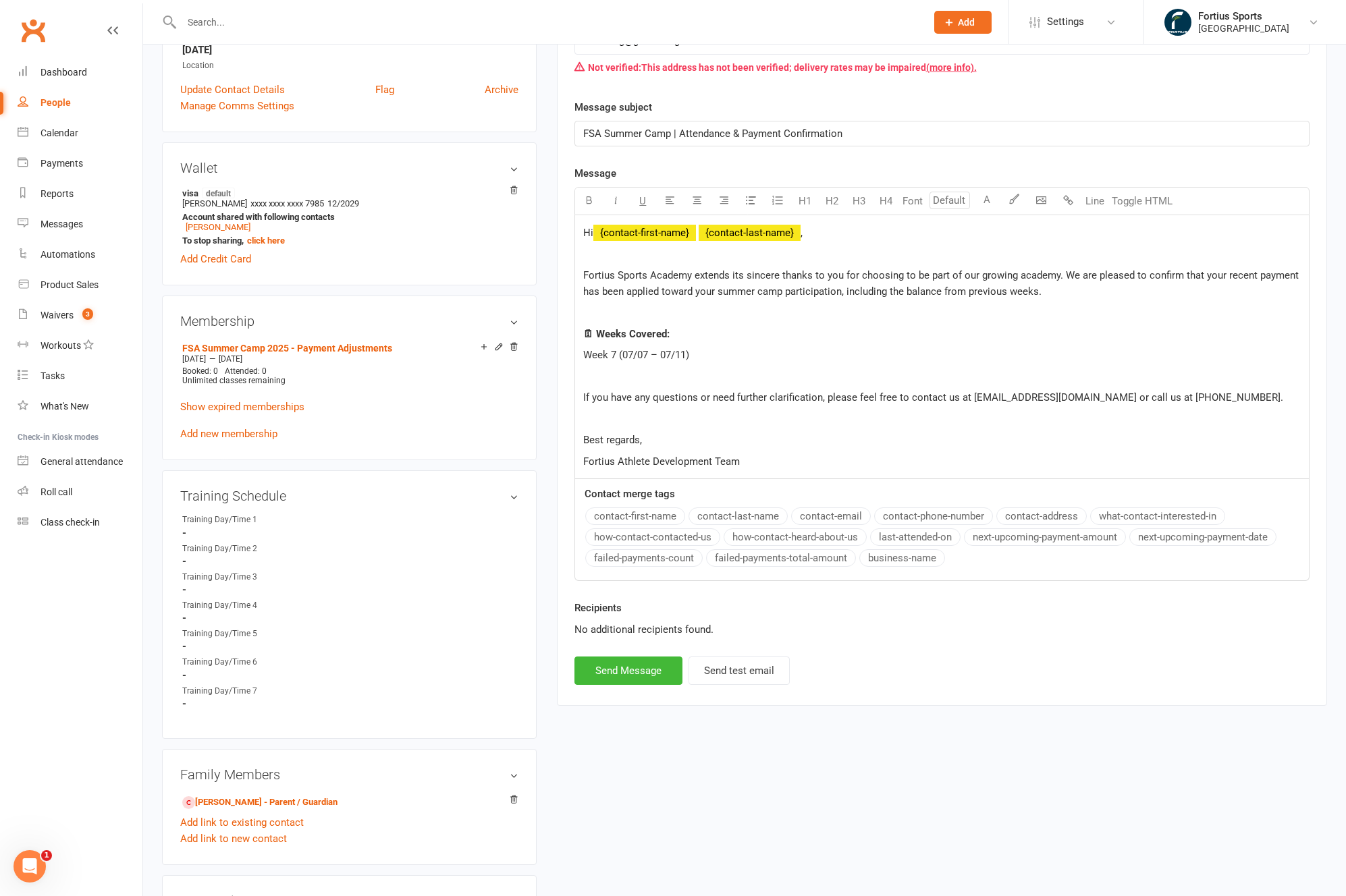
click at [668, 383] on p at bounding box center [942, 377] width 718 height 16
click at [1174, 278] on span "Fortius Sports Academy extends its sincere thanks to you for choosing to be par…" at bounding box center [942, 283] width 718 height 28
click at [661, 291] on span "Fortius Sports Academy extends its sincere thanks to you for choosing to be par…" at bounding box center [942, 283] width 718 height 28
click at [1041, 294] on p "Fortius Sports Academy extends its sincere thanks to you for choosing to be par…" at bounding box center [942, 283] width 718 height 32
click at [942, 291] on span "Fortius Sports Academy extends its sincere thanks to you for choosing to be par…" at bounding box center [942, 283] width 718 height 28
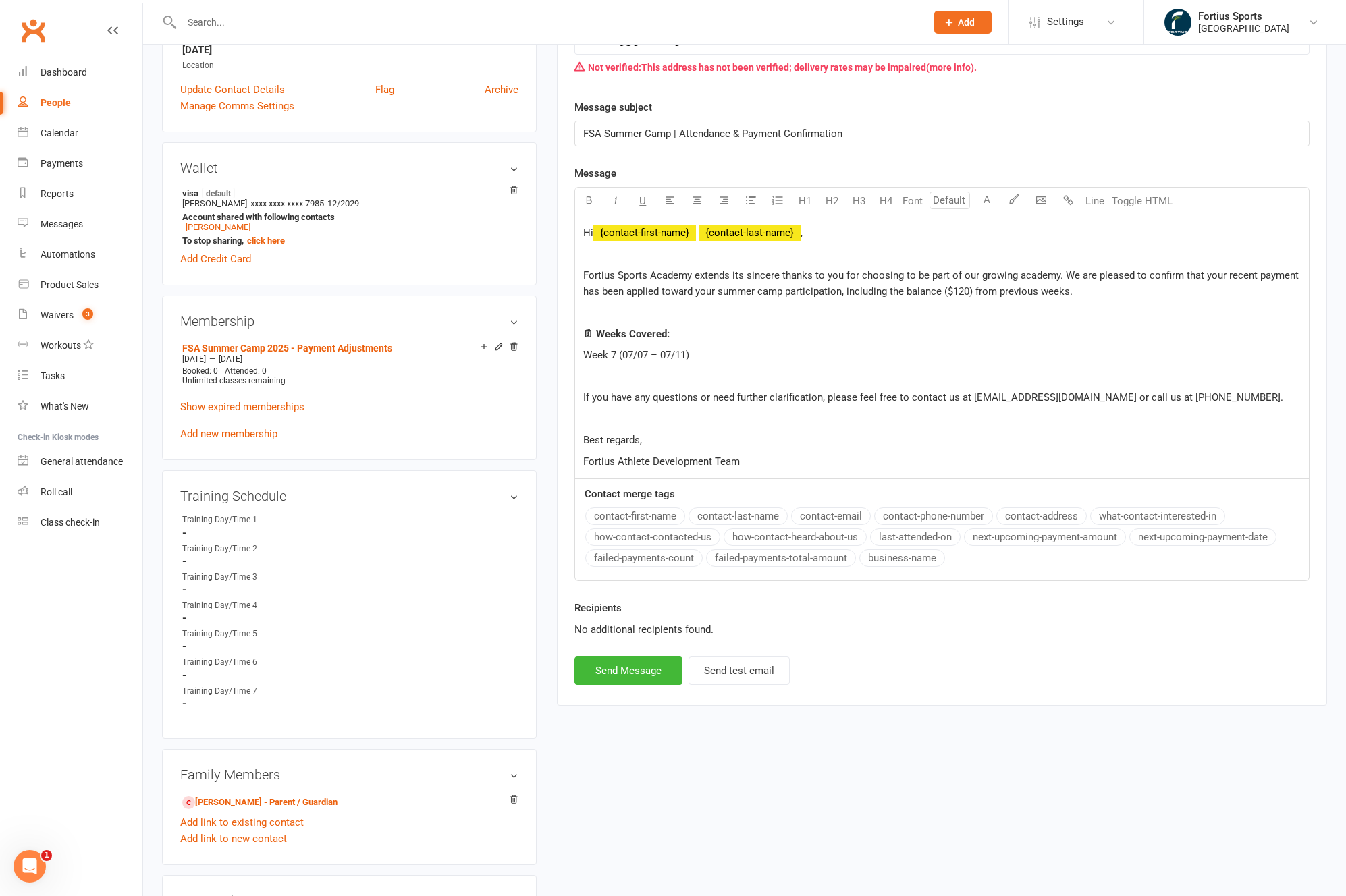
click at [893, 343] on div "Hi ﻿ {contact-first-name} ﻿ {contact-last-name} , Fortius Sports Academy extend…" at bounding box center [941, 346] width 733 height 263
click at [606, 678] on button "Send Message" at bounding box center [628, 670] width 108 height 28
select select
select select "1"
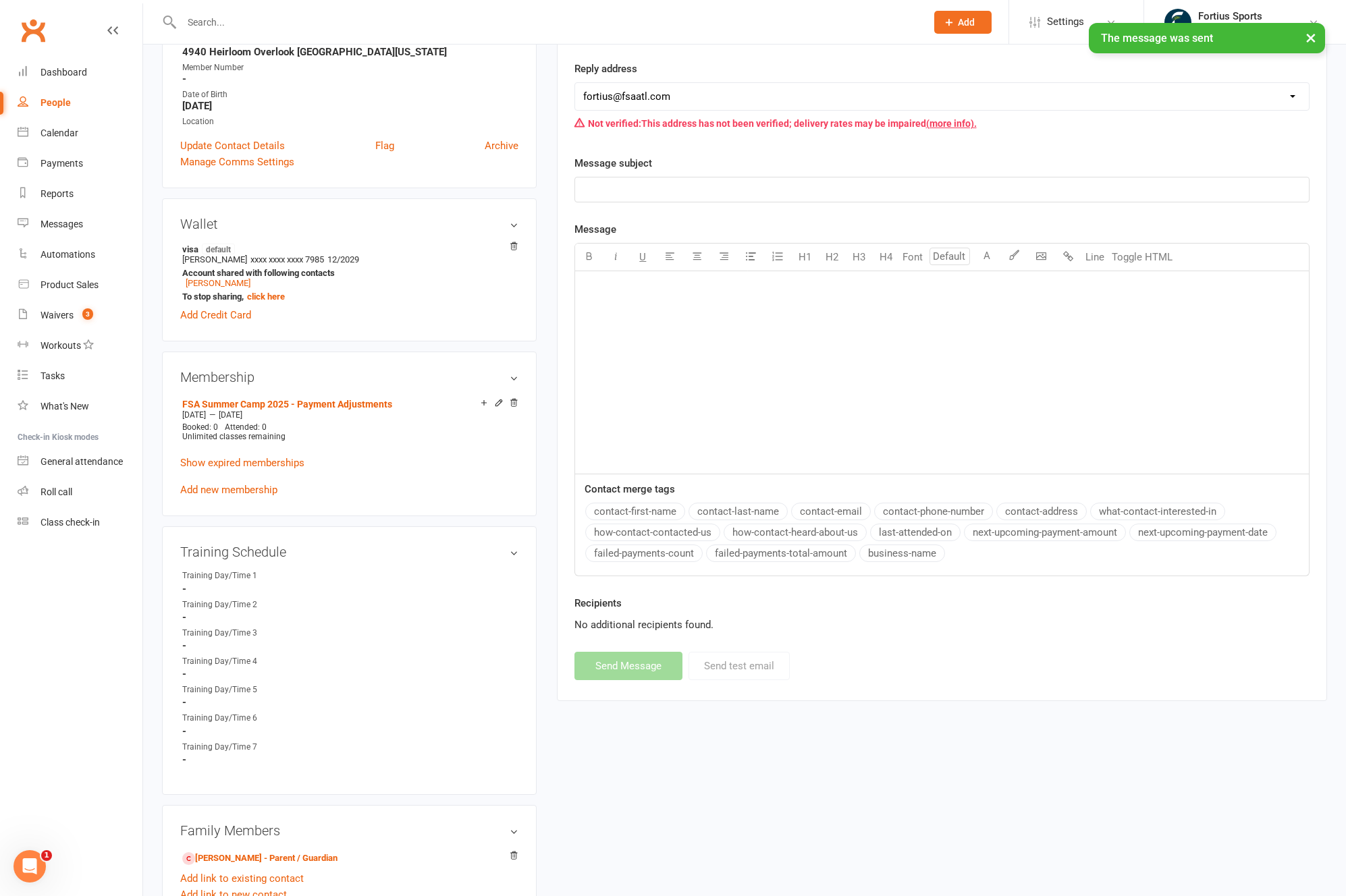
scroll to position [0, 0]
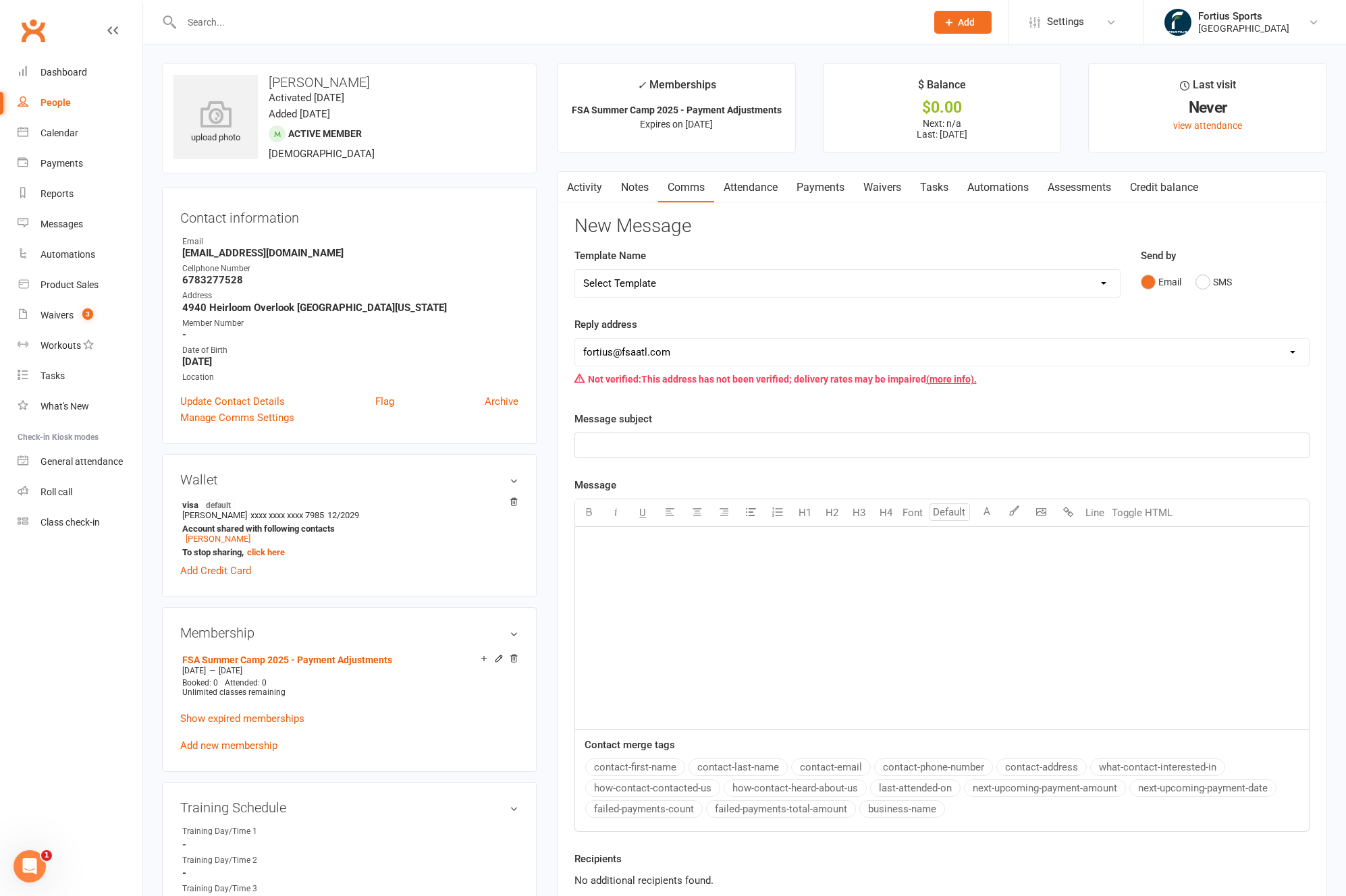
click at [224, 25] on input "text" at bounding box center [547, 22] width 739 height 19
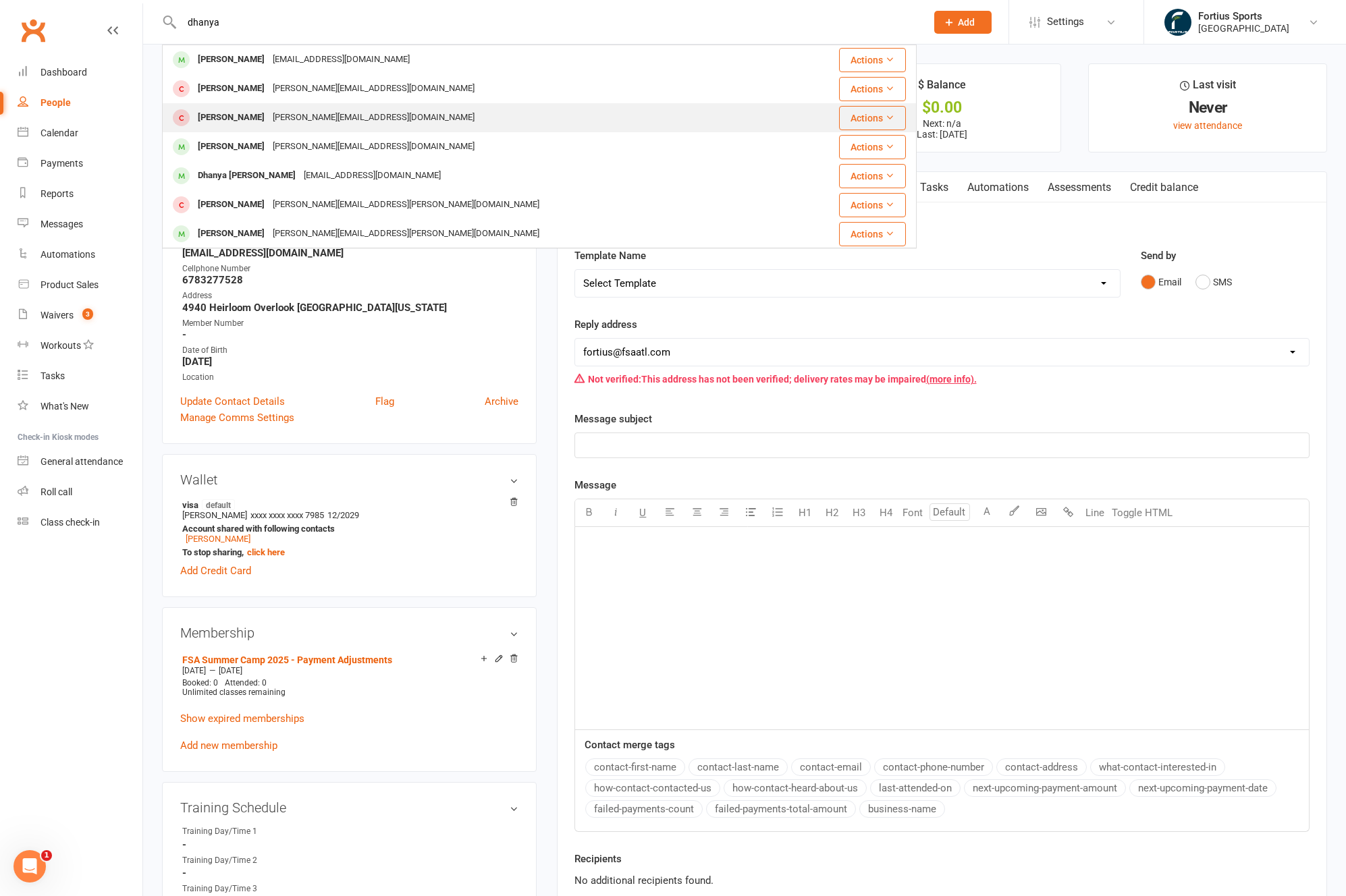
type input "dhanya"
click at [269, 122] on div "Dhanyashri Shankaran" at bounding box center [231, 117] width 75 height 19
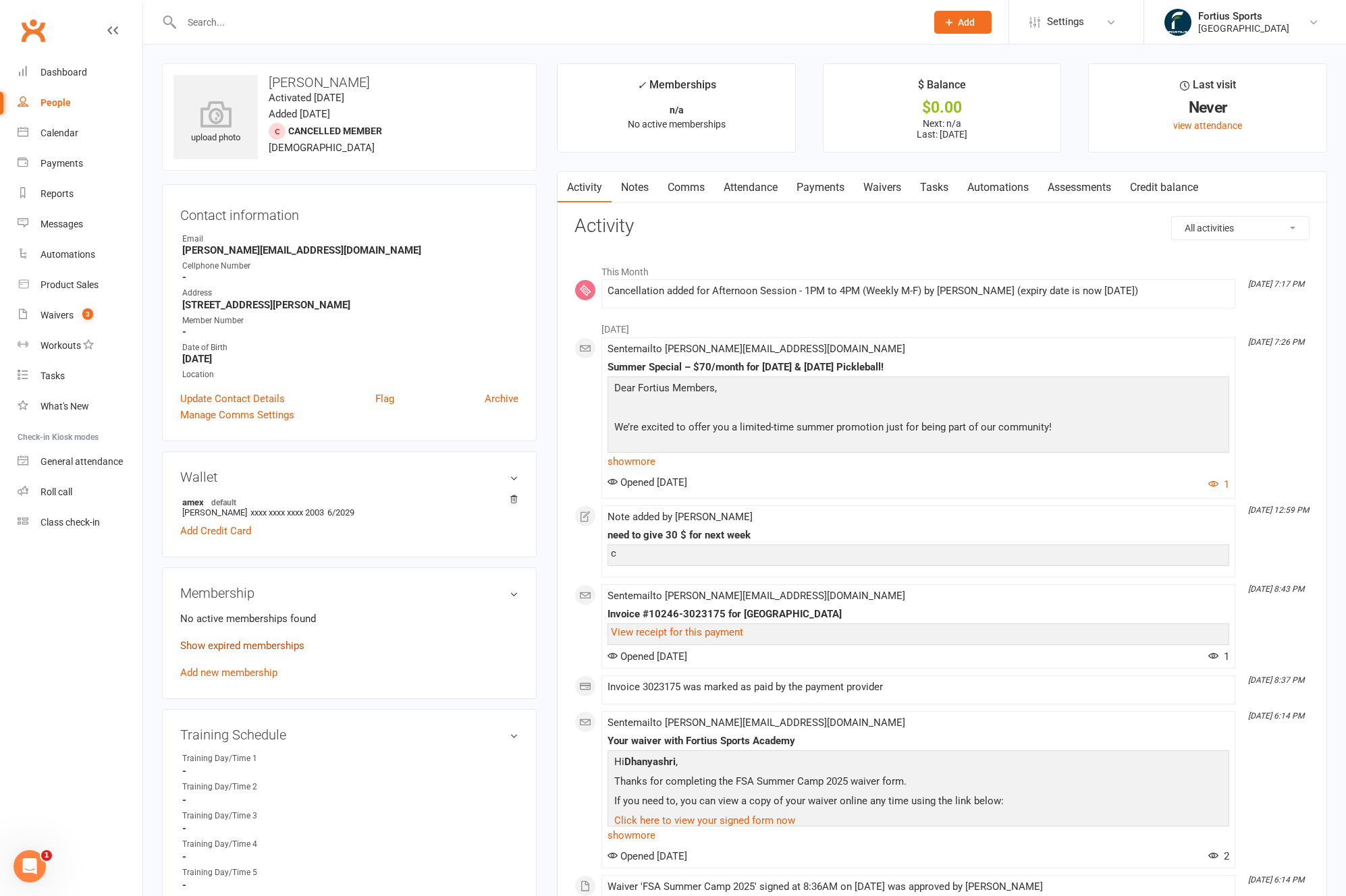
click at [239, 646] on link "Show expired memberships" at bounding box center [242, 646] width 124 height 12
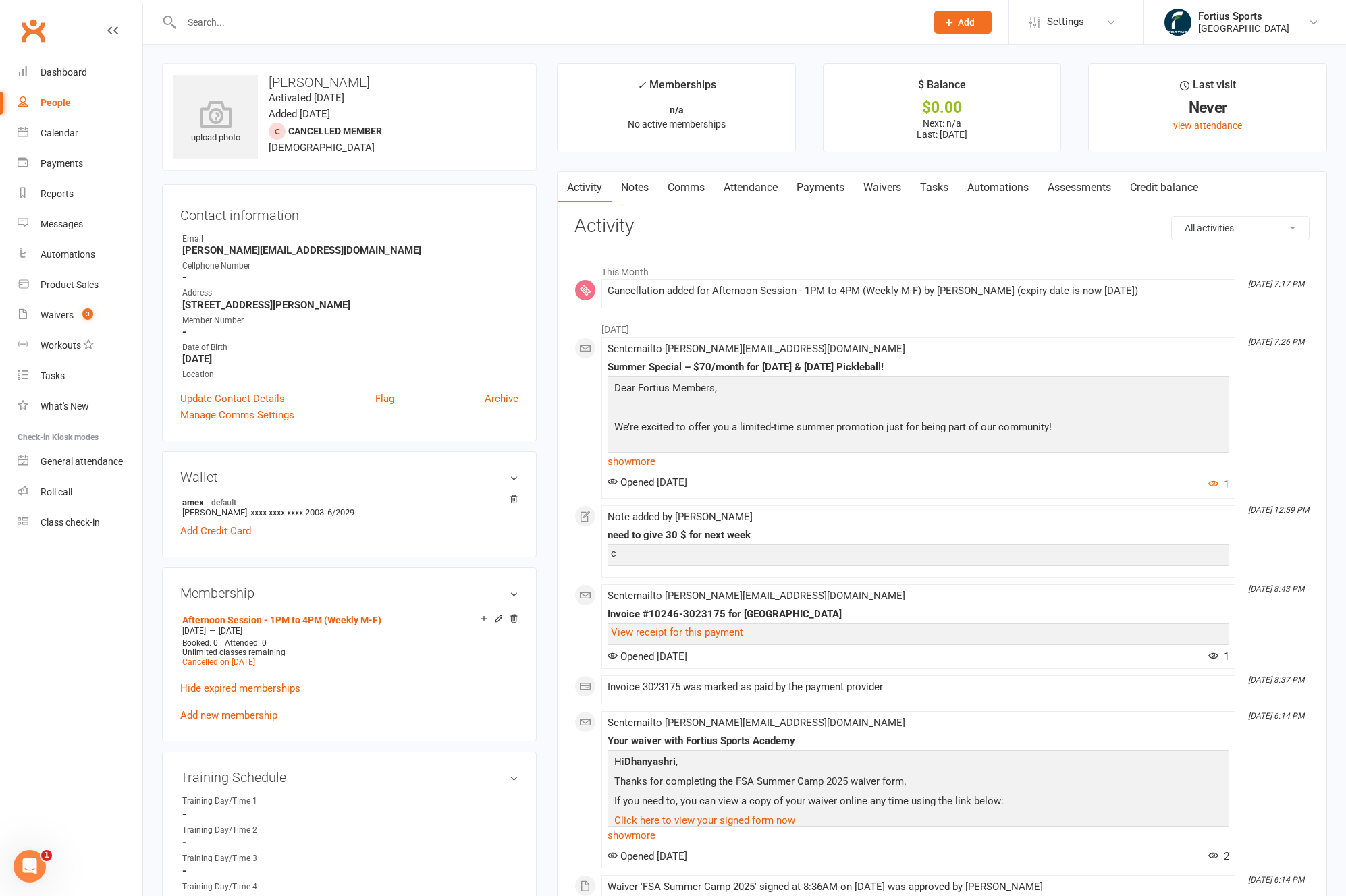
drag, startPoint x: 340, startPoint y: 83, endPoint x: 436, endPoint y: 82, distance: 96.0
click at [436, 82] on h3 "Dhanyashri Shankaran" at bounding box center [349, 82] width 351 height 15
copy h3 "Shankaran"
click at [65, 157] on link "Payments" at bounding box center [80, 164] width 125 height 30
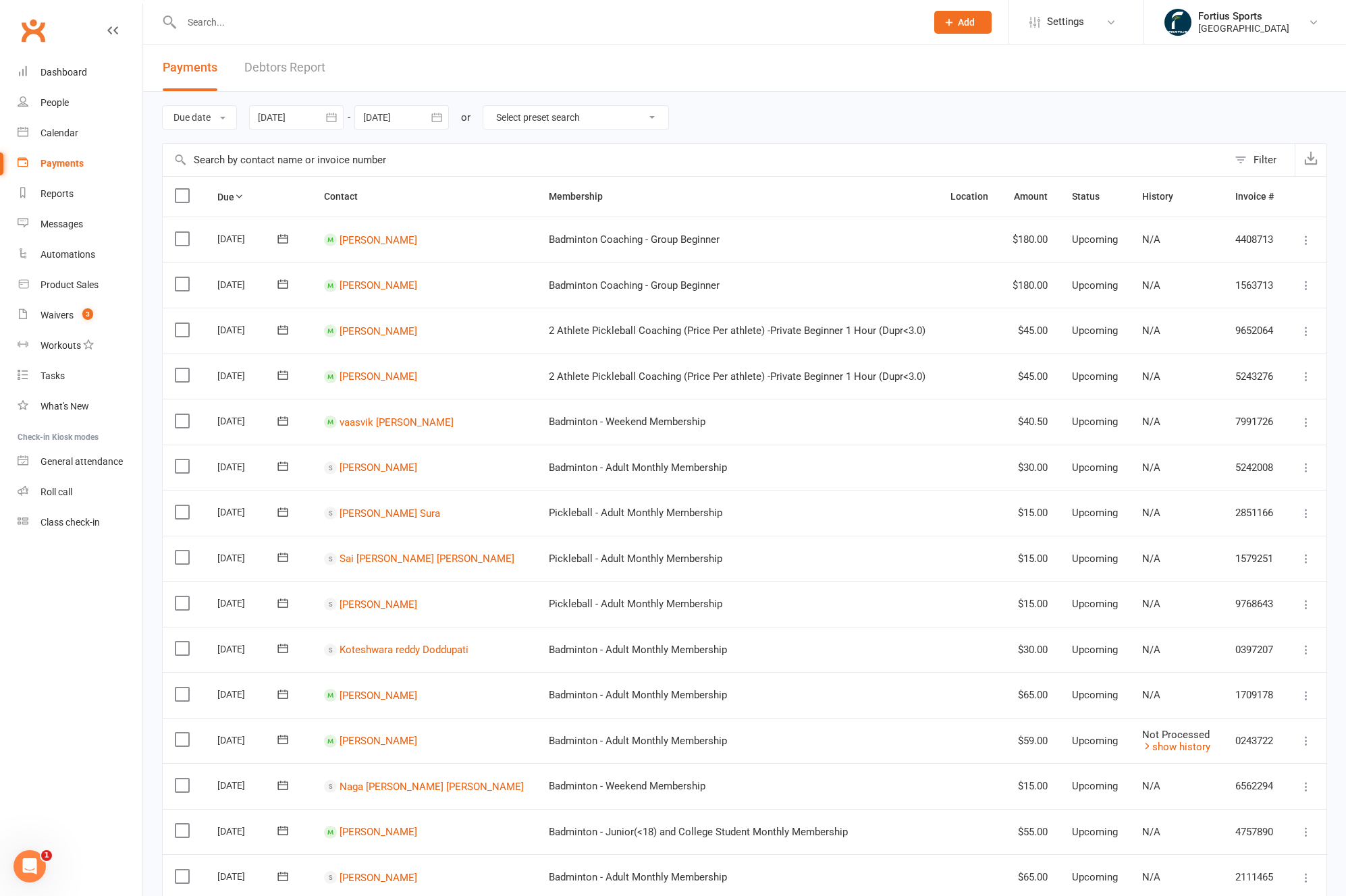
click at [280, 117] on div at bounding box center [296, 117] width 94 height 24
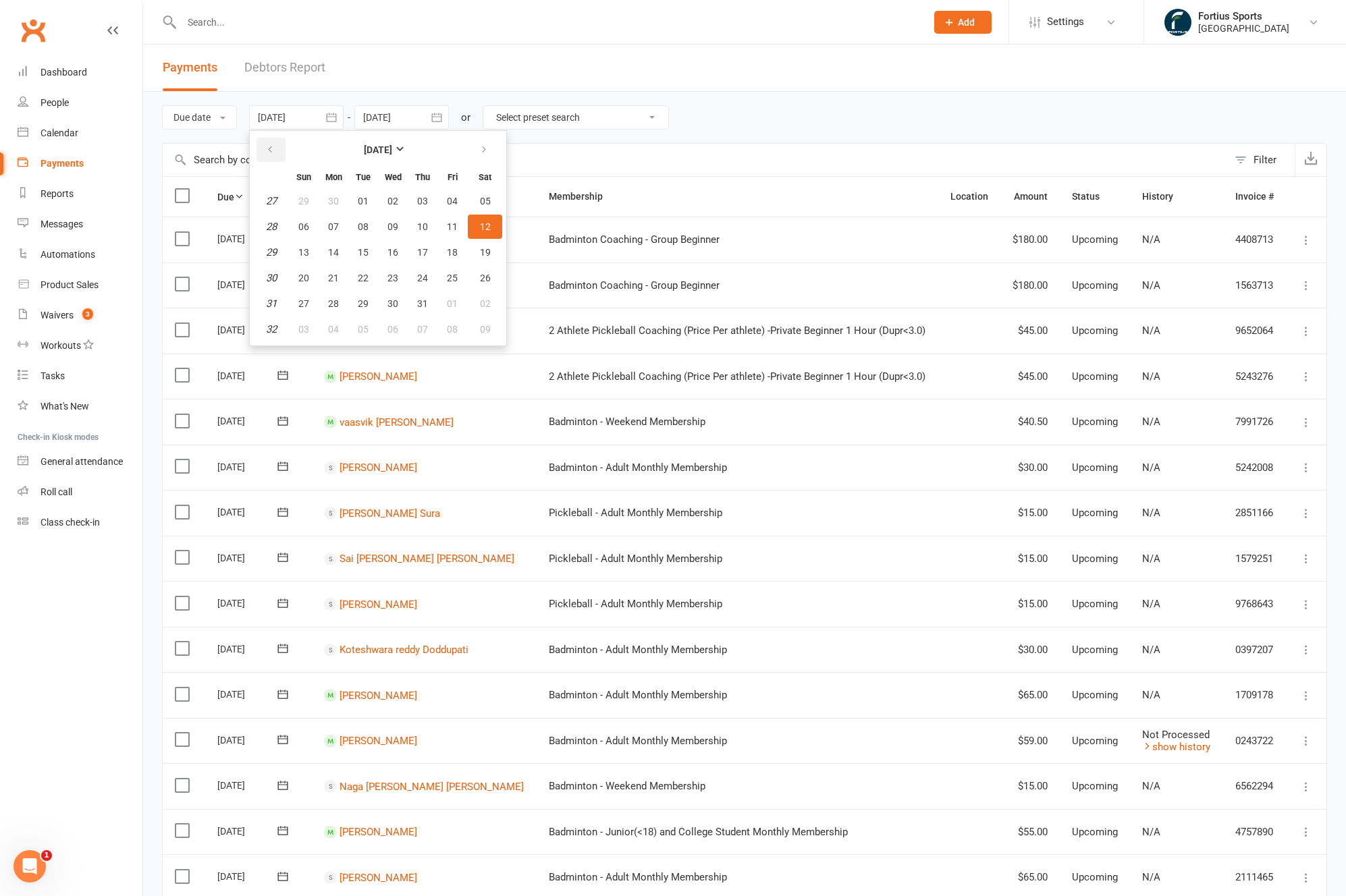
click at [274, 153] on icon "button" at bounding box center [270, 150] width 10 height 11
click at [302, 229] on span "02" at bounding box center [304, 227] width 11 height 11
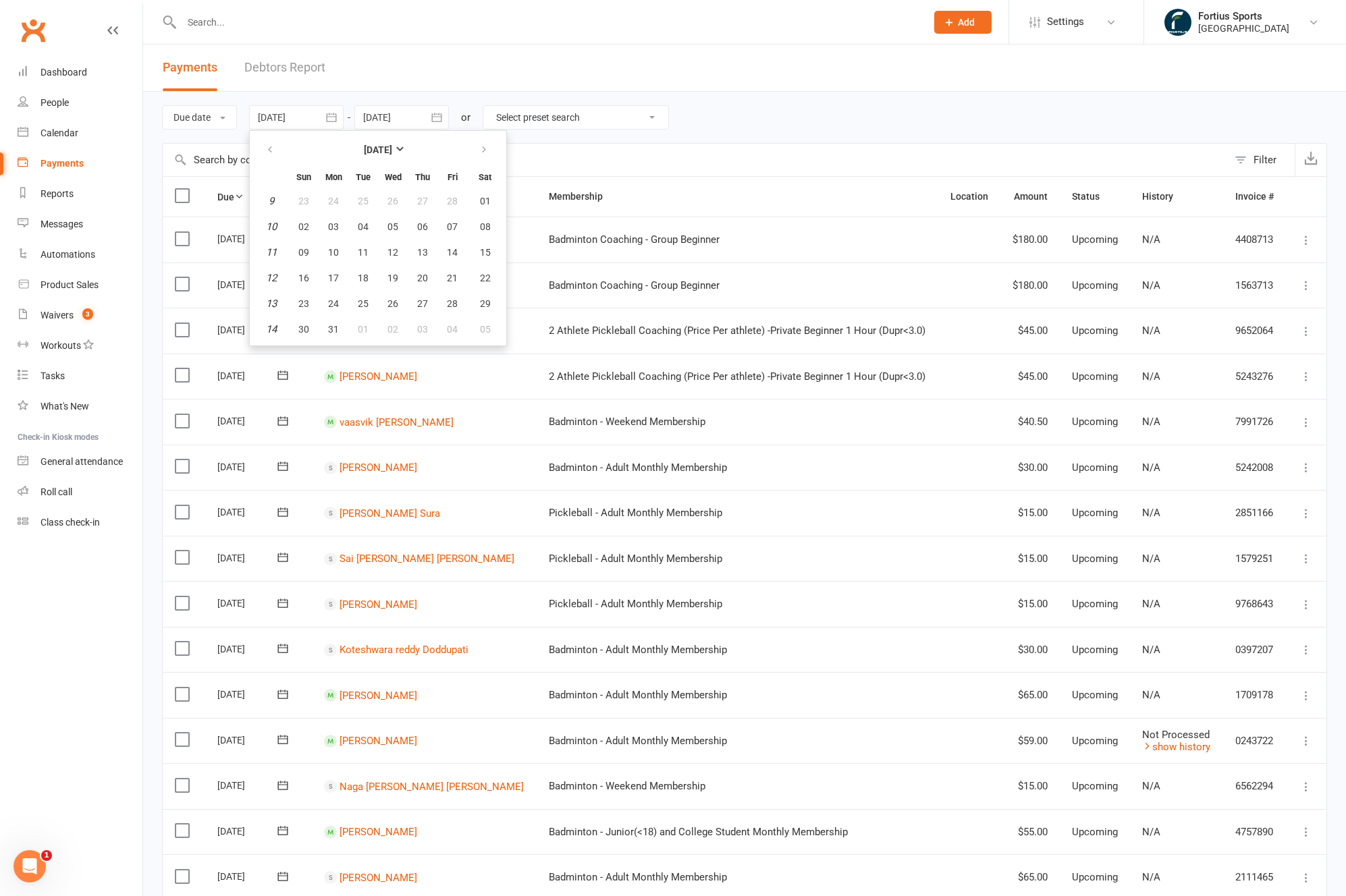
type input "02 Mar 2025"
click at [262, 164] on input "text" at bounding box center [695, 159] width 1065 height 32
paste input "Shankaran"
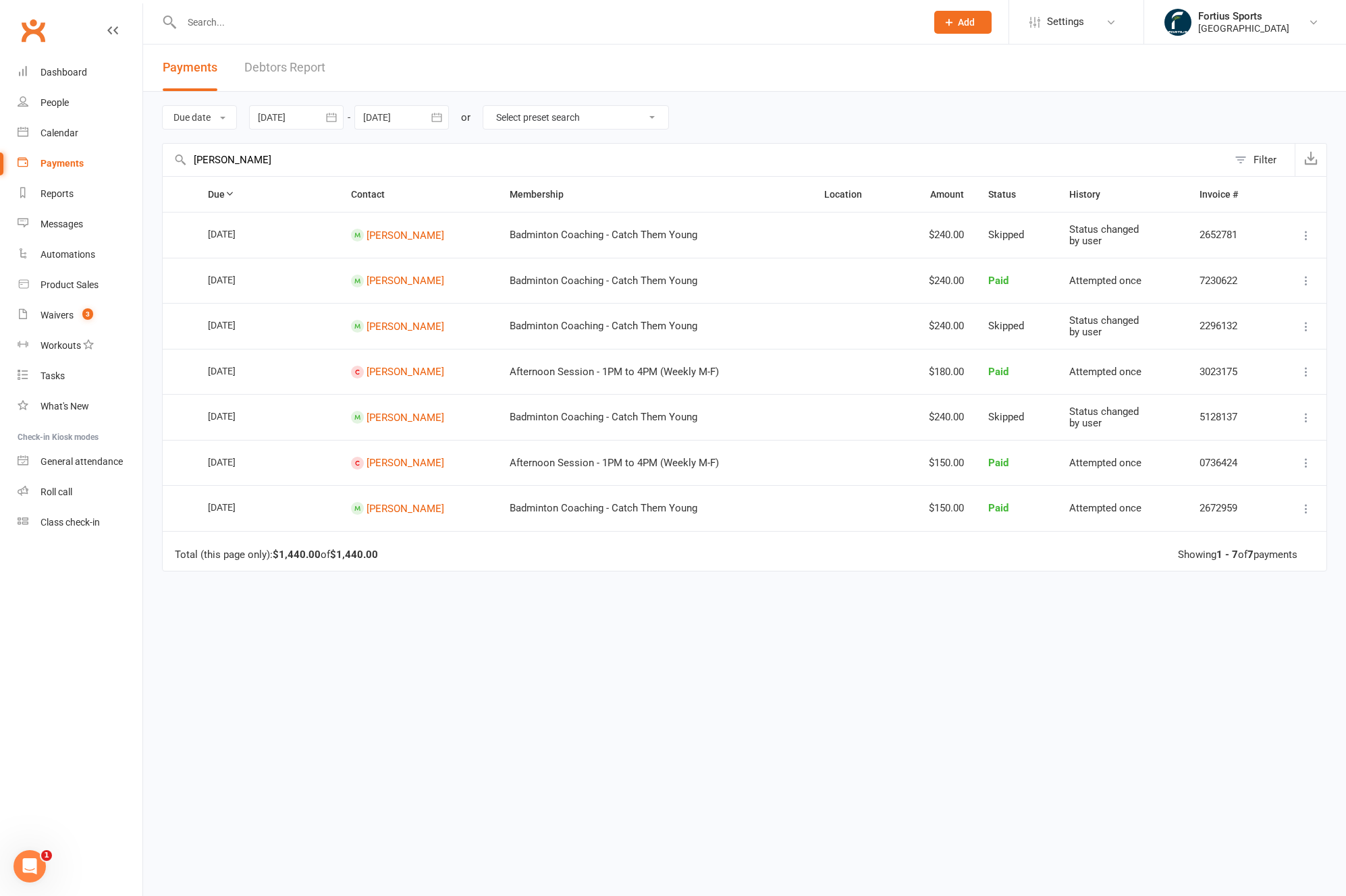
type input "Shankaran"
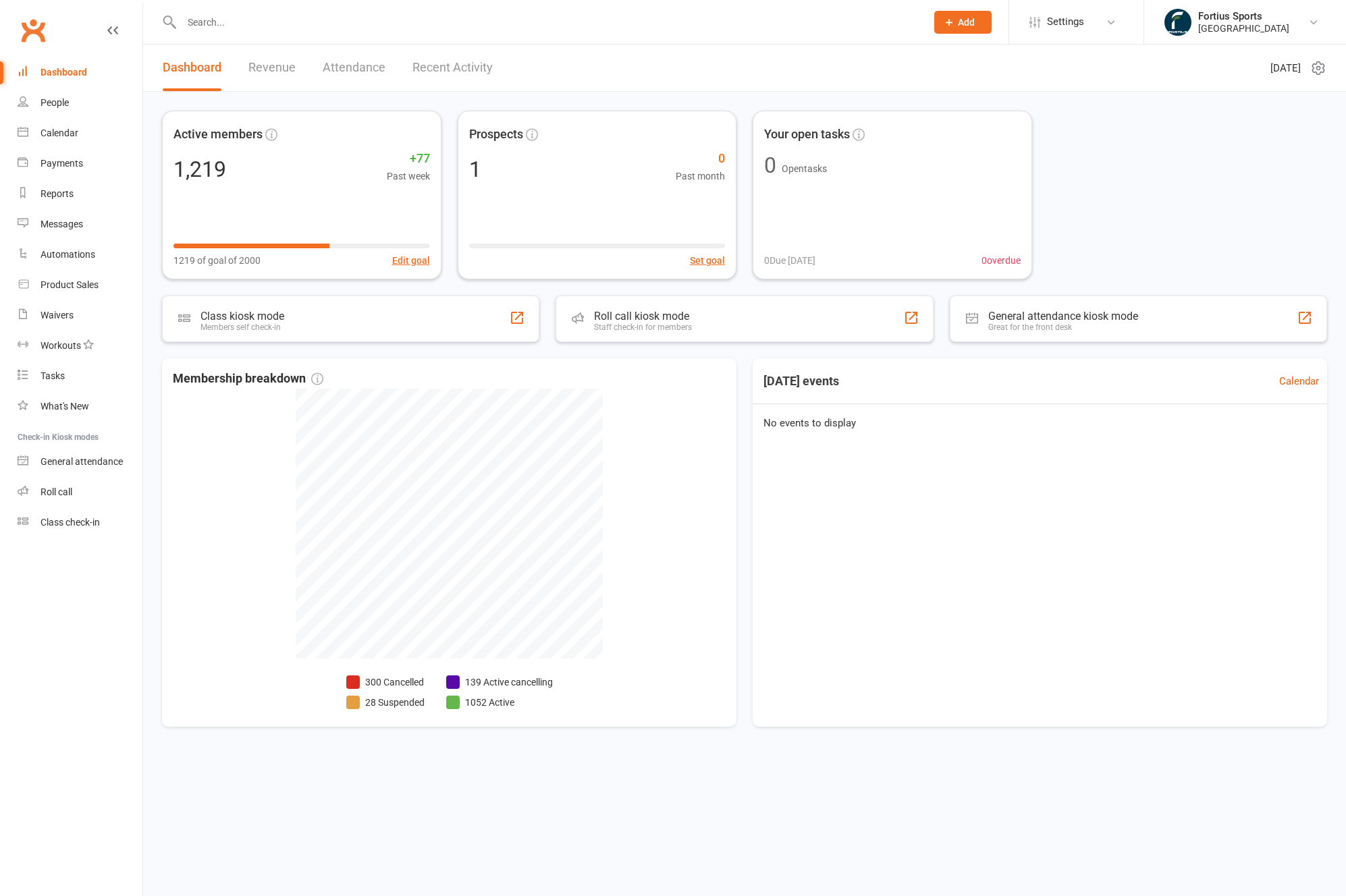
click at [245, 21] on input "text" at bounding box center [547, 22] width 739 height 19
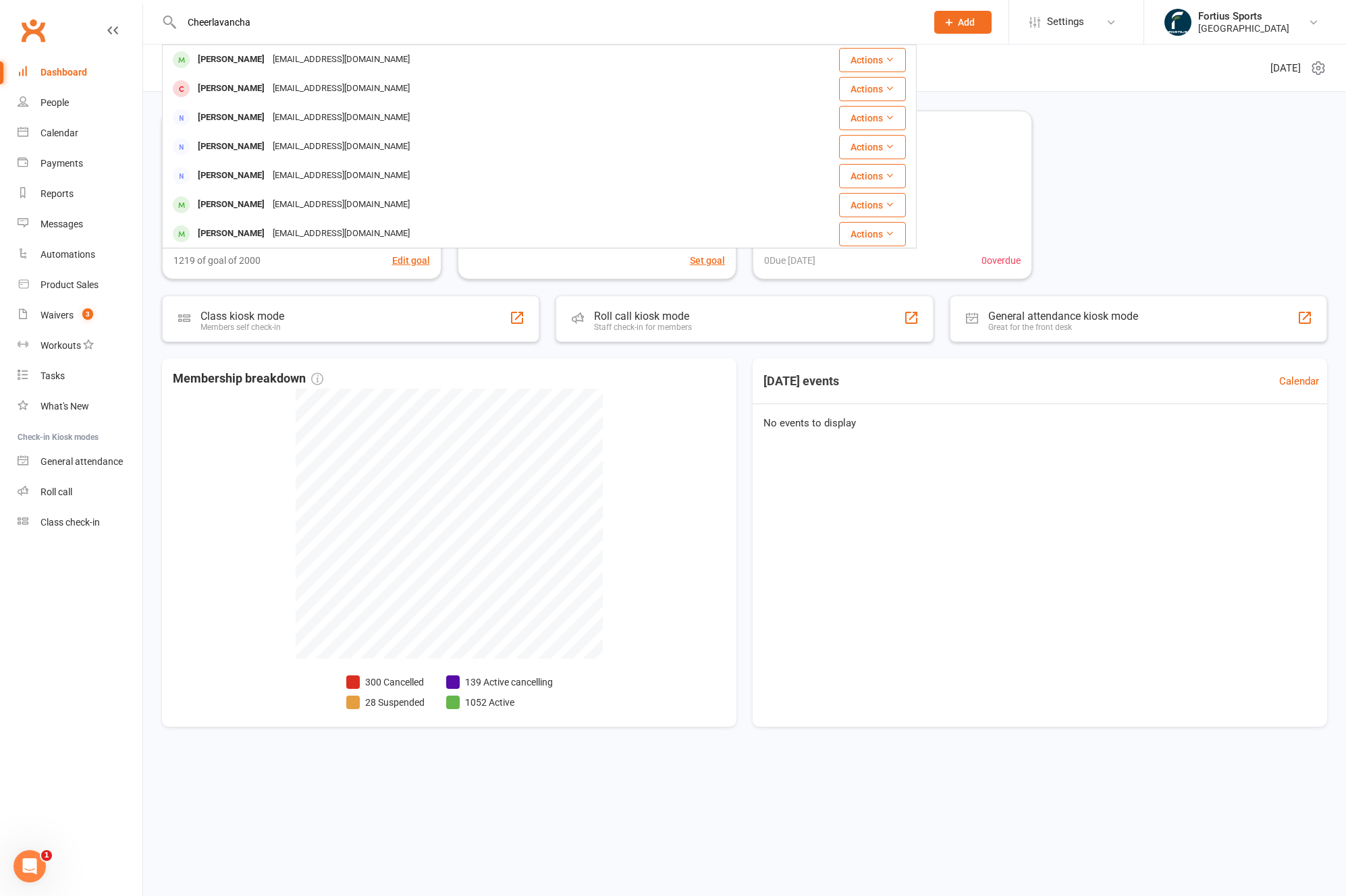
type input "Cheerlavancha"
